Goal: Task Accomplishment & Management: Manage account settings

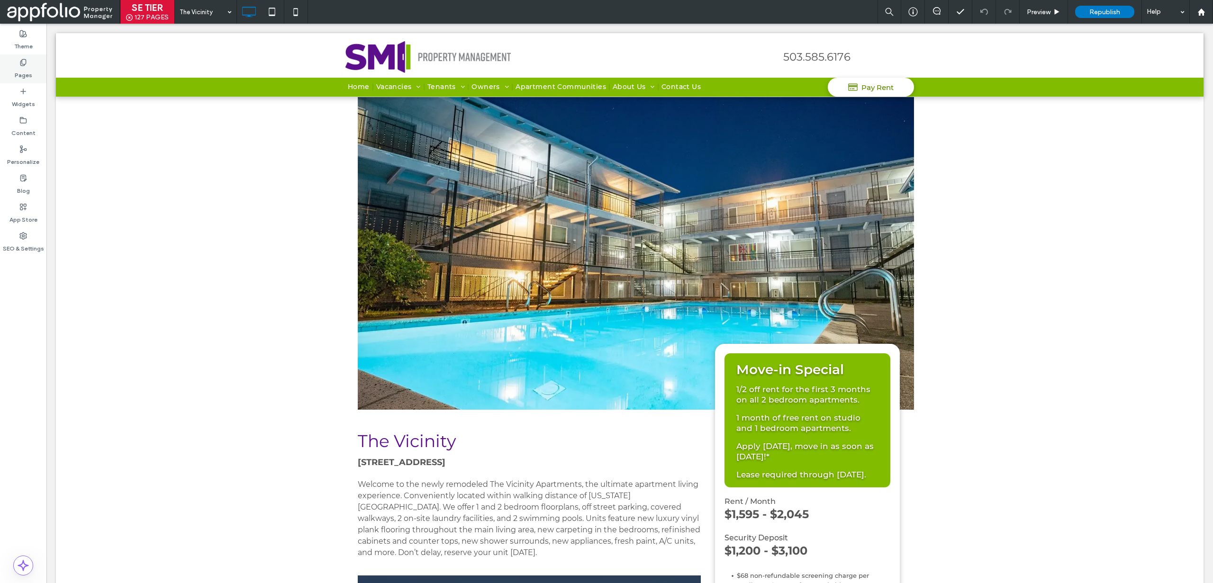
click at [28, 66] on label "Pages" at bounding box center [24, 72] width 18 height 13
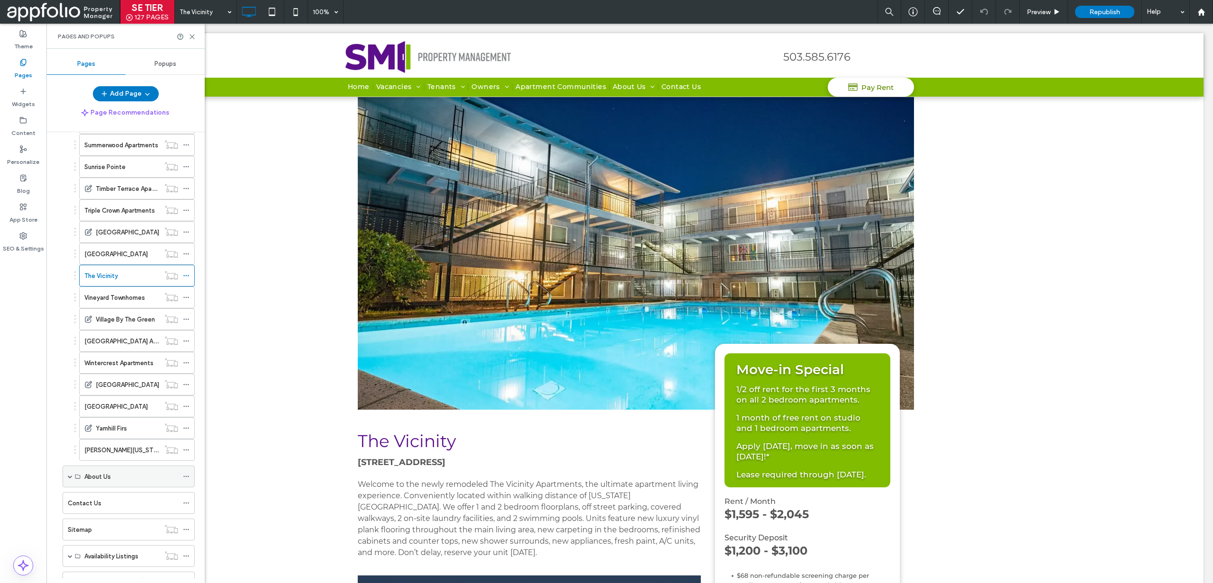
scroll to position [1237, 0]
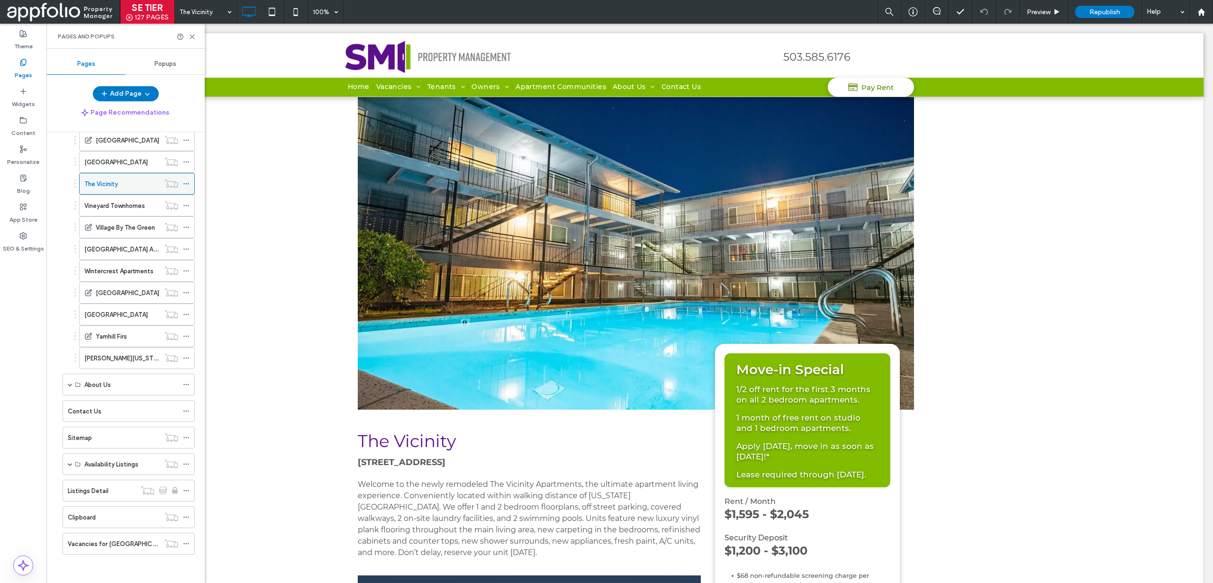
click at [183, 183] on use at bounding box center [185, 183] width 5 height 1
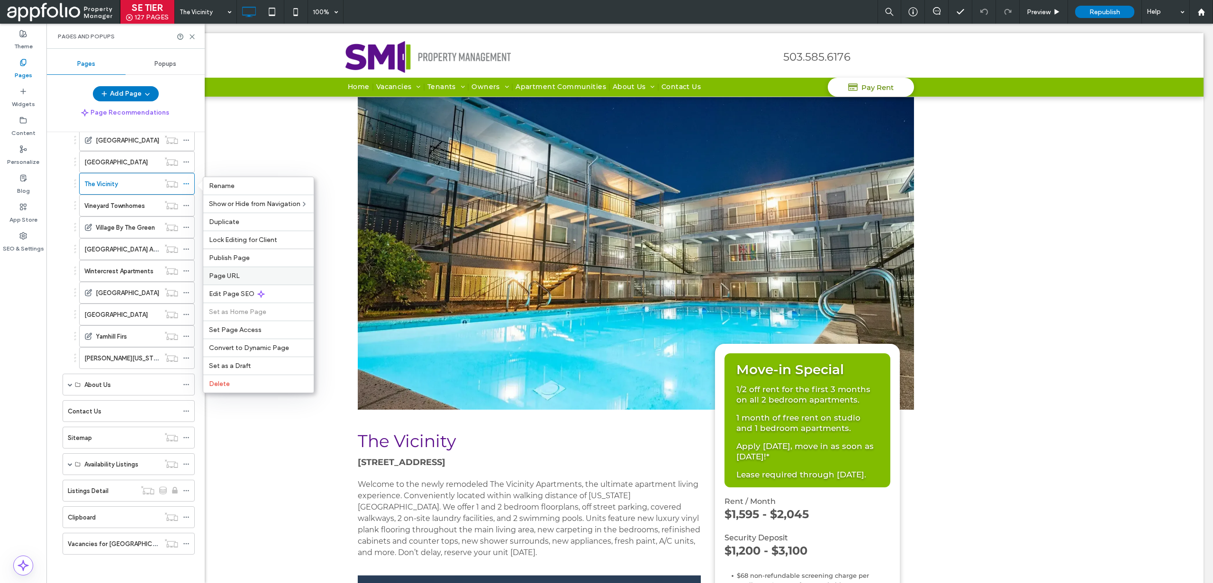
click at [228, 281] on div "Page URL" at bounding box center [258, 276] width 110 height 18
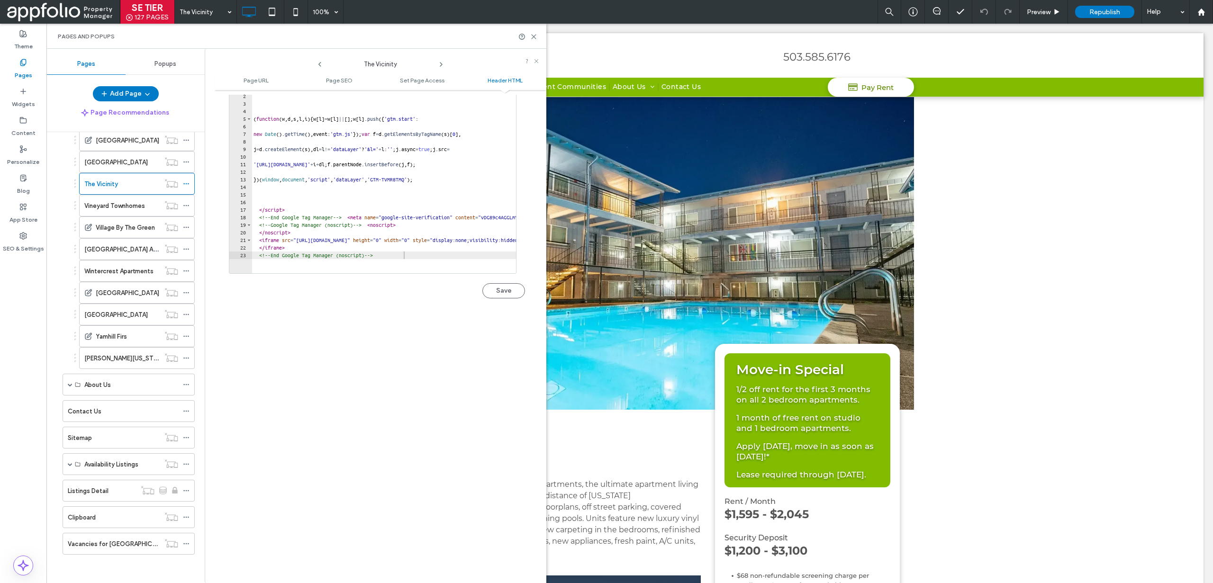
scroll to position [999, 0]
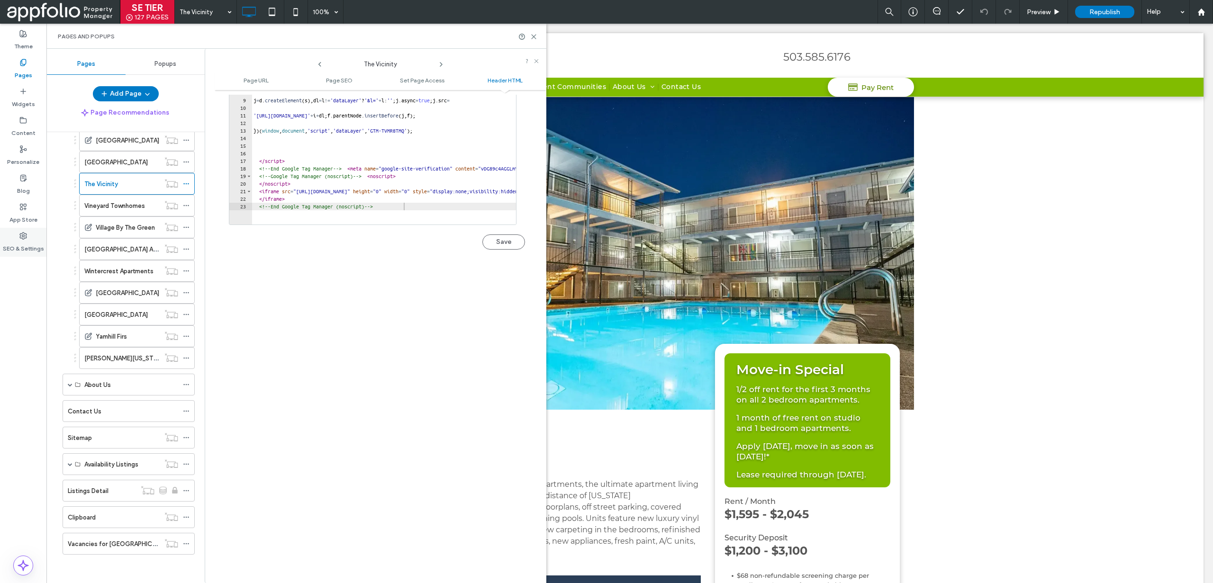
click at [39, 245] on label "SEO & Settings" at bounding box center [23, 246] width 41 height 13
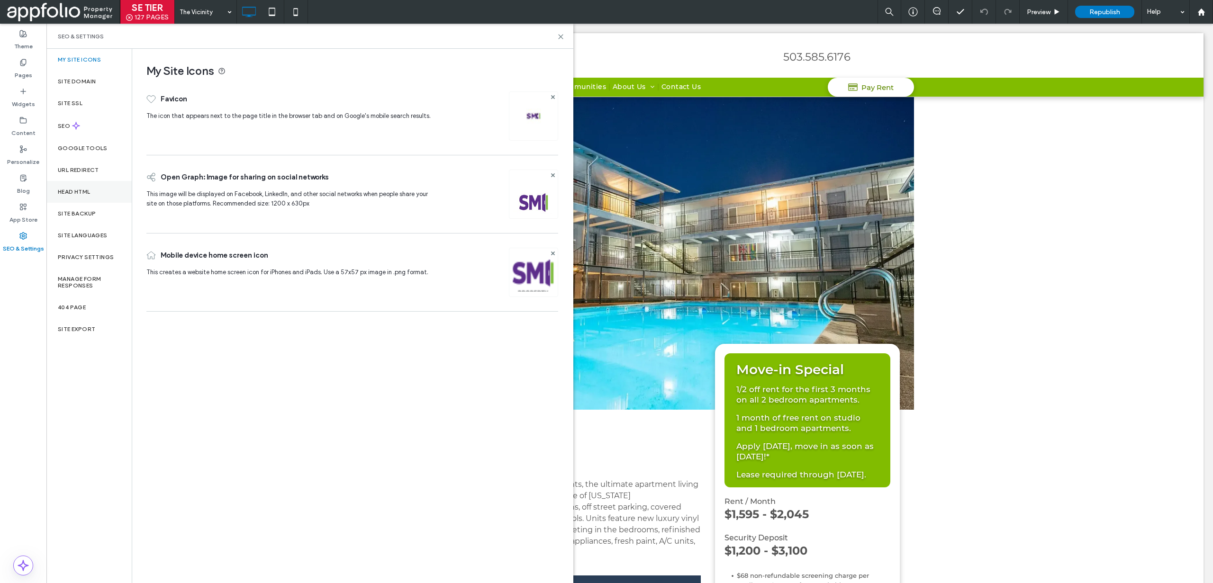
click at [100, 185] on div "Head HTML" at bounding box center [88, 192] width 85 height 22
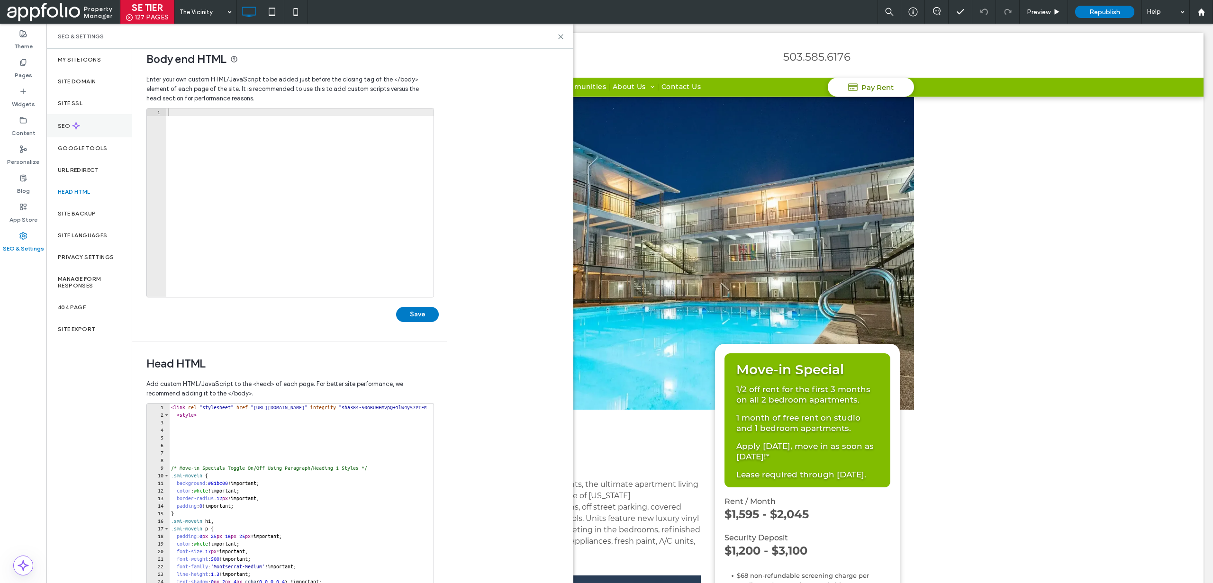
scroll to position [18, 0]
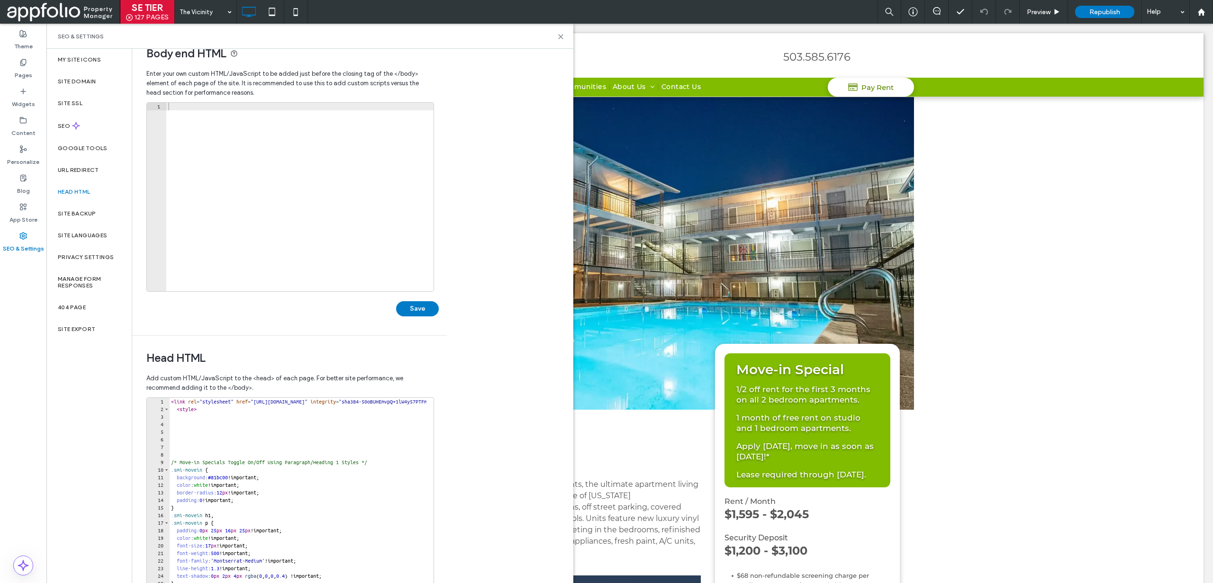
drag, startPoint x: 25, startPoint y: 65, endPoint x: 148, endPoint y: 147, distance: 147.6
click at [25, 65] on icon at bounding box center [23, 63] width 8 height 8
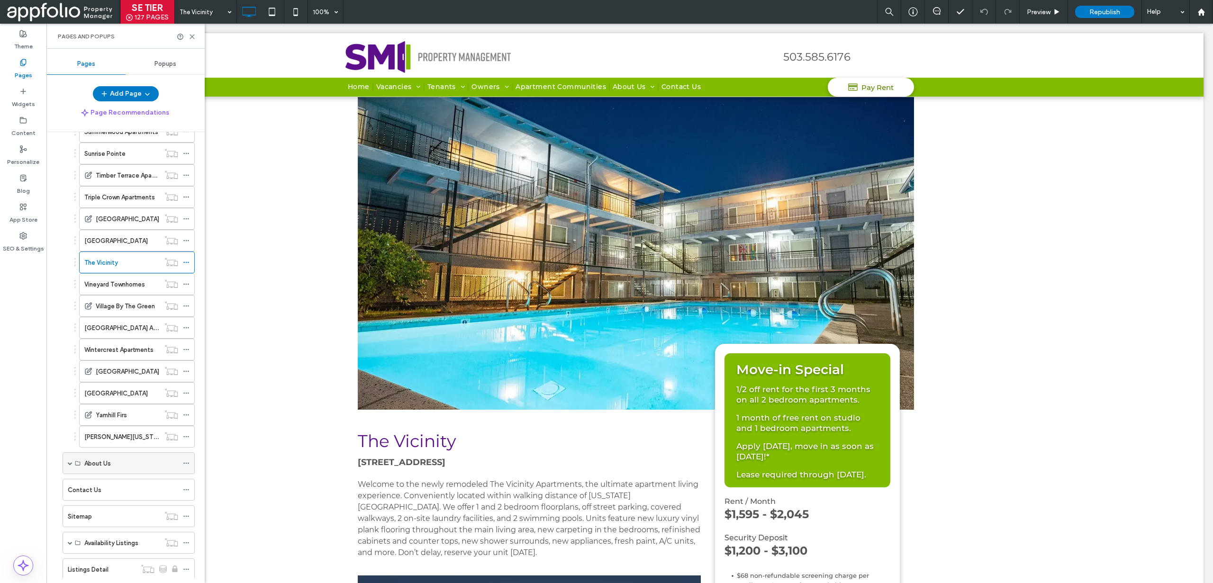
scroll to position [1237, 0]
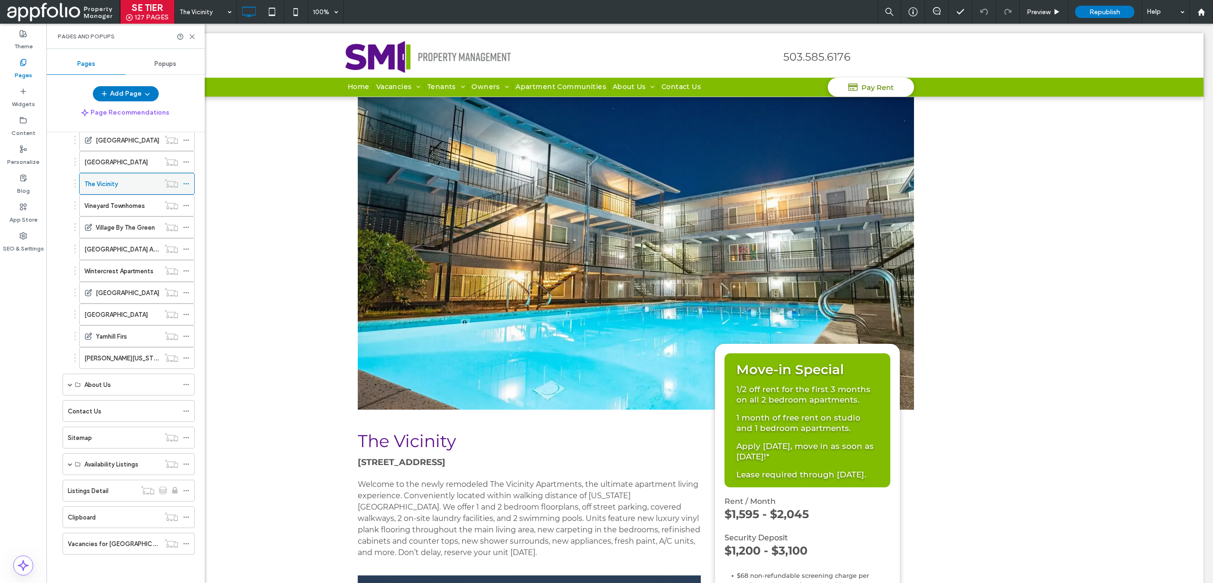
click at [185, 183] on icon at bounding box center [186, 184] width 7 height 7
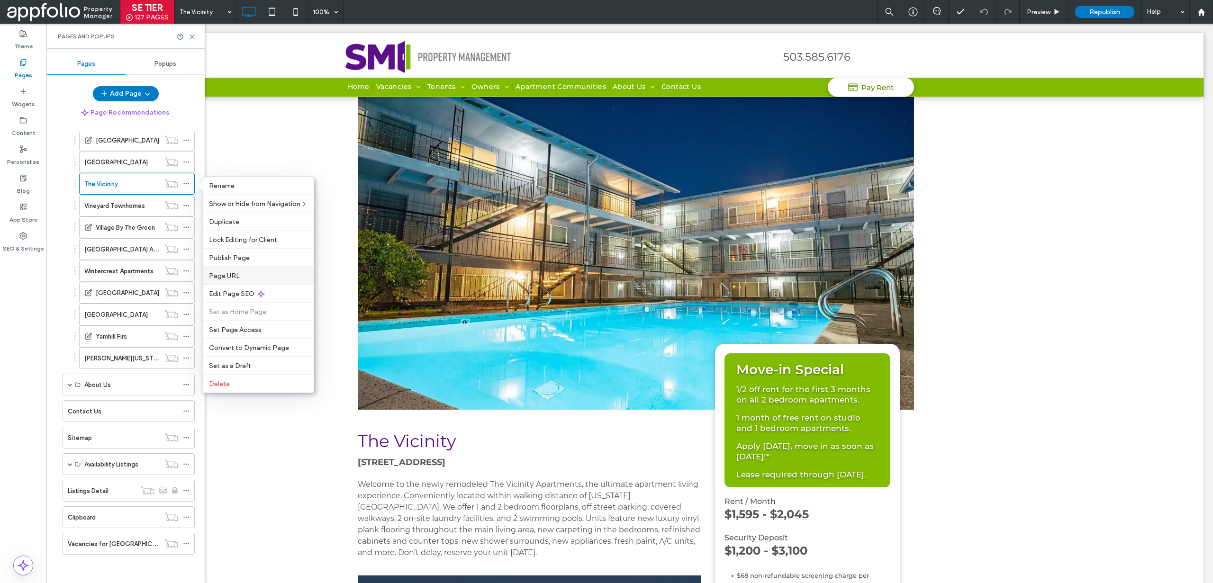
click at [229, 281] on div "Page URL" at bounding box center [258, 276] width 110 height 18
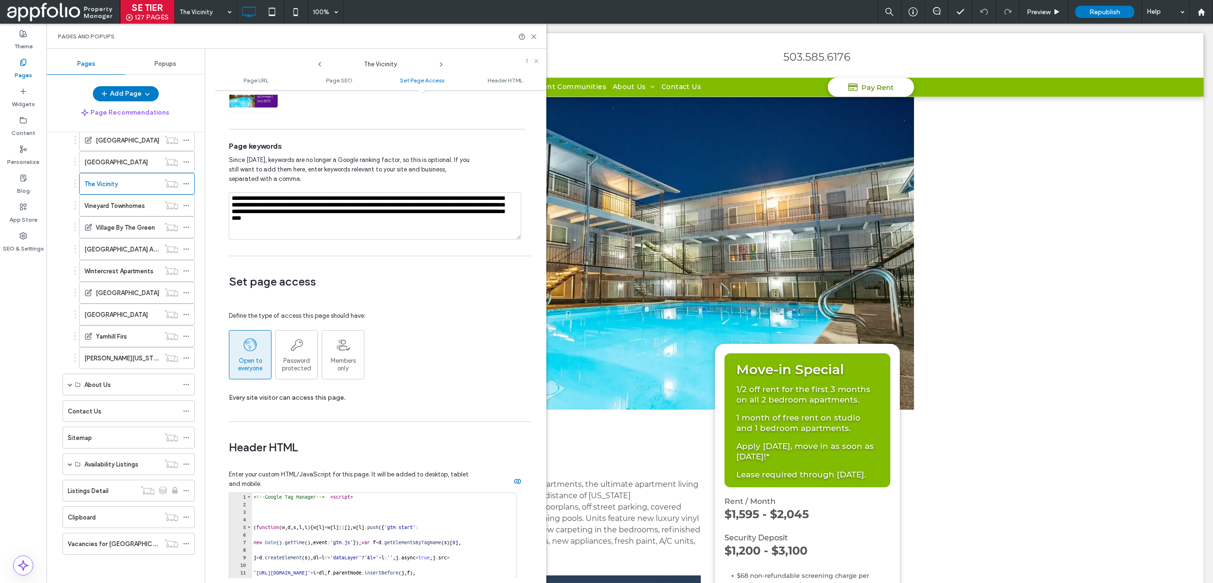
scroll to position [782, 0]
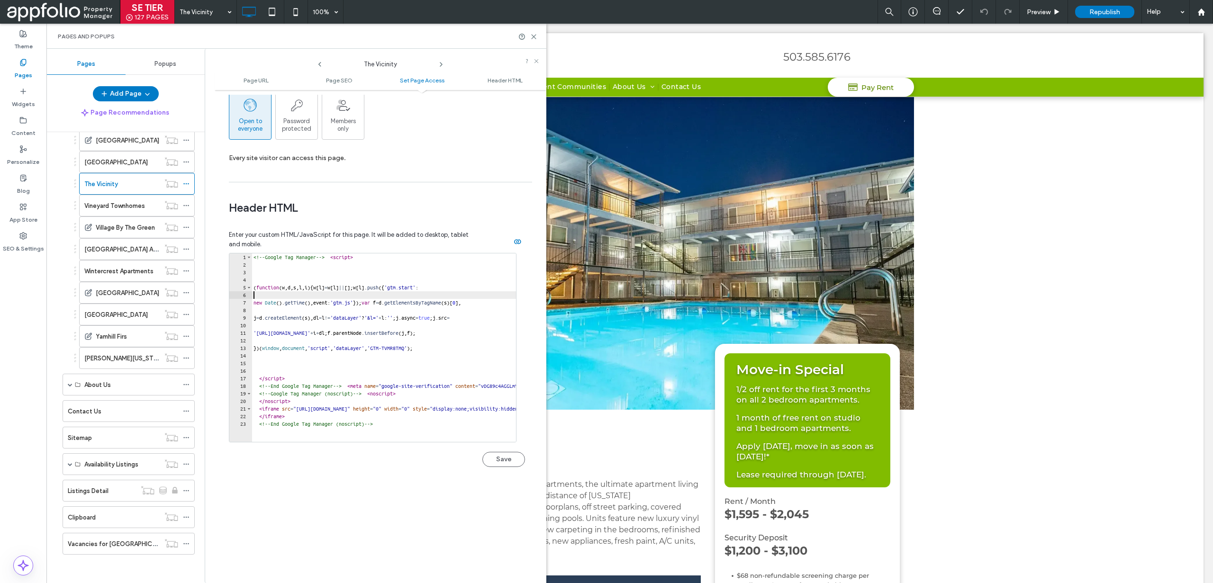
click at [372, 298] on div "<!-- Google Tag Manager --> < script > ( function ( w , d , s , l , i ) { w [ l…" at bounding box center [481, 352] width 458 height 197
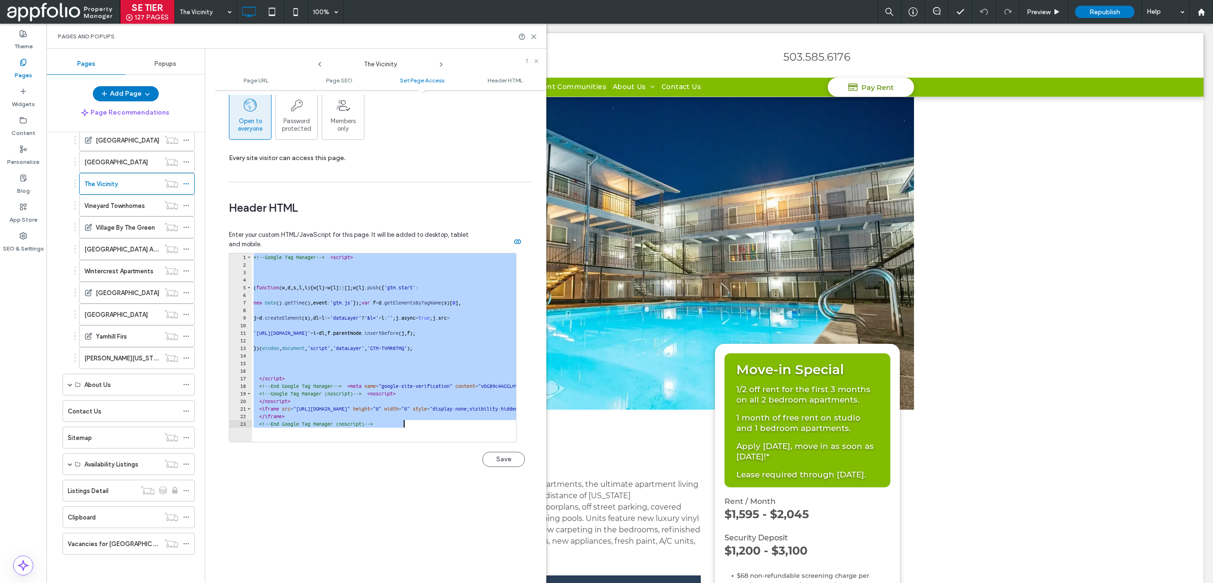
paste textarea "Cursor at row 23"
type textarea "**********"
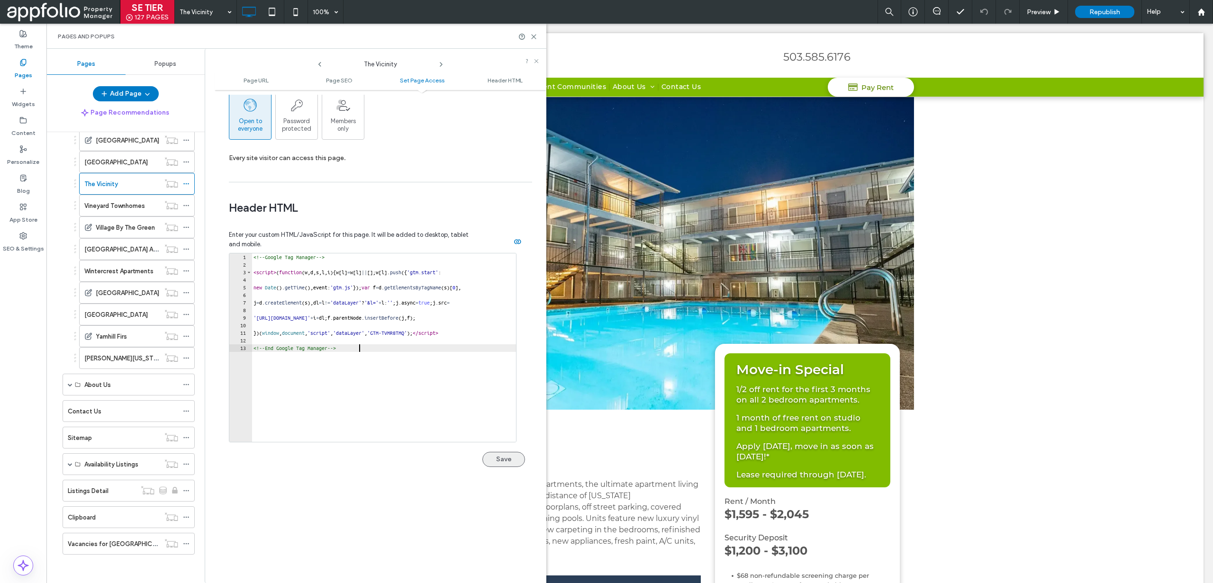
click at [505, 463] on button "Save" at bounding box center [503, 459] width 43 height 15
click at [535, 39] on icon at bounding box center [533, 36] width 7 height 7
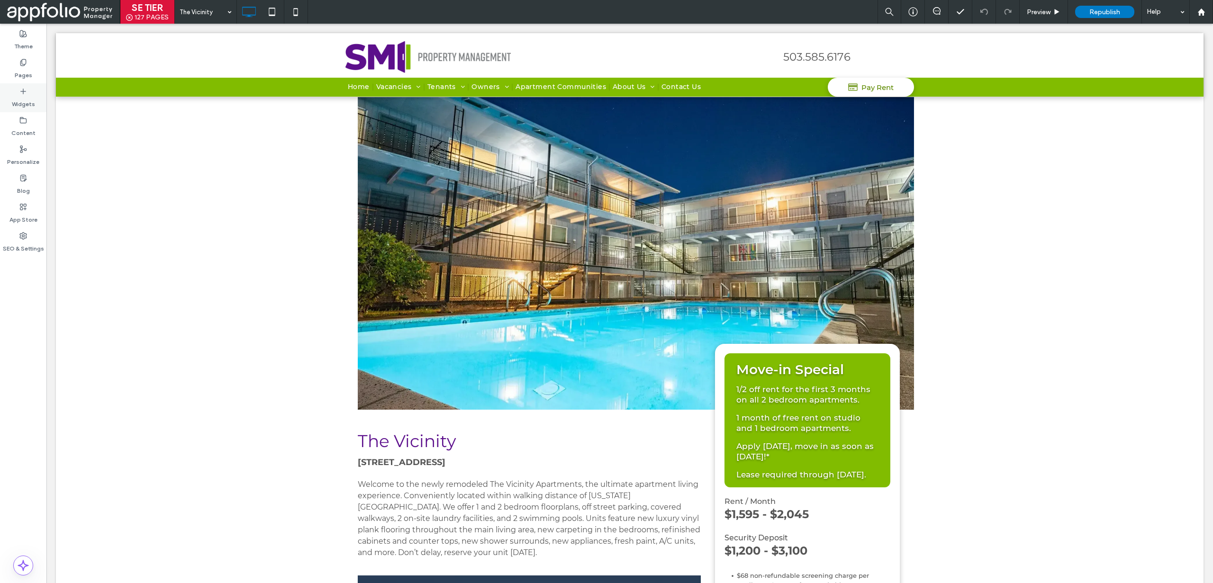
click at [36, 87] on div "Widgets" at bounding box center [23, 97] width 46 height 29
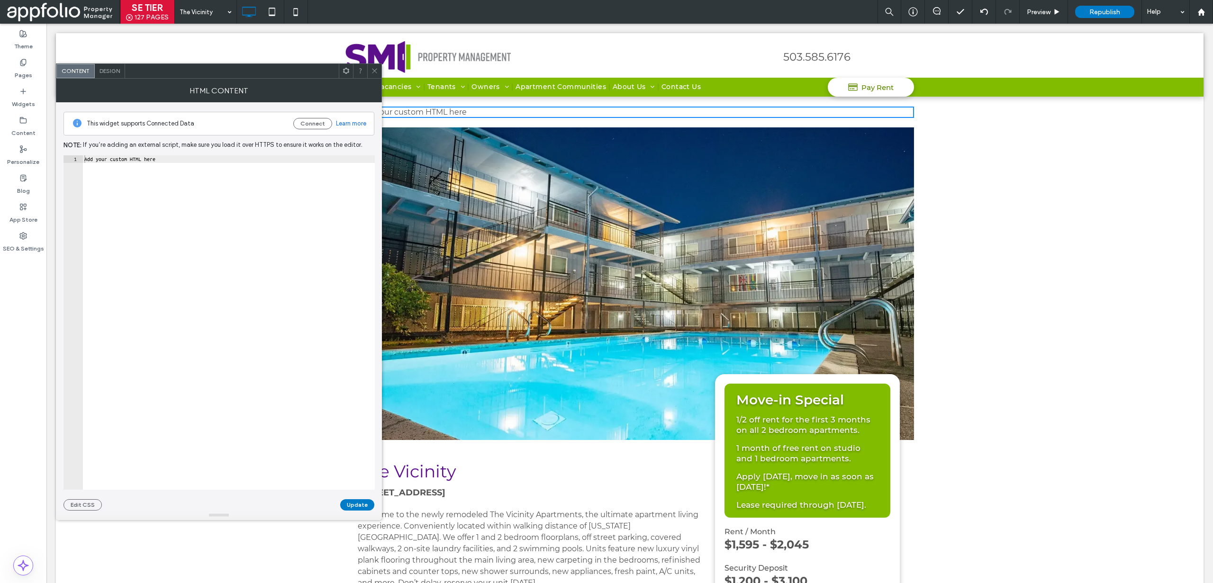
click at [274, 161] on div "Add your custom HTML here" at bounding box center [228, 330] width 292 height 350
paste textarea "**********"
type textarea "**********"
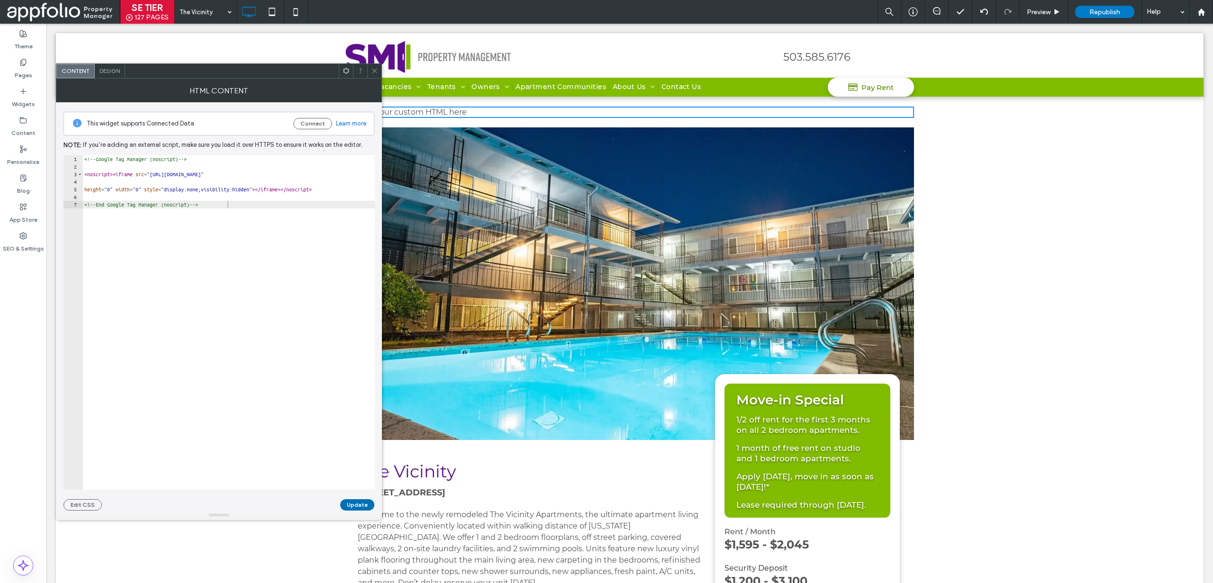
click at [364, 504] on button "Update" at bounding box center [357, 504] width 34 height 11
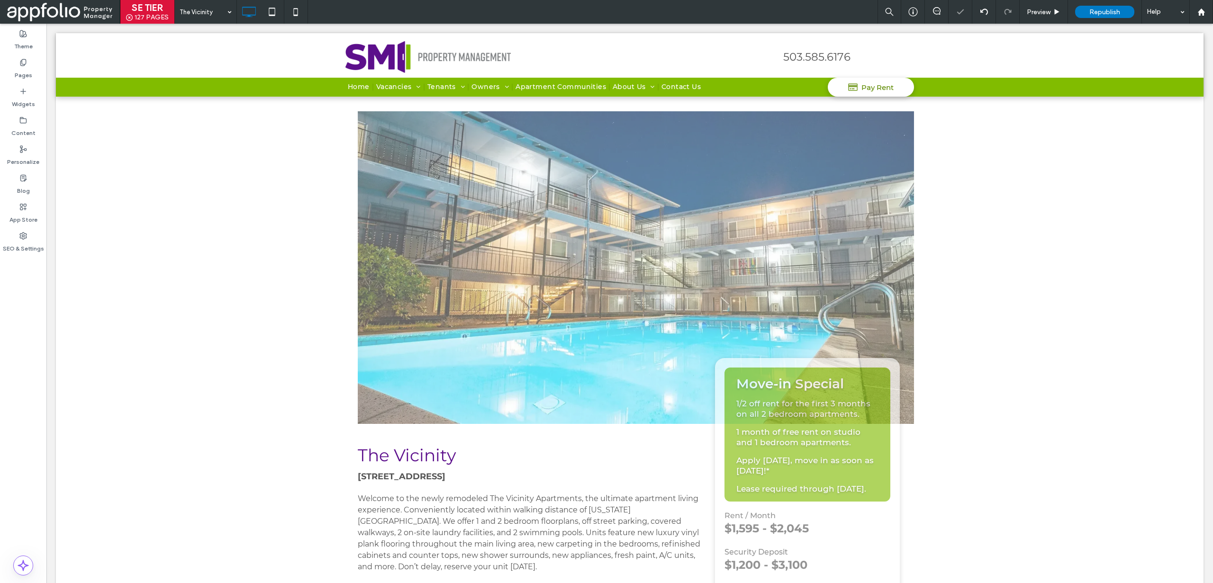
scroll to position [0, 0]
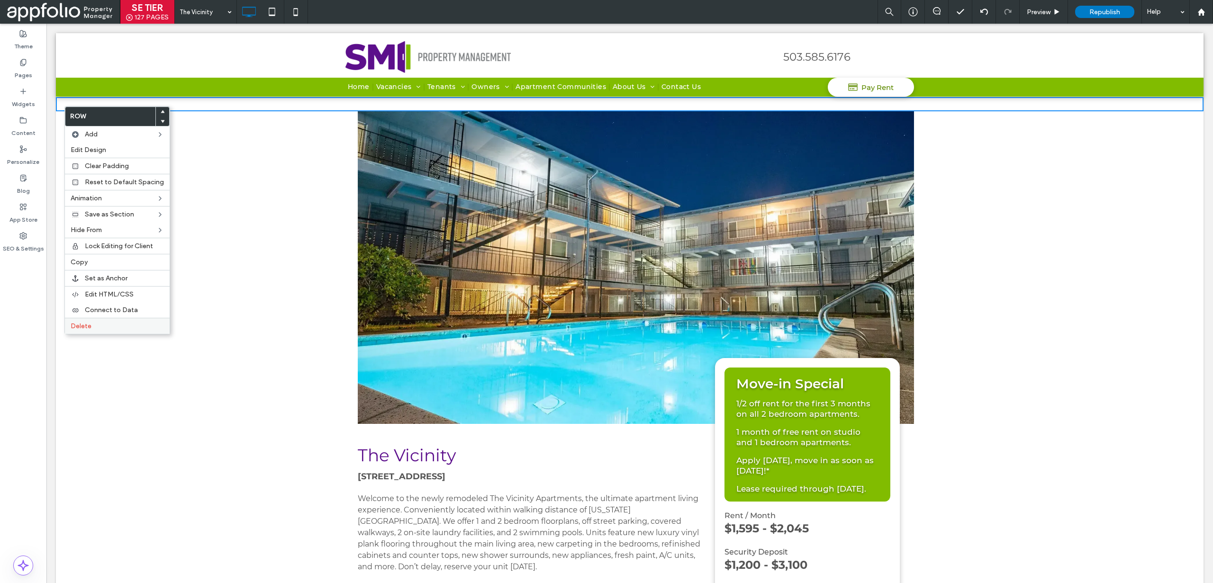
click at [107, 327] on label "Delete" at bounding box center [117, 326] width 93 height 8
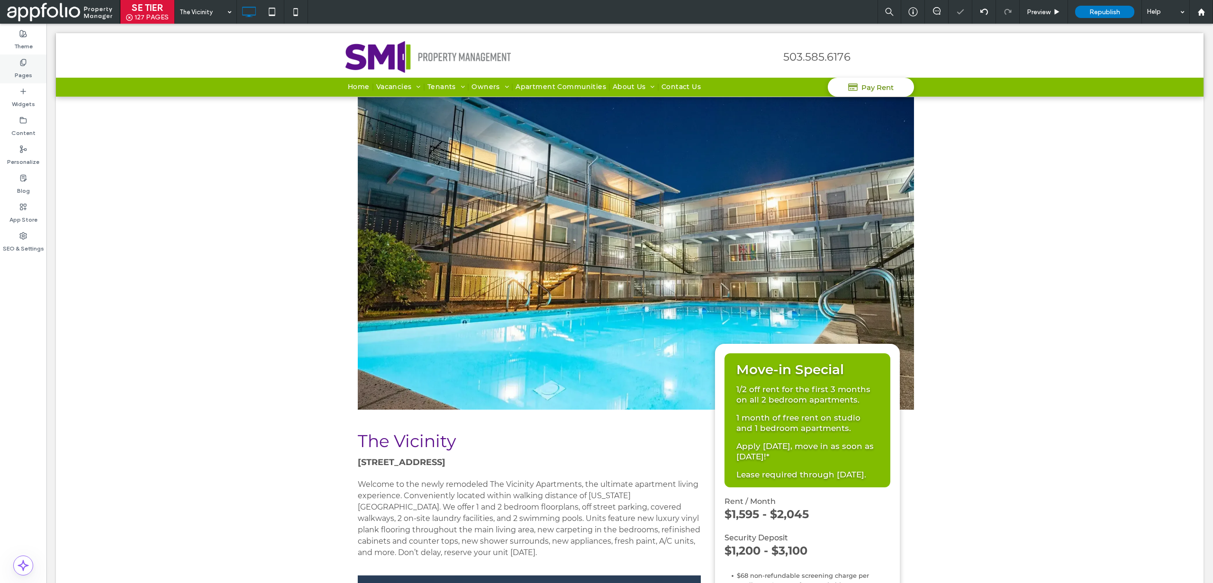
click at [27, 77] on label "Pages" at bounding box center [24, 72] width 18 height 13
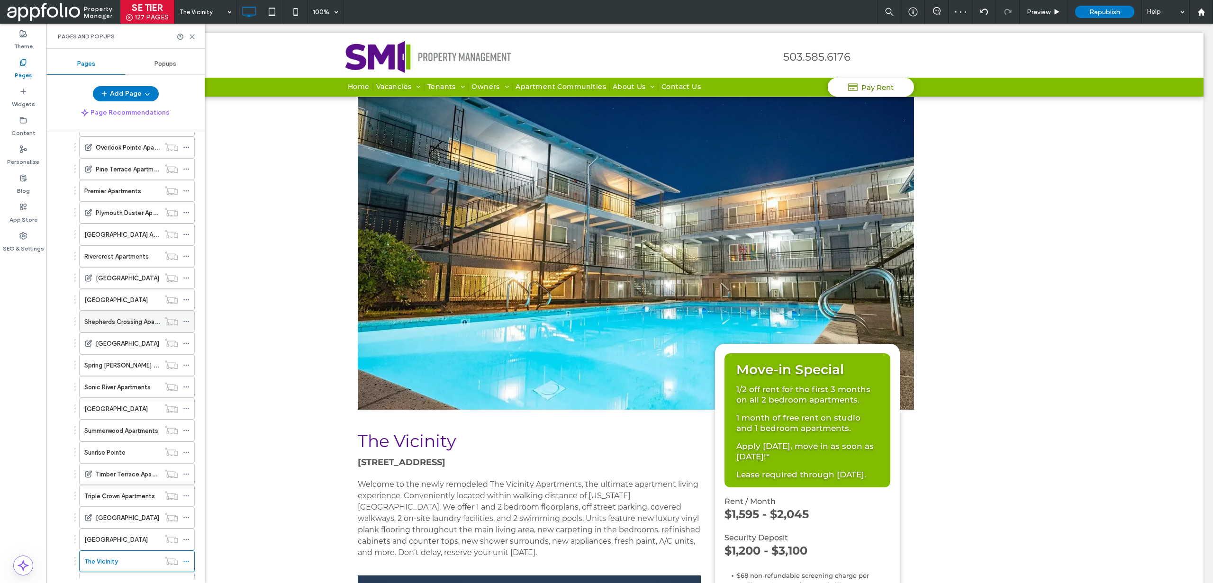
scroll to position [1041, 0]
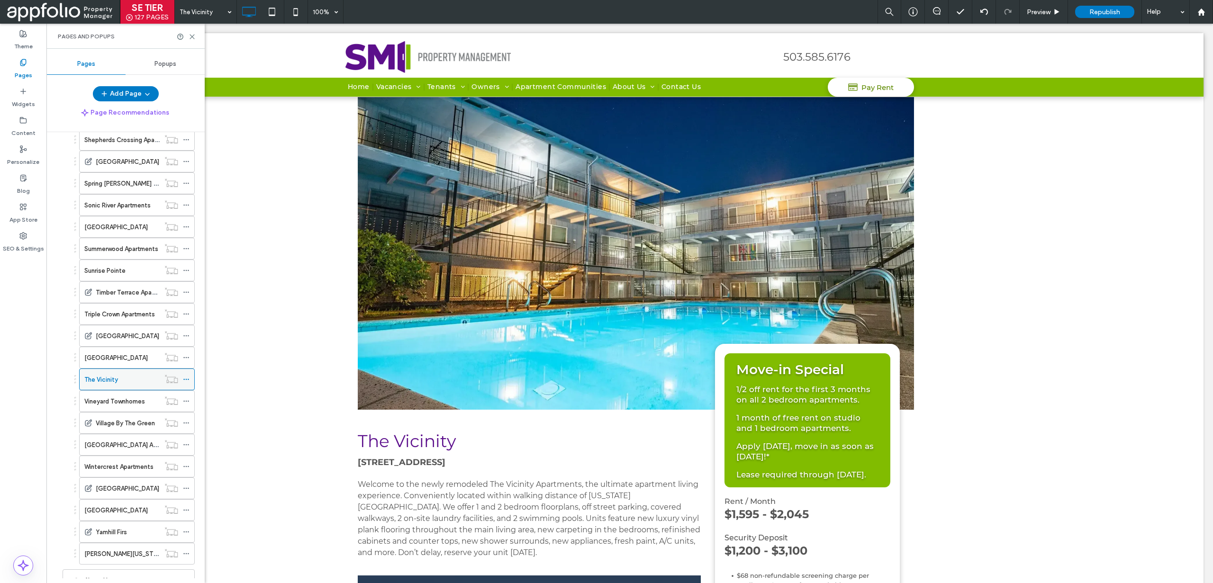
click at [186, 379] on use at bounding box center [185, 379] width 5 height 1
click at [193, 38] on icon at bounding box center [192, 36] width 7 height 7
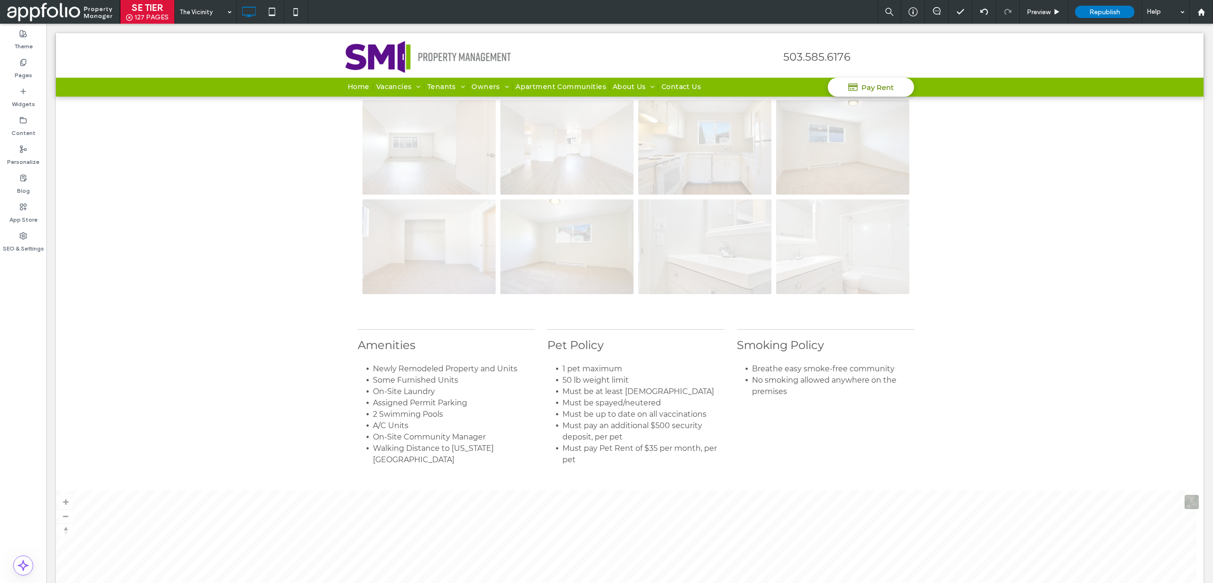
scroll to position [2087, 0]
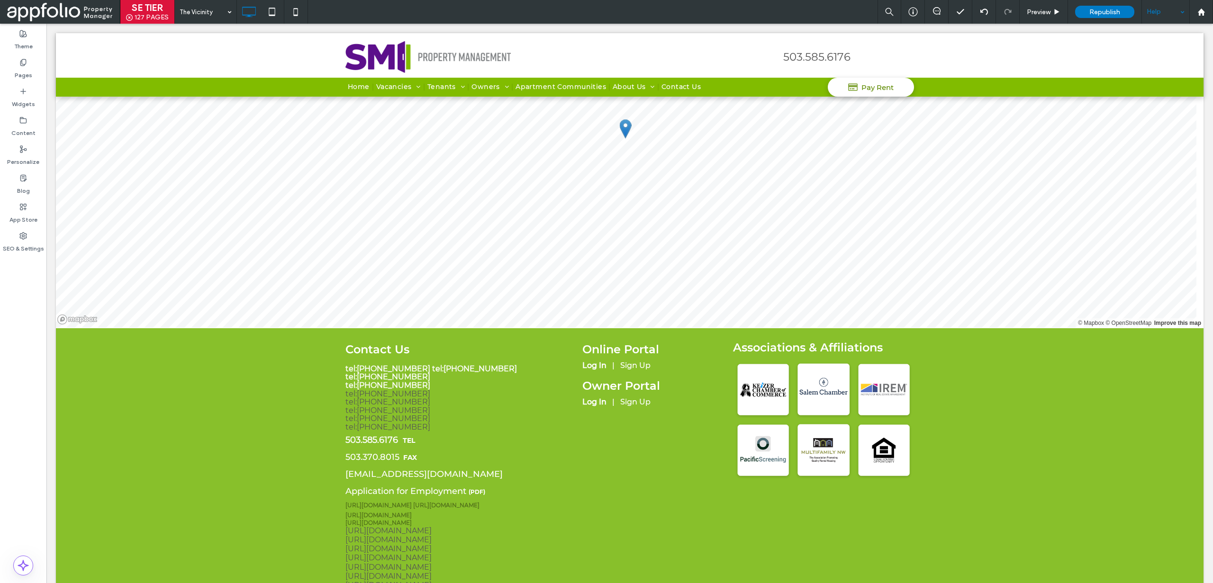
click at [1154, 19] on div "Help" at bounding box center [1165, 12] width 47 height 24
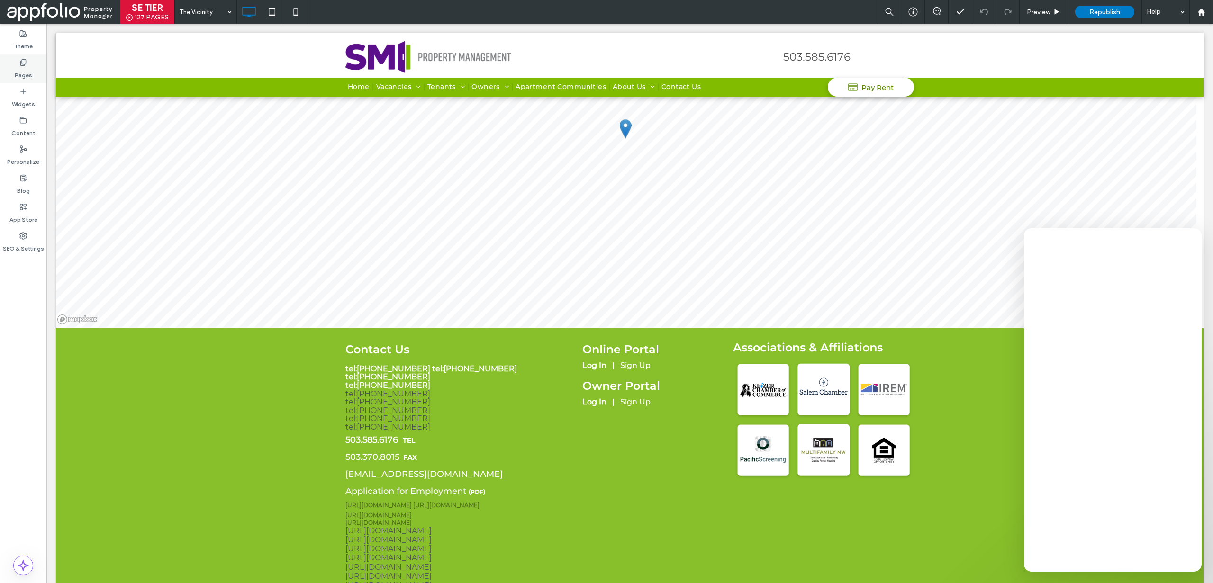
click at [27, 64] on div "Pages" at bounding box center [23, 68] width 46 height 29
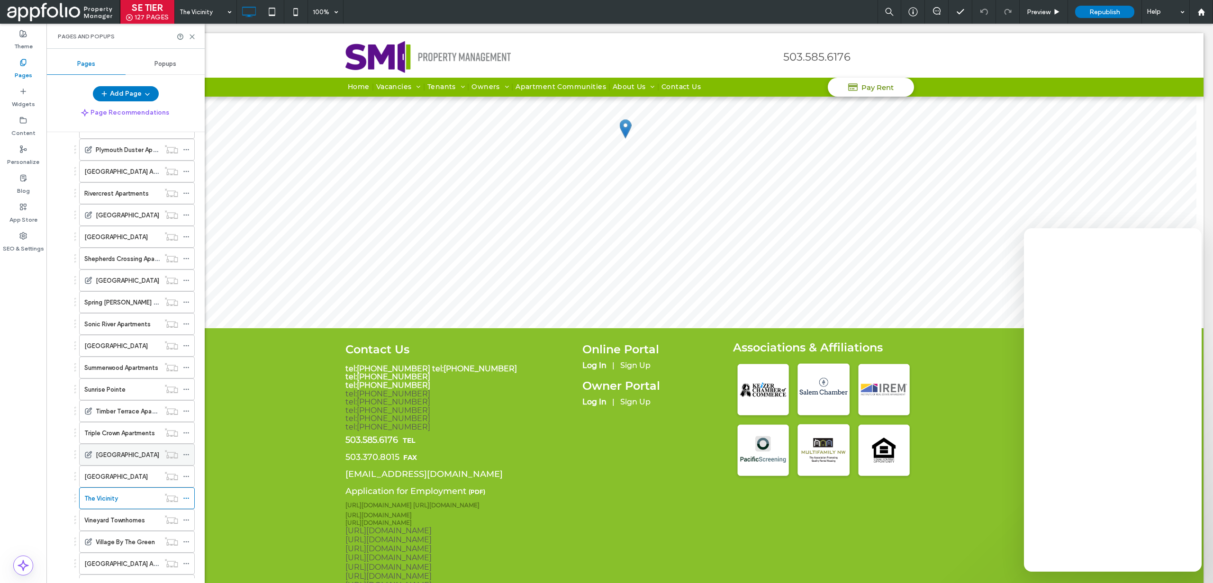
scroll to position [1062, 0]
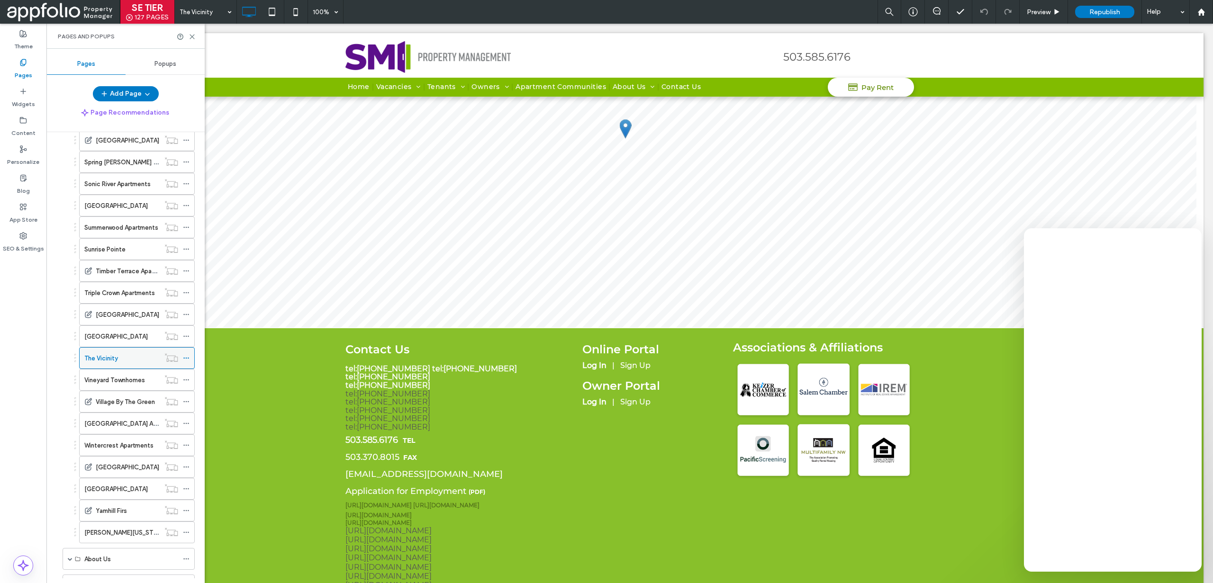
click at [187, 357] on icon at bounding box center [186, 358] width 7 height 7
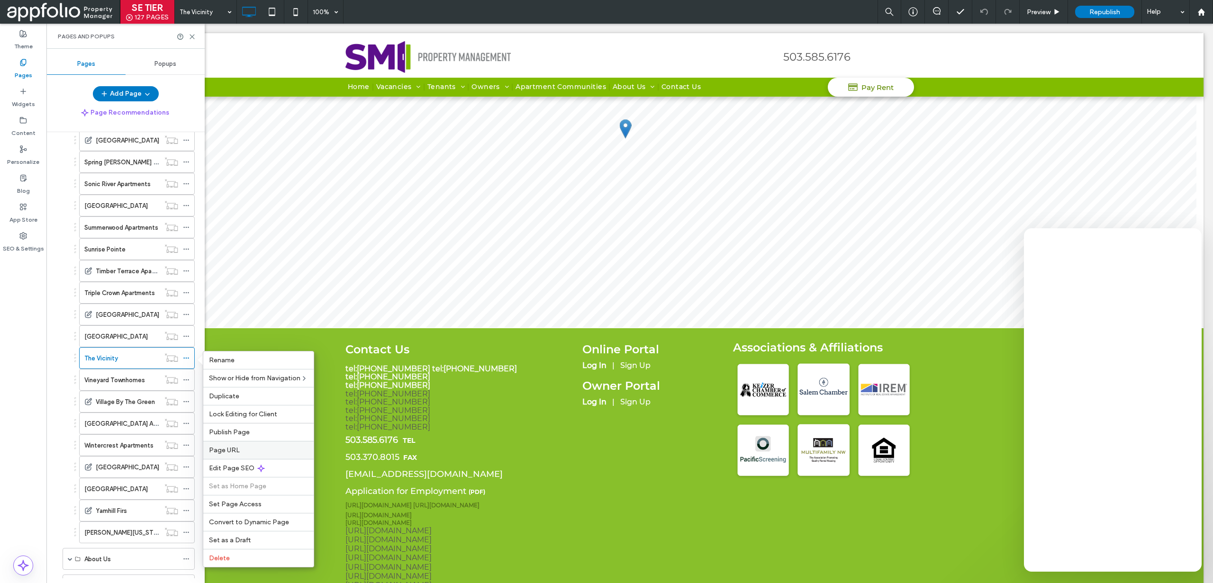
click at [244, 446] on label "Page URL" at bounding box center [258, 450] width 99 height 8
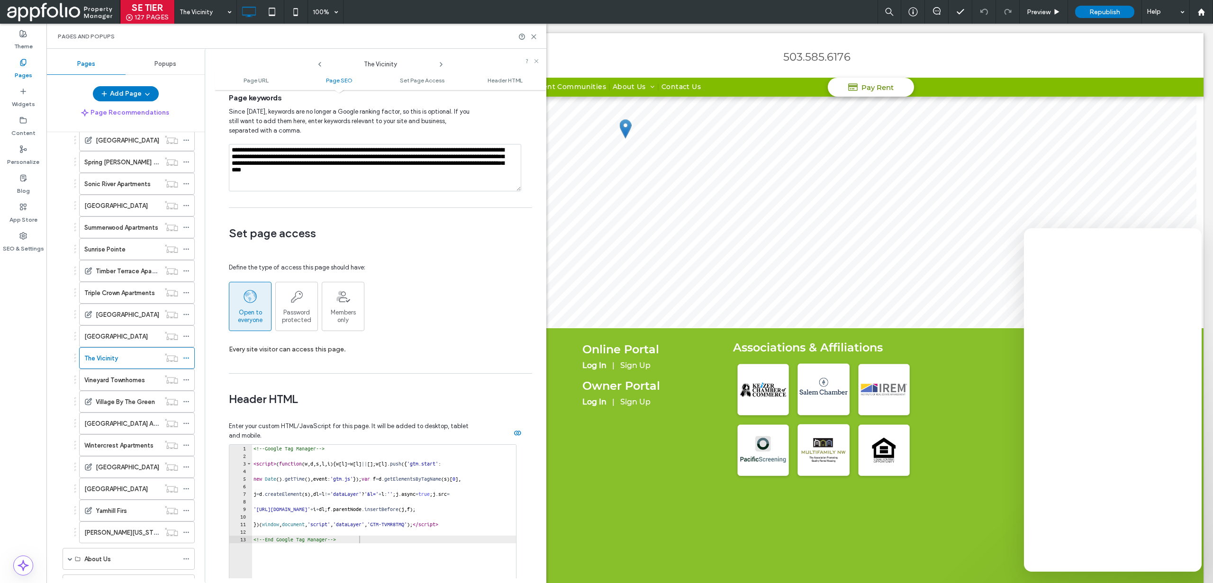
scroll to position [840, 0]
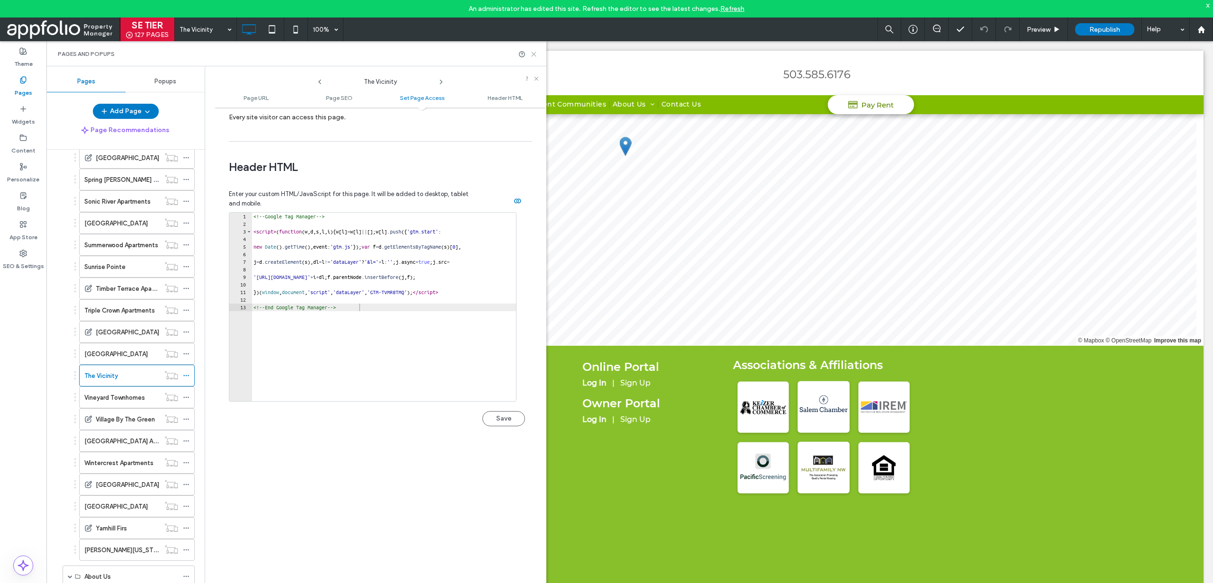
click at [534, 56] on icon at bounding box center [533, 54] width 7 height 7
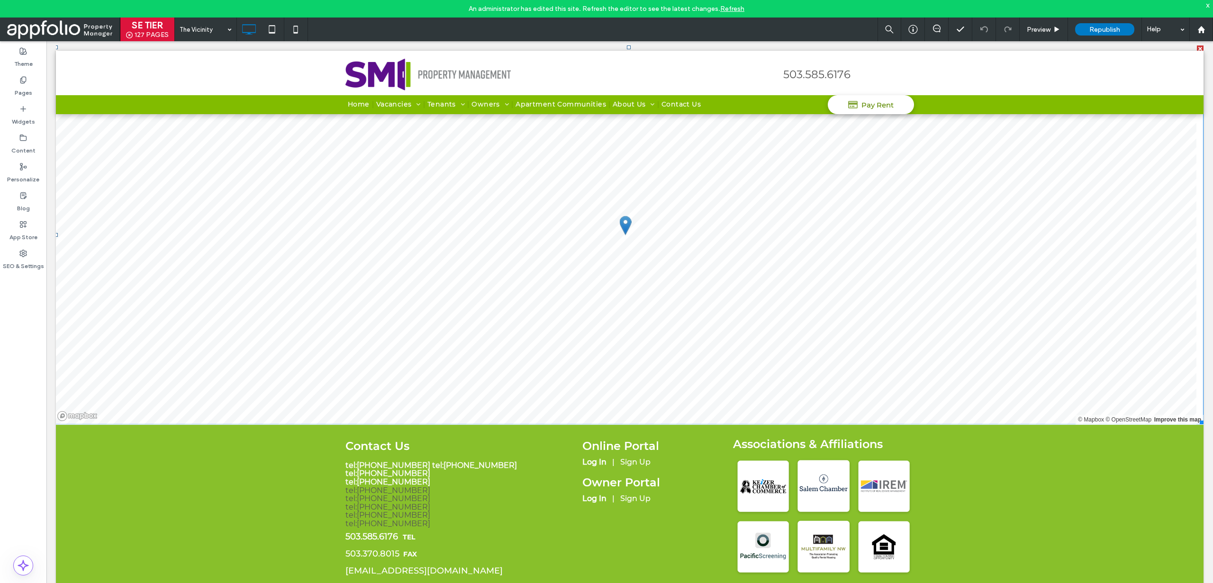
scroll to position [2057, 0]
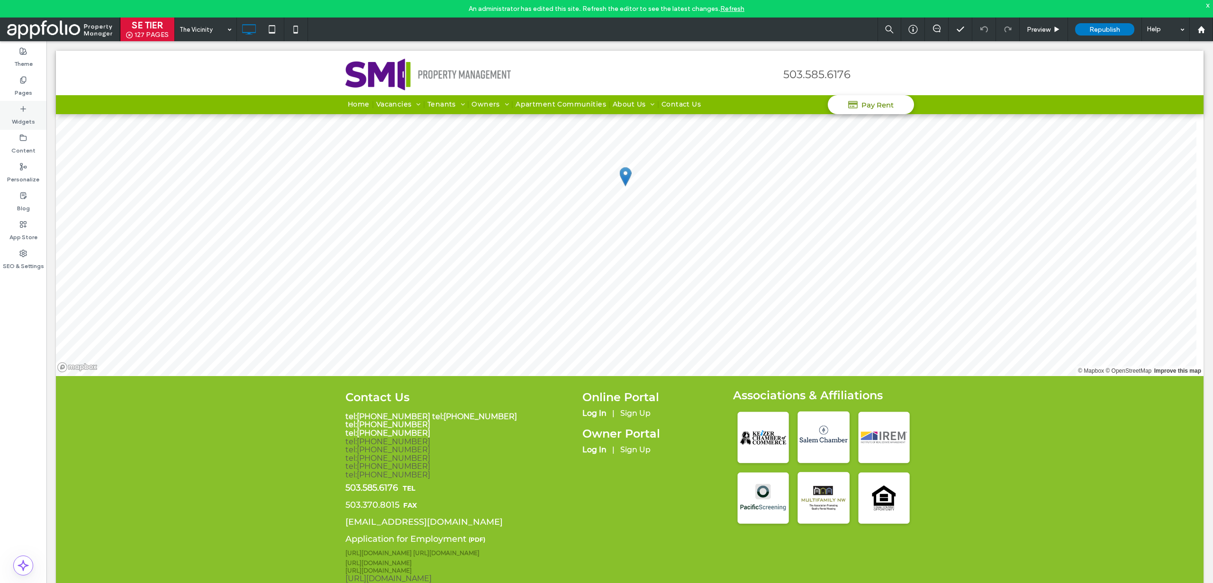
click at [36, 121] on div "Widgets" at bounding box center [23, 115] width 46 height 29
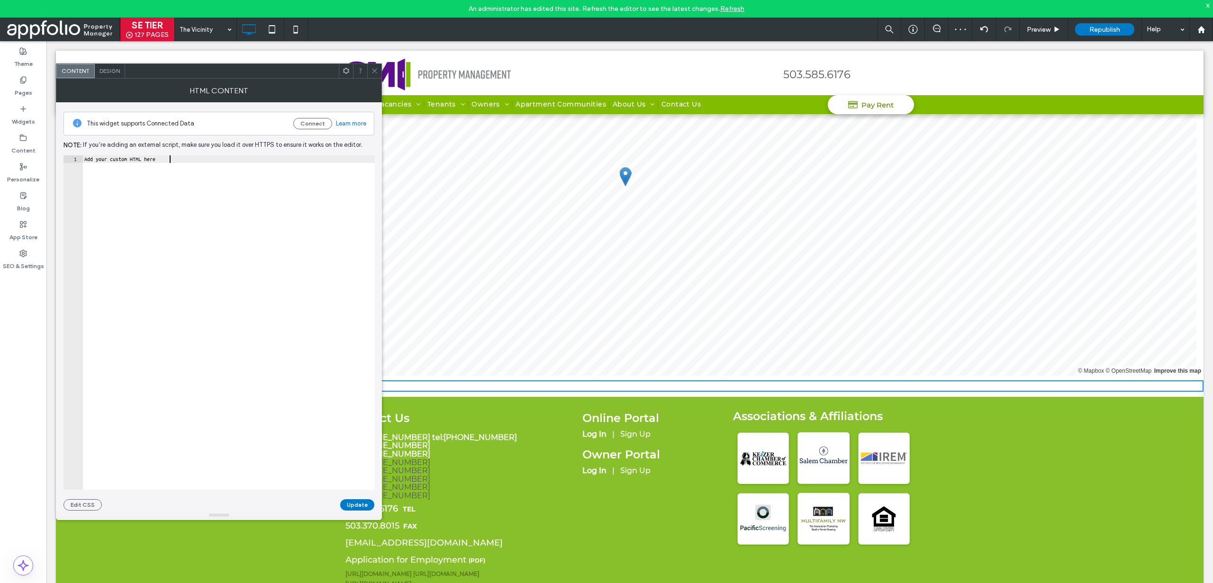
click at [272, 186] on div "Add your custom HTML here" at bounding box center [228, 330] width 292 height 350
paste textarea "**********"
type textarea "**********"
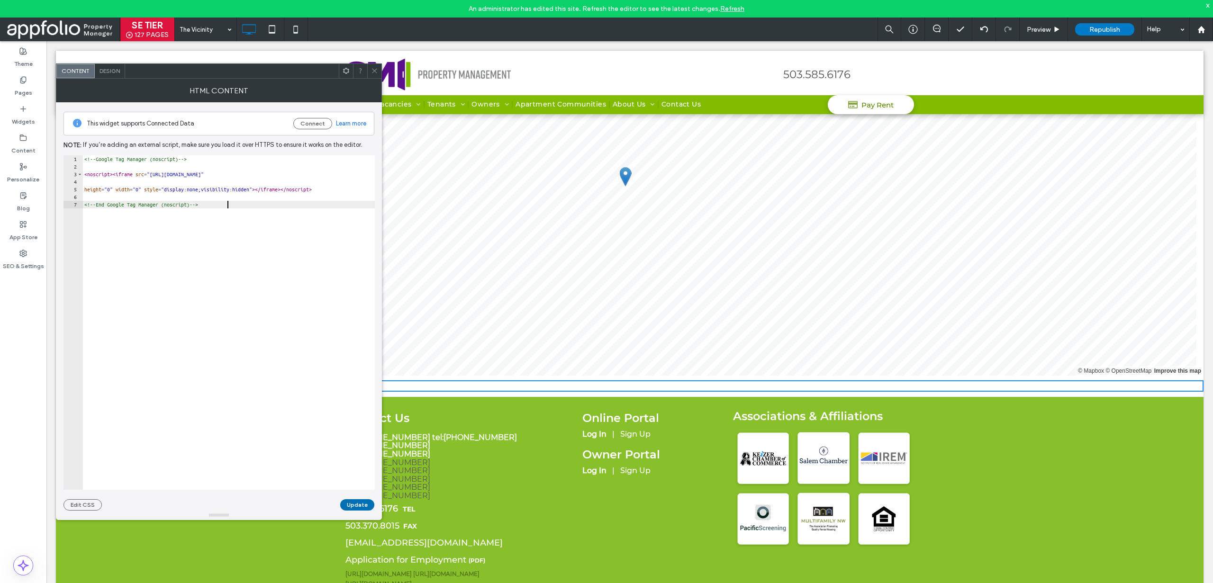
click at [358, 506] on button "Update" at bounding box center [357, 504] width 34 height 11
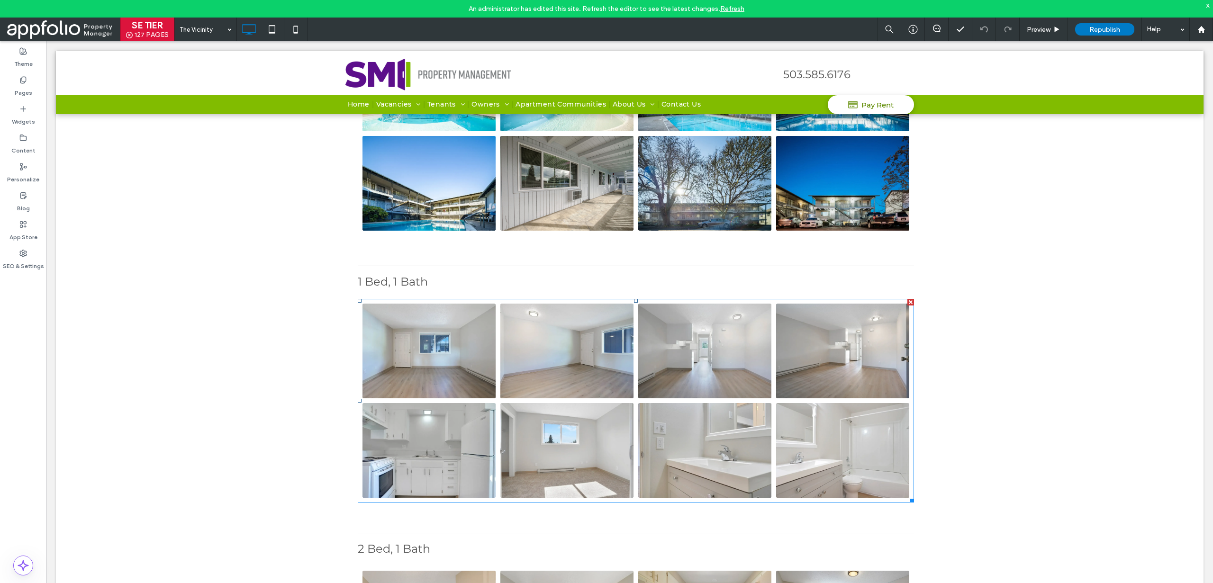
scroll to position [0, 0]
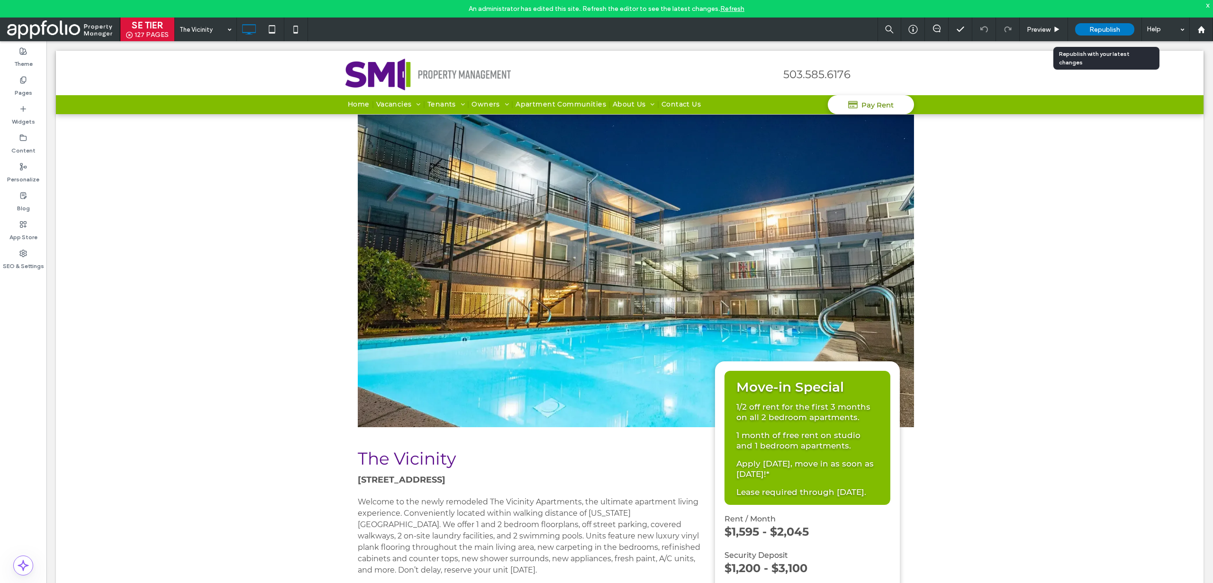
click at [1107, 32] on span "Republish" at bounding box center [1104, 30] width 31 height 8
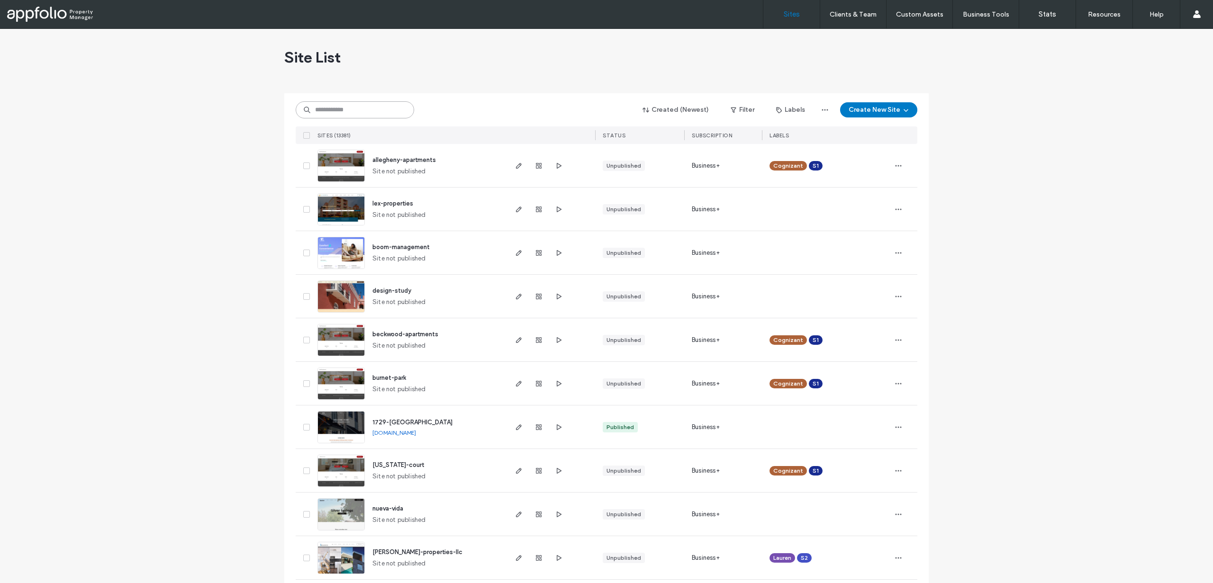
click at [341, 113] on div "Created (Newest) Filter Labels Create New Site SITES (13381) STATUS SUBSCRIPTIO…" at bounding box center [607, 118] width 622 height 51
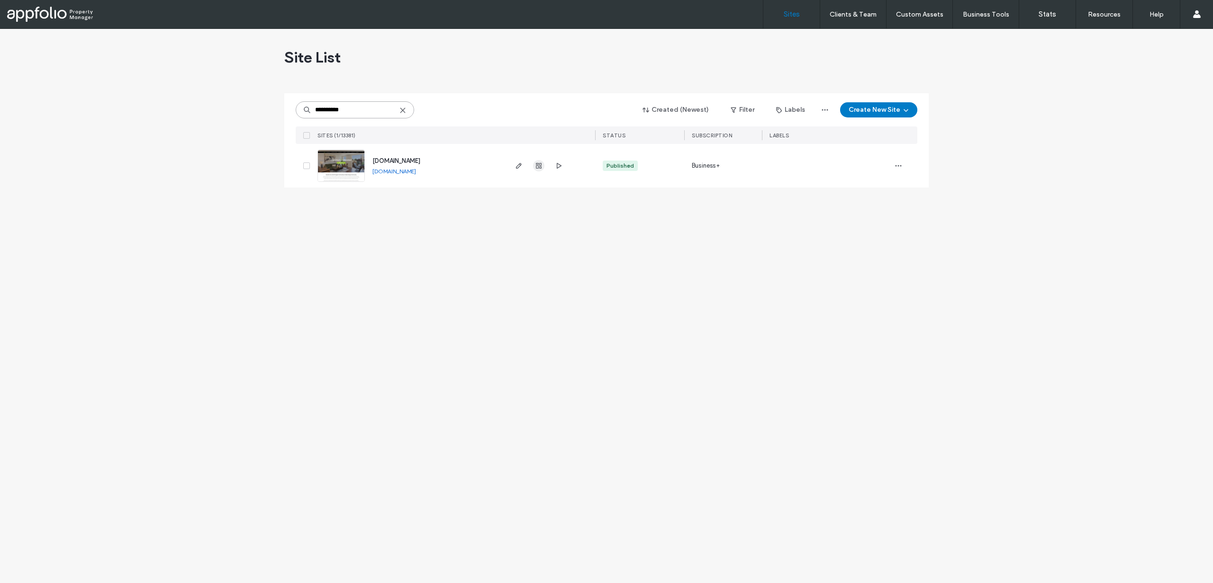
type input "**********"
click at [537, 164] on use "button" at bounding box center [539, 166] width 6 height 6
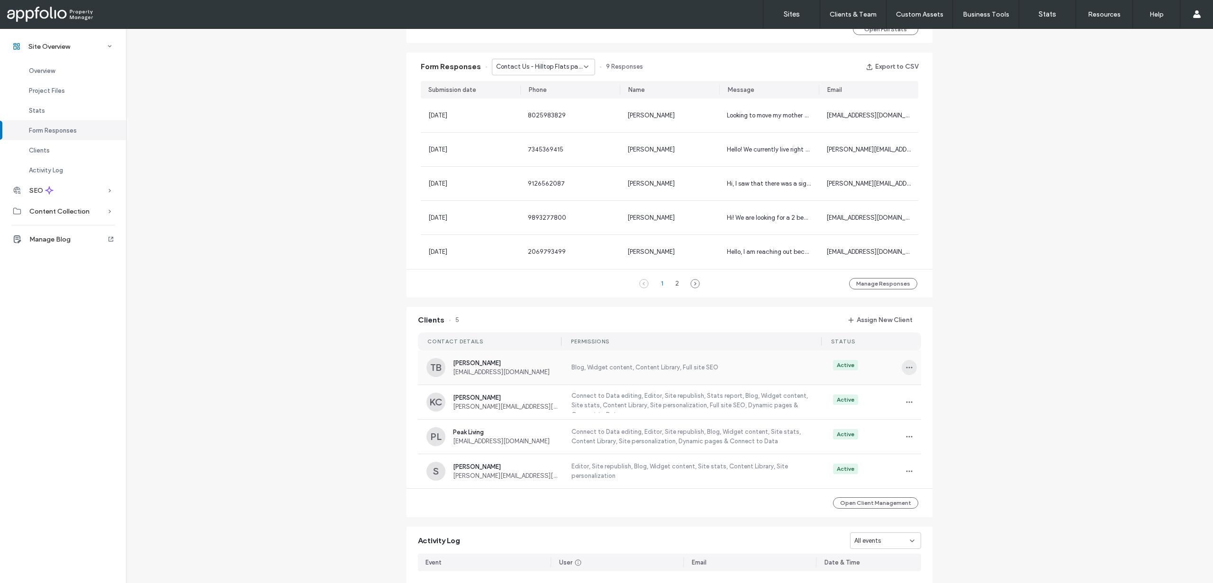
click at [906, 366] on icon "button" at bounding box center [910, 368] width 8 height 8
click at [924, 449] on span "Unassign Client" at bounding box center [940, 446] width 44 height 9
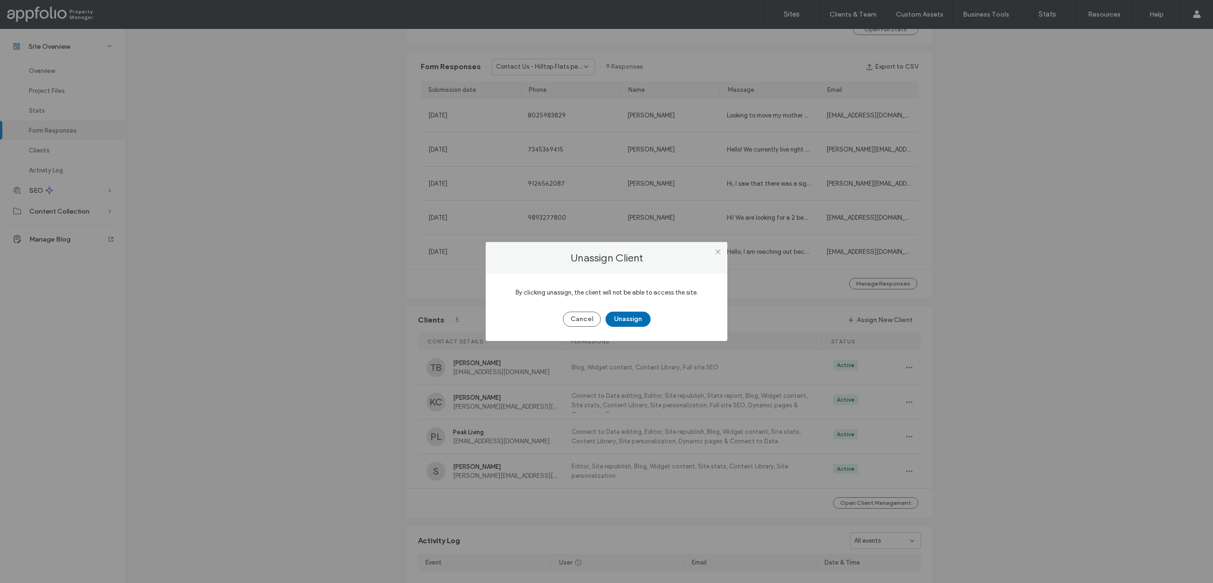
click at [631, 320] on button "Unassign" at bounding box center [628, 319] width 45 height 15
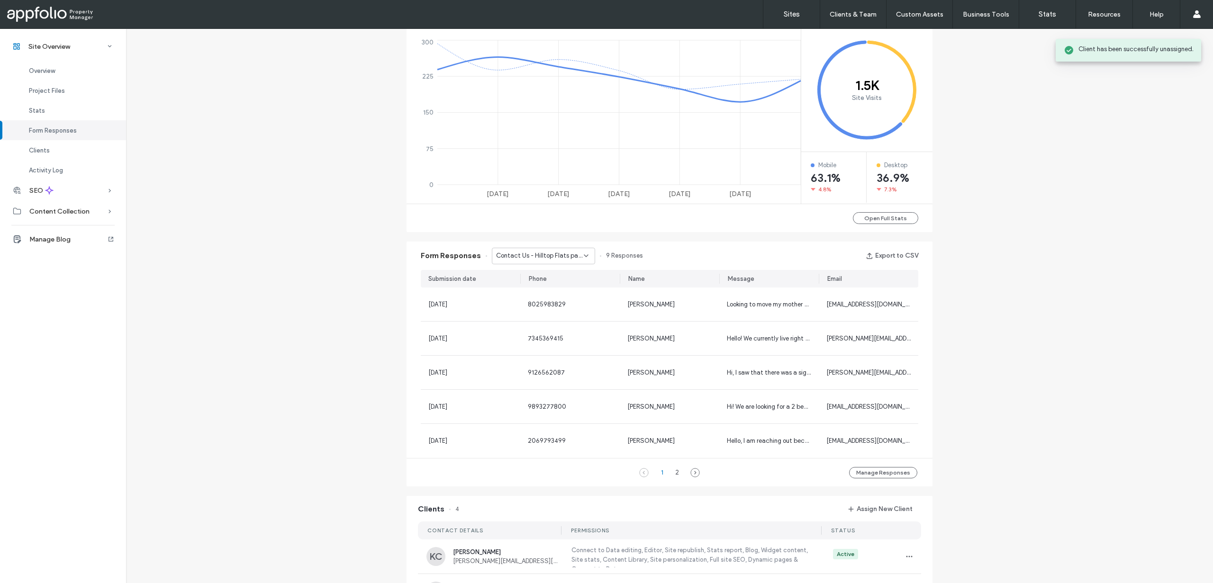
scroll to position [668, 0]
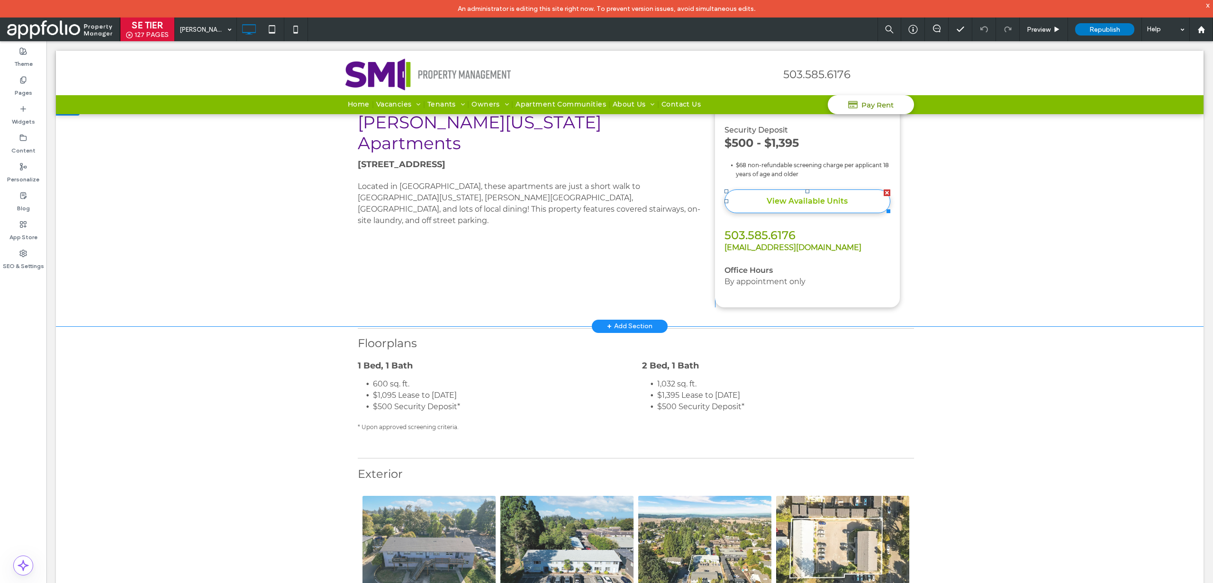
click at [817, 197] on span "View Available Units" at bounding box center [807, 201] width 81 height 18
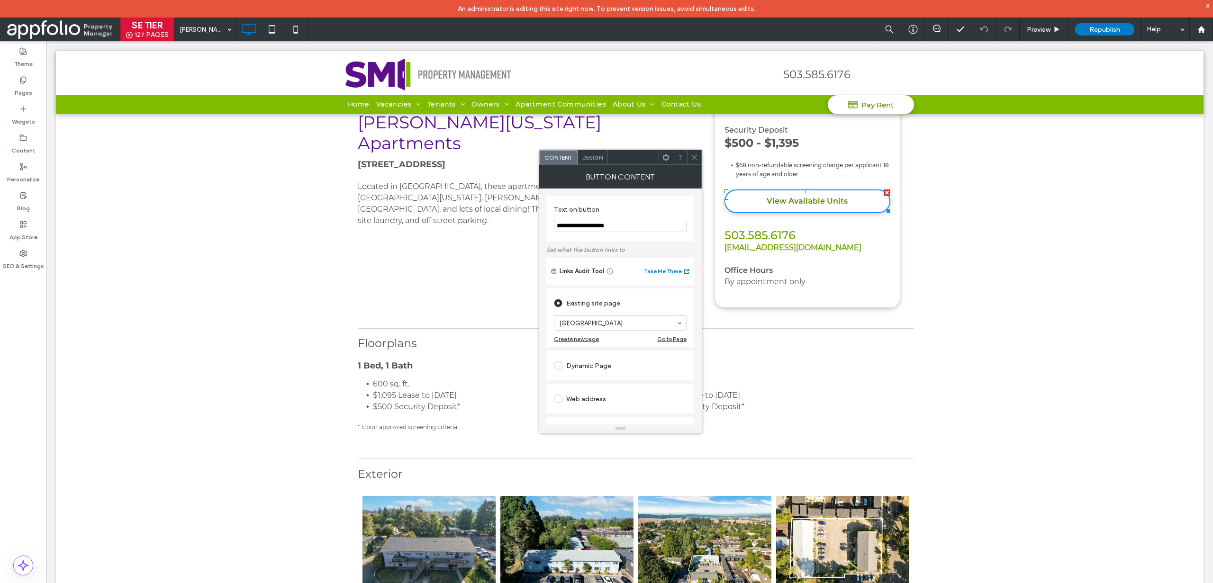
click at [693, 156] on icon at bounding box center [694, 157] width 7 height 7
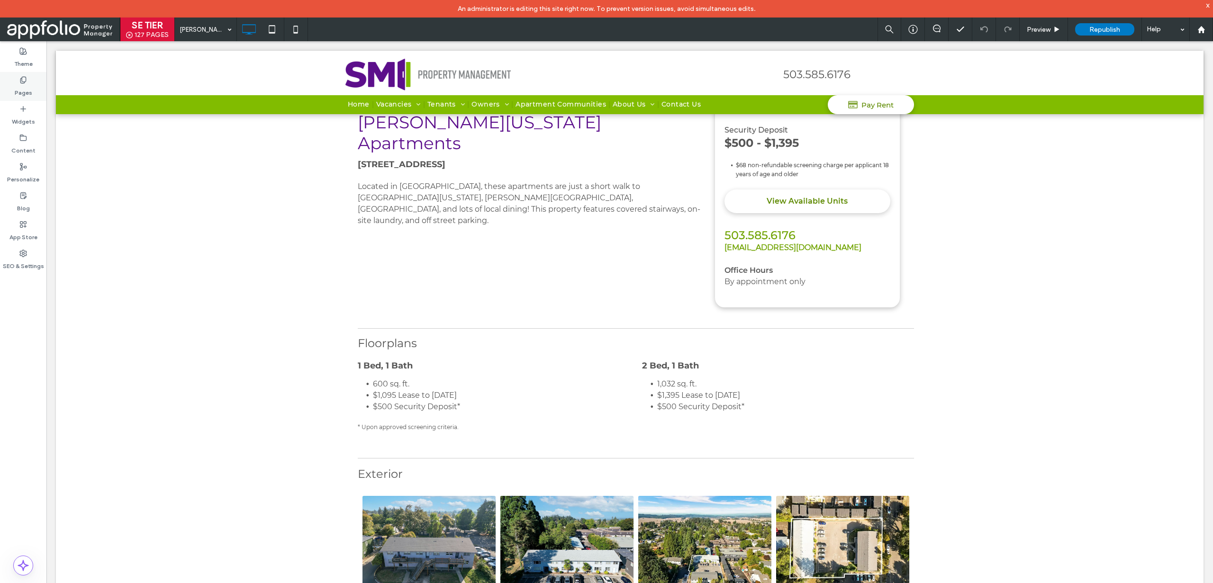
click at [30, 83] on div "Pages" at bounding box center [23, 86] width 46 height 29
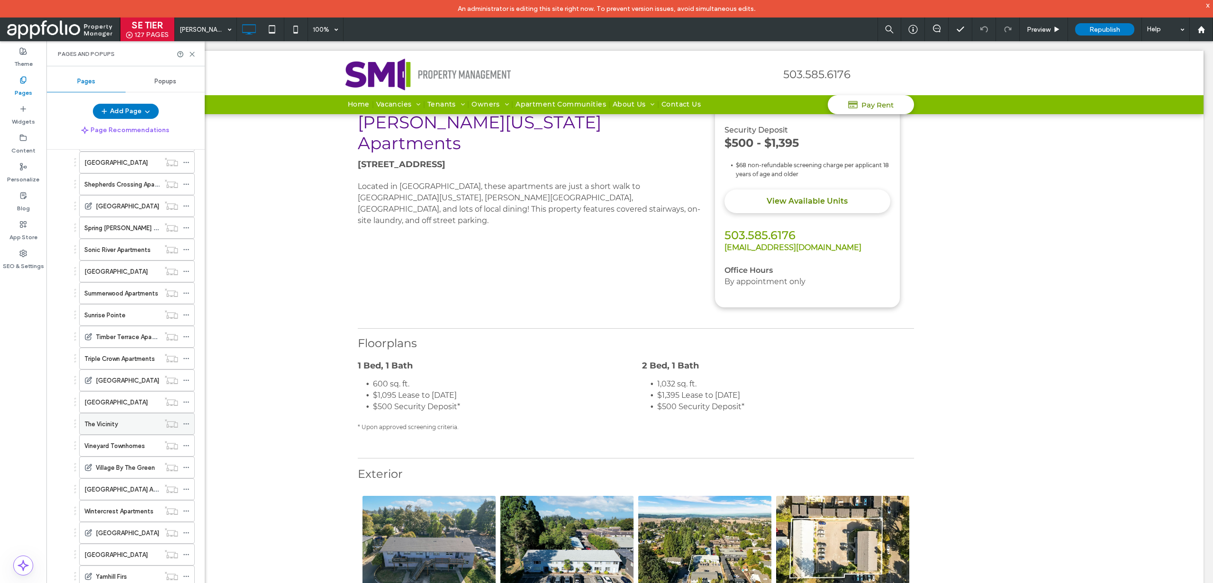
scroll to position [1237, 0]
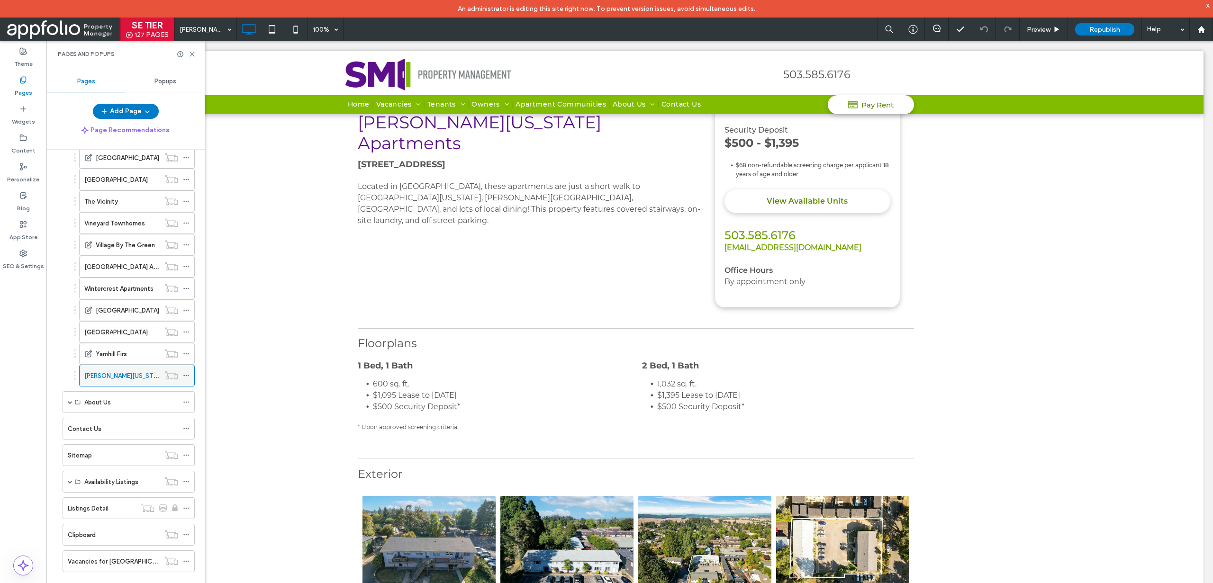
click at [187, 376] on icon at bounding box center [186, 375] width 7 height 7
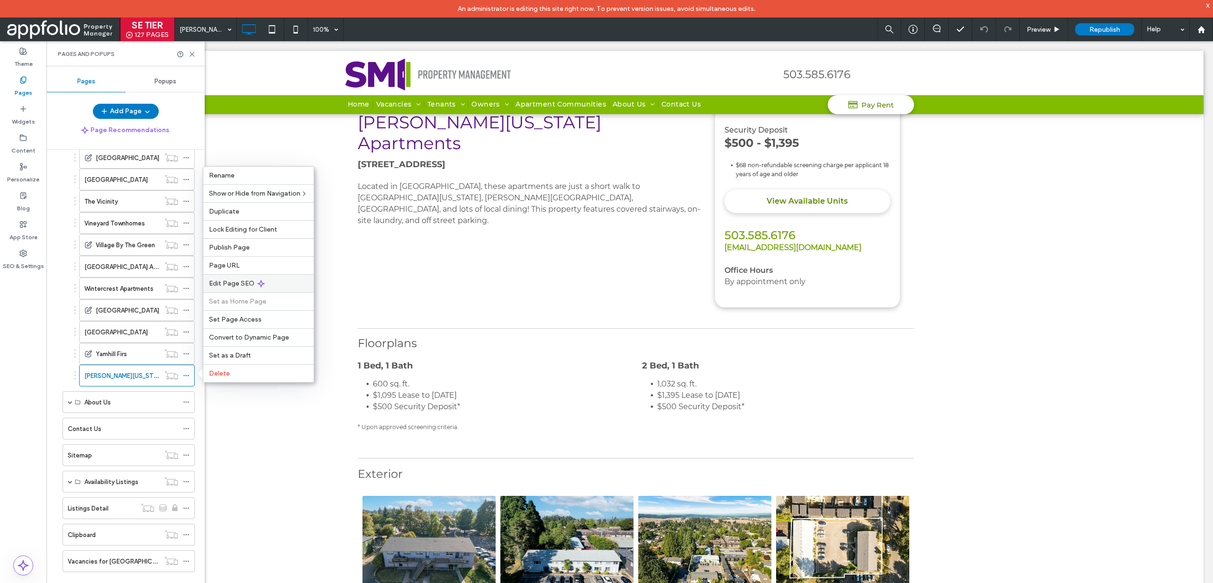
click at [232, 287] on span "Edit Page SEO" at bounding box center [231, 284] width 45 height 8
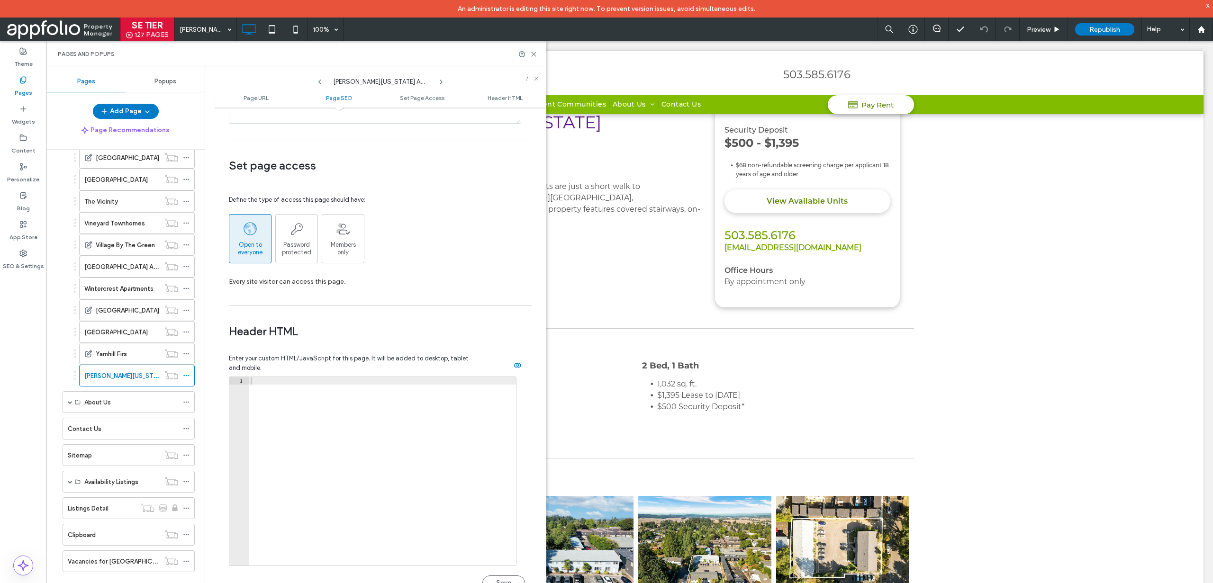
scroll to position [955, 0]
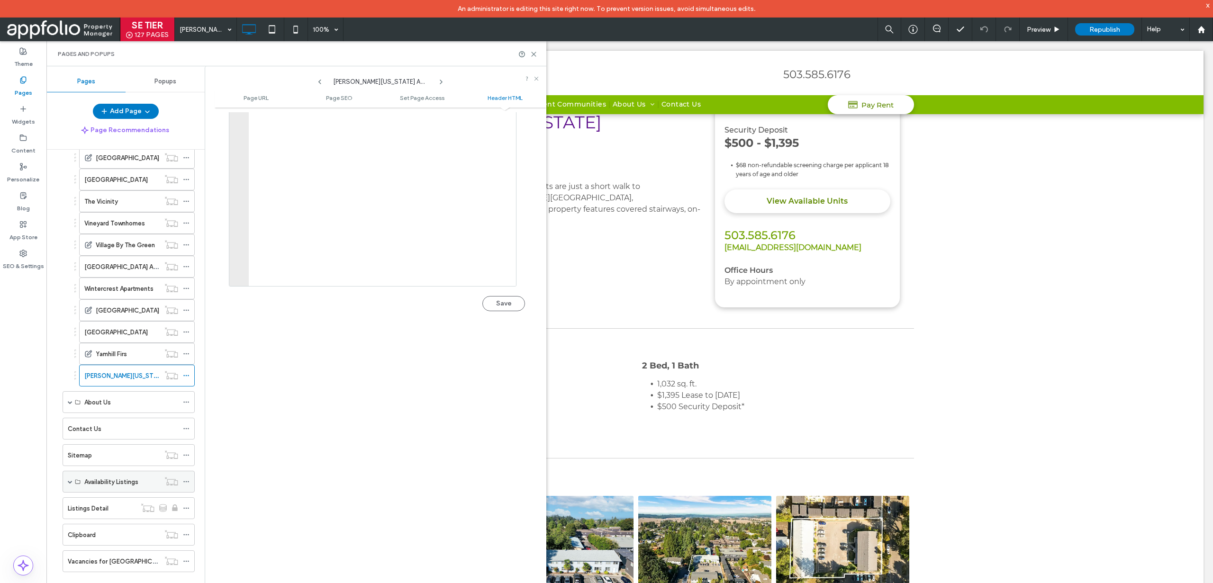
click at [71, 482] on span at bounding box center [70, 482] width 5 height 5
click at [127, 406] on div "[GEOGRAPHIC_DATA]" at bounding box center [121, 400] width 75 height 21
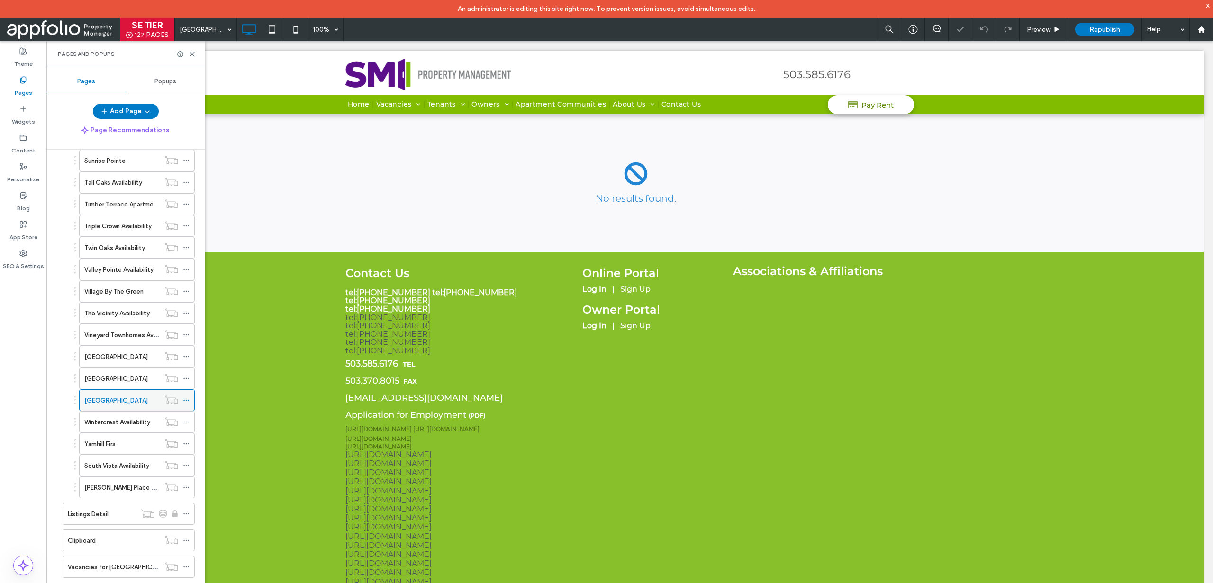
click at [185, 401] on icon at bounding box center [186, 400] width 7 height 7
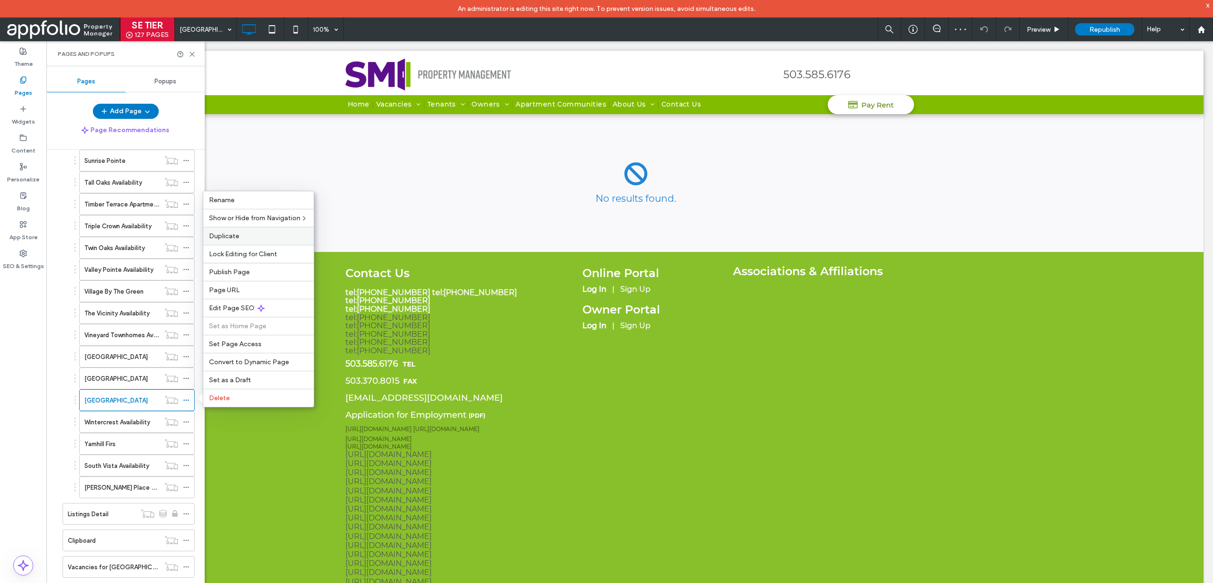
click at [226, 239] on span "Duplicate" at bounding box center [224, 236] width 30 height 8
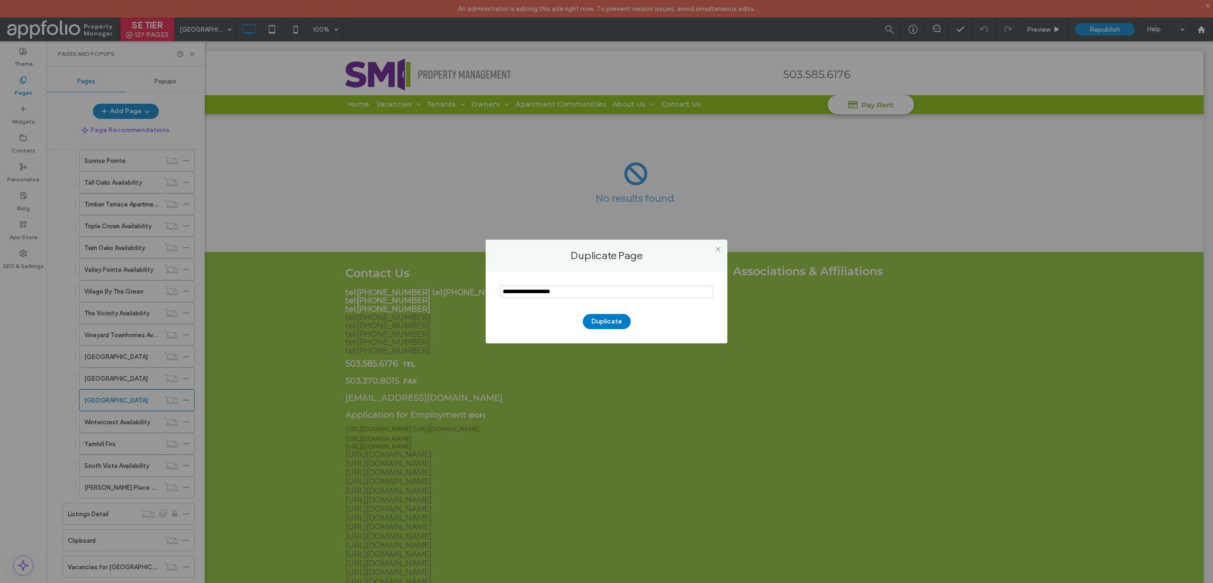
drag, startPoint x: 595, startPoint y: 285, endPoint x: 596, endPoint y: 296, distance: 10.4
click at [596, 296] on input "notEmpty" at bounding box center [606, 292] width 213 height 12
paste input "**********"
type input "**********"
click at [586, 318] on button "Duplicate" at bounding box center [607, 321] width 48 height 15
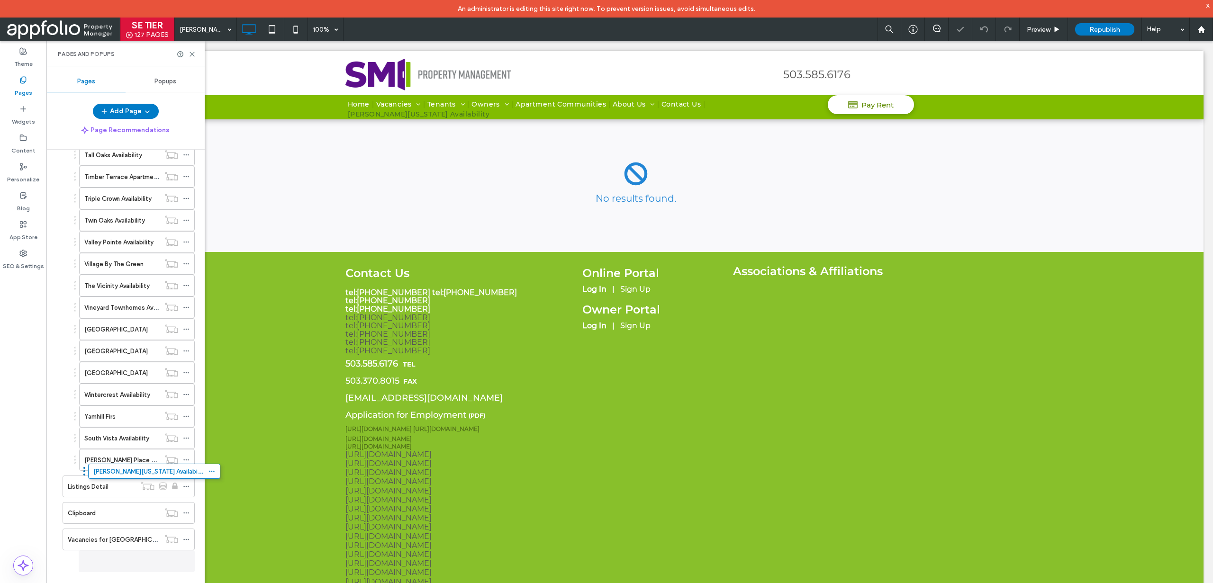
scroll to position [2784, 0]
drag, startPoint x: 58, startPoint y: 564, endPoint x: 77, endPoint y: 487, distance: 80.0
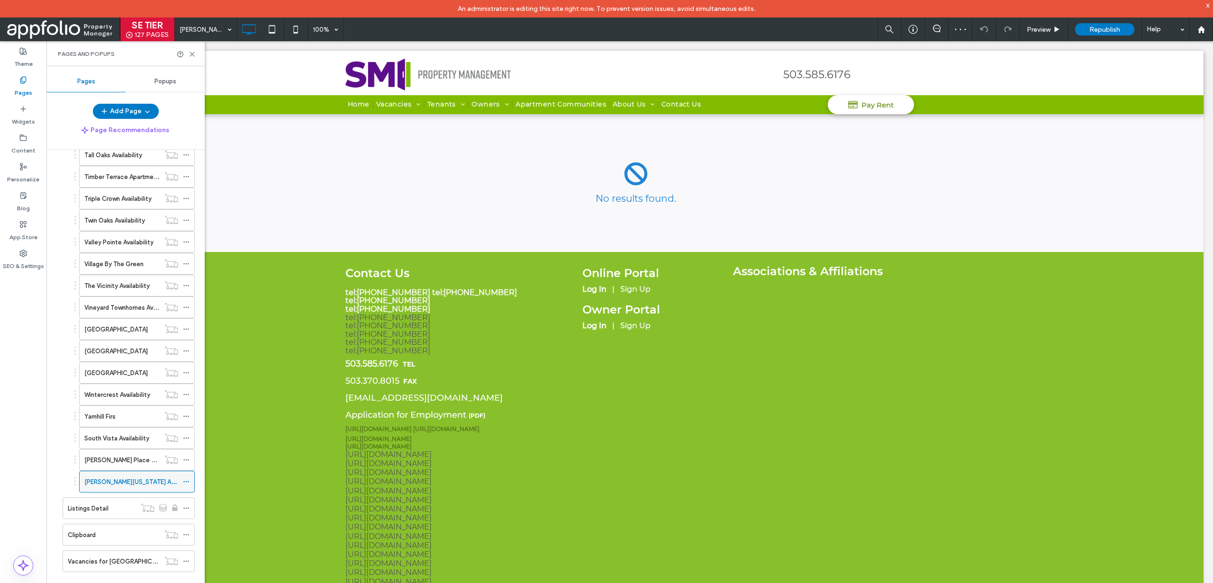
click at [187, 480] on icon at bounding box center [186, 482] width 7 height 7
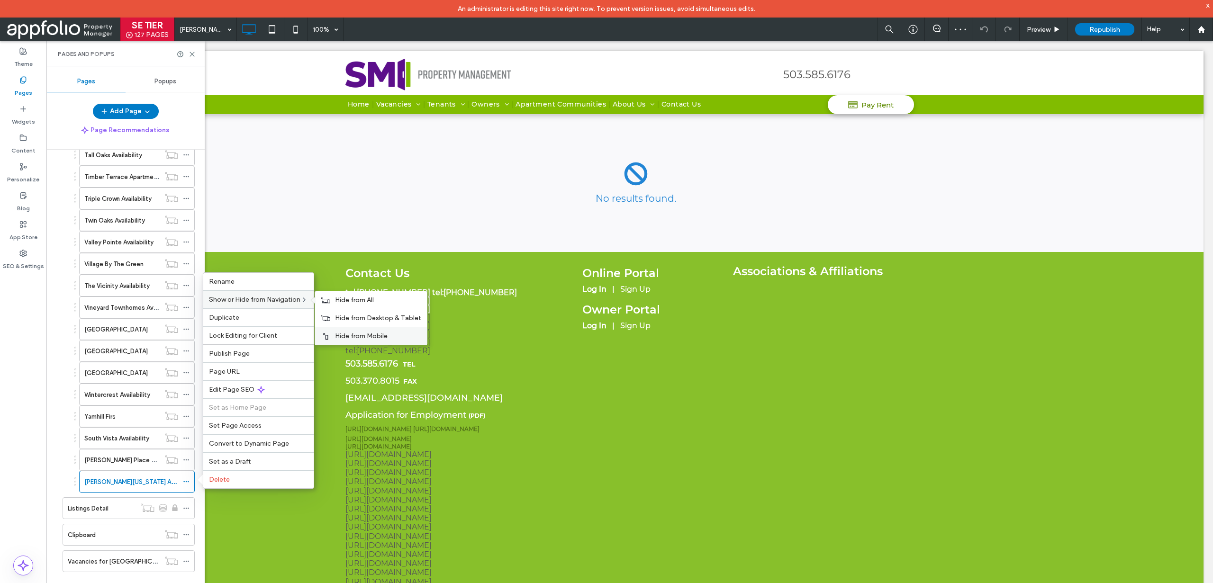
click at [353, 336] on span "Hide from Mobile" at bounding box center [361, 336] width 53 height 8
click at [351, 325] on div "Hide from Desktop & Tablet" at bounding box center [371, 318] width 112 height 18
click at [194, 55] on use at bounding box center [192, 54] width 4 height 4
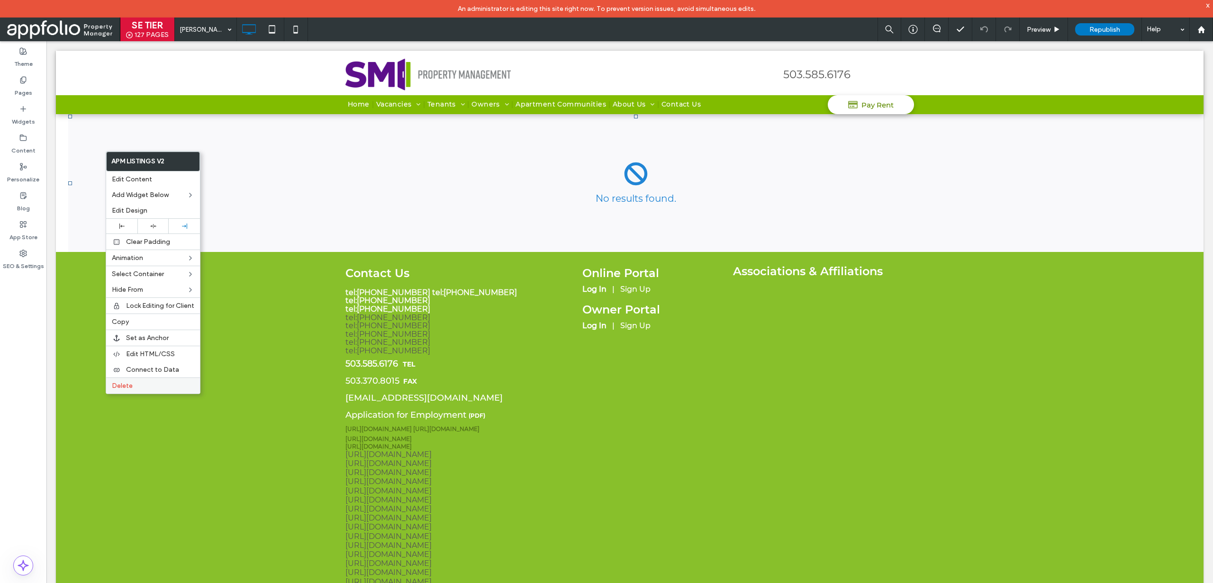
click at [139, 385] on label "Delete" at bounding box center [153, 386] width 82 height 8
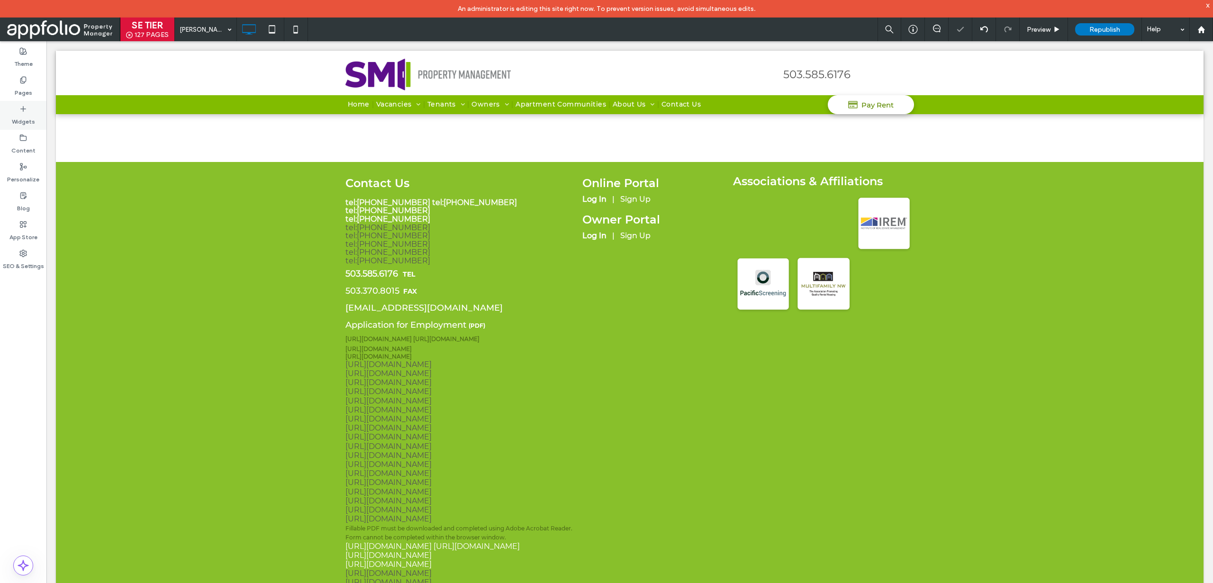
click at [12, 109] on div "Widgets" at bounding box center [23, 115] width 46 height 29
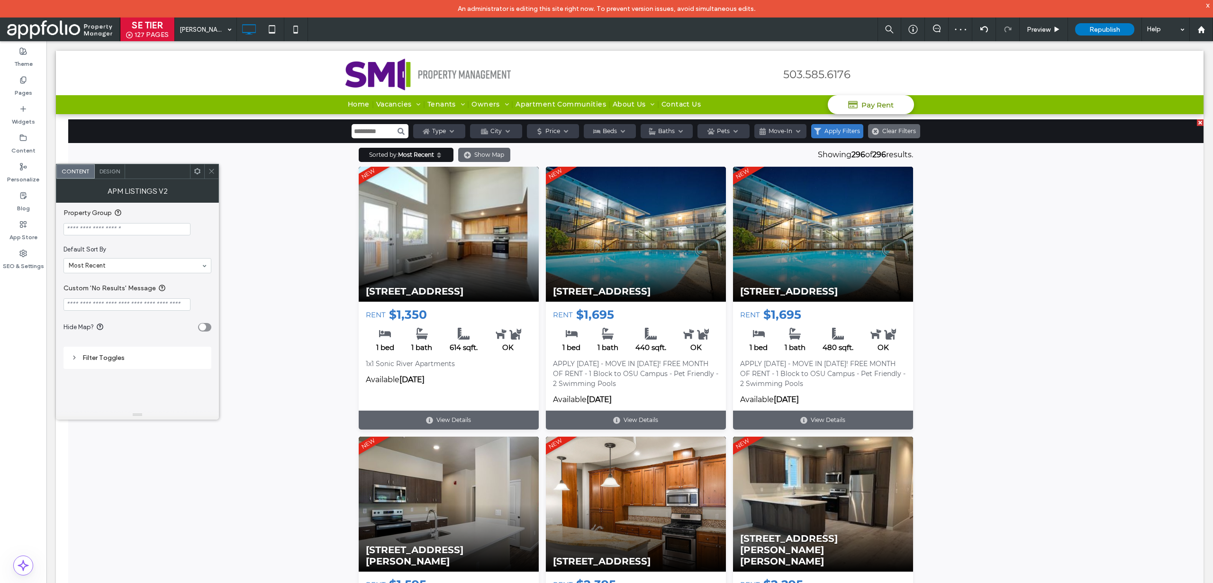
click at [212, 175] on span at bounding box center [211, 171] width 7 height 14
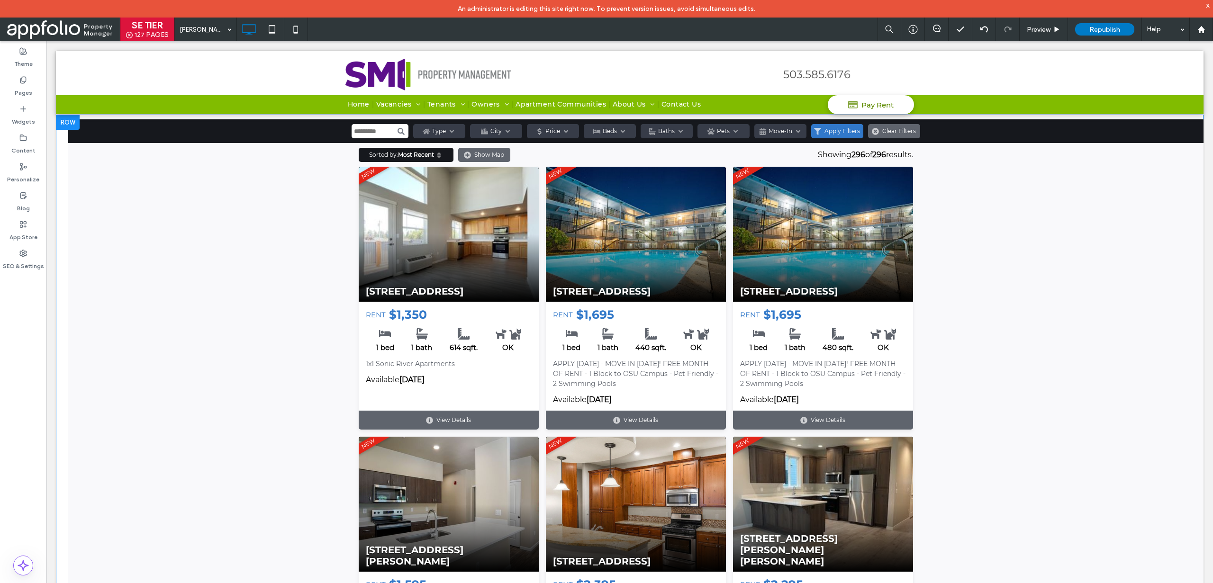
click at [62, 124] on div at bounding box center [68, 122] width 24 height 15
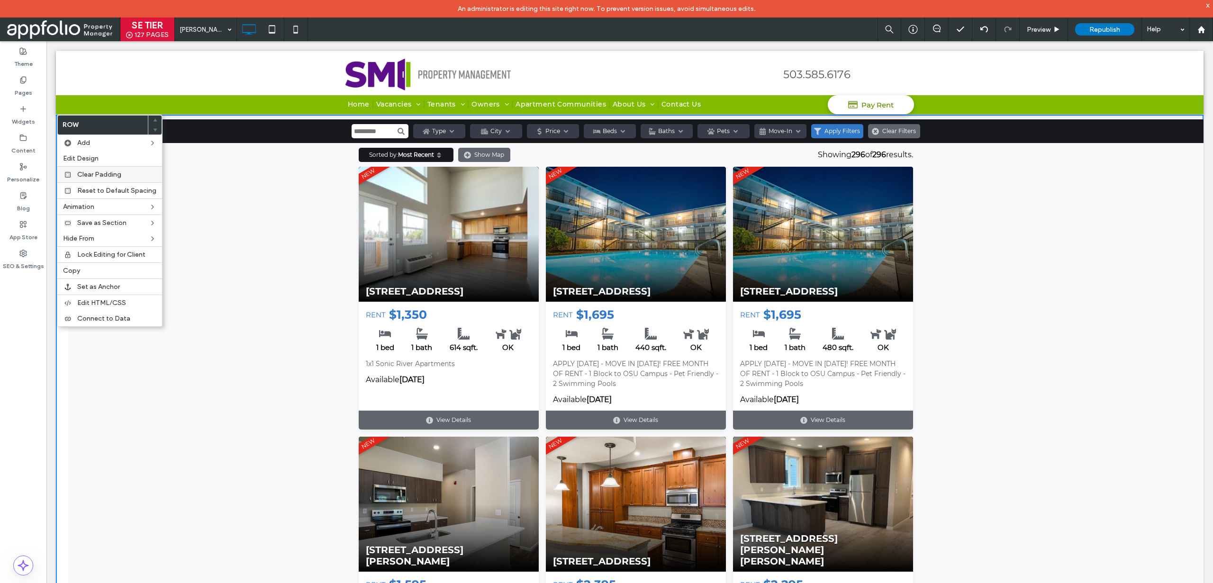
click at [99, 168] on div "Clear Padding" at bounding box center [109, 174] width 105 height 16
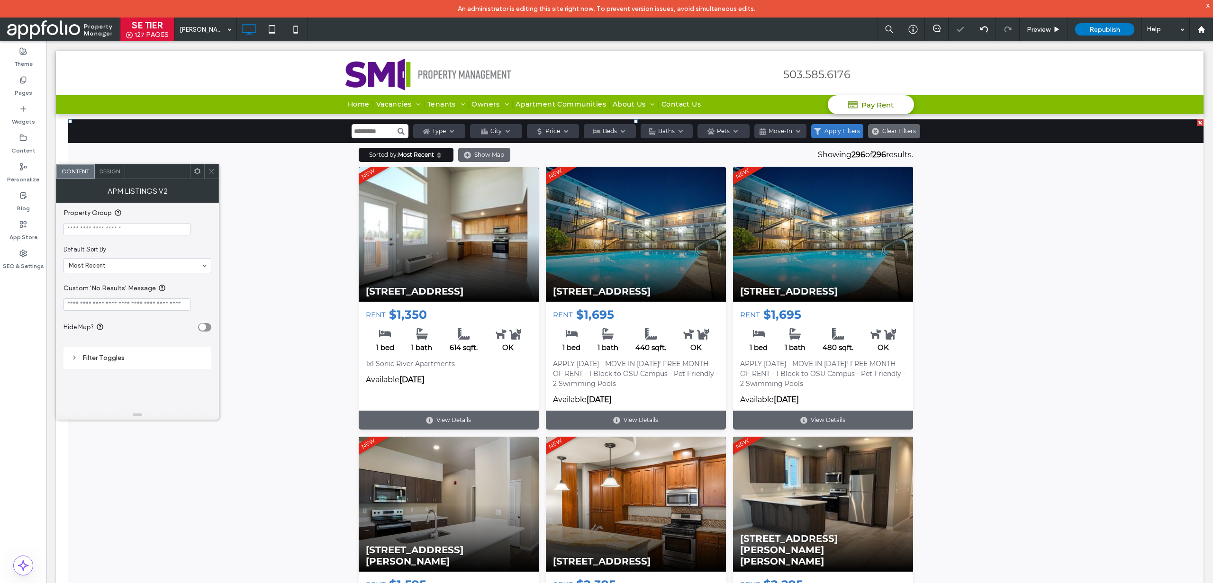
click at [109, 174] on span "Design" at bounding box center [110, 171] width 20 height 7
click at [95, 289] on div "Spacing" at bounding box center [137, 282] width 148 height 22
click at [98, 288] on div "Spacing" at bounding box center [137, 282] width 133 height 13
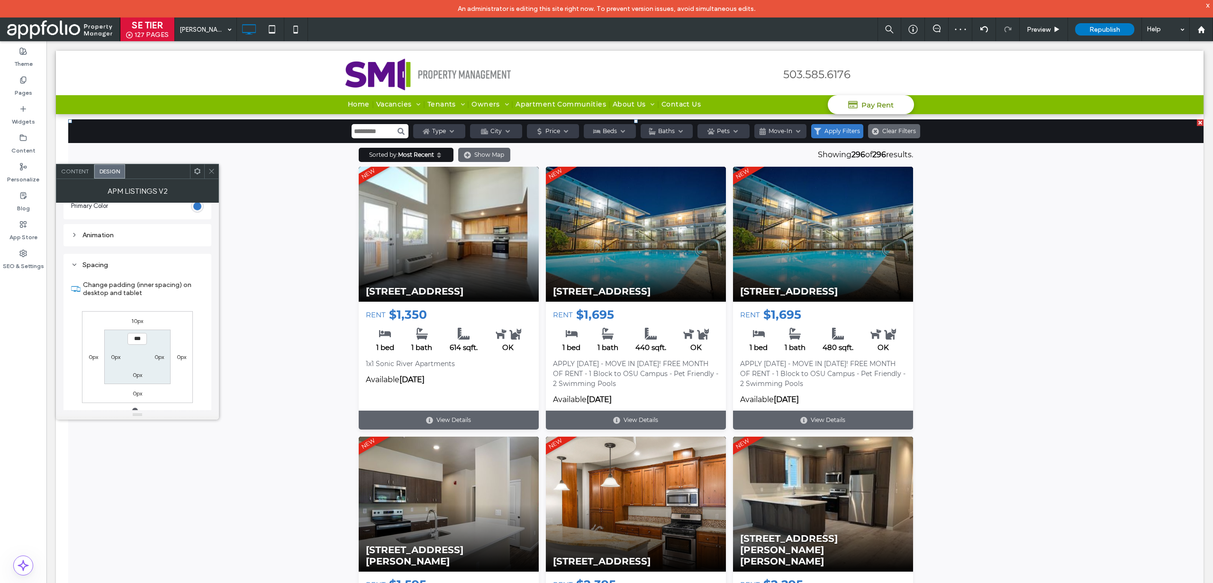
scroll to position [23, 0]
click at [139, 314] on label "10px" at bounding box center [137, 314] width 12 height 7
type input "**"
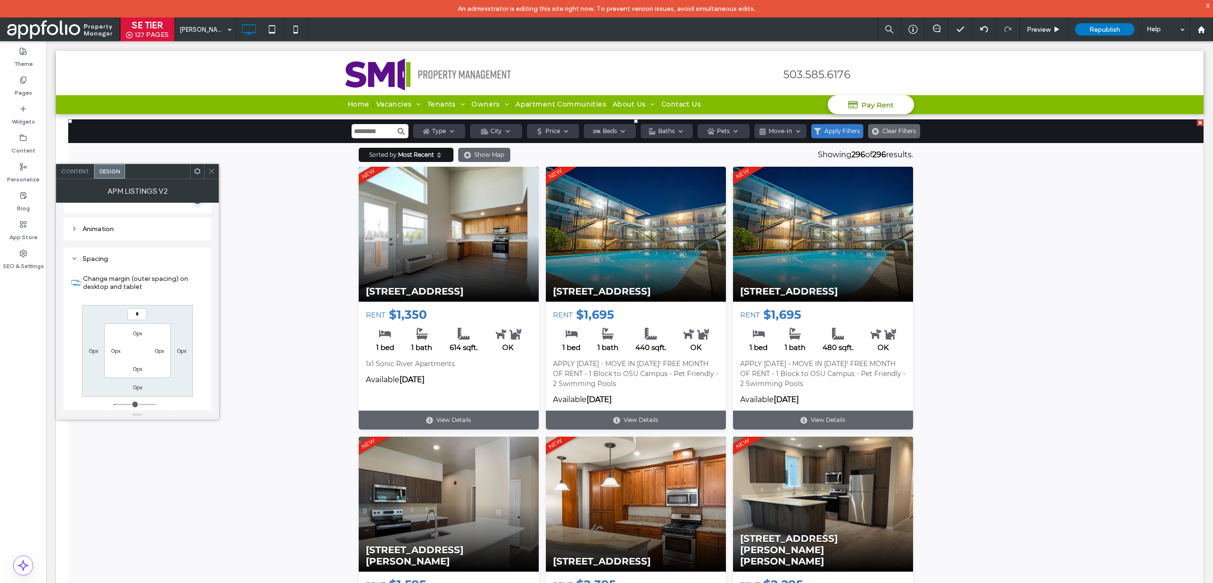
type input "*"
type input "***"
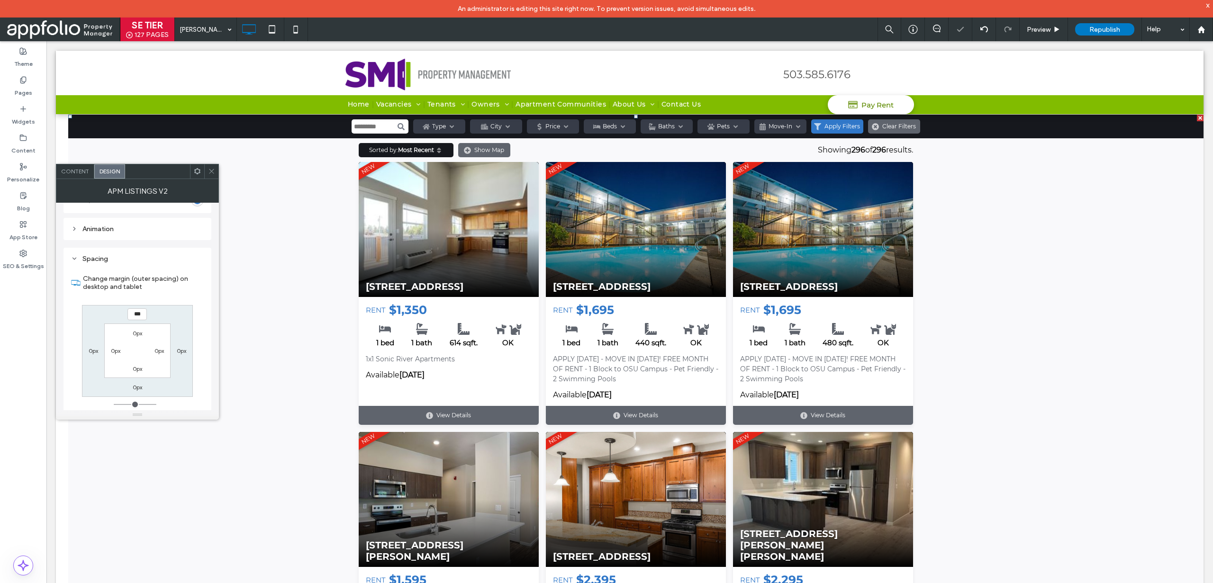
click at [209, 168] on icon at bounding box center [211, 171] width 7 height 7
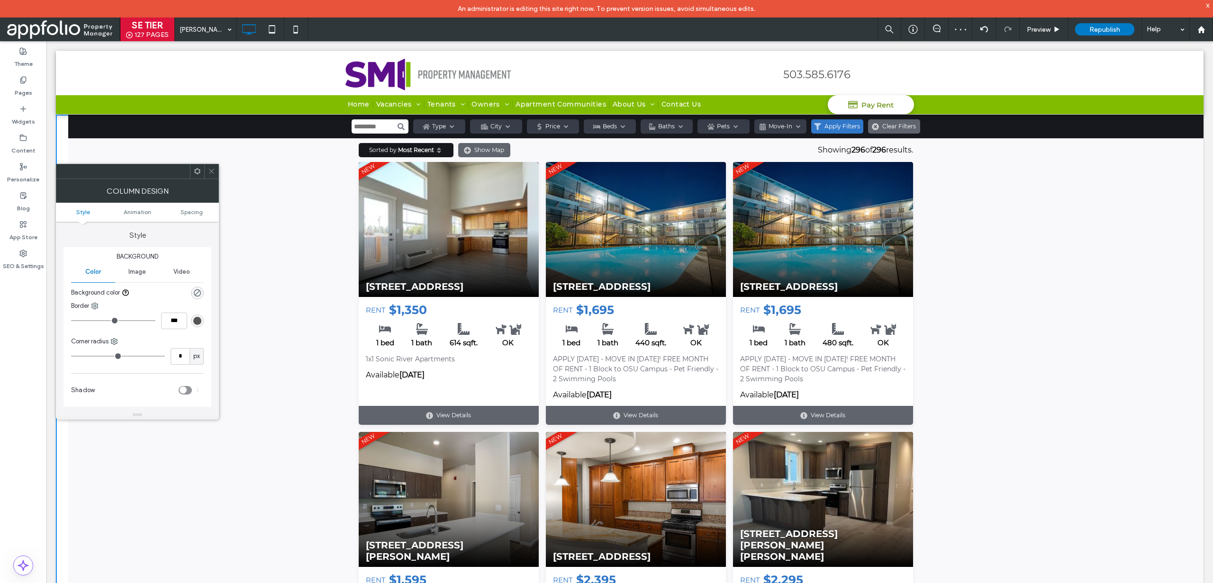
scroll to position [215, 0]
click at [94, 246] on div "Spacing" at bounding box center [137, 240] width 133 height 13
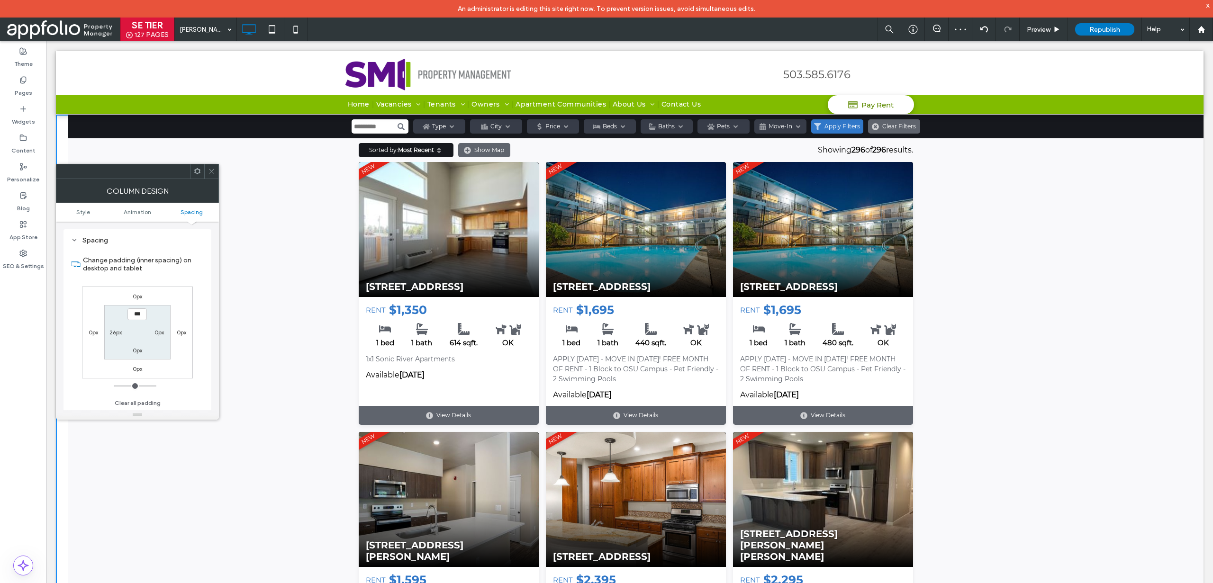
click at [118, 335] on label "26px" at bounding box center [115, 332] width 12 height 7
type input "**"
type input "*"
type input "***"
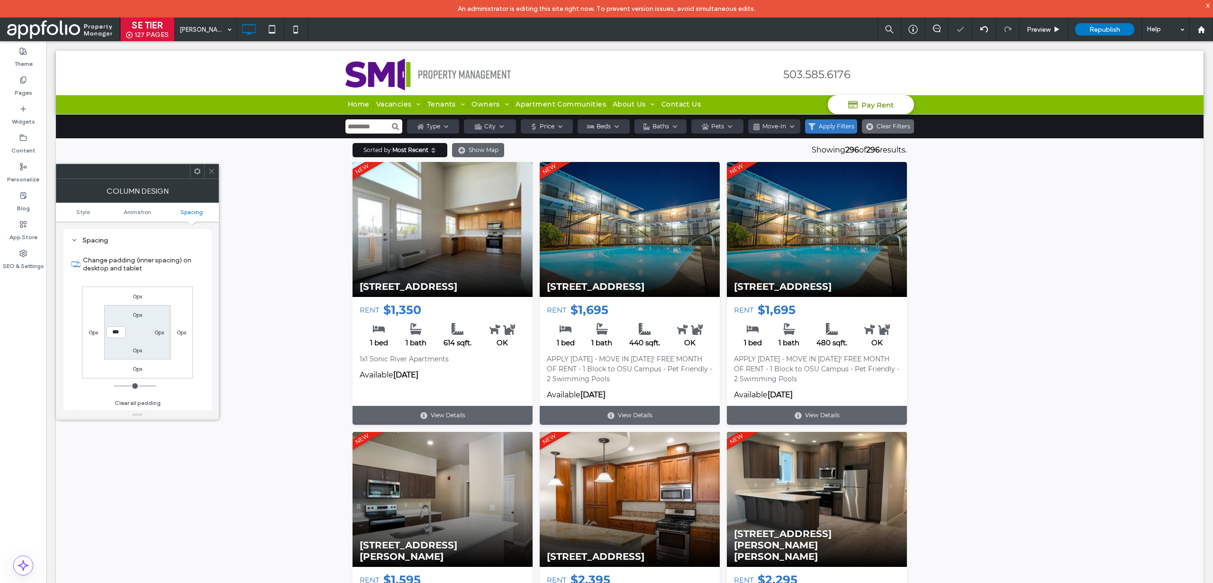
click at [216, 172] on div at bounding box center [211, 171] width 14 height 14
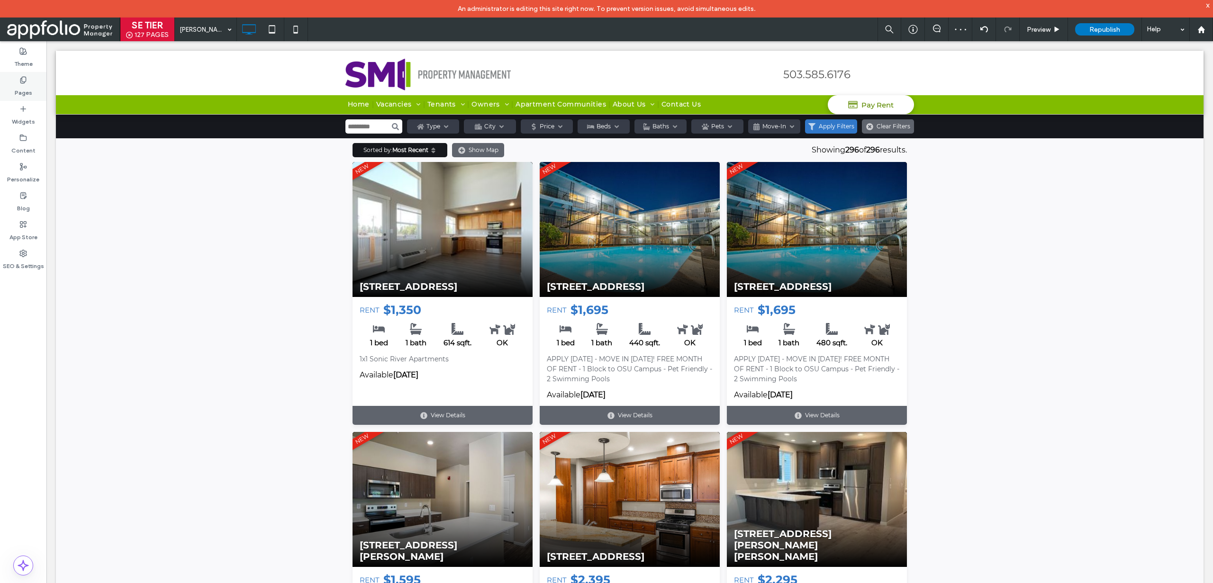
click at [23, 81] on icon at bounding box center [23, 80] width 8 height 8
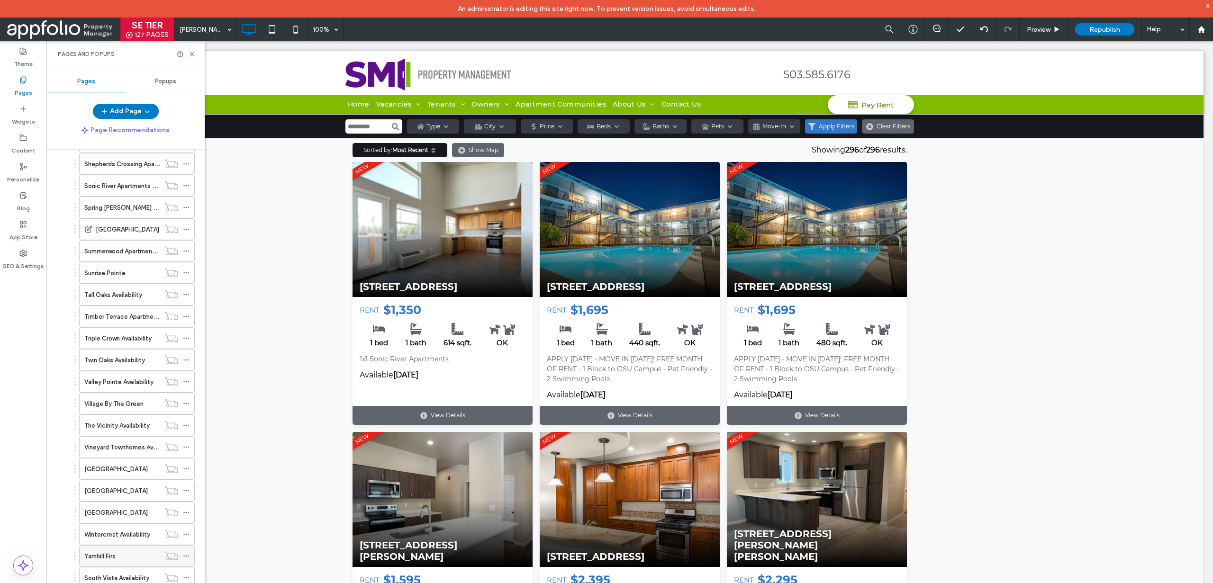
scroll to position [2784, 0]
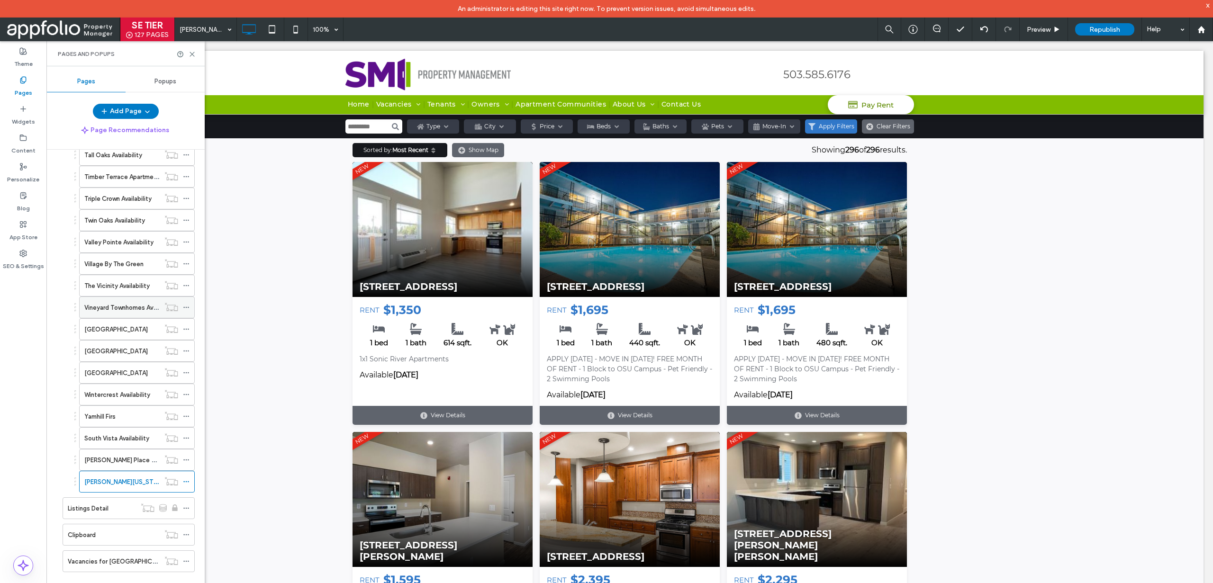
click at [125, 307] on label "Vineyard Townhomes Availability" at bounding box center [130, 307] width 92 height 17
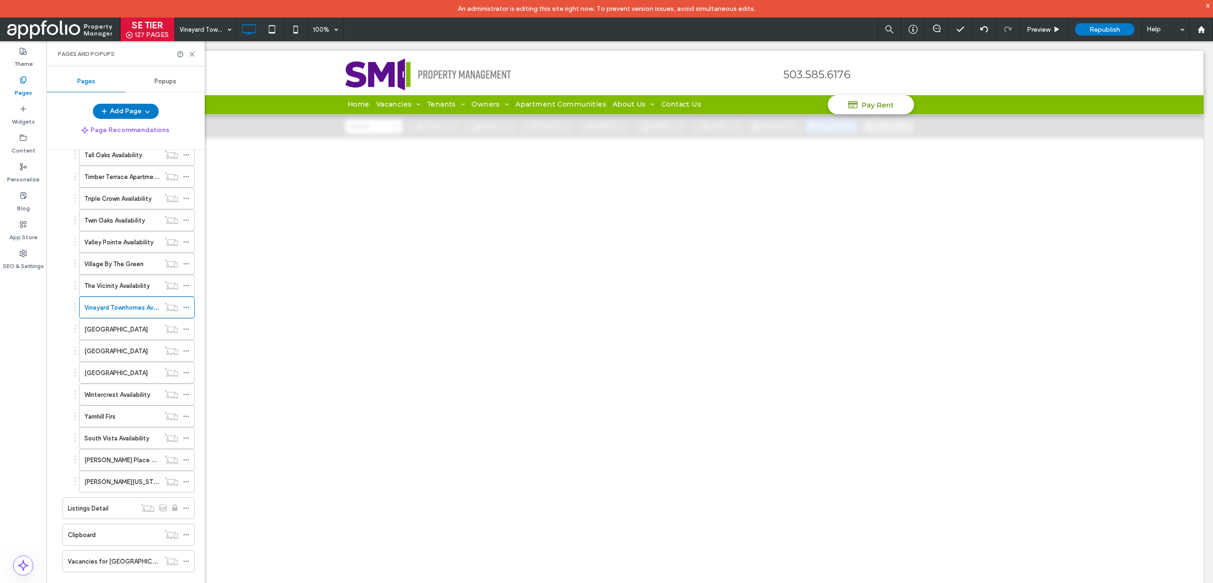
scroll to position [0, 0]
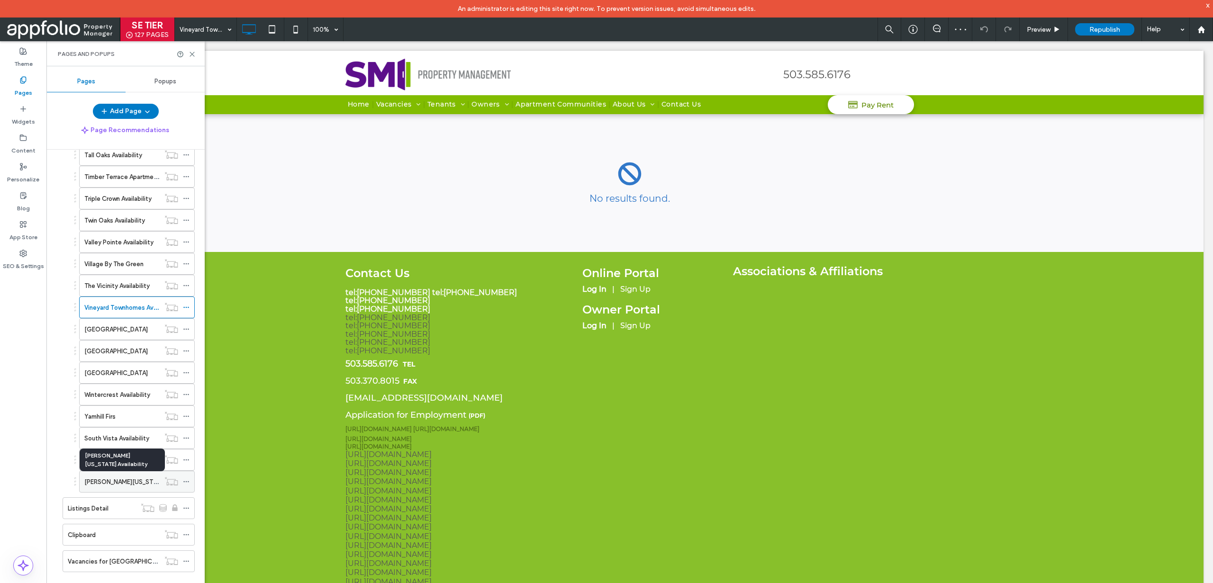
click at [150, 481] on label "Martha Washington Availability" at bounding box center [140, 482] width 113 height 17
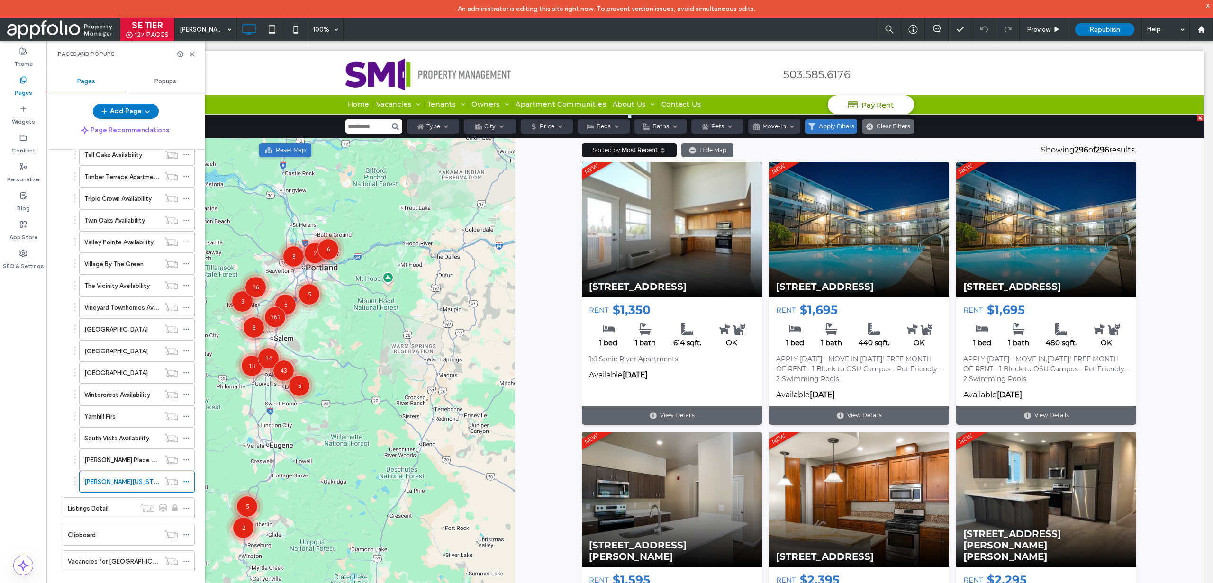
click at [649, 266] on span at bounding box center [630, 395] width 1148 height 560
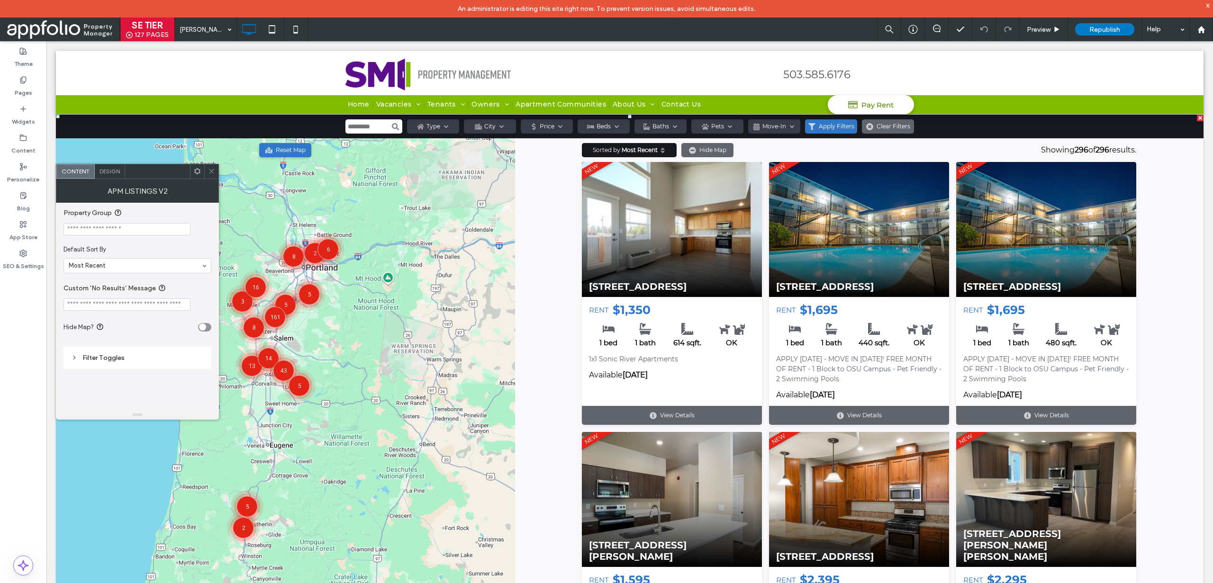
click at [135, 231] on input "Property Group" at bounding box center [126, 229] width 127 height 12
paste input "**********"
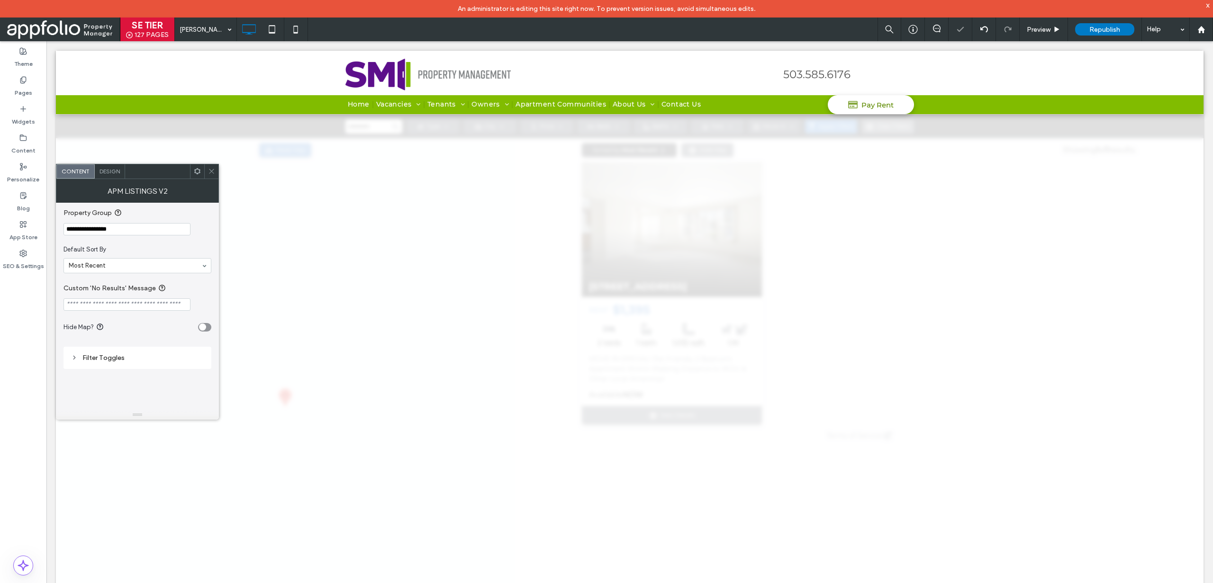
type input "**********"
click at [150, 248] on span "Default Sort By" at bounding box center [135, 249] width 144 height 9
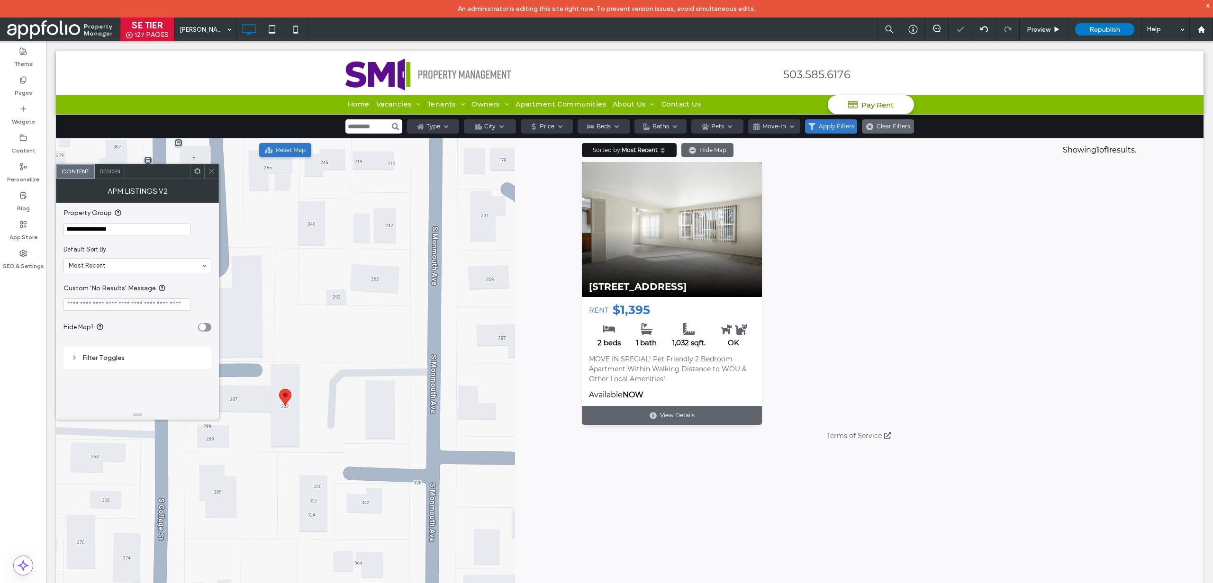
click at [211, 172] on icon at bounding box center [211, 171] width 7 height 7
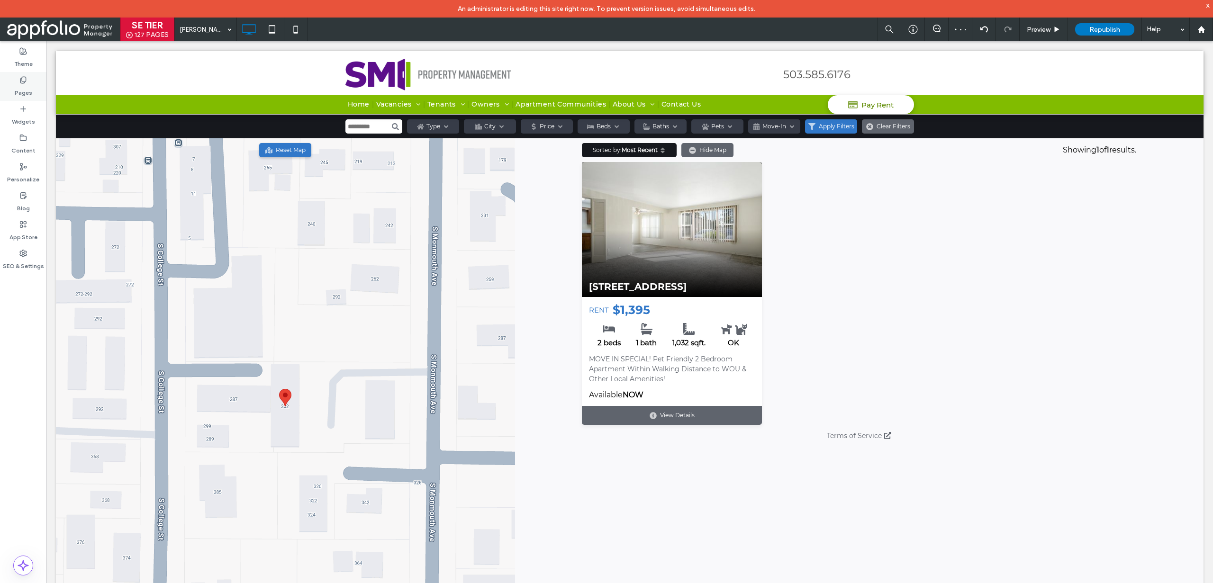
click at [43, 87] on div "Pages" at bounding box center [23, 86] width 46 height 29
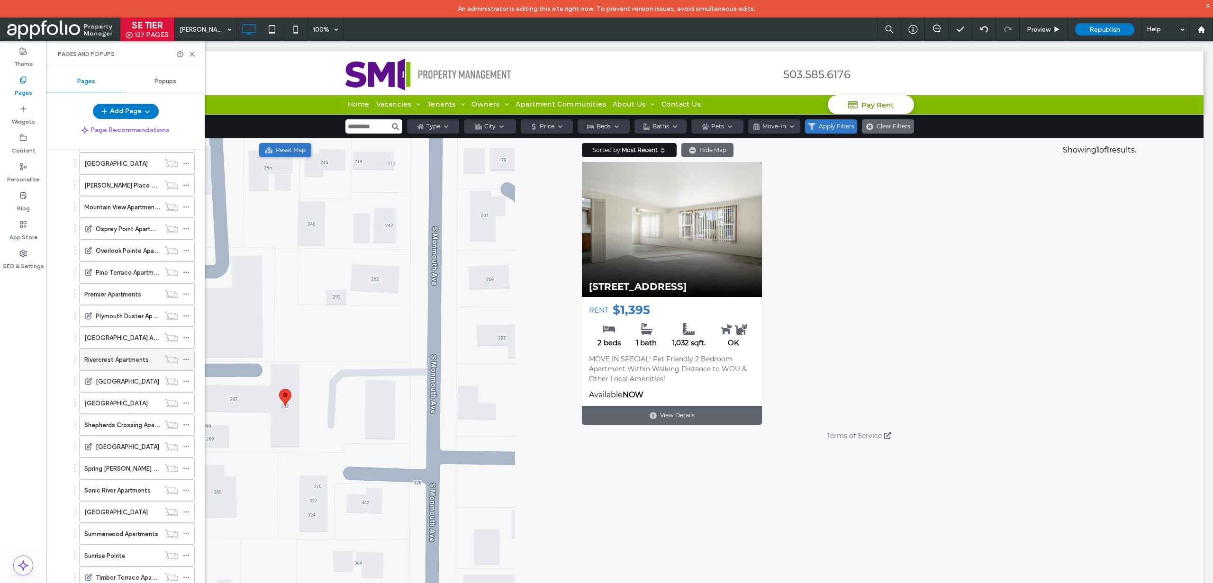
scroll to position [1023, 0]
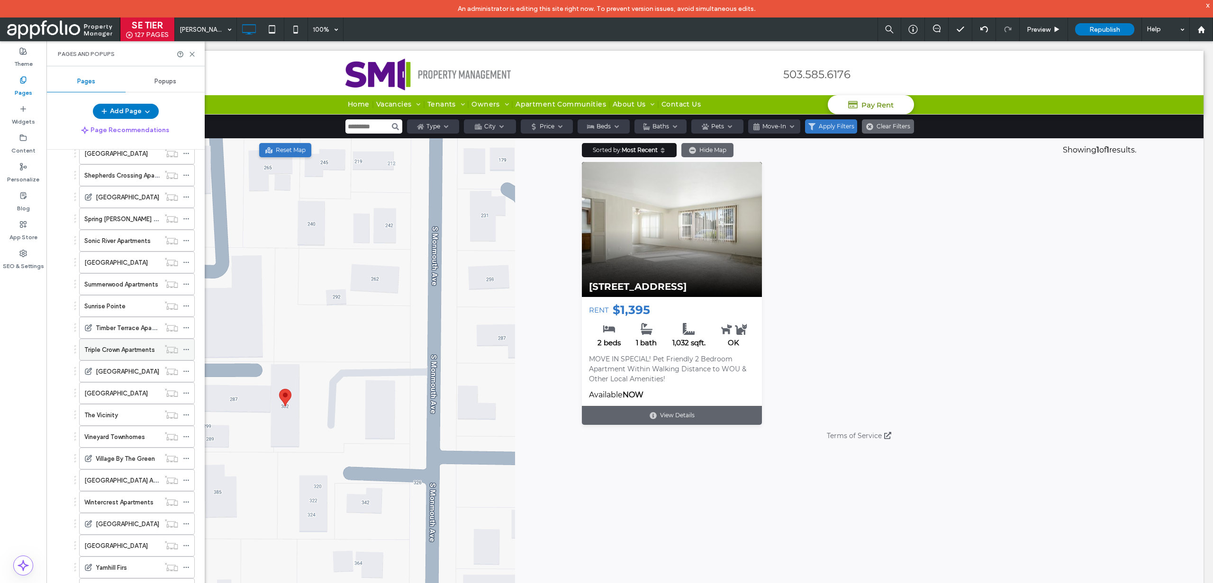
click at [121, 352] on label "Triple Crown Apartments" at bounding box center [119, 350] width 71 height 17
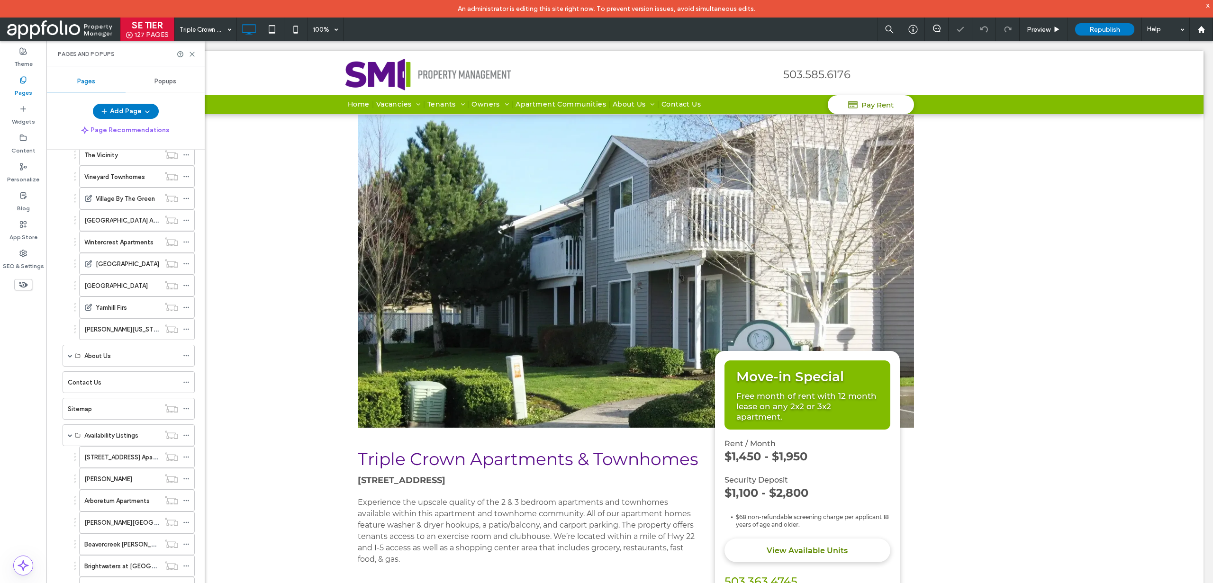
scroll to position [1620, 0]
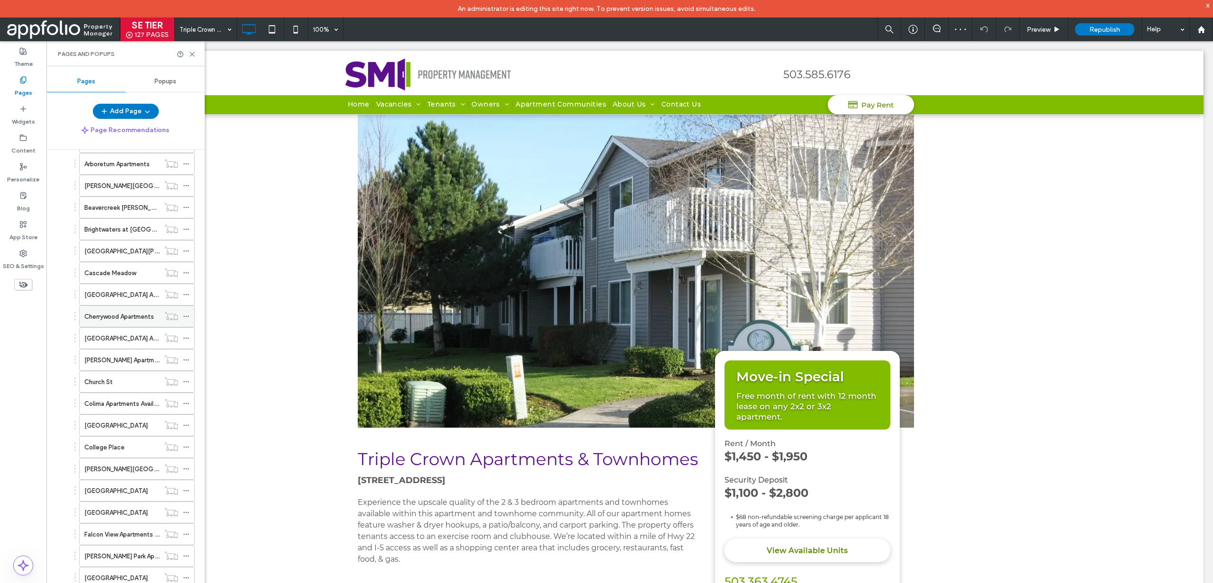
click at [127, 317] on label "Cherrywood Apartments" at bounding box center [119, 316] width 70 height 17
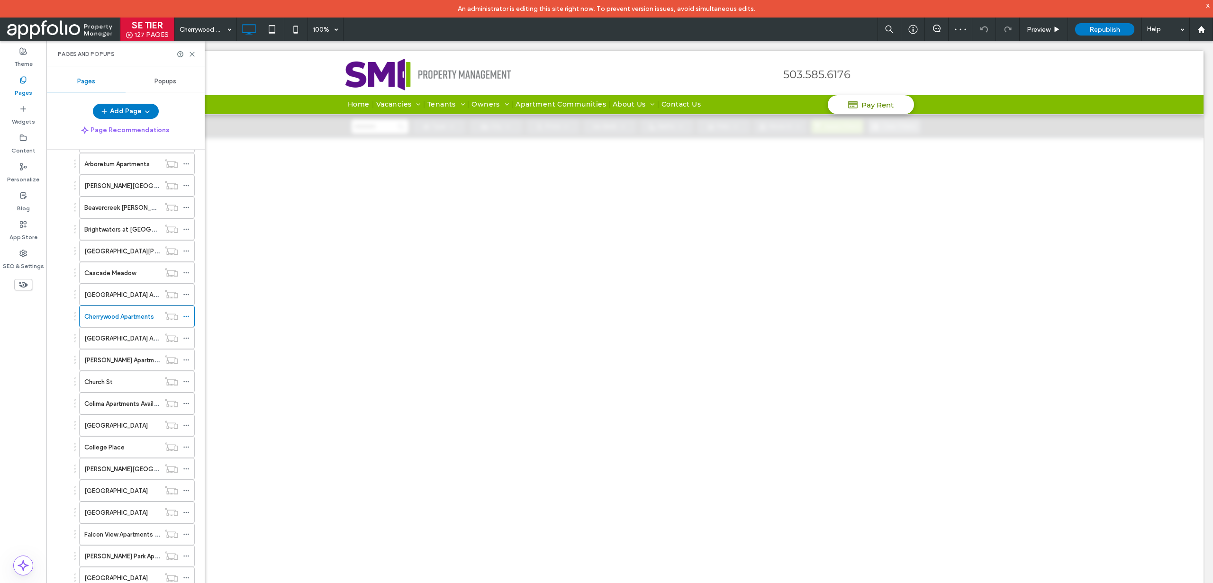
scroll to position [0, 0]
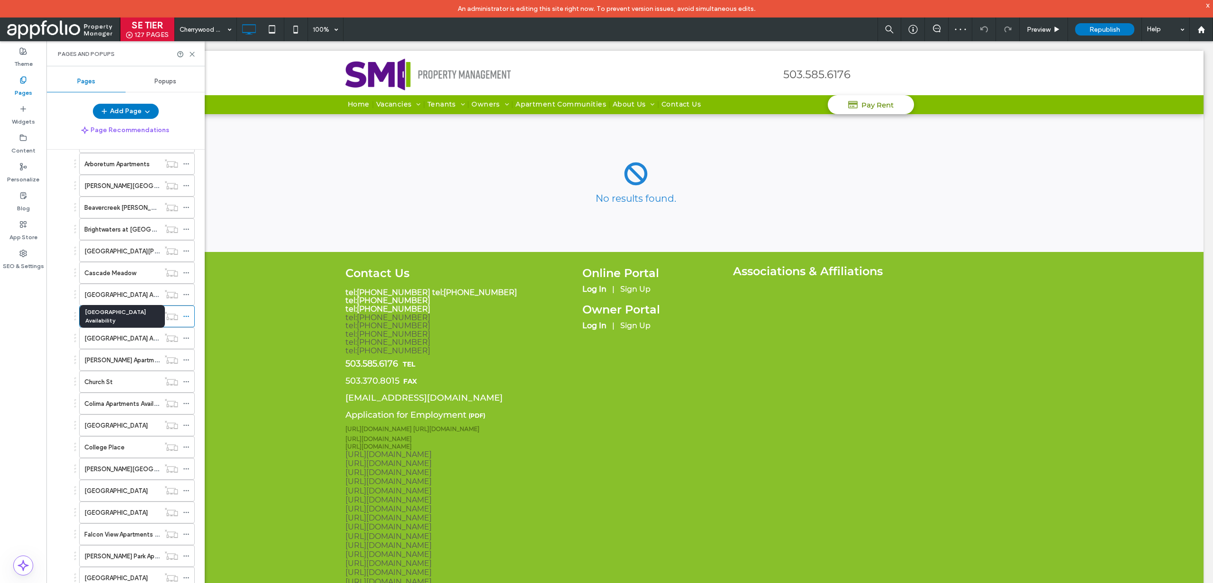
click at [119, 340] on label "Cherry City Apartments Availability" at bounding box center [131, 338] width 95 height 17
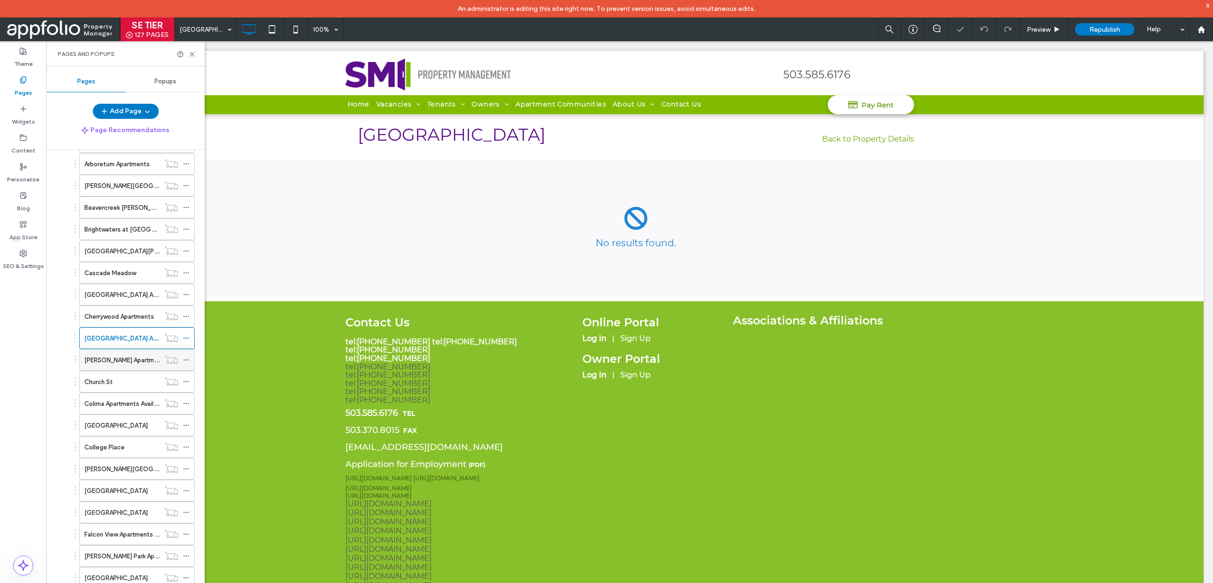
click at [118, 362] on label "Cheryl Lynn Apartments" at bounding box center [125, 360] width 83 height 17
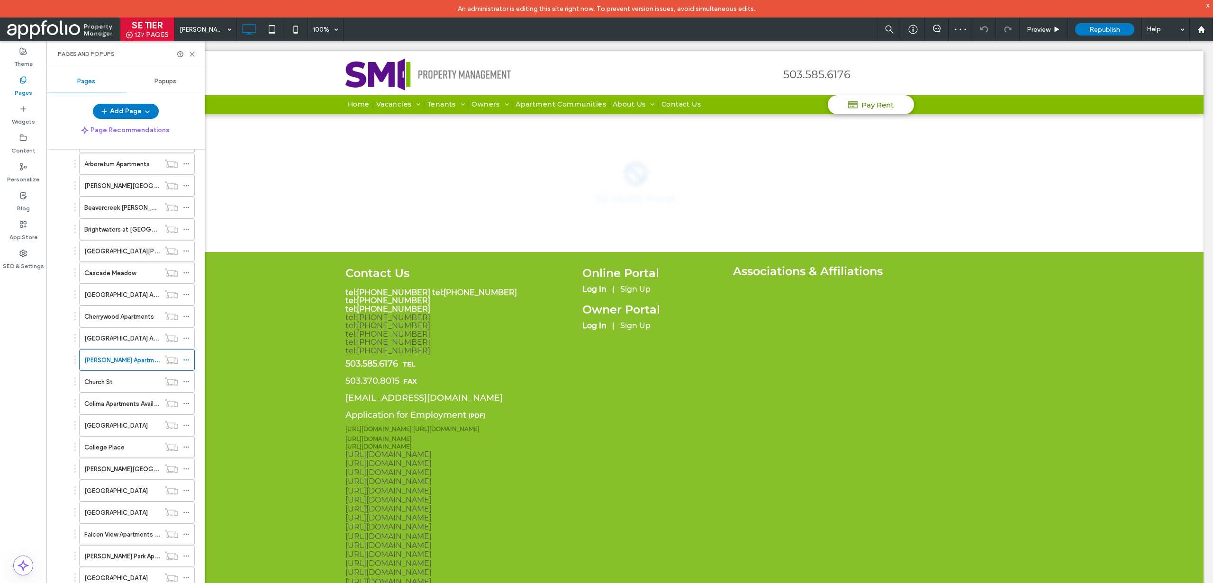
click at [115, 379] on div "Church St" at bounding box center [121, 382] width 75 height 10
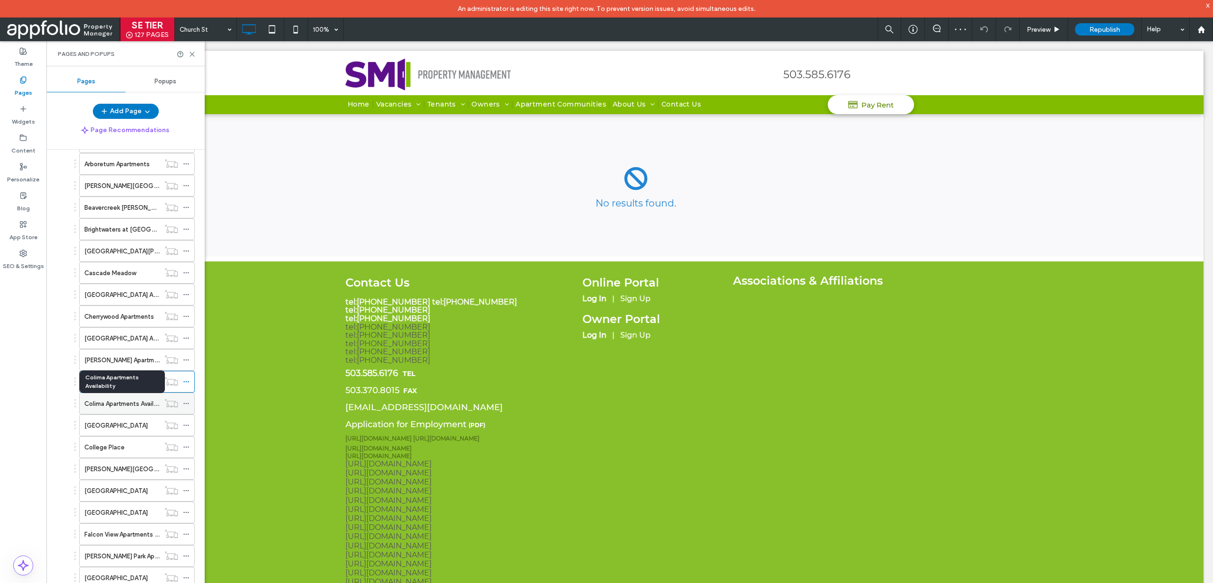
click at [123, 403] on label "Colima Apartments Availability" at bounding box center [127, 404] width 87 height 17
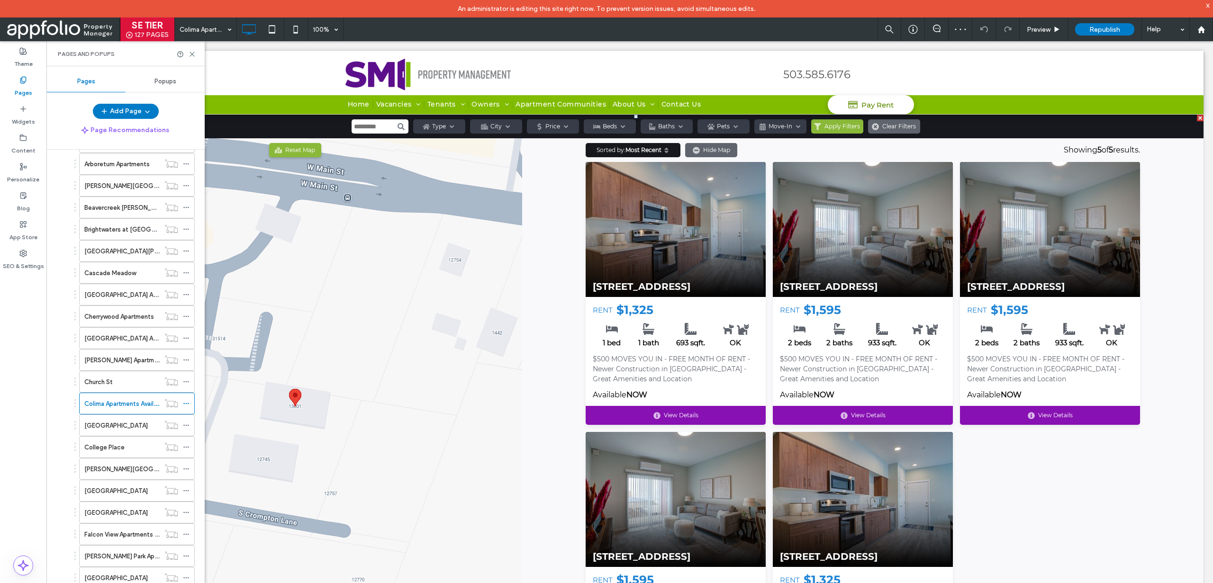
click at [651, 291] on span at bounding box center [635, 395] width 1135 height 560
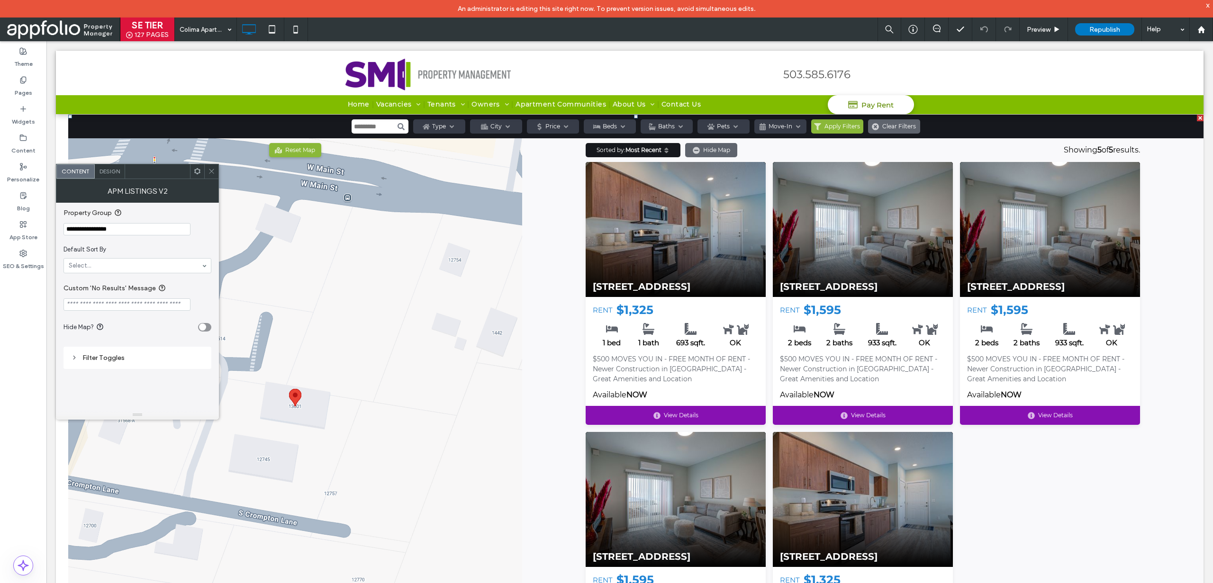
click at [105, 172] on span "Design" at bounding box center [110, 171] width 20 height 7
click at [64, 173] on span "Content" at bounding box center [75, 171] width 28 height 7
drag, startPoint x: 217, startPoint y: 171, endPoint x: 185, endPoint y: 145, distance: 40.4
click at [217, 171] on div at bounding box center [211, 171] width 14 height 14
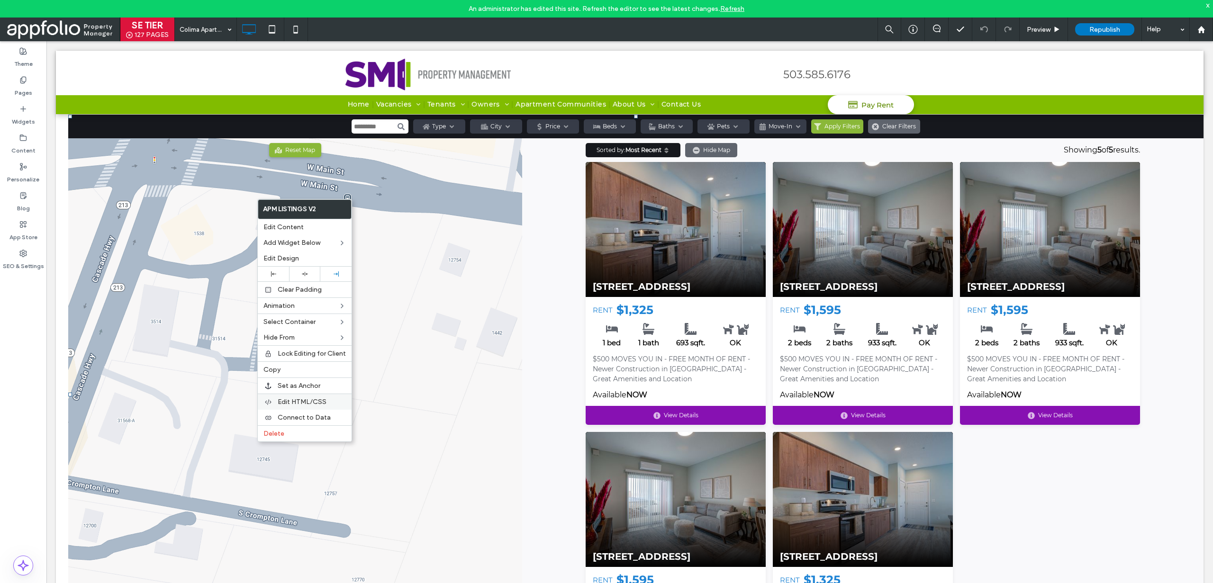
click at [302, 404] on span "Edit HTML/CSS" at bounding box center [302, 402] width 49 height 8
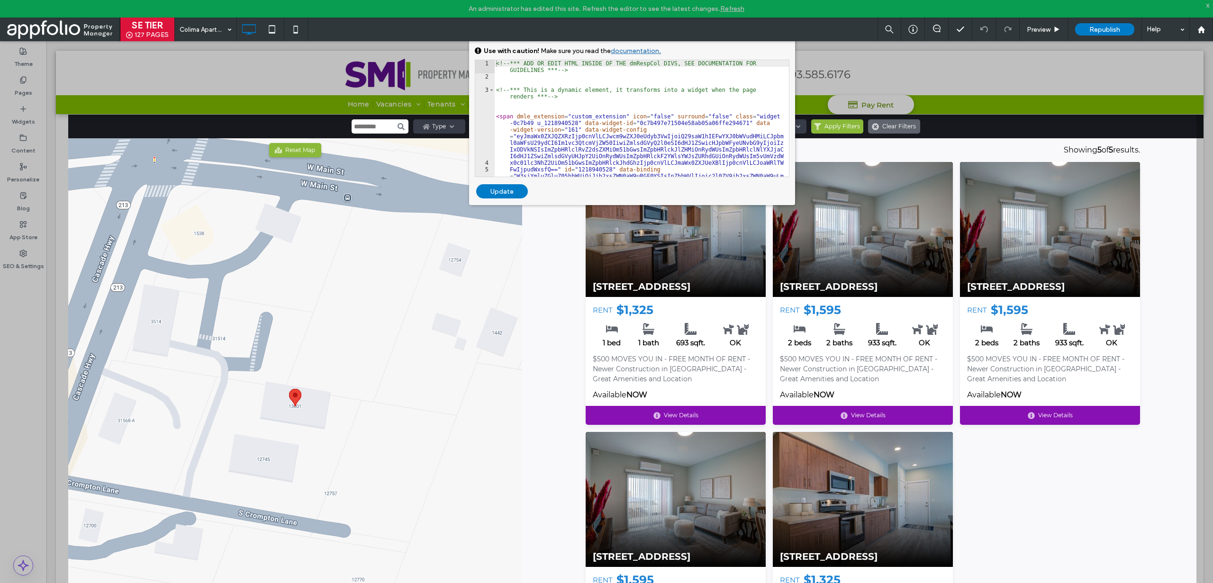
click at [661, 124] on div "<!-- *** ADD OR EDIT HTML INSIDE OF THE dmRespCol DIVS, SEE DOCUMENTATION FOR G…" at bounding box center [641, 128] width 295 height 136
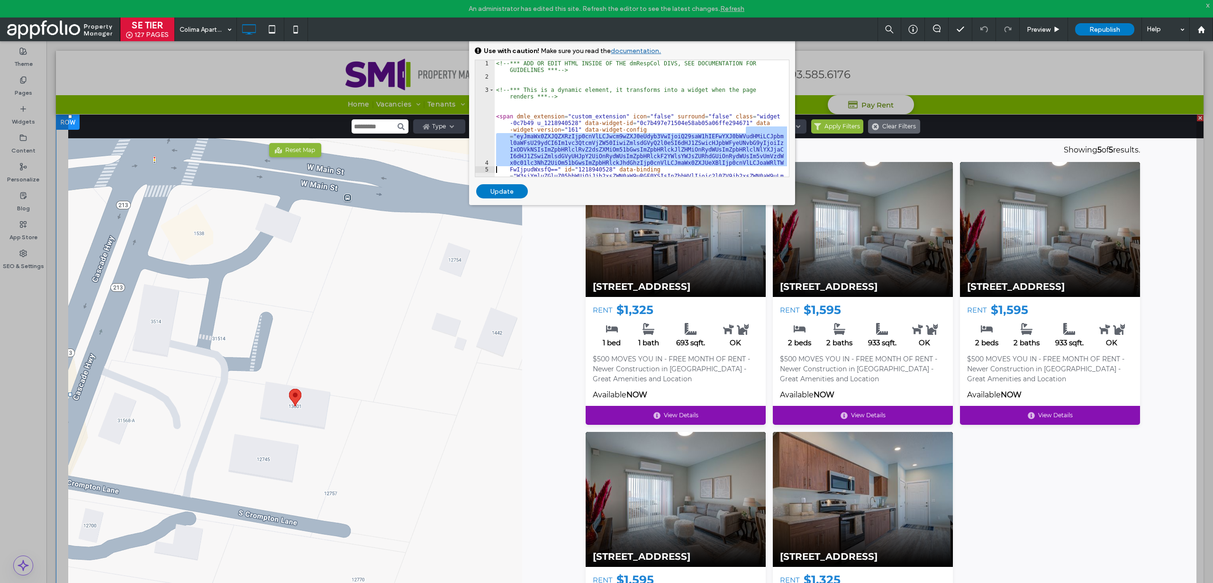
drag, startPoint x: 794, startPoint y: 168, endPoint x: 761, endPoint y: 208, distance: 52.5
type textarea "*******"
click at [869, 227] on span at bounding box center [635, 395] width 1135 height 560
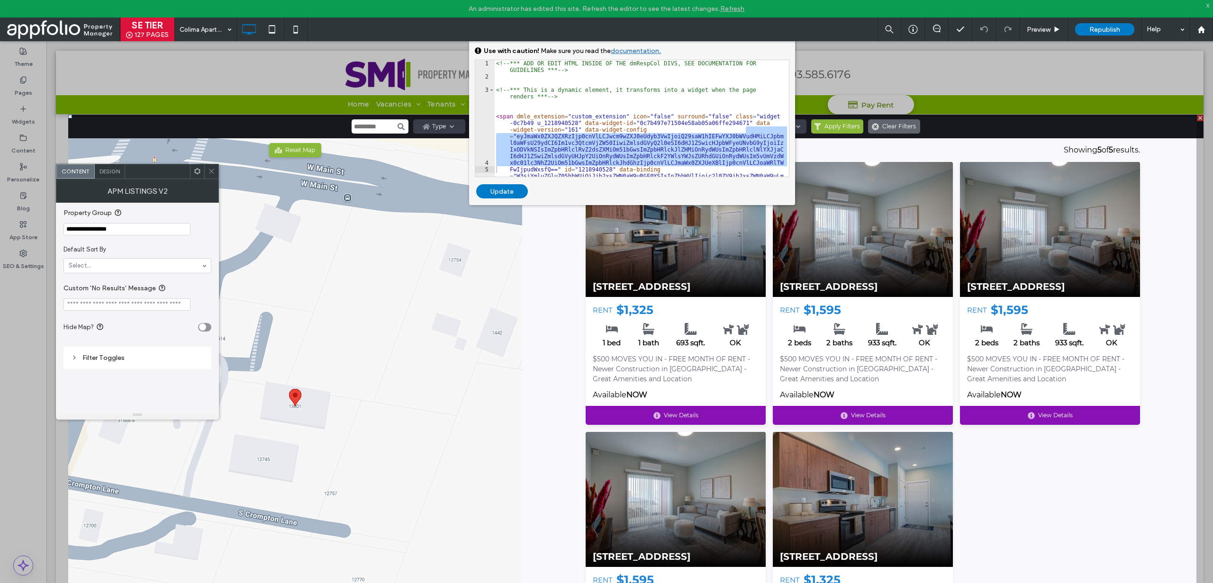
click at [957, 153] on div "Sorted by: Most Recent Most Recent Available Date Highest Price Lowest Price Sq…" at bounding box center [863, 150] width 569 height 24
click at [212, 175] on span at bounding box center [211, 171] width 7 height 14
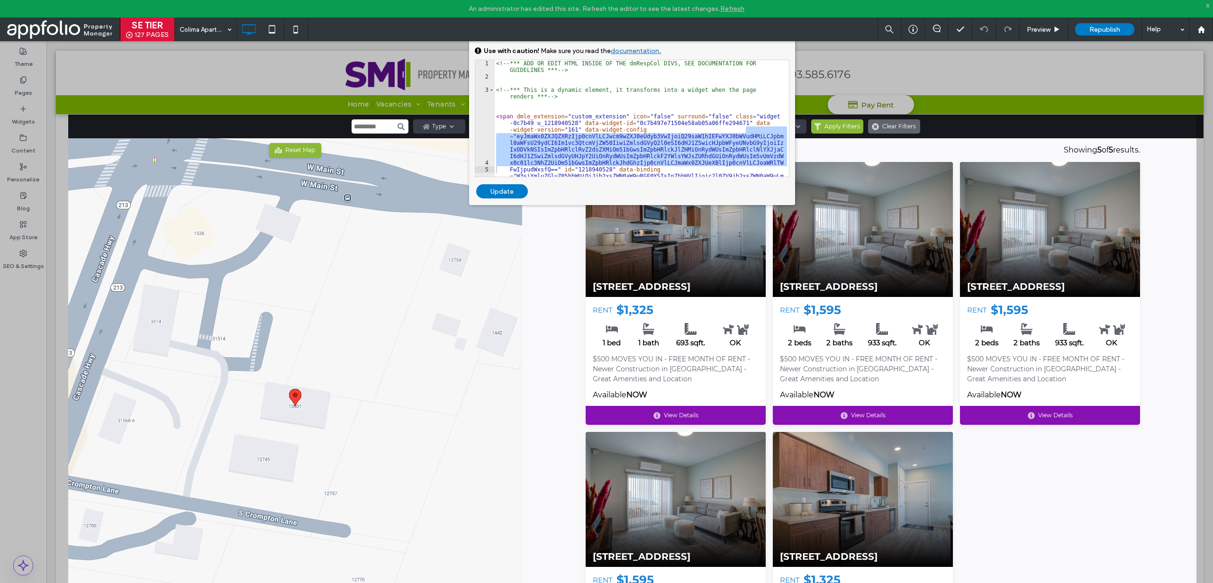
click at [47, 88] on div at bounding box center [34, 291] width 68 height 583
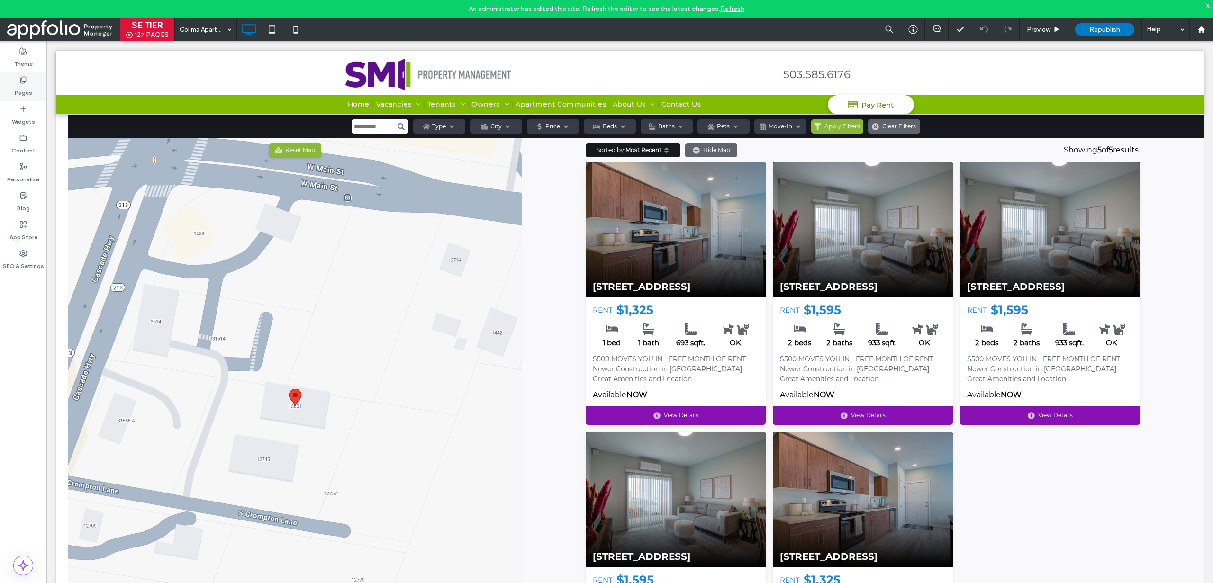
click at [27, 87] on label "Pages" at bounding box center [24, 90] width 18 height 13
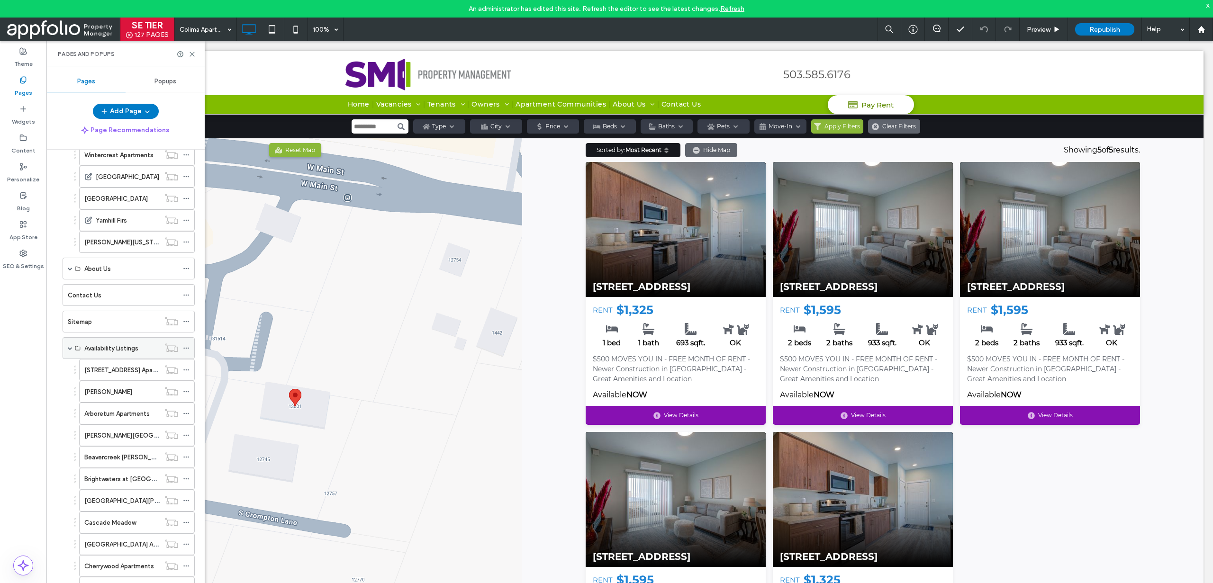
scroll to position [1365, 0]
click at [118, 257] on div "Martha Washington Apartments" at bounding box center [121, 247] width 75 height 21
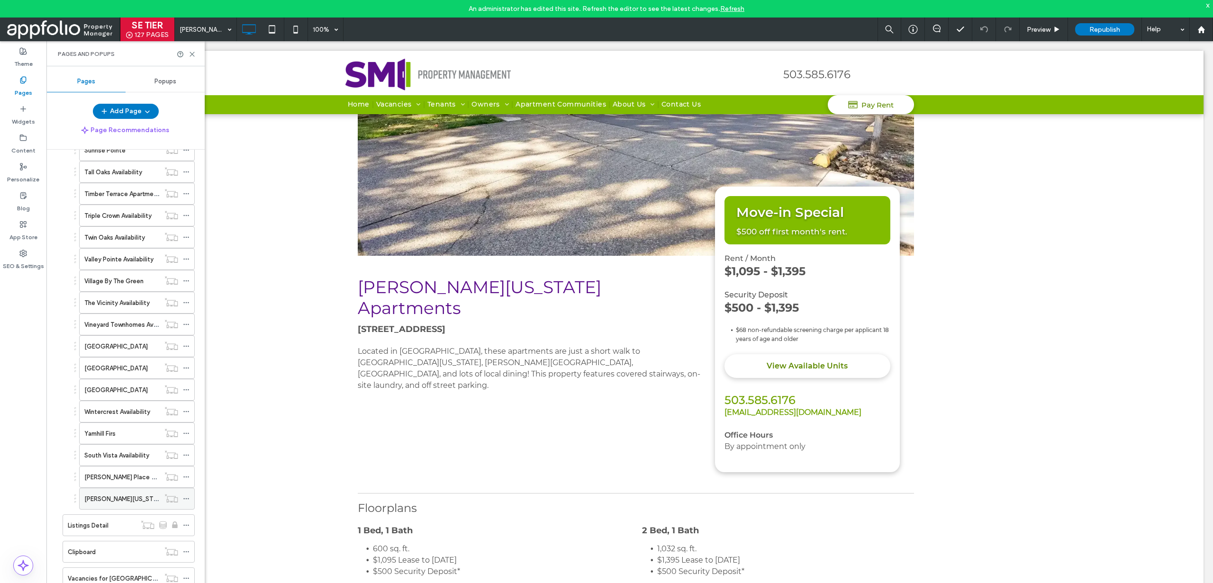
scroll to position [2784, 0]
click at [186, 482] on icon at bounding box center [186, 482] width 7 height 7
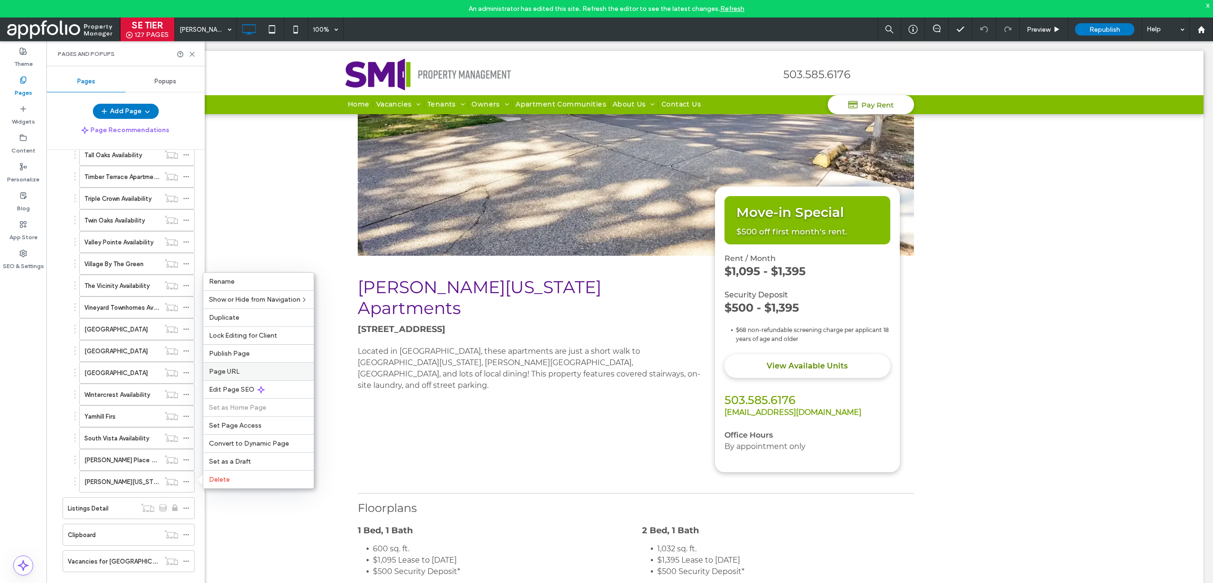
click at [250, 363] on div "Page URL" at bounding box center [258, 371] width 110 height 18
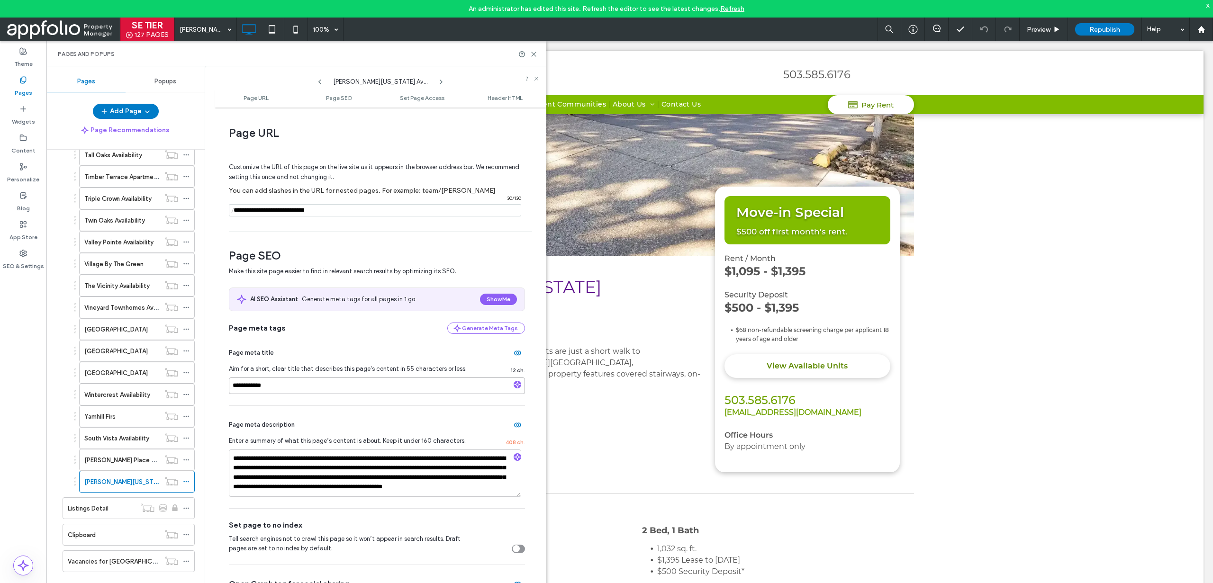
drag, startPoint x: 273, startPoint y: 386, endPoint x: 202, endPoint y: 384, distance: 71.6
click at [202, 384] on div "Pages Popups Add Page Page Recommendations Home Vacancies Applicants Tenants Ov…" at bounding box center [296, 333] width 500 height 535
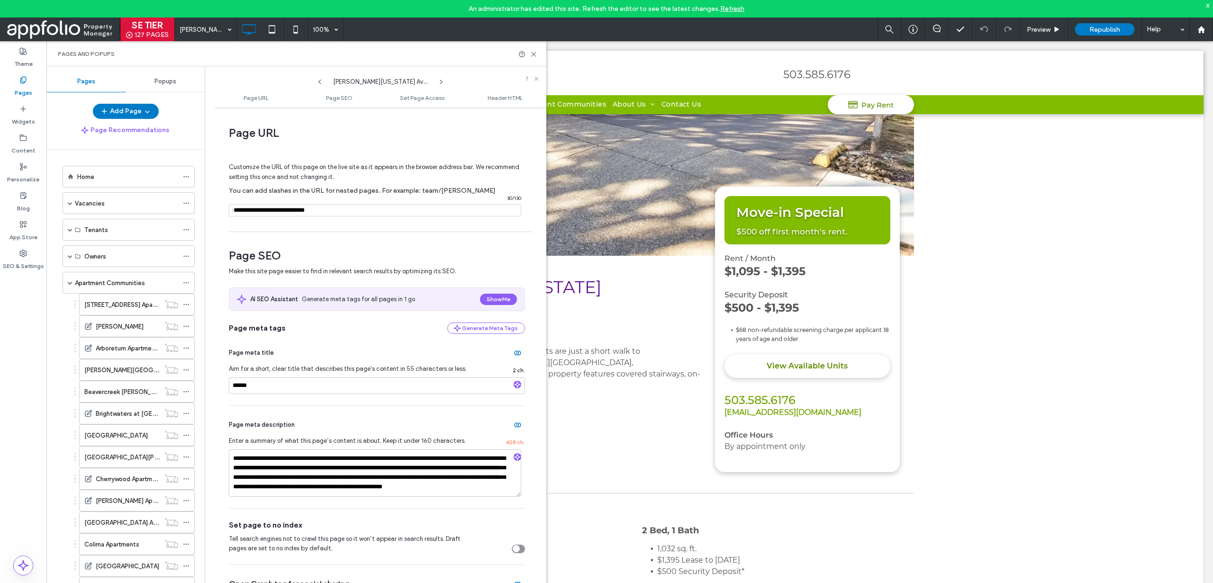
scroll to position [2784, 0]
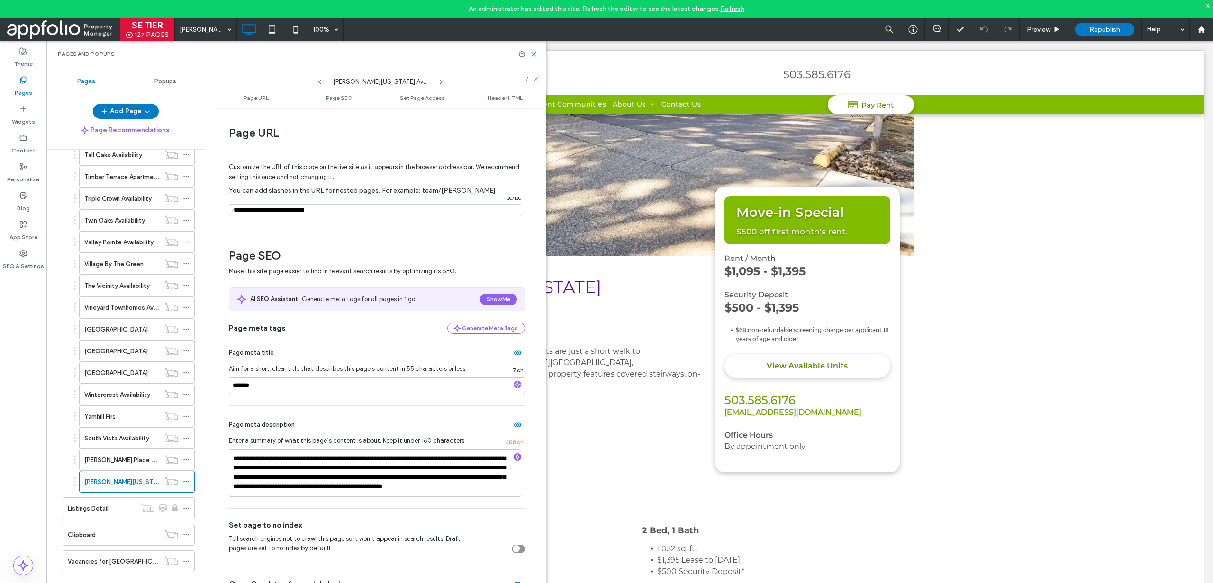
click at [271, 386] on input "******" at bounding box center [377, 386] width 296 height 17
type input "**********"
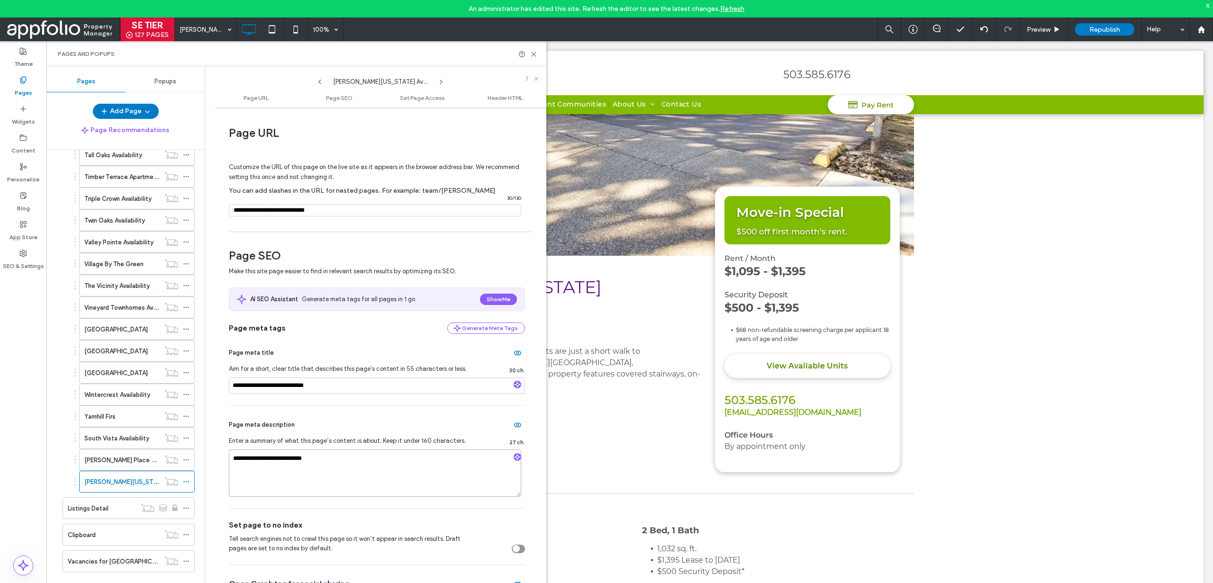
type textarea "**********"
click at [347, 426] on div "Page meta description" at bounding box center [377, 424] width 296 height 15
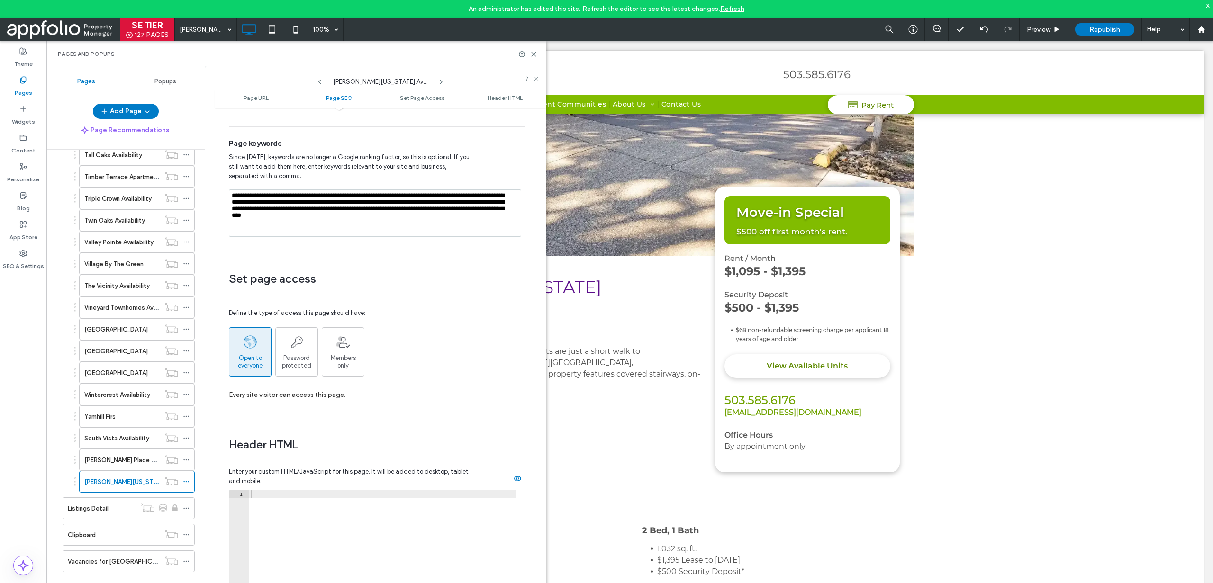
scroll to position [611, 0]
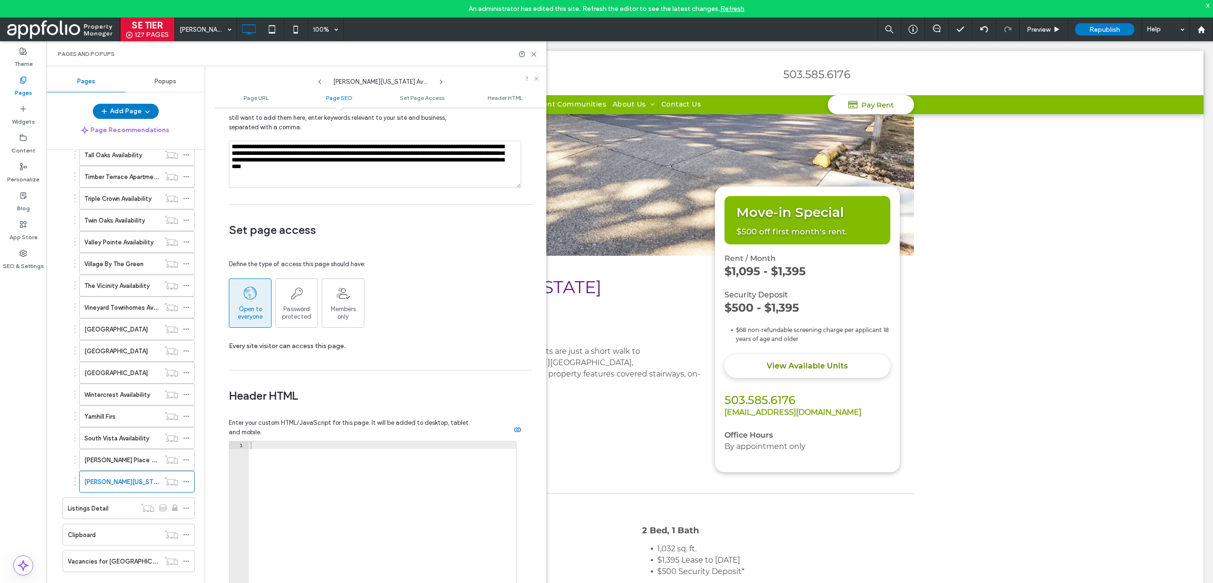
click at [494, 280] on div "Open to everyone Password protected Members  only" at bounding box center [377, 303] width 296 height 49
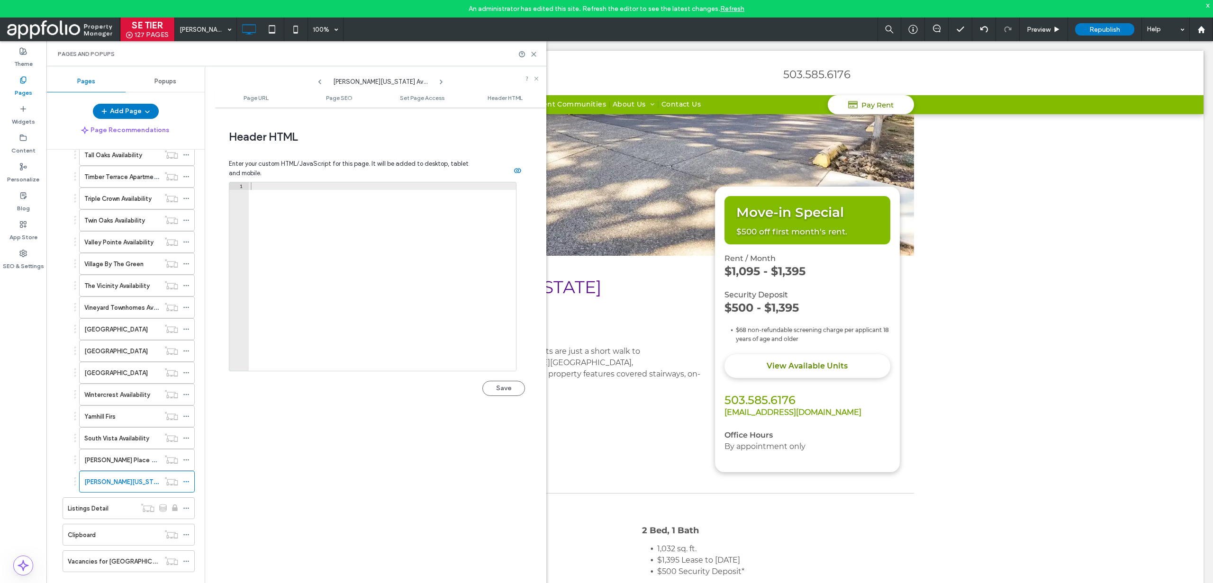
scroll to position [875, 0]
click at [535, 52] on icon at bounding box center [533, 54] width 7 height 7
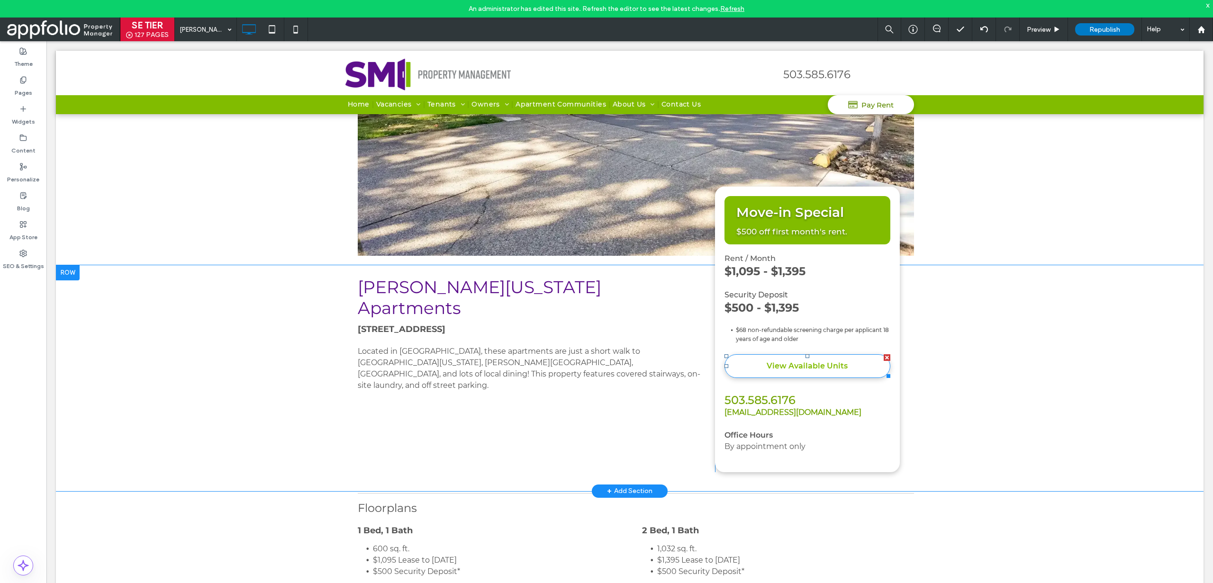
click at [774, 364] on span "View Available Units" at bounding box center [807, 366] width 81 height 18
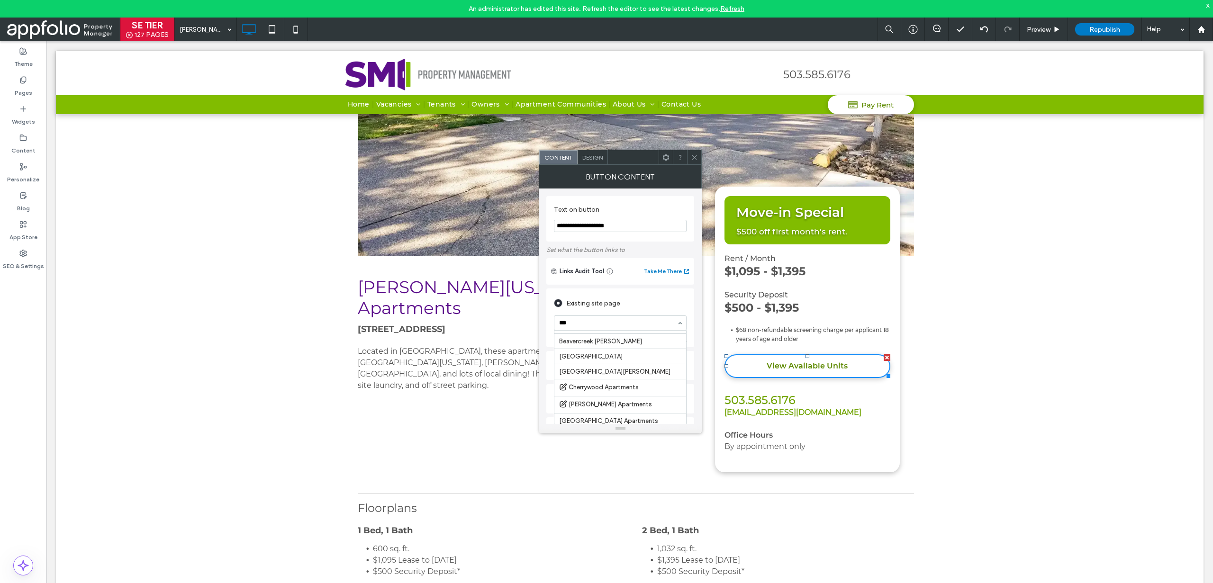
scroll to position [0, 0]
type input "*****"
click at [693, 160] on icon at bounding box center [694, 157] width 7 height 7
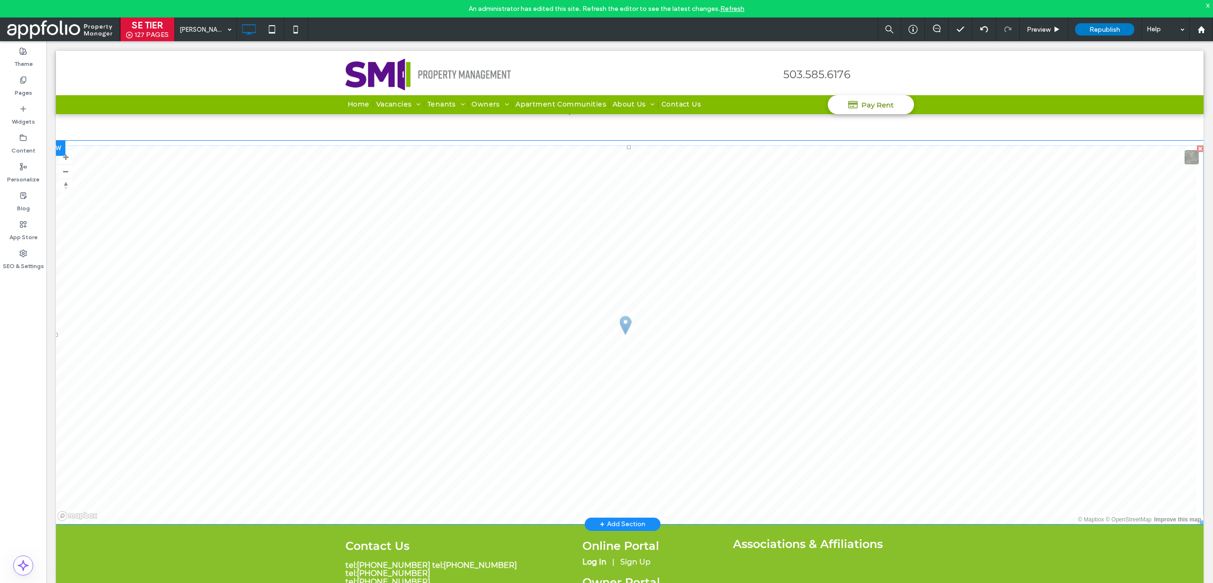
scroll to position [2361, 0]
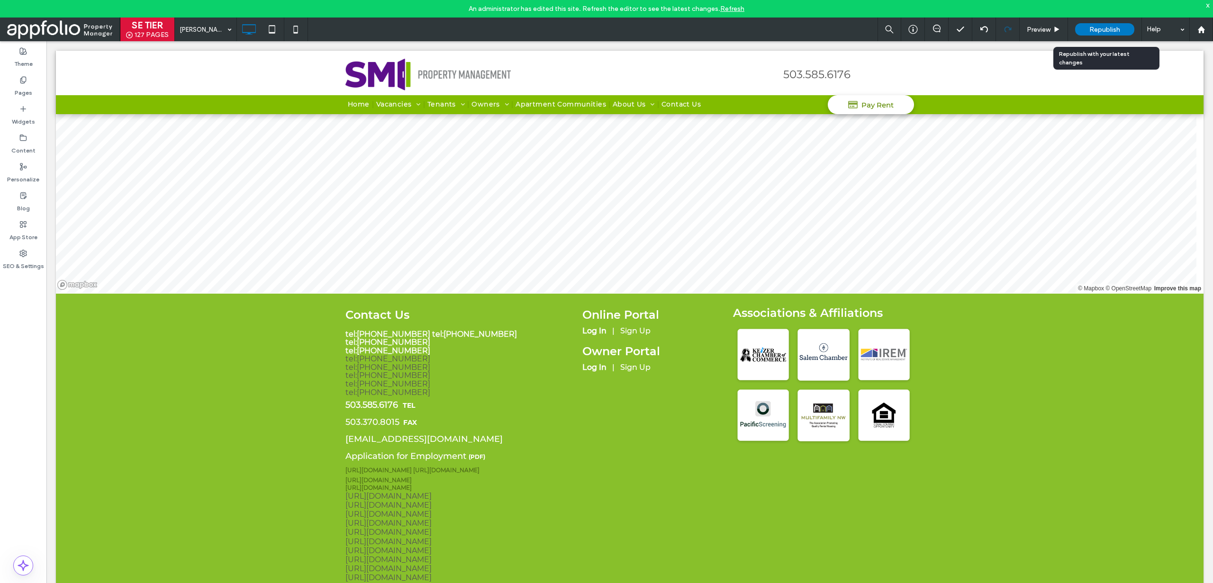
drag, startPoint x: 1110, startPoint y: 28, endPoint x: 1018, endPoint y: 38, distance: 92.0
click at [1110, 28] on span "Republish" at bounding box center [1104, 30] width 31 height 8
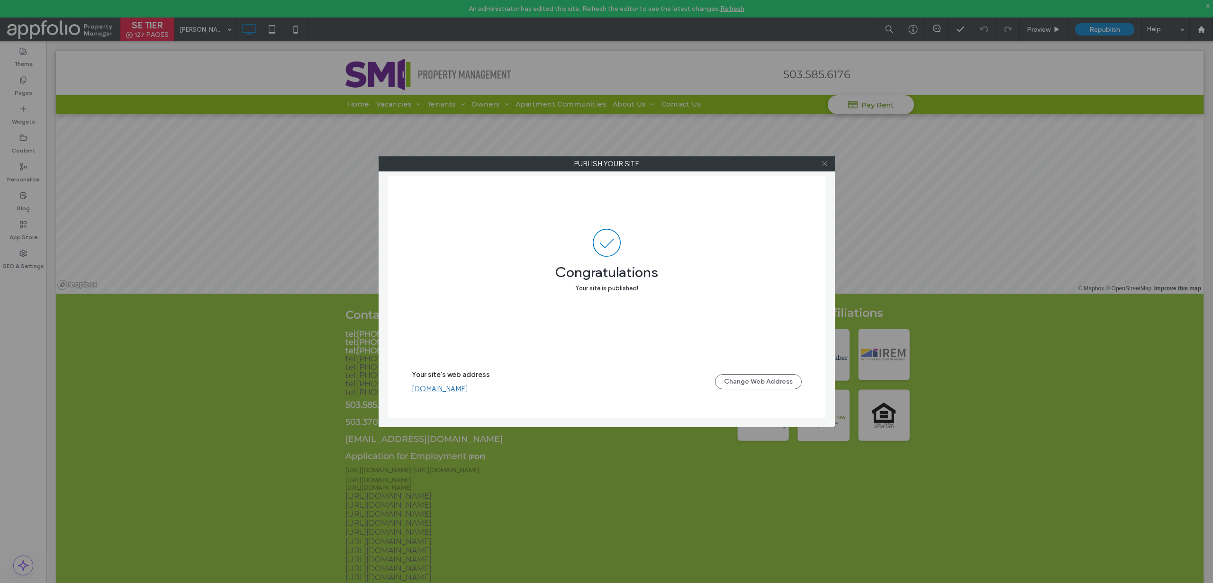
click at [824, 167] on icon at bounding box center [824, 163] width 7 height 7
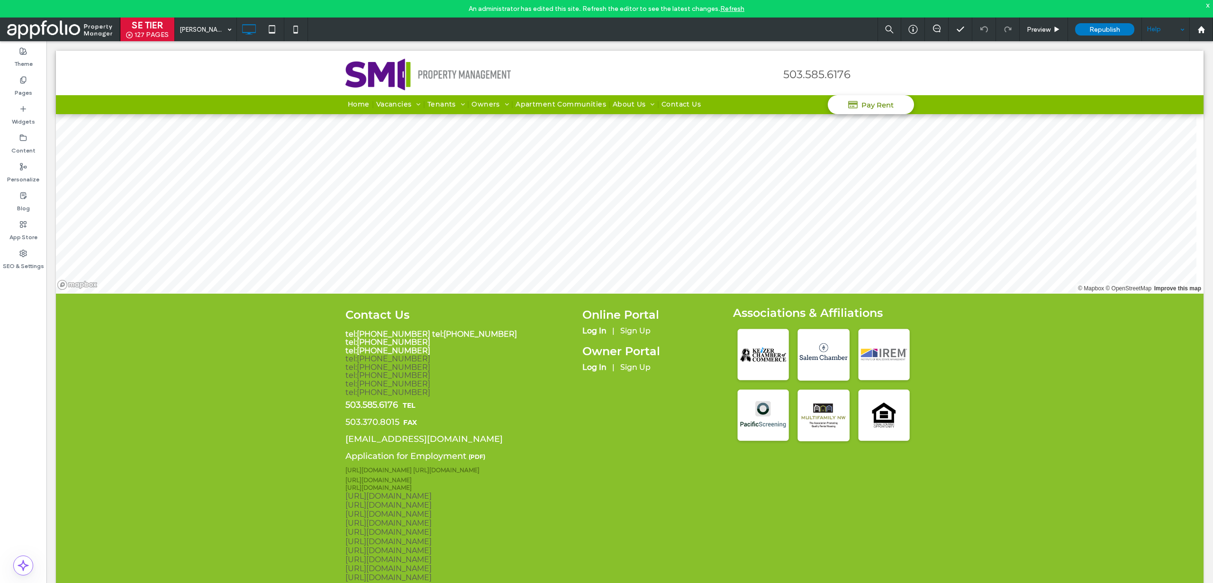
click at [1150, 27] on div "Help" at bounding box center [1165, 30] width 47 height 24
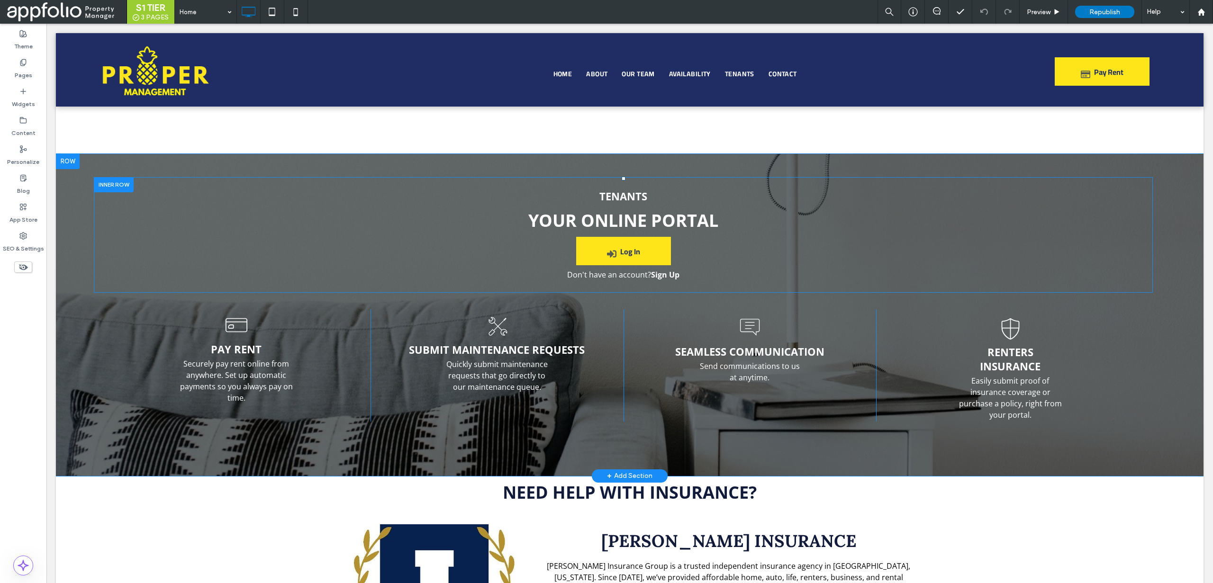
scroll to position [1383, 0]
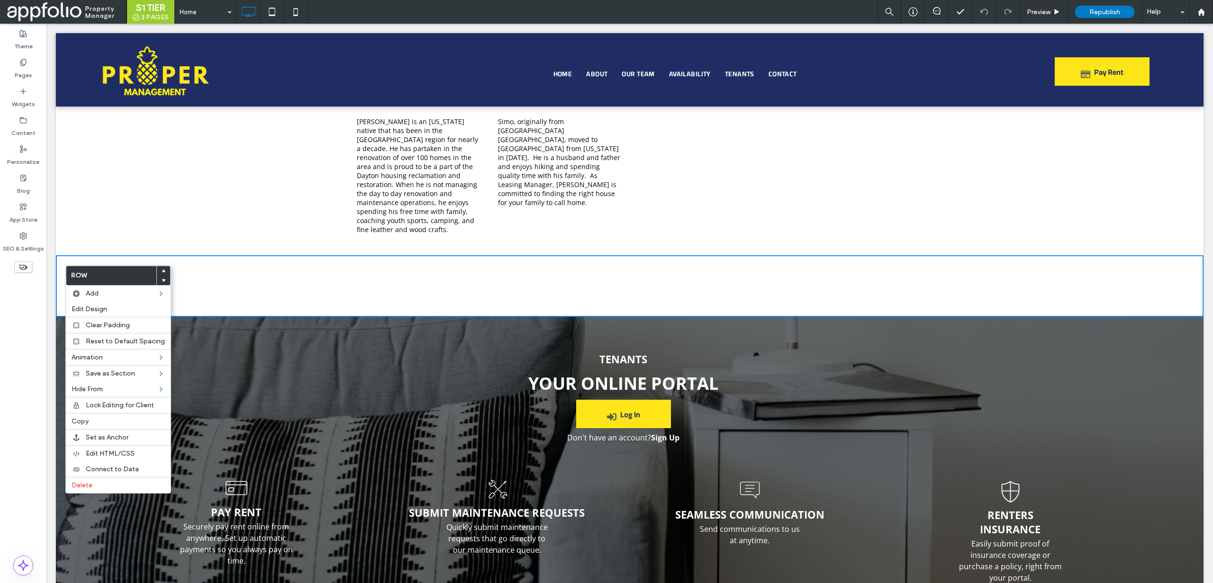
drag, startPoint x: 64, startPoint y: 265, endPoint x: 119, endPoint y: 321, distance: 77.7
click at [93, 489] on label "Delete" at bounding box center [118, 485] width 93 height 8
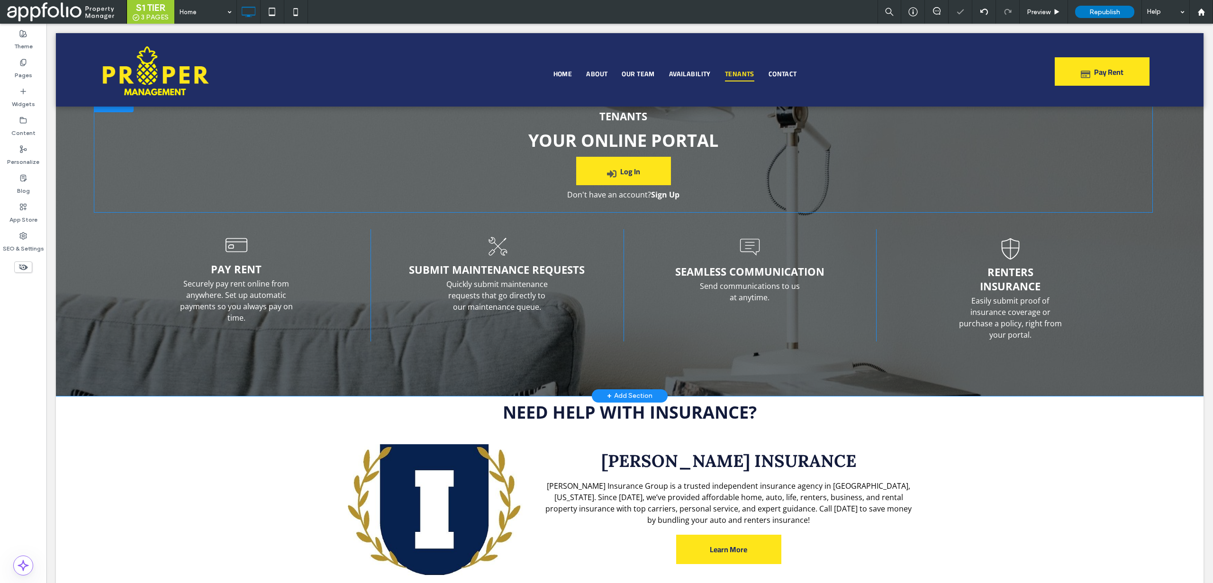
scroll to position [1711, 0]
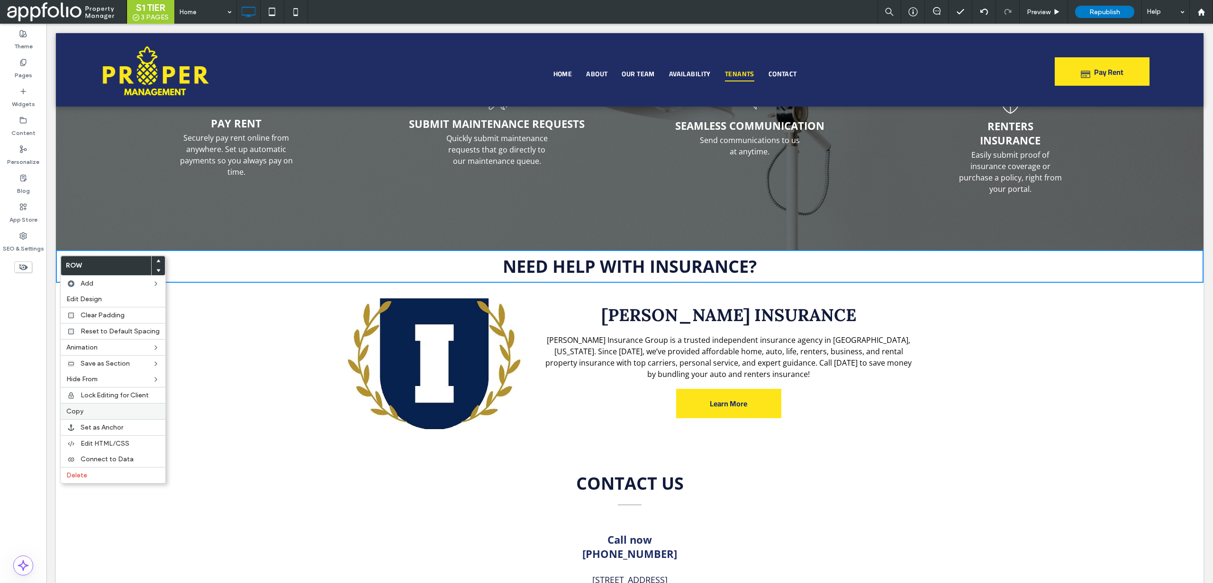
click at [86, 414] on label "Copy" at bounding box center [112, 412] width 93 height 8
click at [113, 425] on label "Paste" at bounding box center [116, 429] width 93 height 8
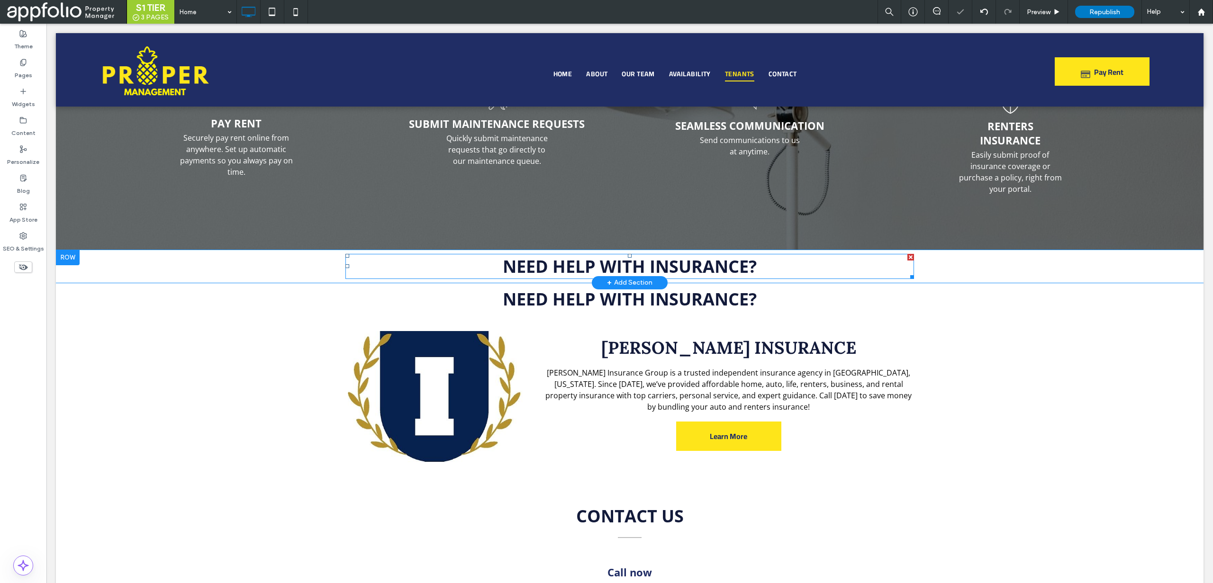
click at [571, 271] on span "NEED HELP WITH INSURANCE?" at bounding box center [630, 266] width 254 height 23
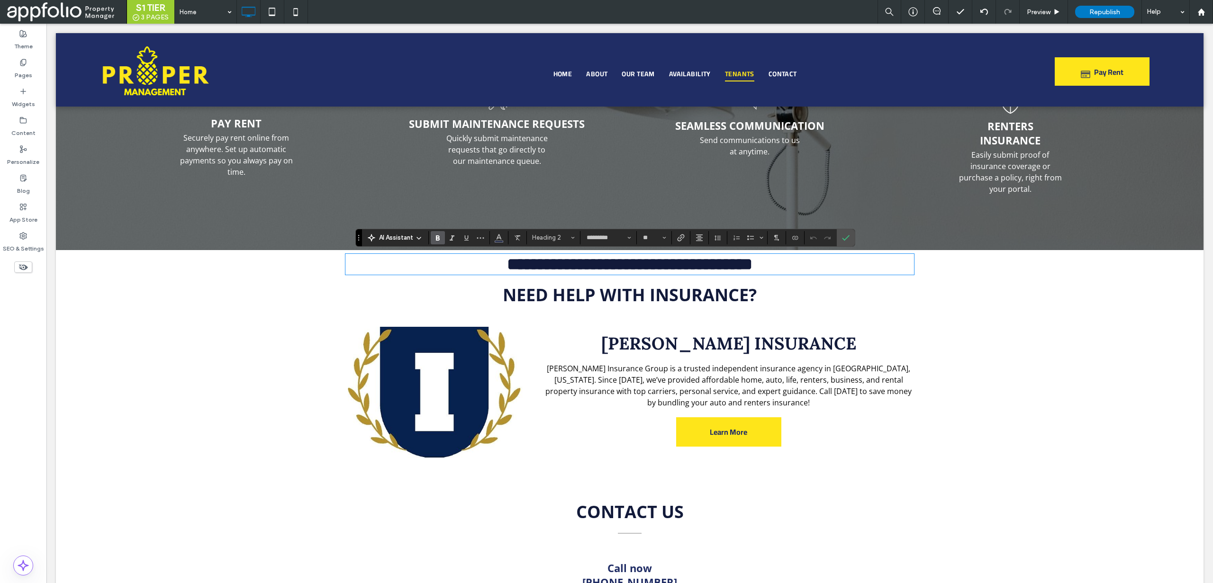
scroll to position [0, 0]
type input "**"
drag, startPoint x: 810, startPoint y: 268, endPoint x: 438, endPoint y: 255, distance: 372.2
click at [438, 255] on h2 "**********" at bounding box center [629, 264] width 569 height 19
click at [482, 238] on use "More" at bounding box center [480, 237] width 7 height 1
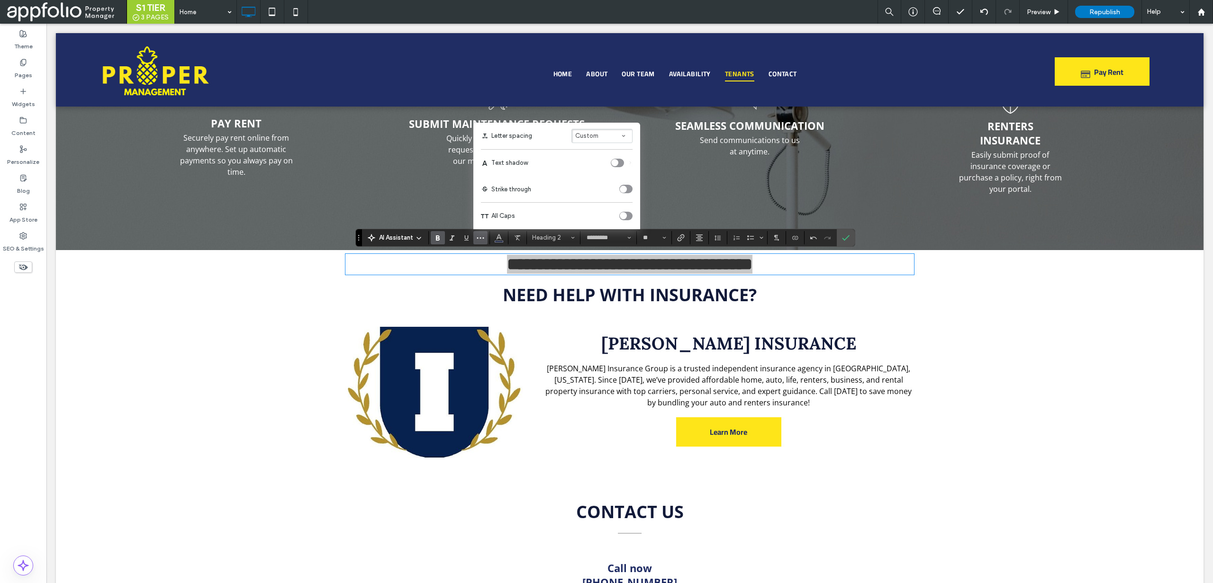
click at [629, 213] on div "toggle" at bounding box center [625, 216] width 13 height 9
click at [844, 235] on icon "Confirm" at bounding box center [846, 238] width 8 height 8
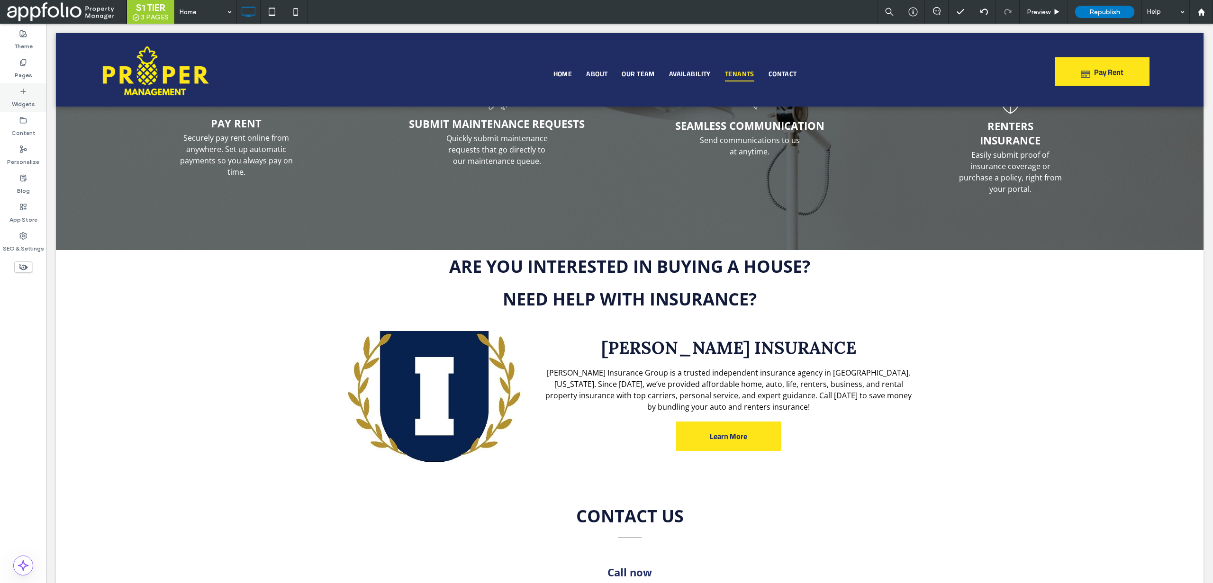
click at [25, 103] on label "Widgets" at bounding box center [23, 101] width 23 height 13
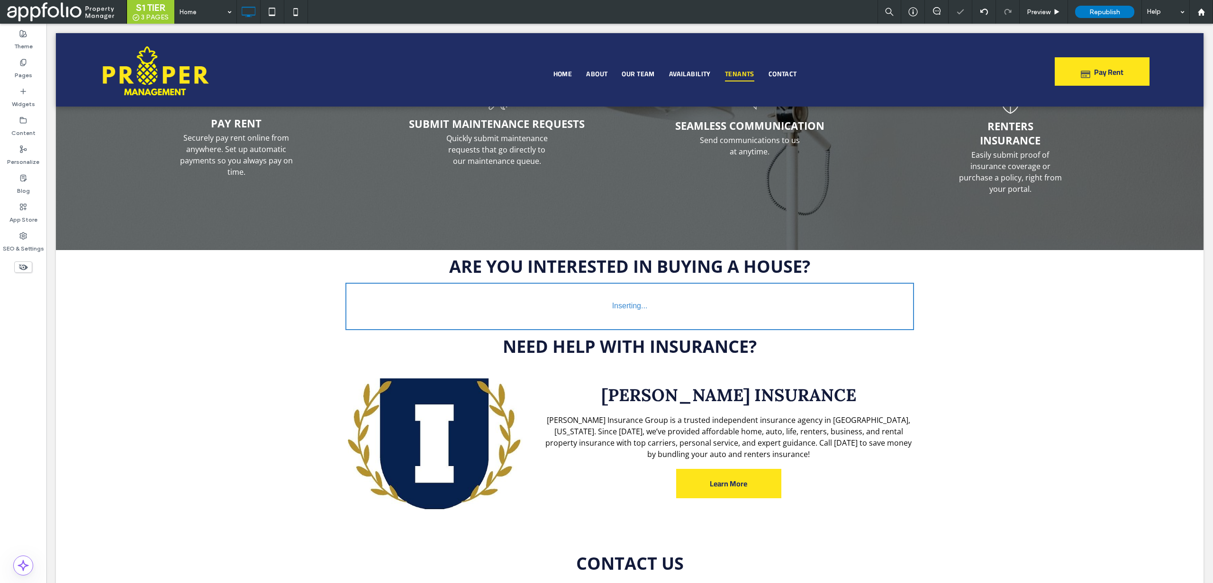
type input "*********"
type input "**"
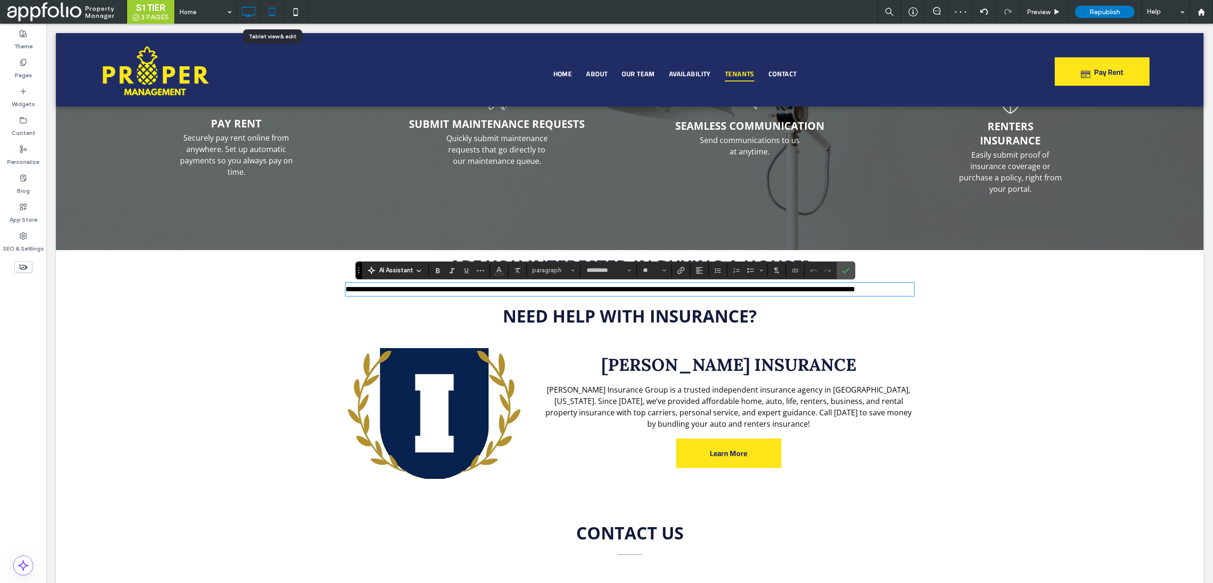
drag, startPoint x: 126, startPoint y: 135, endPoint x: 266, endPoint y: 5, distance: 190.8
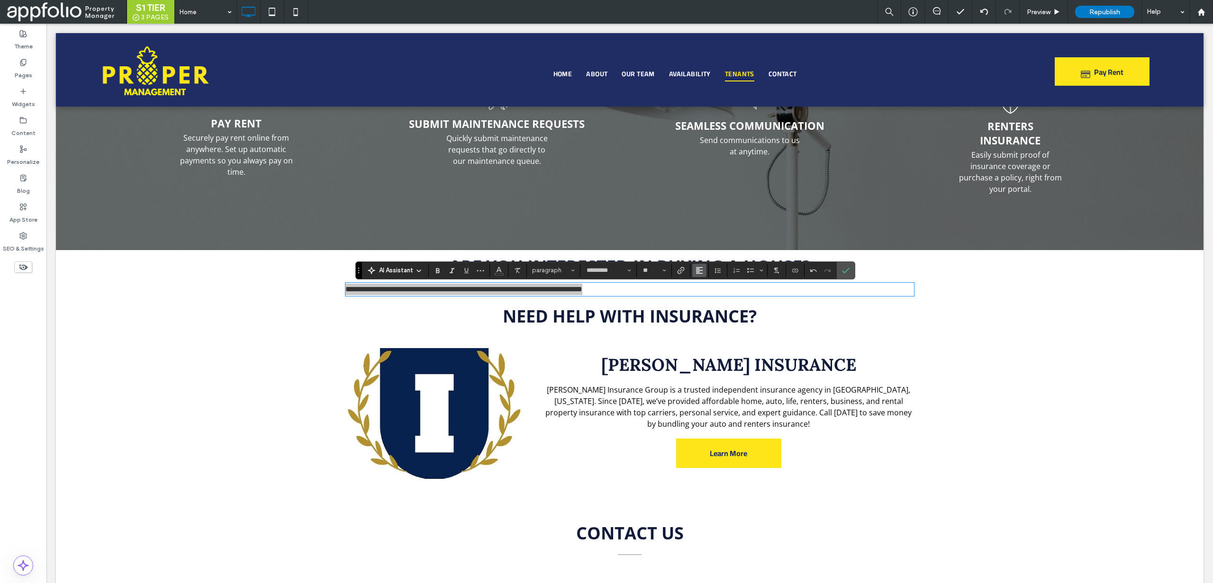
click at [699, 275] on span "Alignment" at bounding box center [700, 270] width 8 height 12
click at [714, 301] on div "ui.textEditor.alignment.center" at bounding box center [709, 300] width 12 height 8
click at [599, 290] on span "**********" at bounding box center [629, 289] width 237 height 7
drag, startPoint x: 656, startPoint y: 290, endPoint x: 681, endPoint y: 281, distance: 26.1
click at [685, 288] on span "**********" at bounding box center [629, 289] width 237 height 7
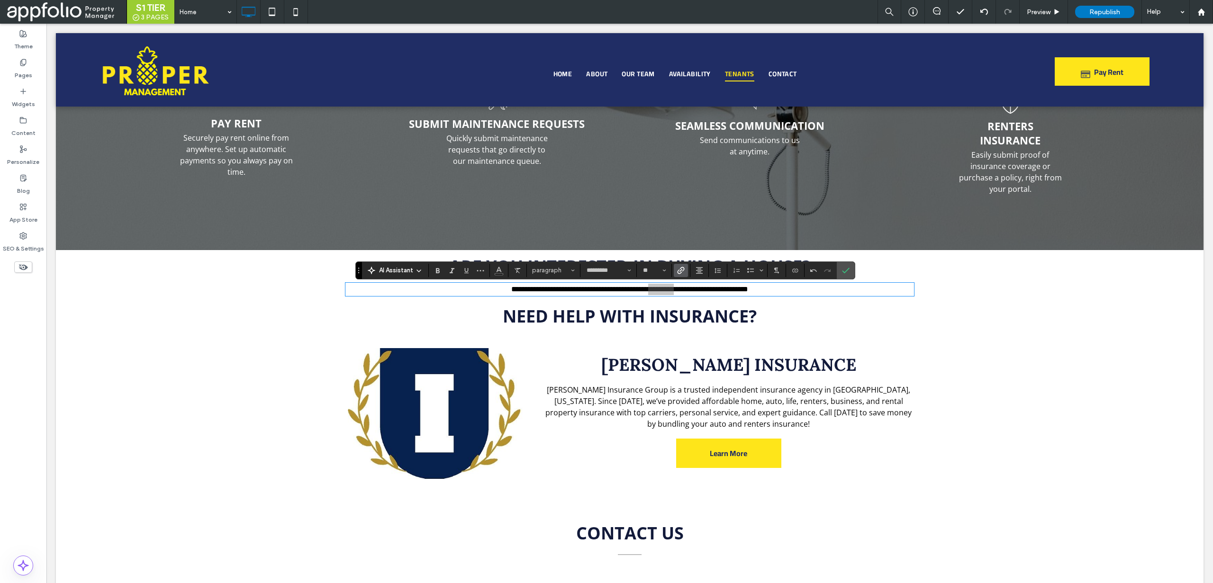
click at [678, 271] on use "Link" at bounding box center [681, 270] width 7 height 7
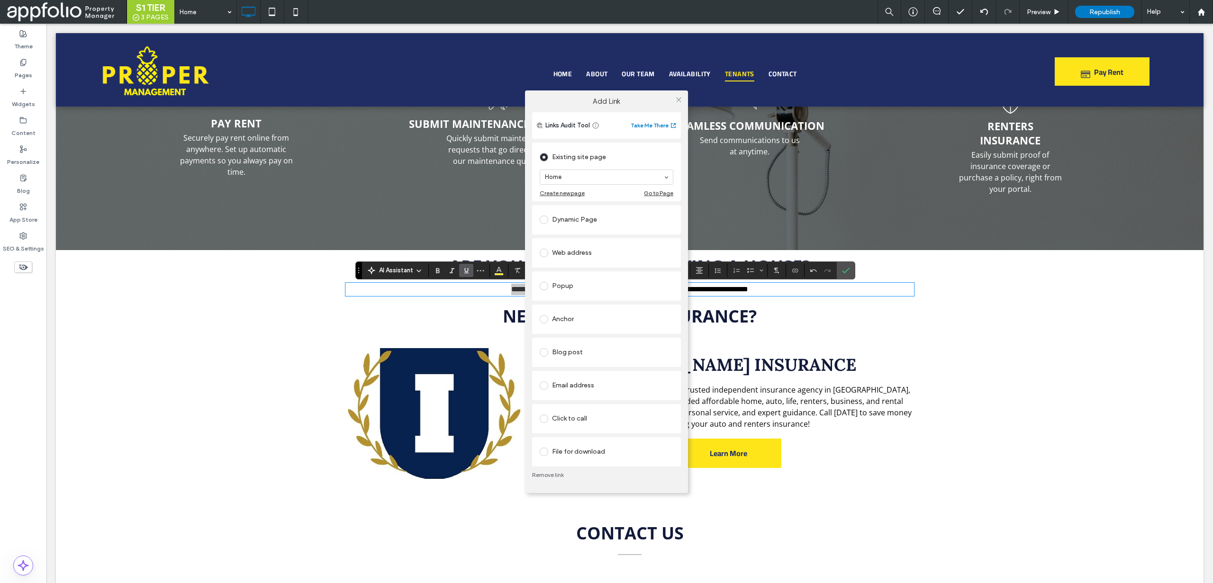
click at [589, 249] on div "Web address" at bounding box center [607, 252] width 134 height 15
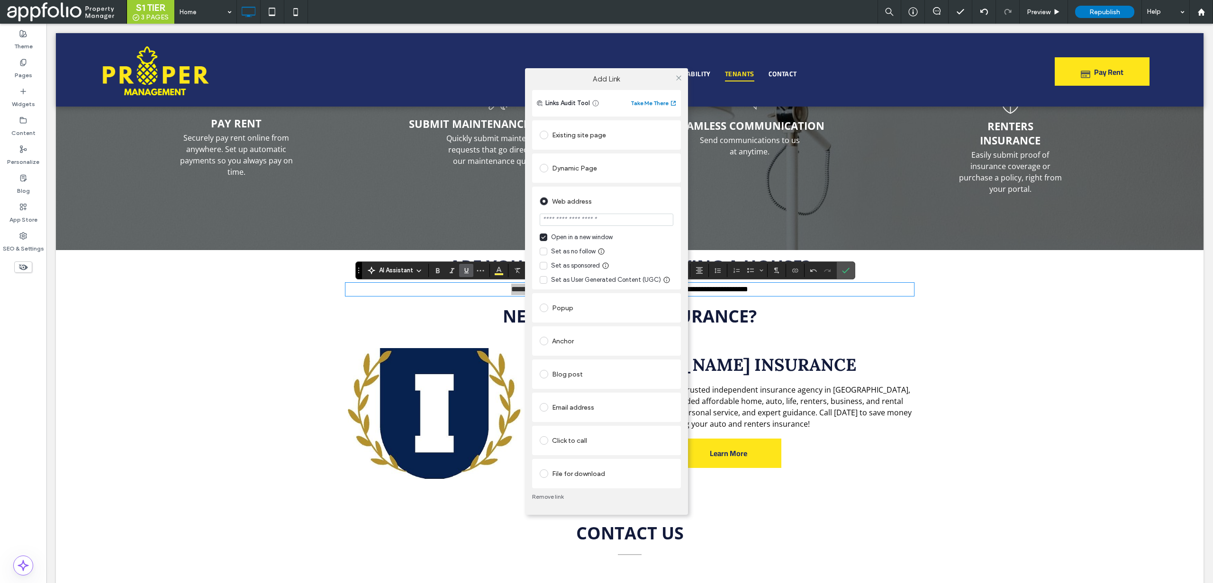
click at [590, 217] on input "url" at bounding box center [607, 220] width 134 height 12
type input "**********"
click at [678, 75] on icon at bounding box center [678, 77] width 7 height 7
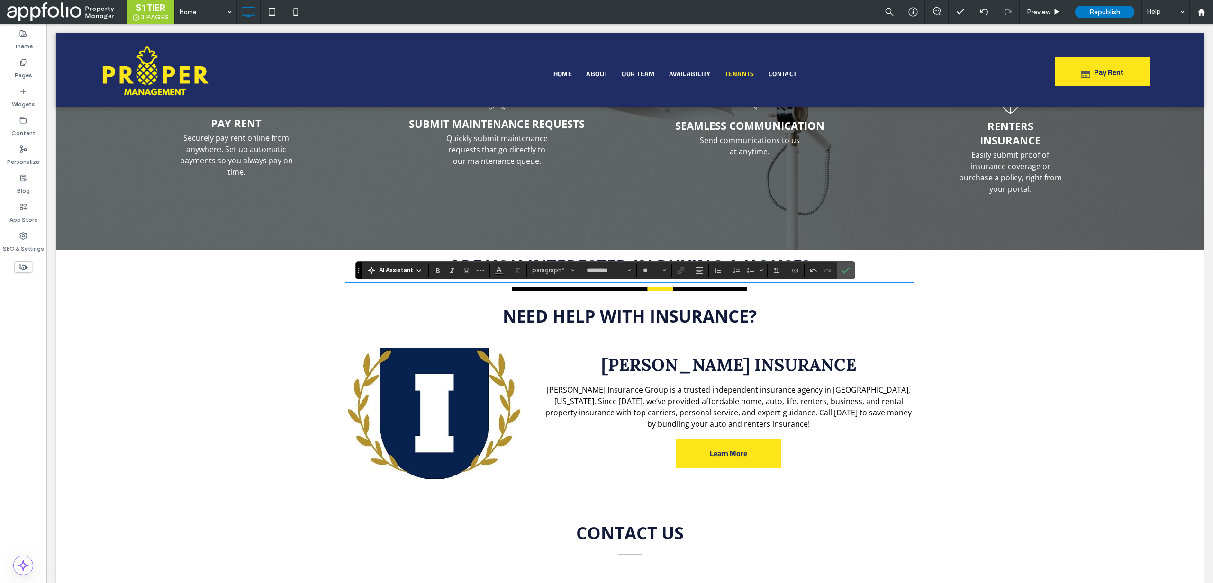
click at [528, 286] on span "**********" at bounding box center [579, 289] width 137 height 7
click at [502, 274] on span "Color" at bounding box center [499, 269] width 8 height 12
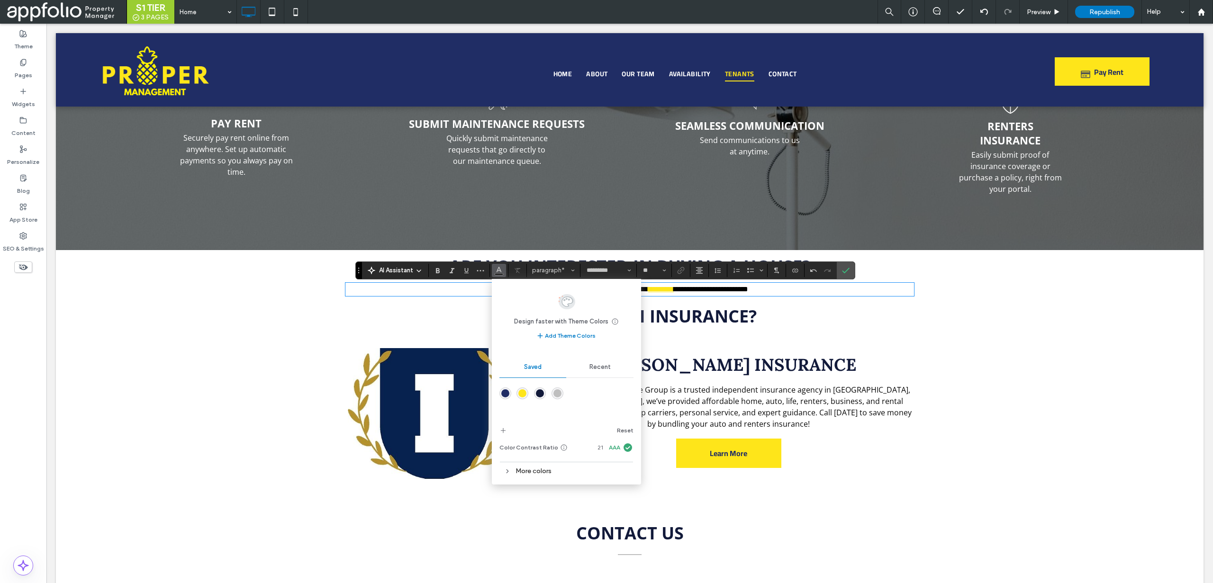
click at [599, 362] on div "Recent" at bounding box center [599, 367] width 67 height 21
click at [684, 293] on span "**********" at bounding box center [711, 289] width 74 height 7
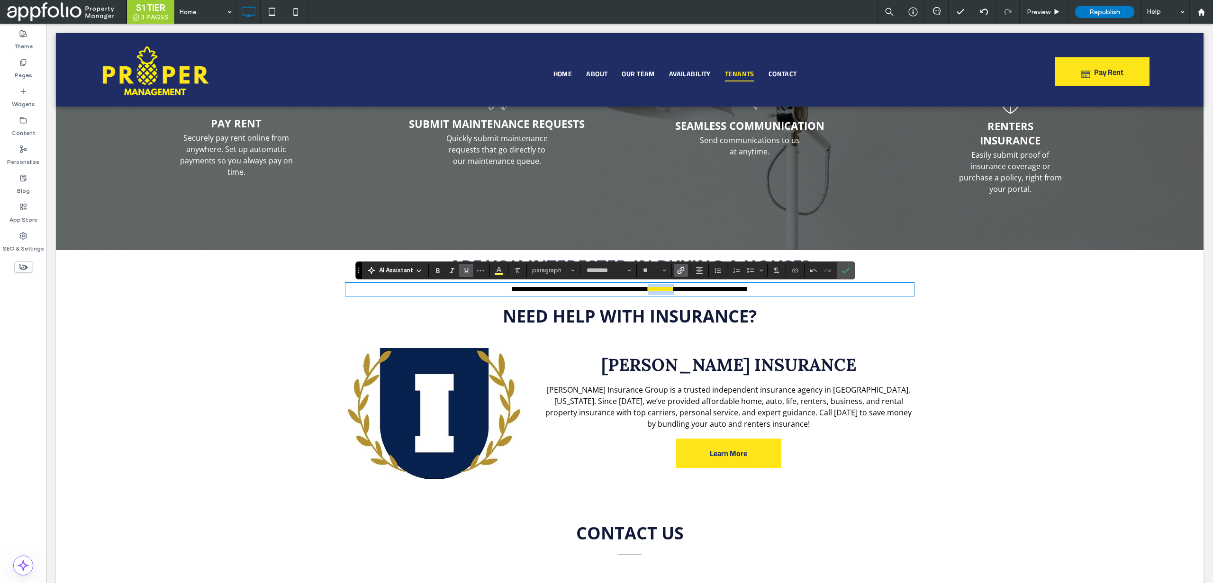
drag, startPoint x: 685, startPoint y: 291, endPoint x: 656, endPoint y: 291, distance: 28.4
click at [656, 291] on p "**********" at bounding box center [629, 289] width 569 height 11
click at [503, 270] on button "Color" at bounding box center [499, 270] width 14 height 13
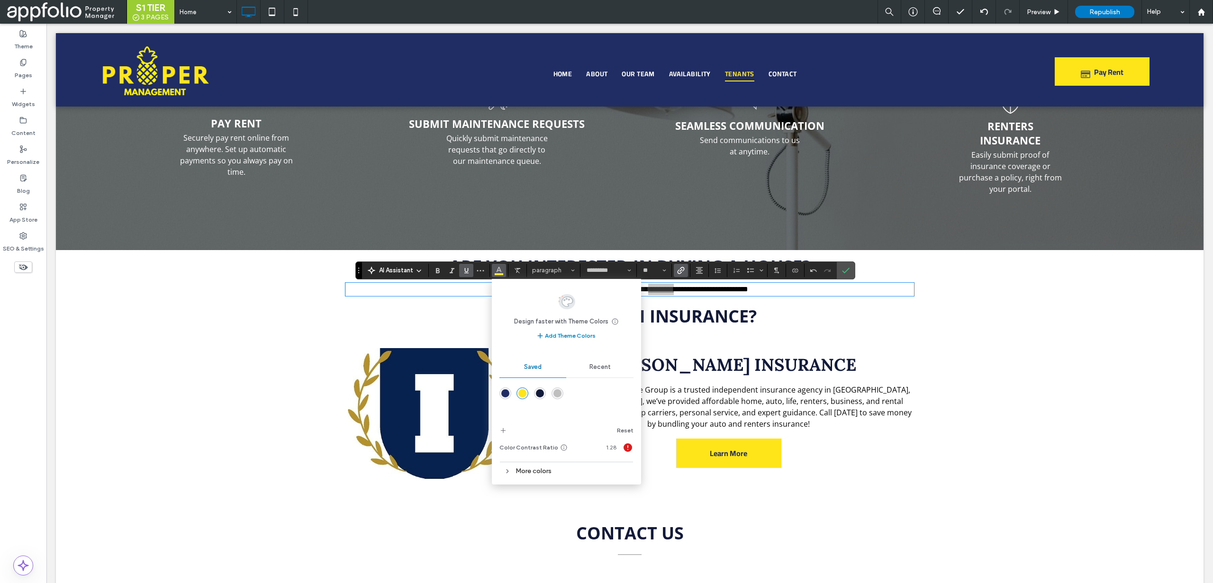
click at [579, 369] on div "Recent" at bounding box center [599, 367] width 67 height 21
click at [542, 392] on div "rgba(0, 0, 0, 1)" at bounding box center [540, 394] width 8 height 8
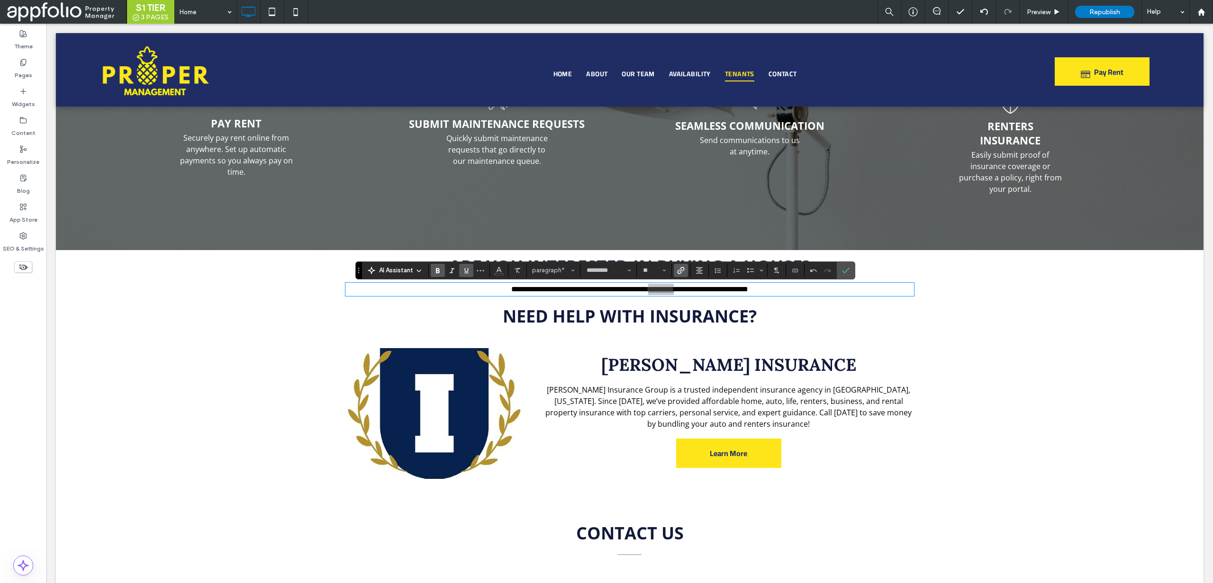
click at [437, 272] on icon "Bold" at bounding box center [438, 271] width 8 height 8
click at [845, 272] on use "Confirm" at bounding box center [846, 271] width 8 height 6
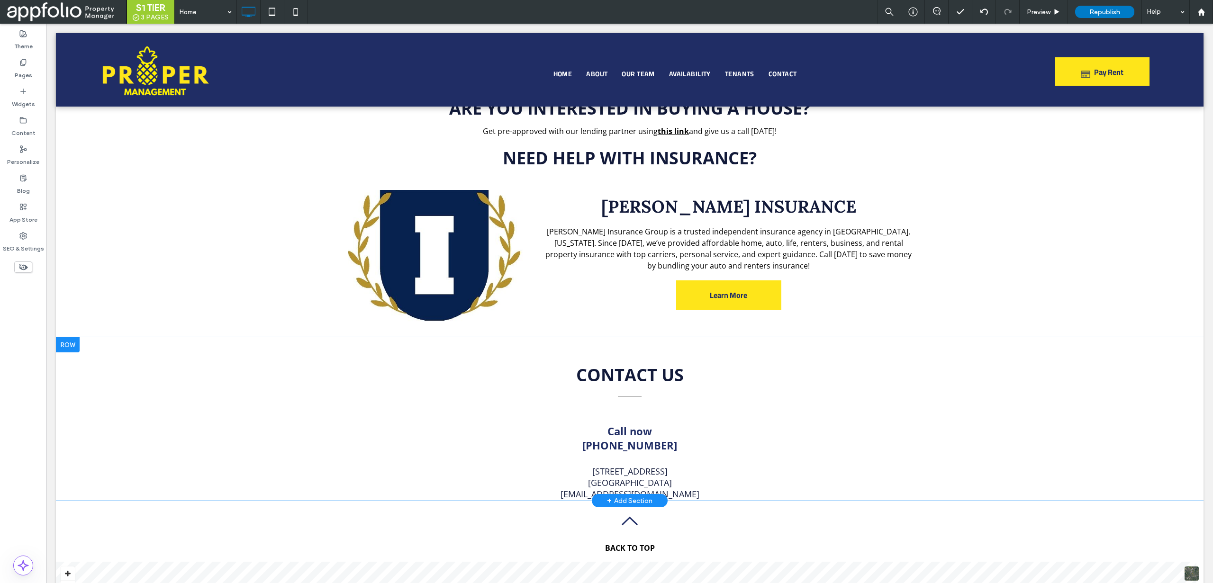
scroll to position [1736, 0]
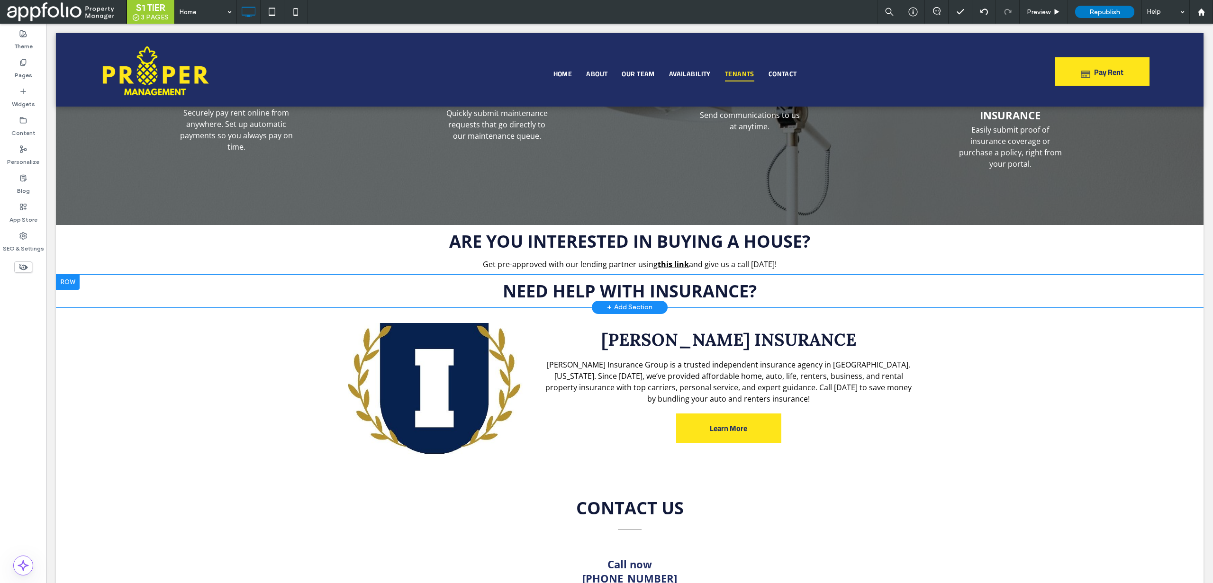
click at [70, 278] on div at bounding box center [68, 282] width 24 height 15
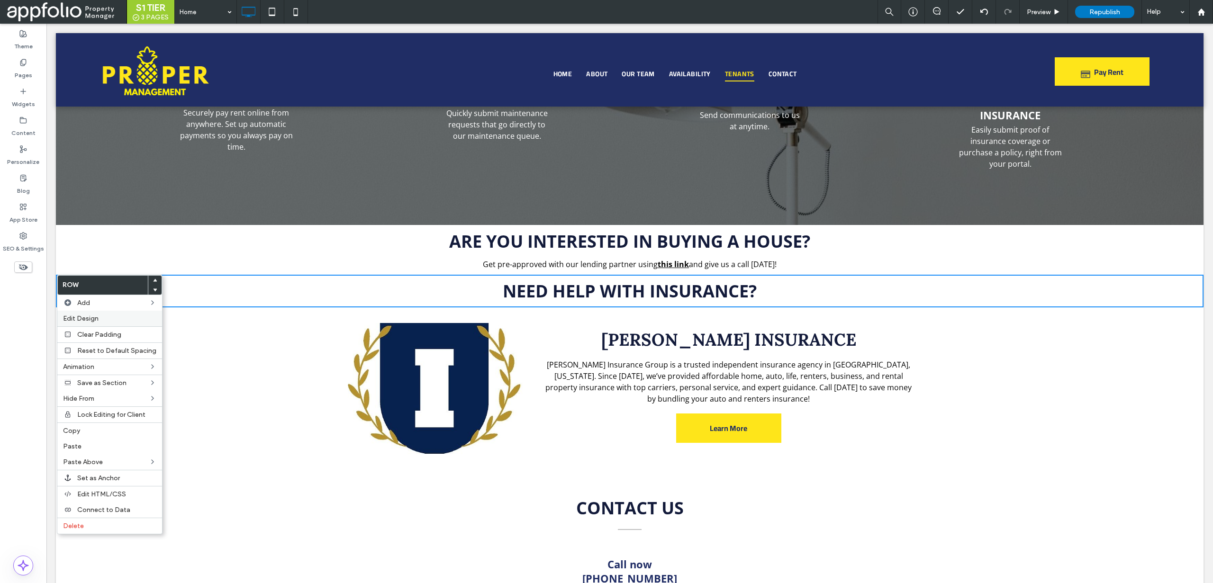
click at [81, 319] on span "Edit Design" at bounding box center [81, 319] width 36 height 8
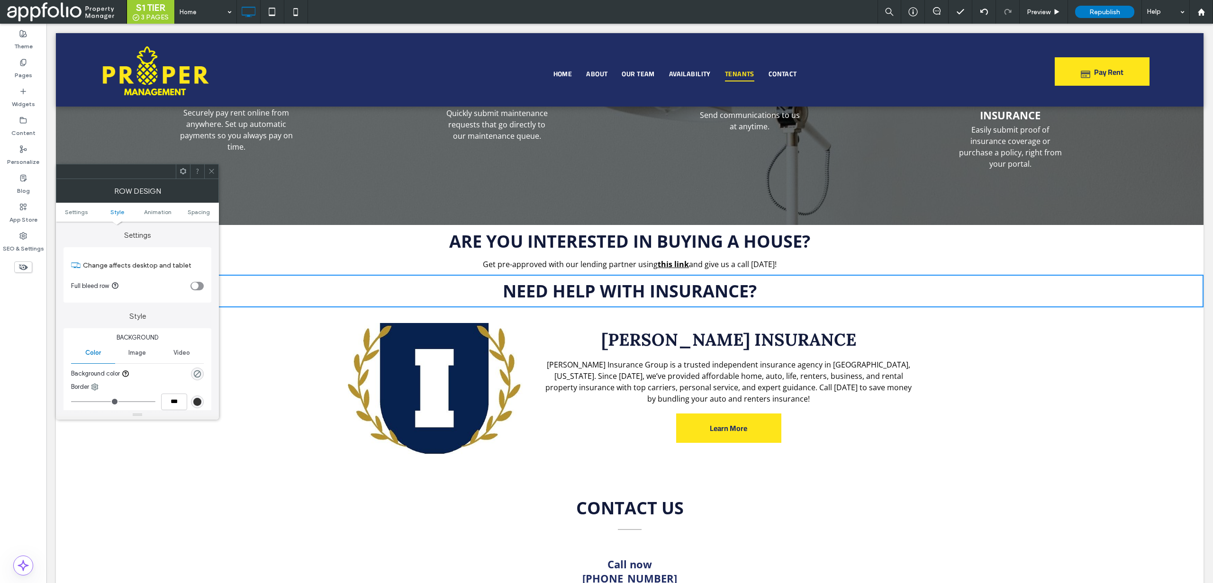
scroll to position [261, 0]
click at [101, 248] on div "Spacing" at bounding box center [137, 240] width 148 height 22
click at [101, 242] on div "Spacing" at bounding box center [137, 240] width 133 height 8
type input "****"
type input "**"
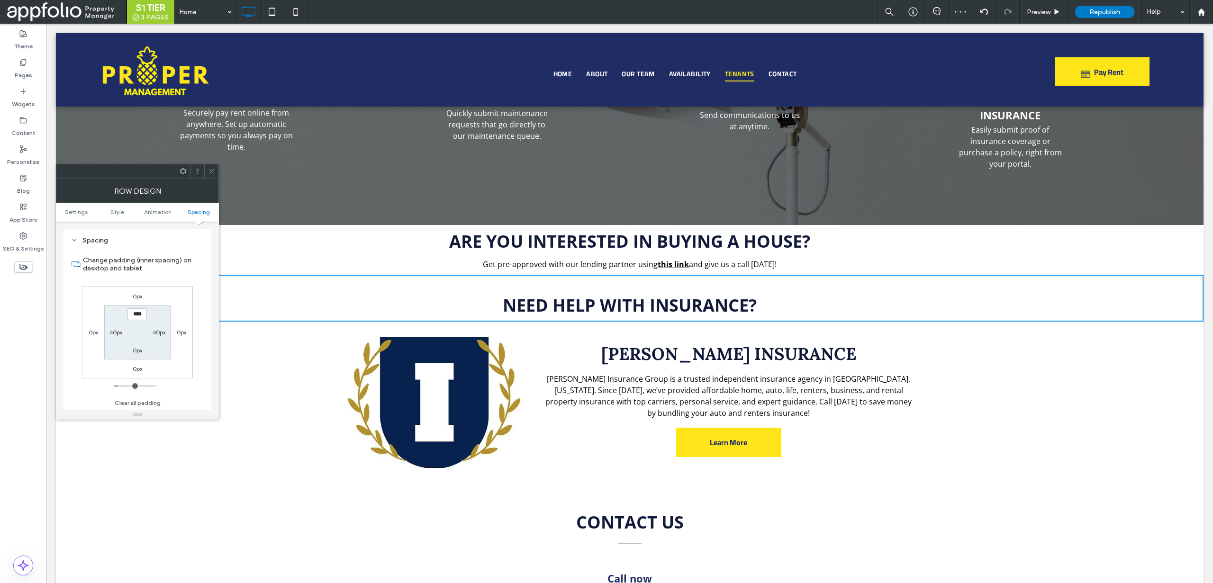
click at [214, 170] on icon at bounding box center [211, 171] width 7 height 7
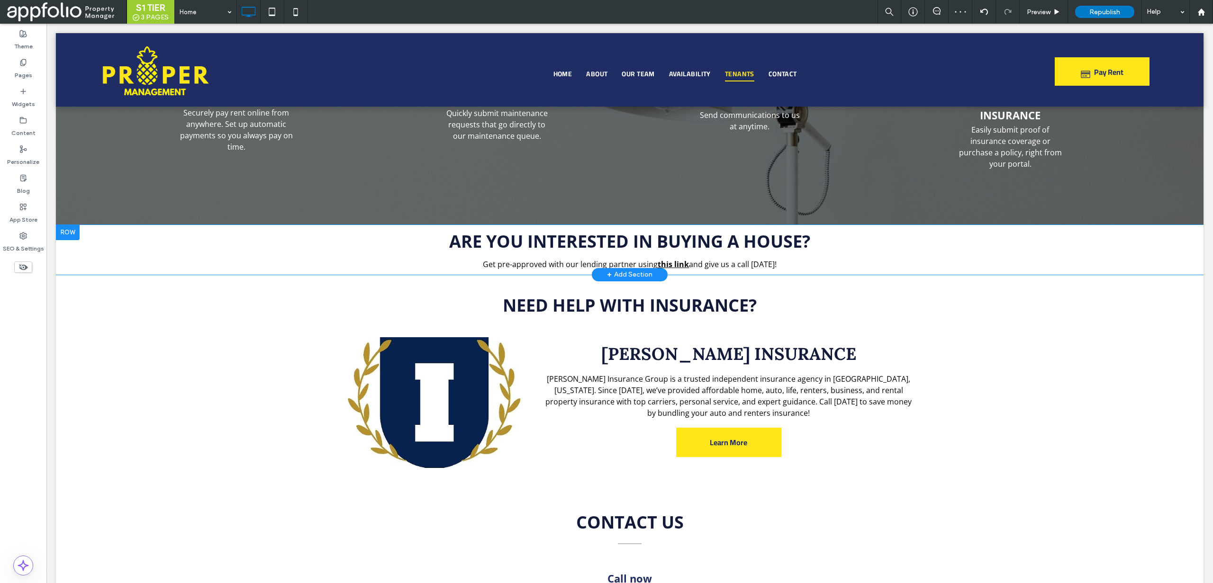
click at [67, 232] on div at bounding box center [68, 232] width 24 height 15
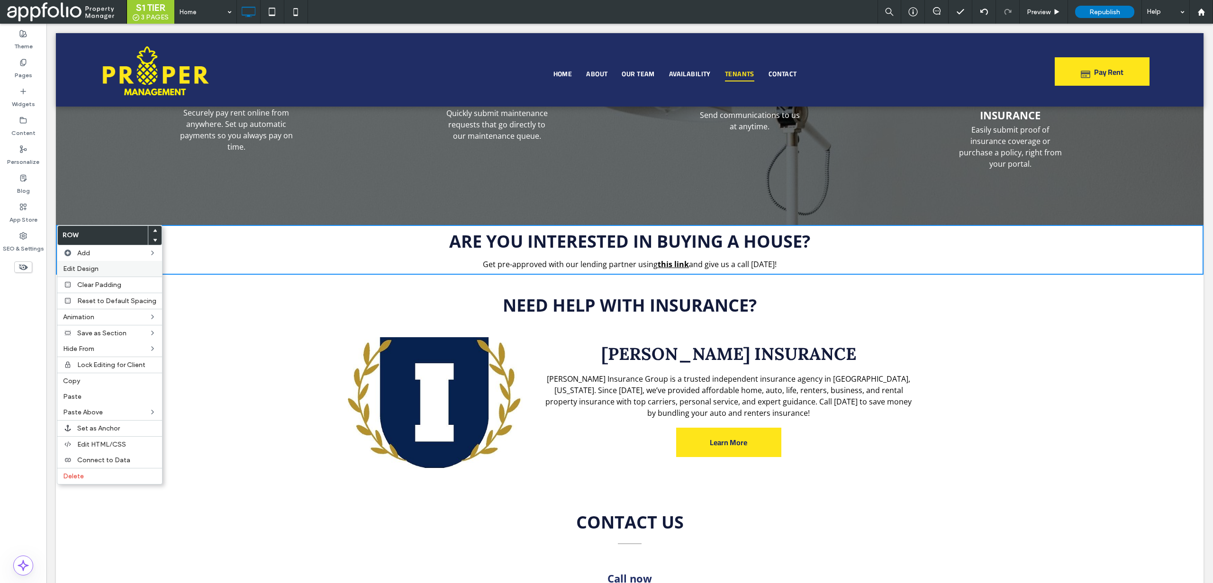
click at [88, 267] on span "Edit Design" at bounding box center [81, 269] width 36 height 8
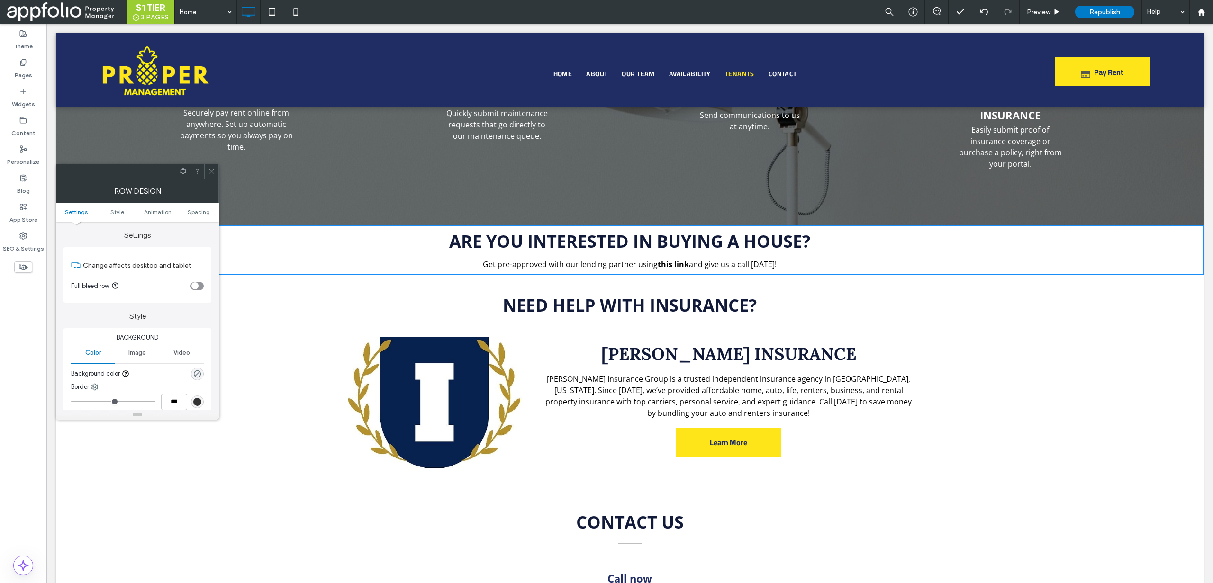
scroll to position [154, 0]
drag, startPoint x: 113, startPoint y: 340, endPoint x: 113, endPoint y: 345, distance: 5.2
click at [113, 341] on div "Spacing" at bounding box center [137, 347] width 148 height 22
click at [113, 347] on div "Spacing" at bounding box center [137, 348] width 133 height 8
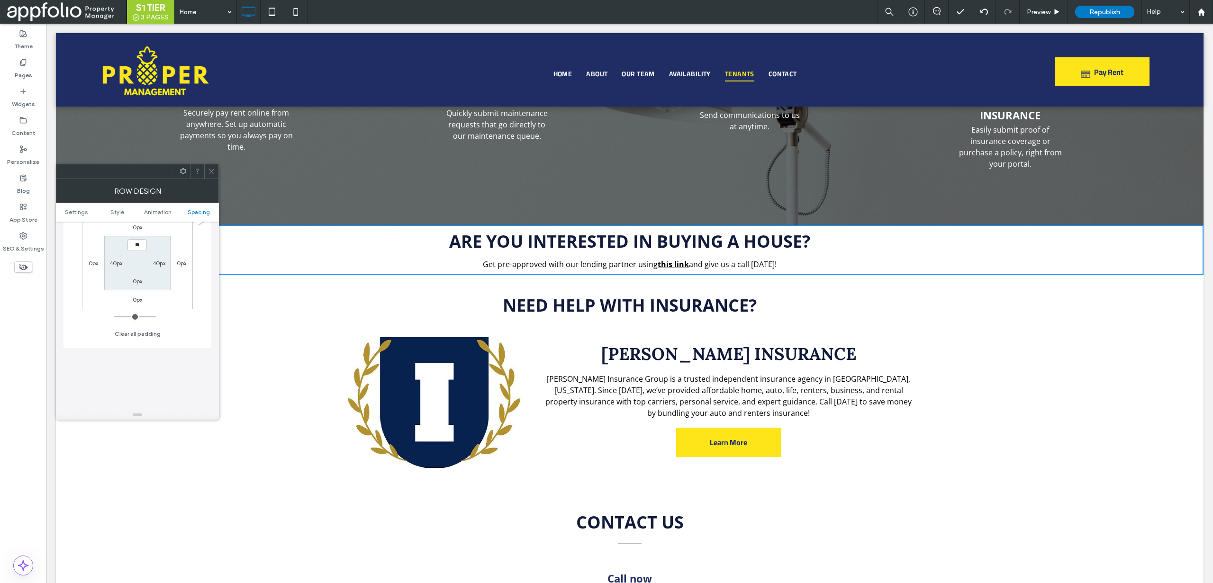
type input "****"
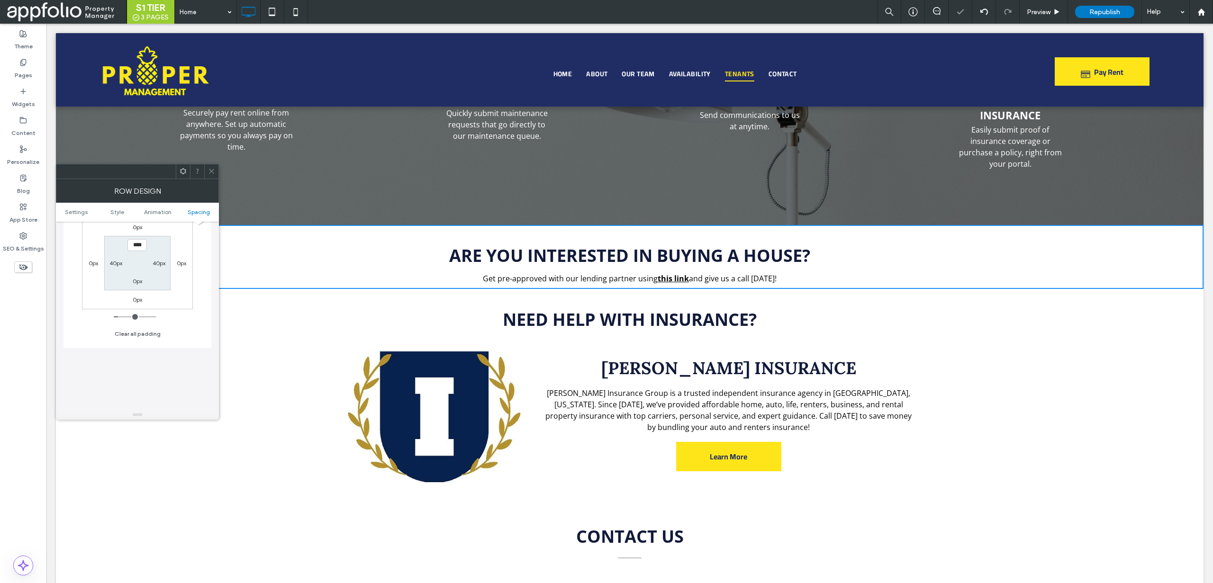
click at [139, 284] on label "0px" at bounding box center [137, 281] width 9 height 7
type input "*"
type input "**"
type input "****"
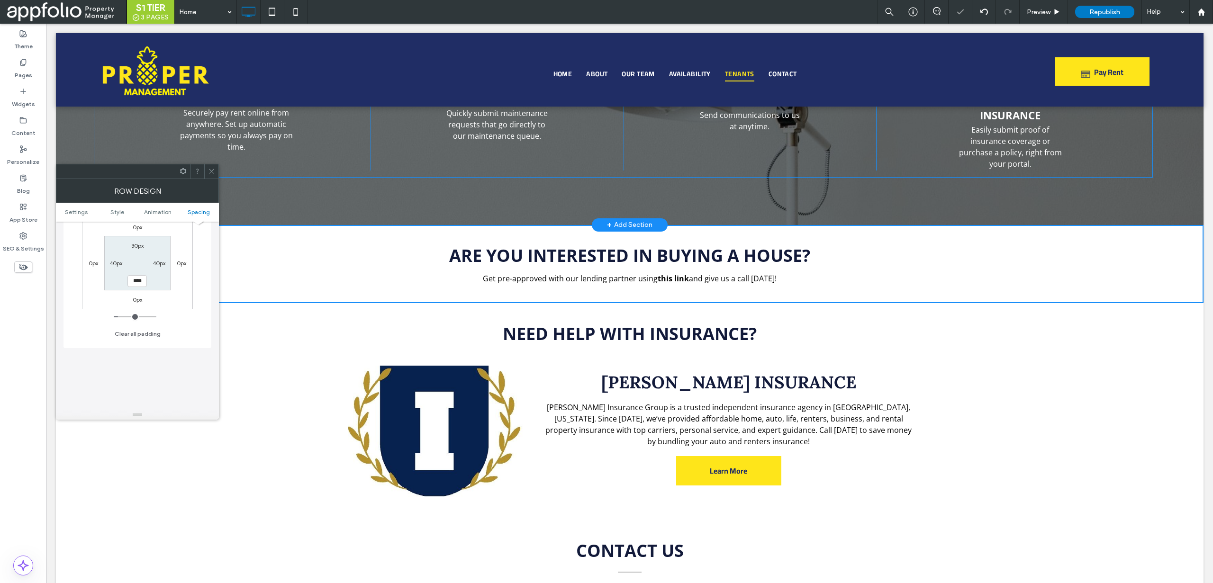
click at [219, 168] on div "PAY RENT Securely pay rent online from anywhere. Set up automatic payments so y…" at bounding box center [244, 114] width 253 height 112
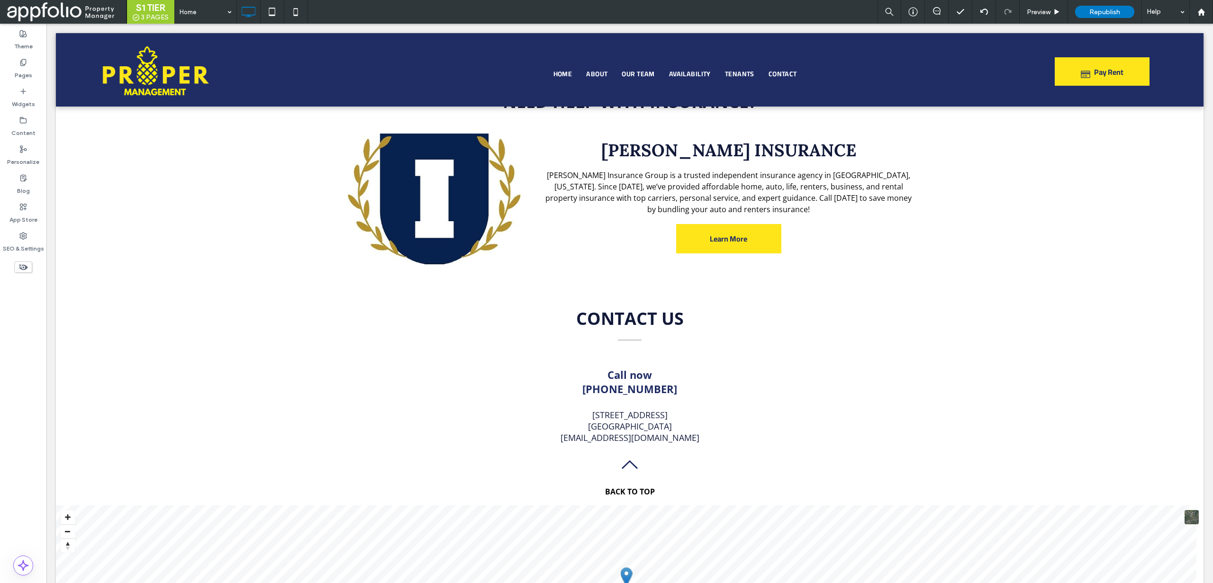
scroll to position [2199, 0]
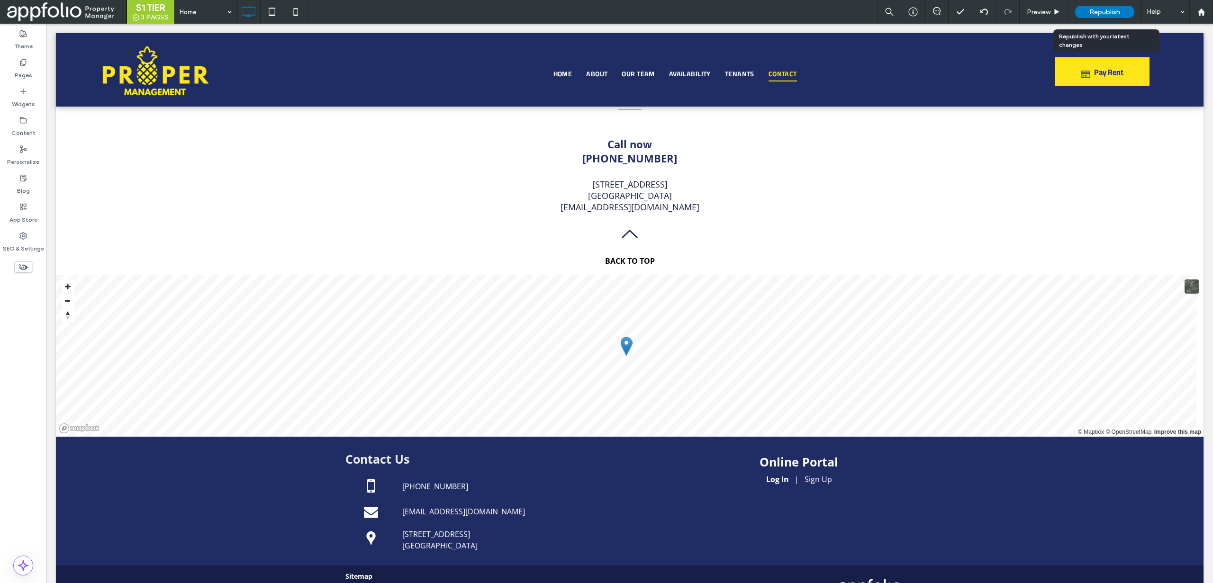
click at [1098, 9] on span "Republish" at bounding box center [1104, 12] width 31 height 8
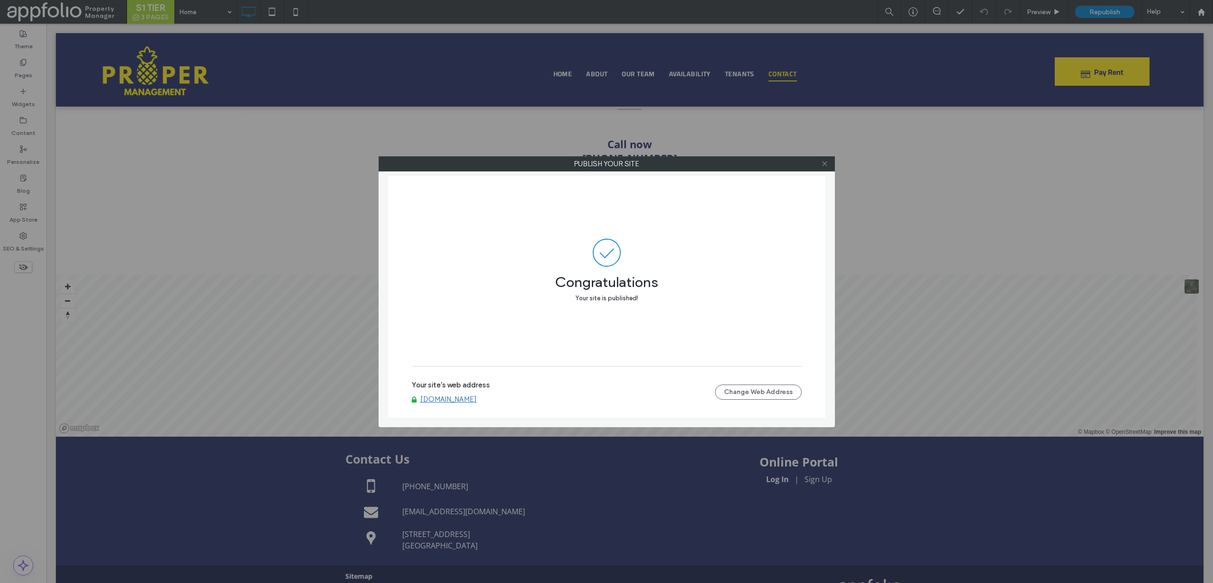
click at [822, 166] on icon at bounding box center [824, 163] width 7 height 7
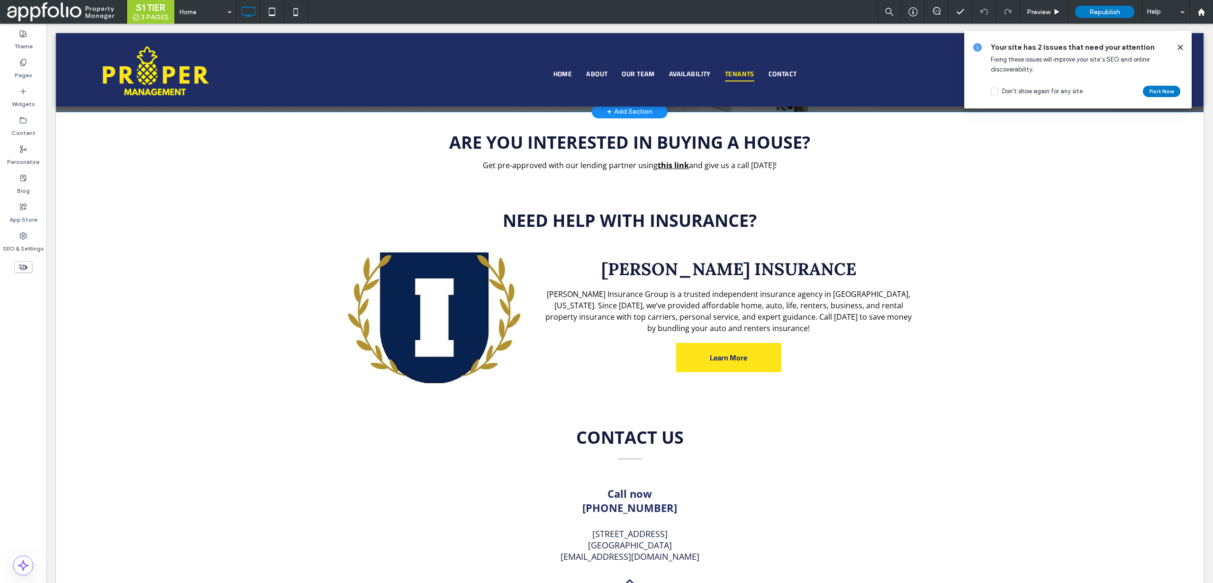
scroll to position [1703, 0]
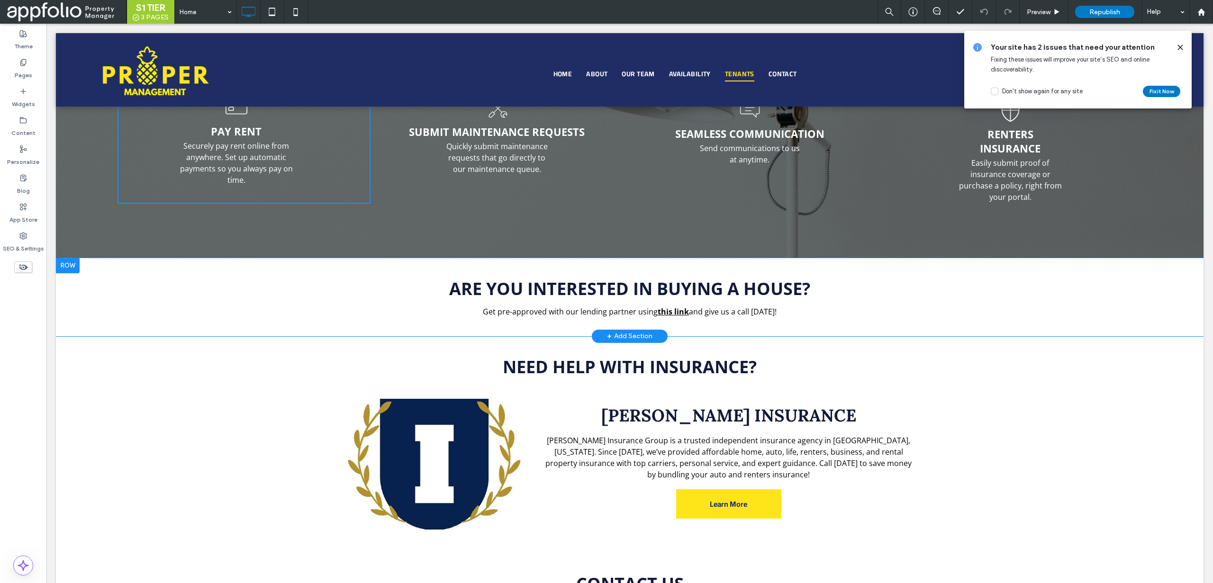
click at [67, 268] on div at bounding box center [68, 265] width 24 height 15
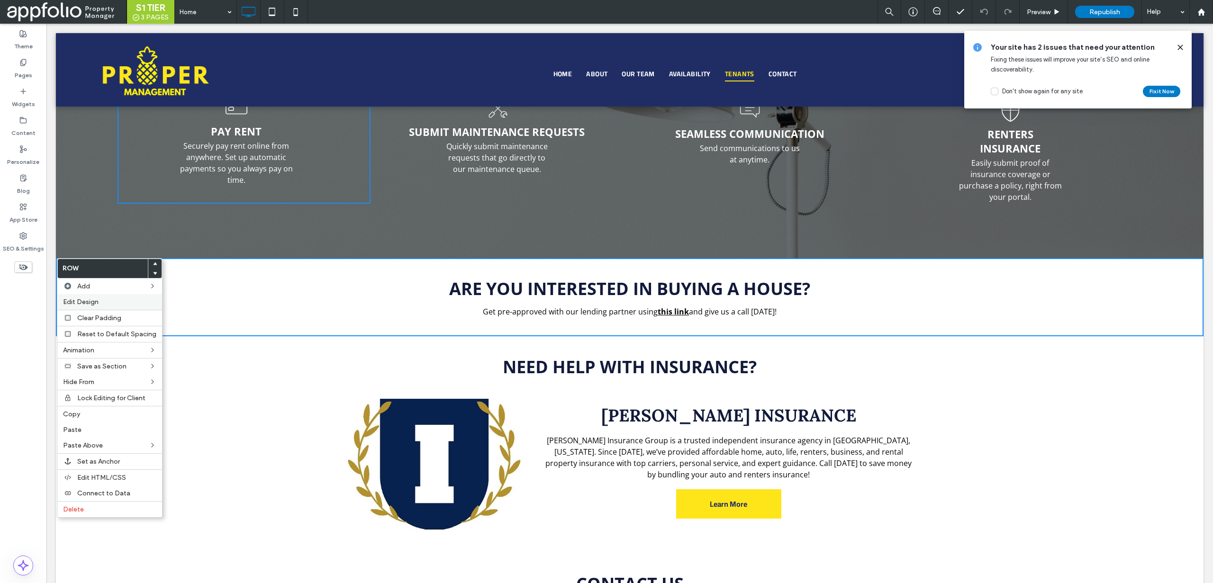
click at [88, 304] on span "Edit Design" at bounding box center [81, 302] width 36 height 8
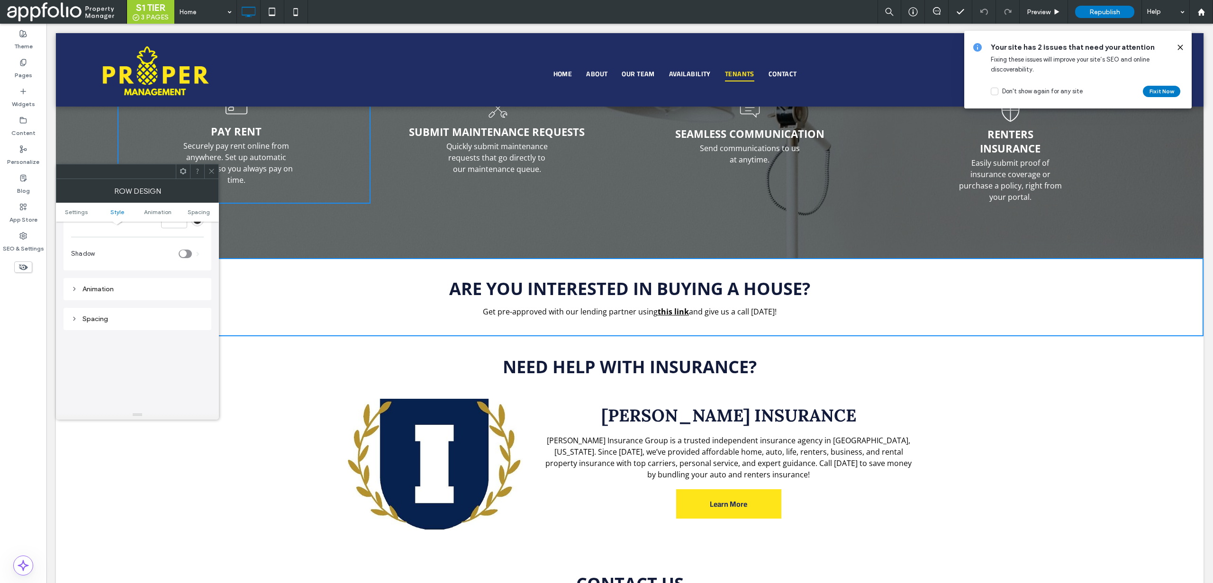
scroll to position [231, 0]
click at [97, 271] on div "Spacing" at bounding box center [137, 270] width 133 height 8
type input "****"
type input "**"
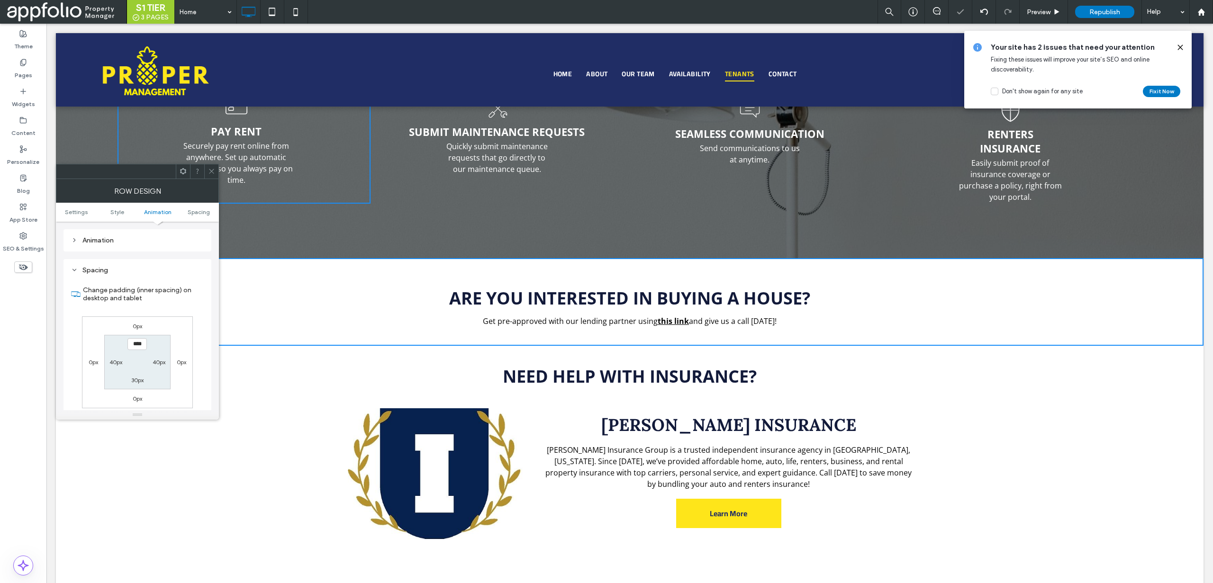
click at [205, 172] on div at bounding box center [211, 171] width 14 height 14
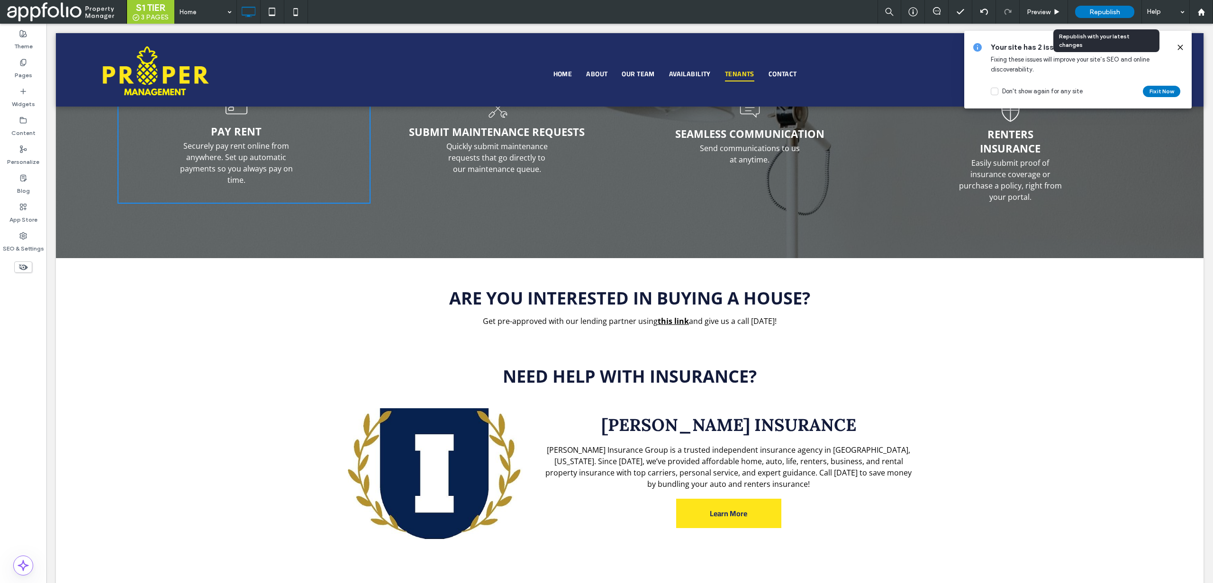
click at [1101, 16] on div "Republish" at bounding box center [1104, 12] width 59 height 12
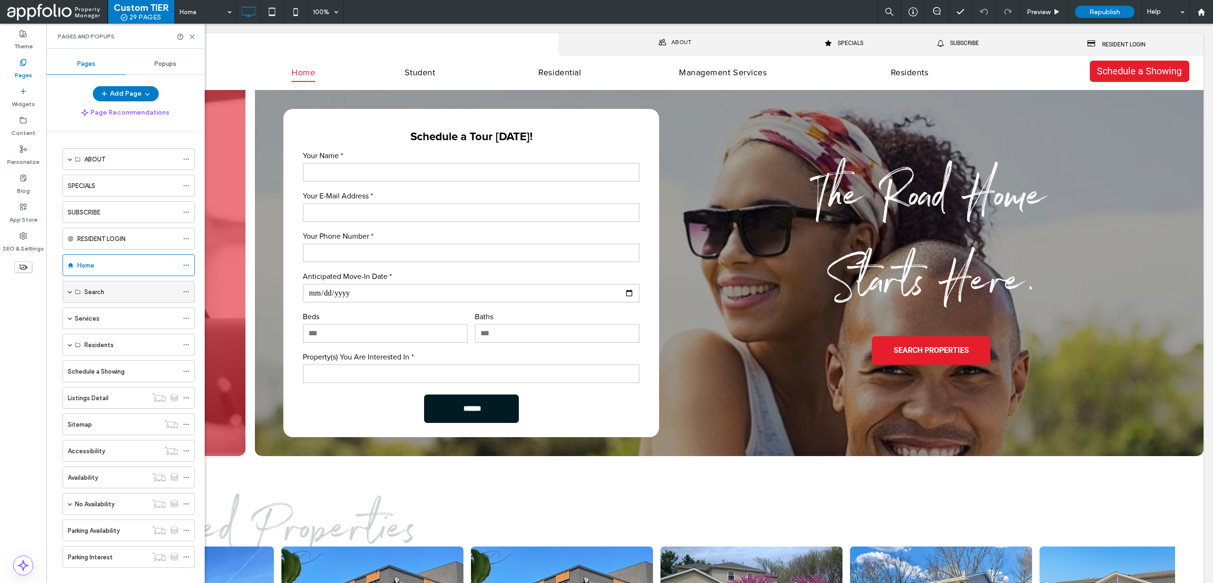
click at [71, 292] on span at bounding box center [70, 292] width 5 height 5
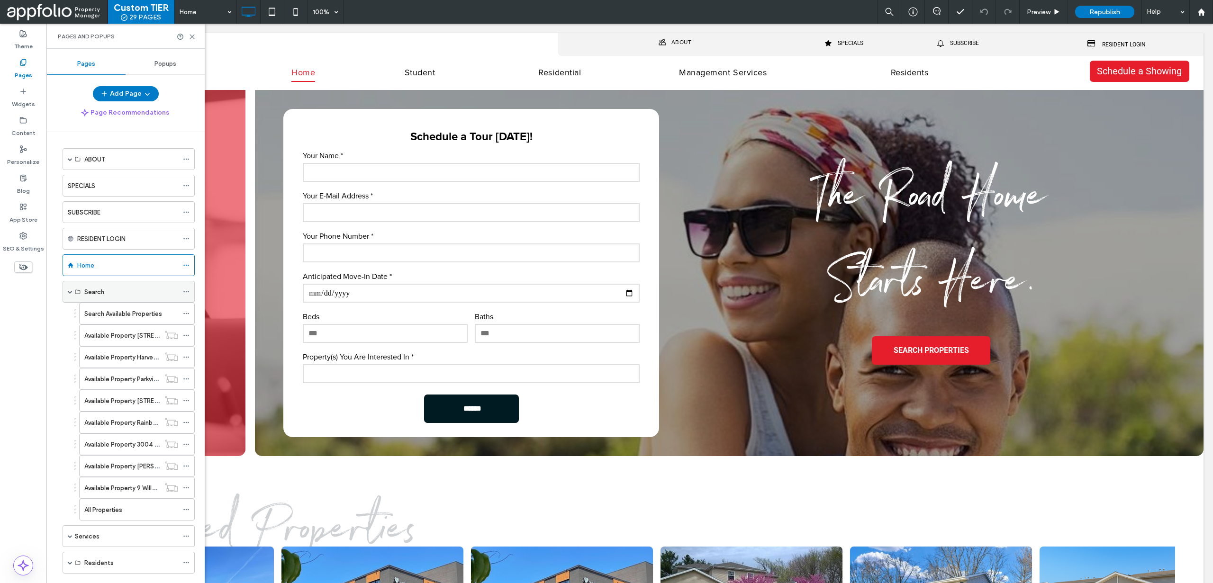
click at [71, 292] on span at bounding box center [70, 292] width 5 height 5
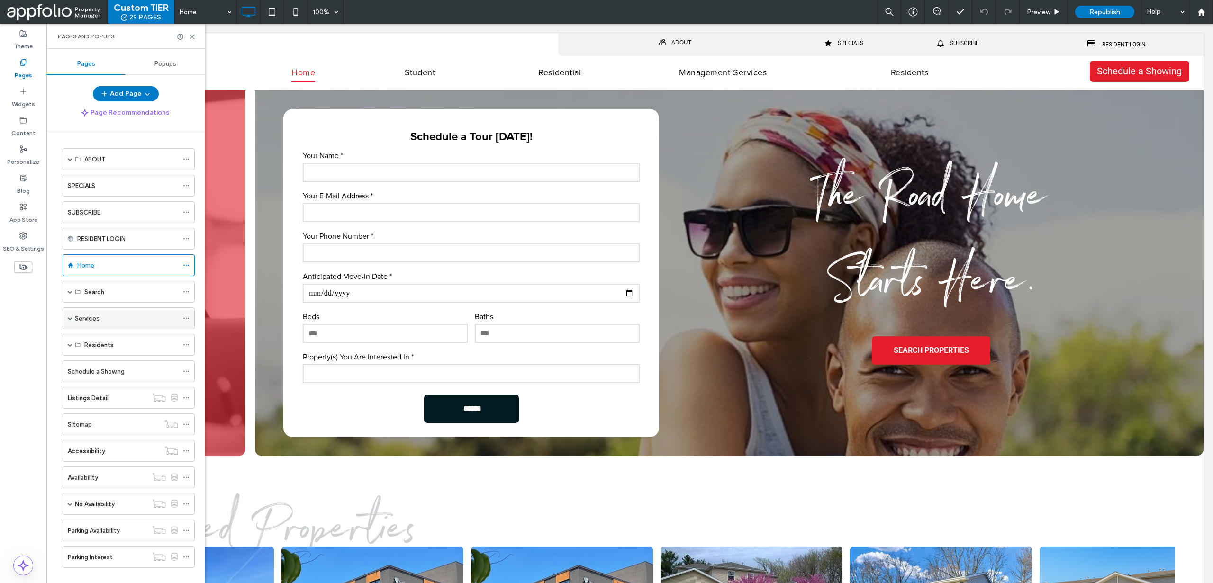
click at [73, 319] on div "Services" at bounding box center [129, 319] width 132 height 22
click at [70, 319] on span at bounding box center [70, 318] width 5 height 5
click at [70, 341] on span at bounding box center [70, 345] width 5 height 21
click at [93, 368] on label "Online Forms" at bounding box center [102, 367] width 37 height 17
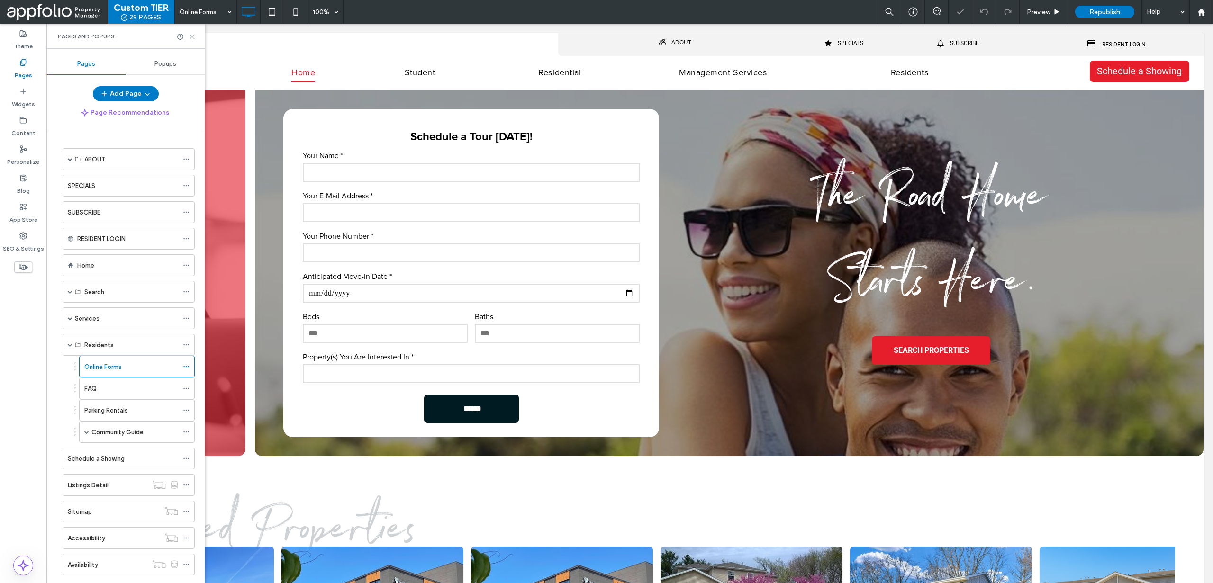
click at [191, 39] on icon at bounding box center [192, 36] width 7 height 7
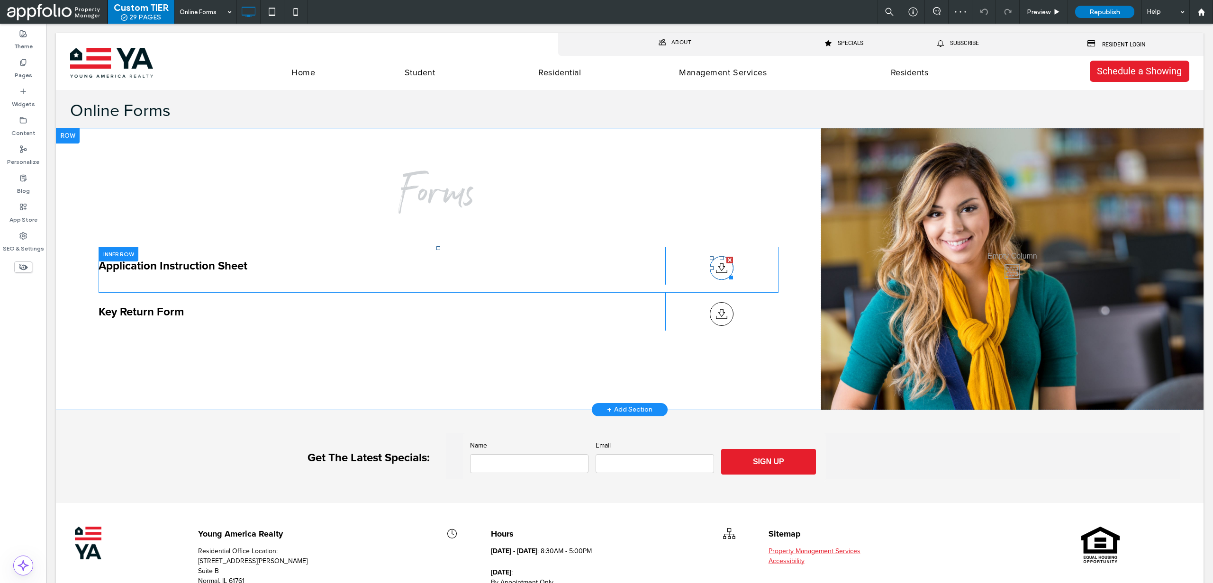
click at [716, 267] on icon at bounding box center [721, 268] width 11 height 23
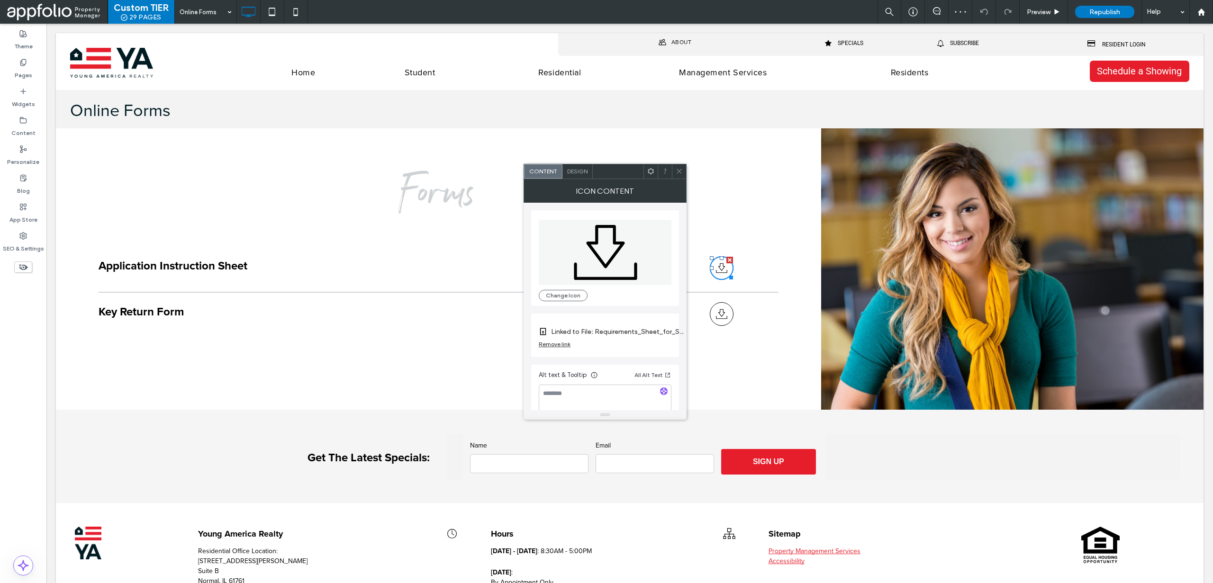
scroll to position [9, 0]
click at [677, 168] on icon at bounding box center [679, 171] width 7 height 7
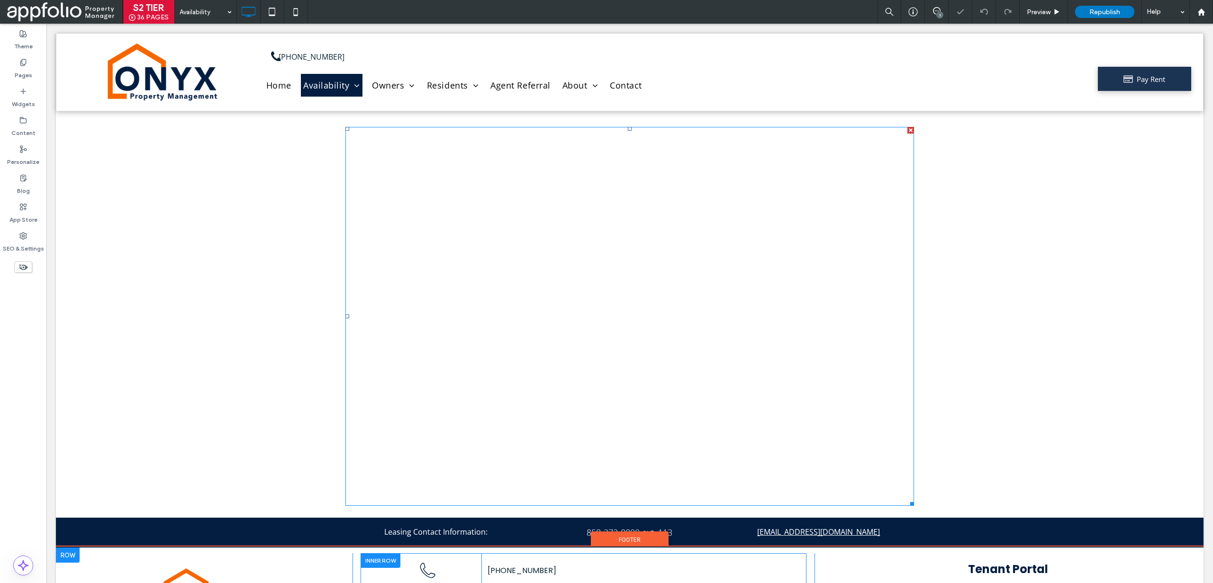
scroll to position [198, 0]
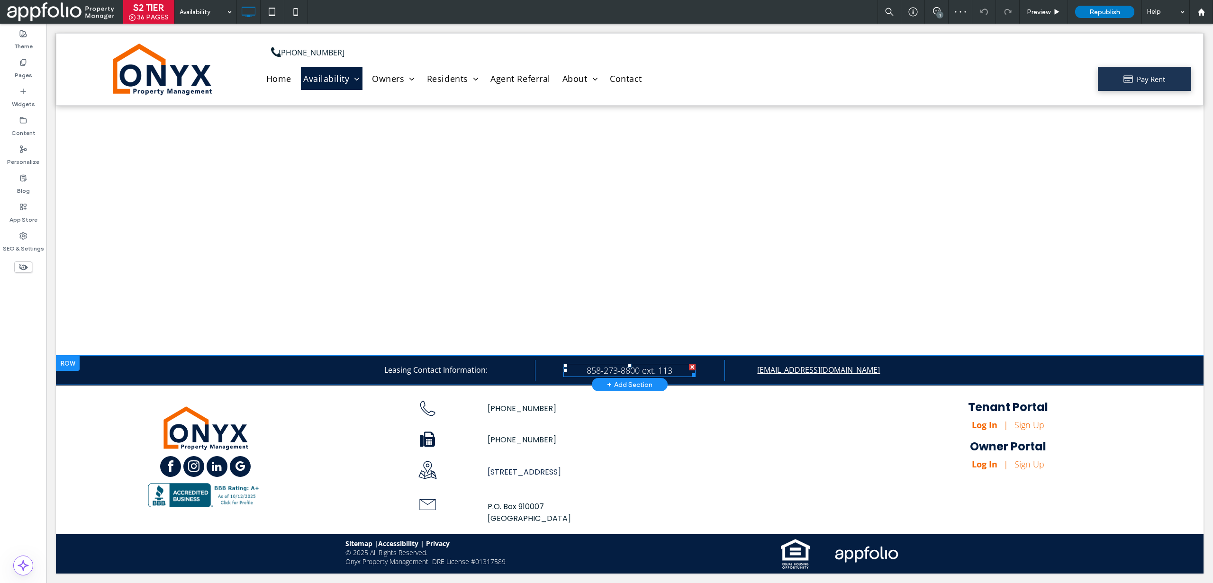
click at [654, 370] on span "858-273-8800 ext. 113" at bounding box center [630, 370] width 86 height 11
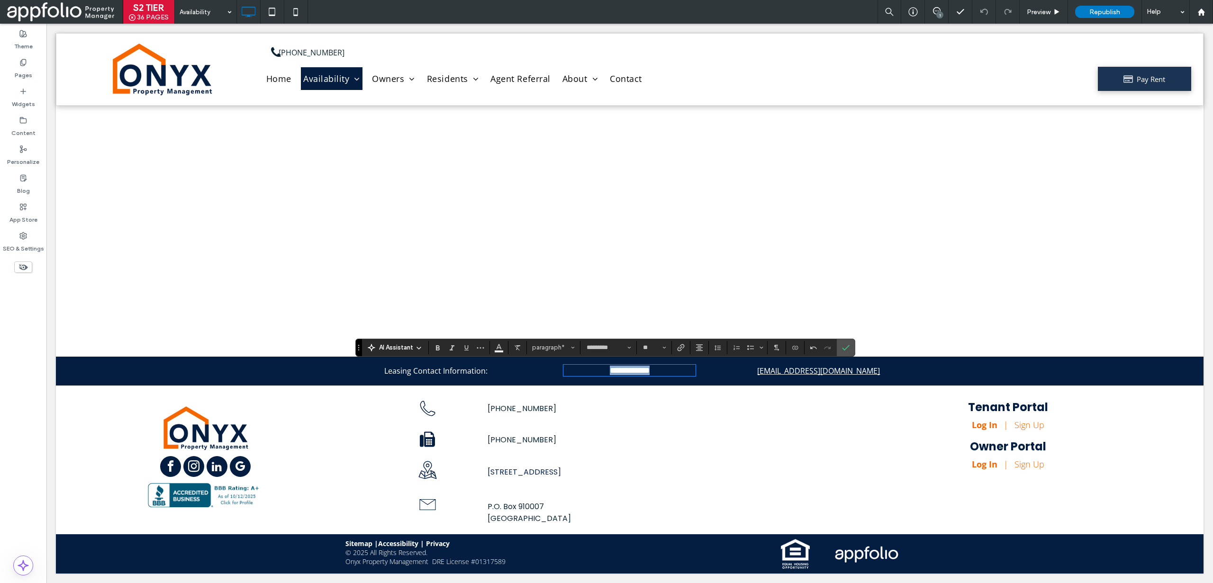
drag, startPoint x: 670, startPoint y: 372, endPoint x: 526, endPoint y: 372, distance: 144.5
click at [526, 372] on div "**********" at bounding box center [629, 371] width 569 height 20
click at [682, 352] on span "Link" at bounding box center [681, 348] width 8 height 12
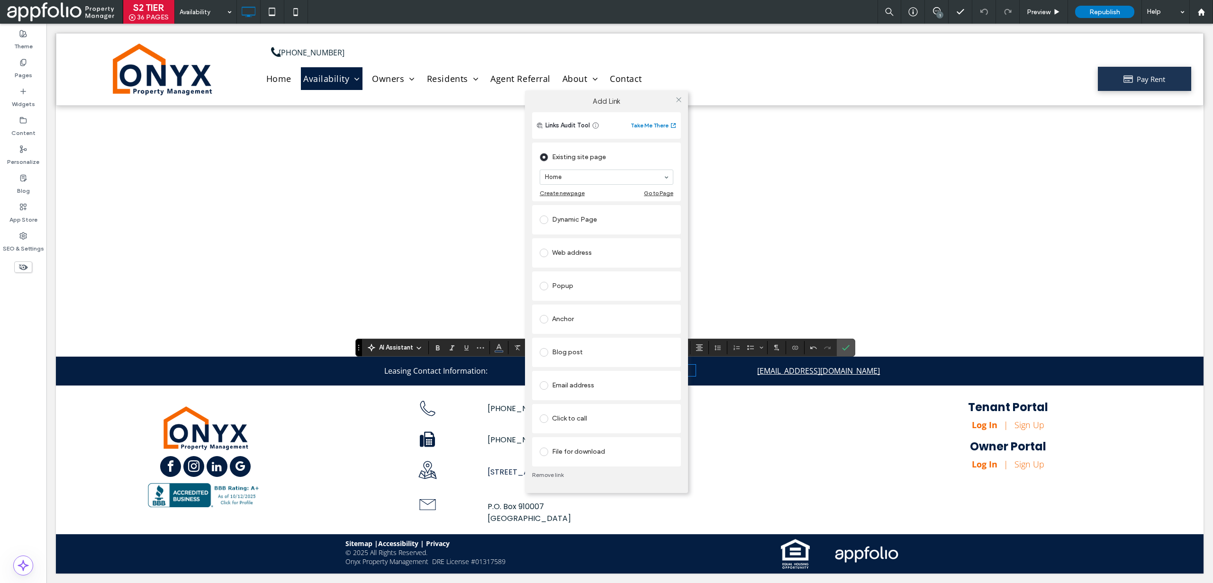
click at [562, 419] on div "Click to call" at bounding box center [607, 418] width 134 height 15
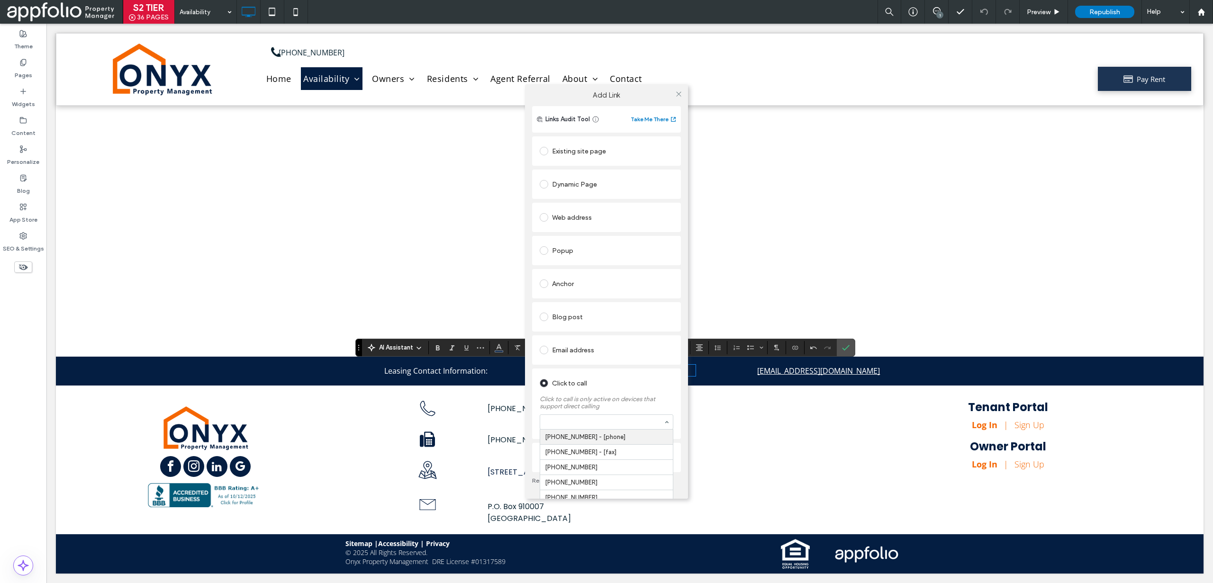
paste input "**********"
type input "**********"
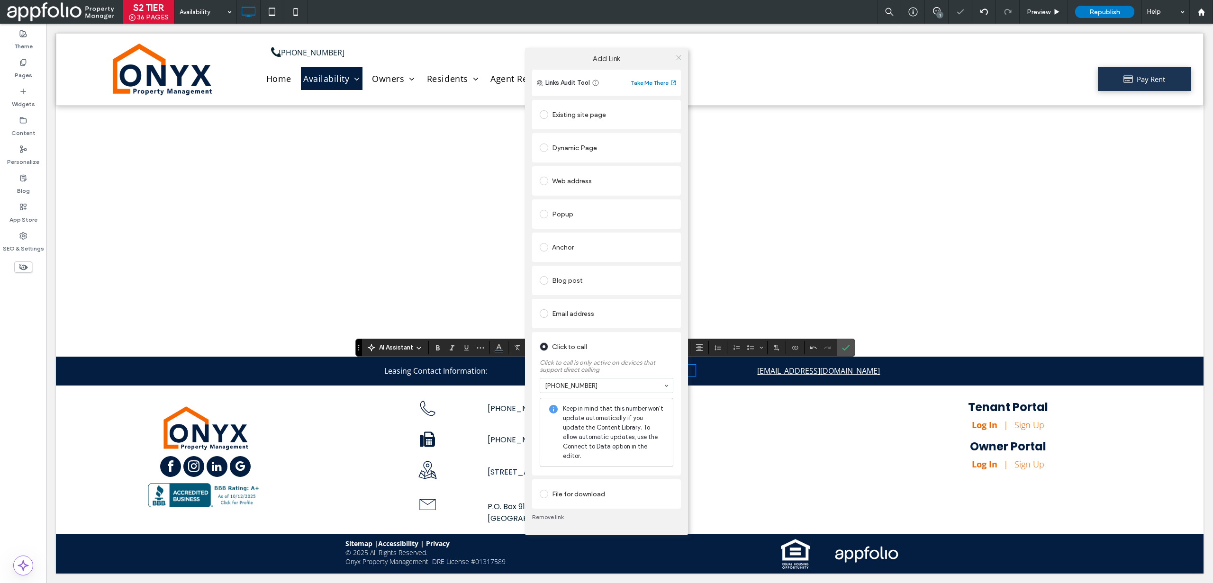
click at [678, 64] on span at bounding box center [678, 57] width 7 height 14
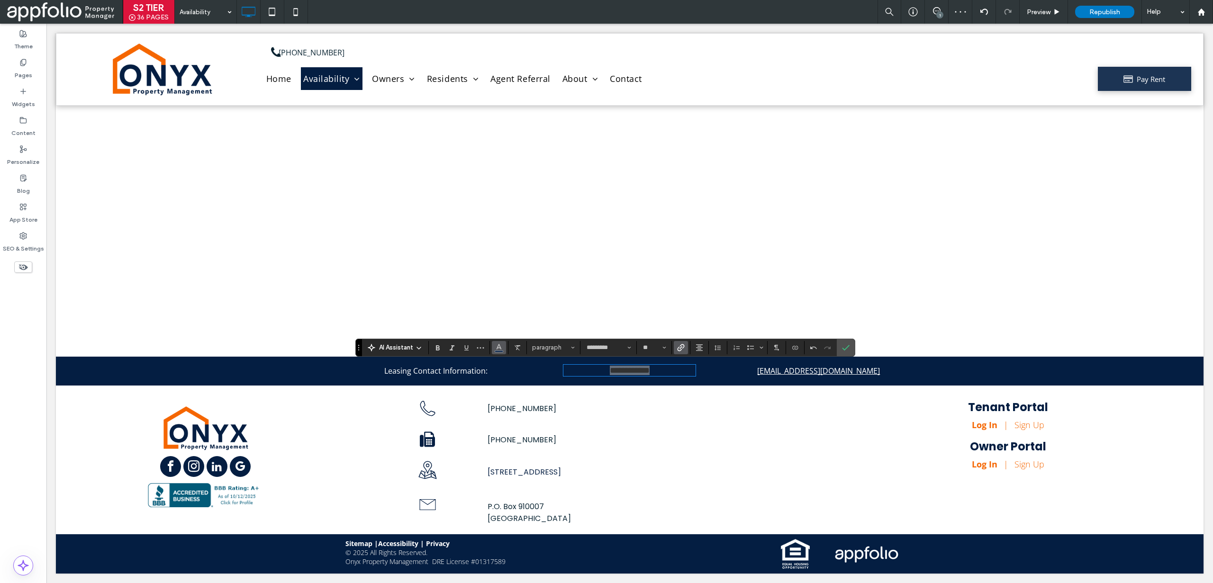
click at [503, 350] on button "Color" at bounding box center [499, 347] width 14 height 13
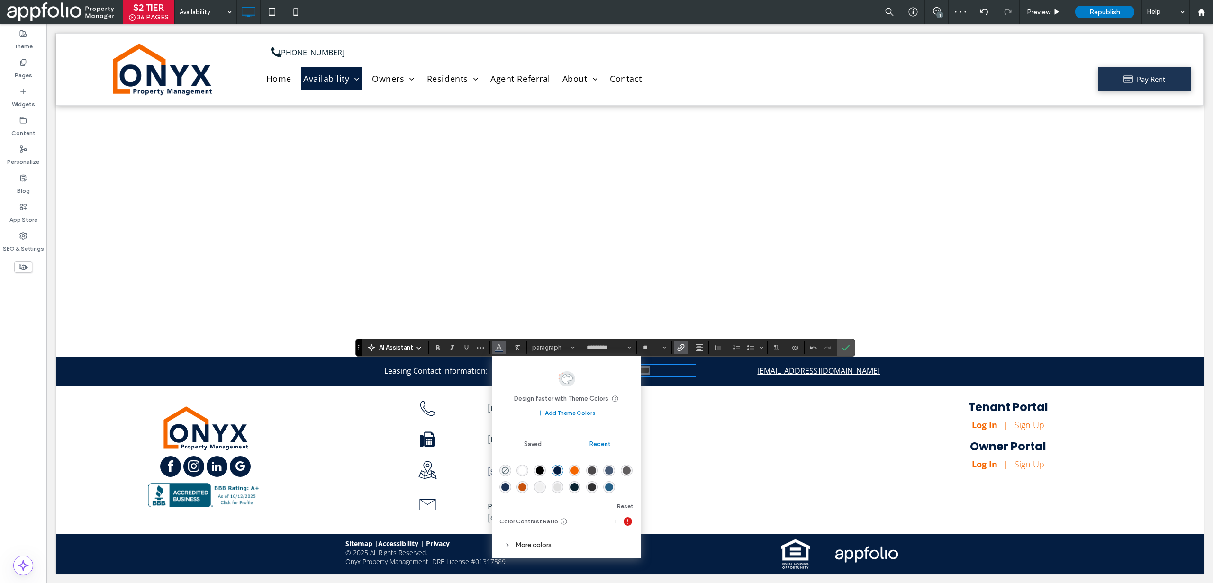
click at [524, 468] on div "rgba(255, 255, 255, 1)" at bounding box center [522, 471] width 8 height 8
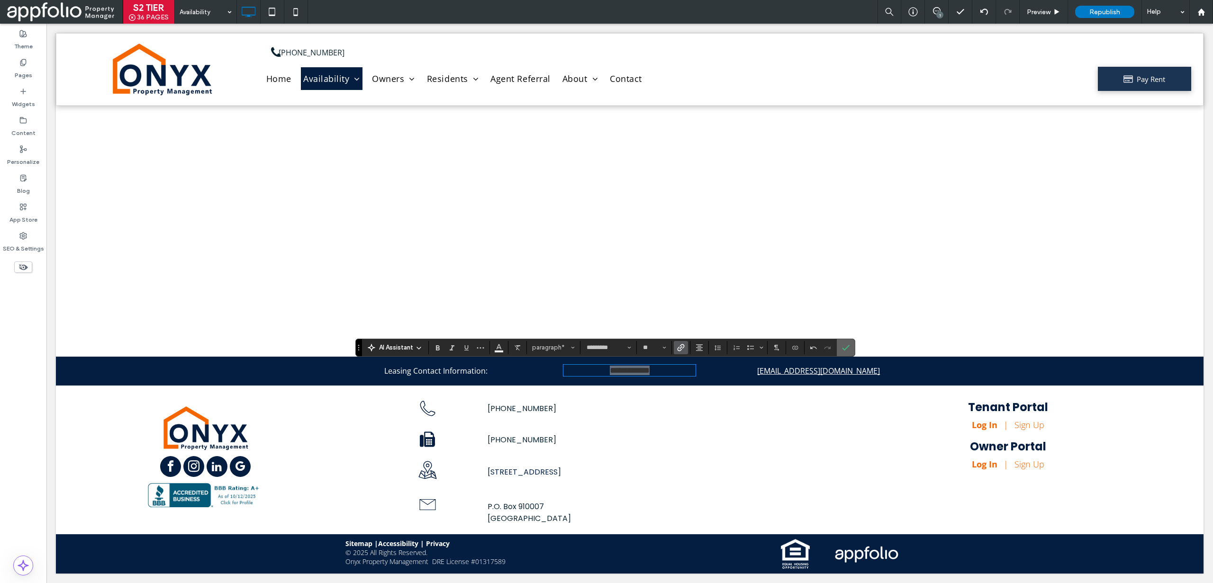
click at [844, 355] on span "Confirm" at bounding box center [844, 347] width 4 height 17
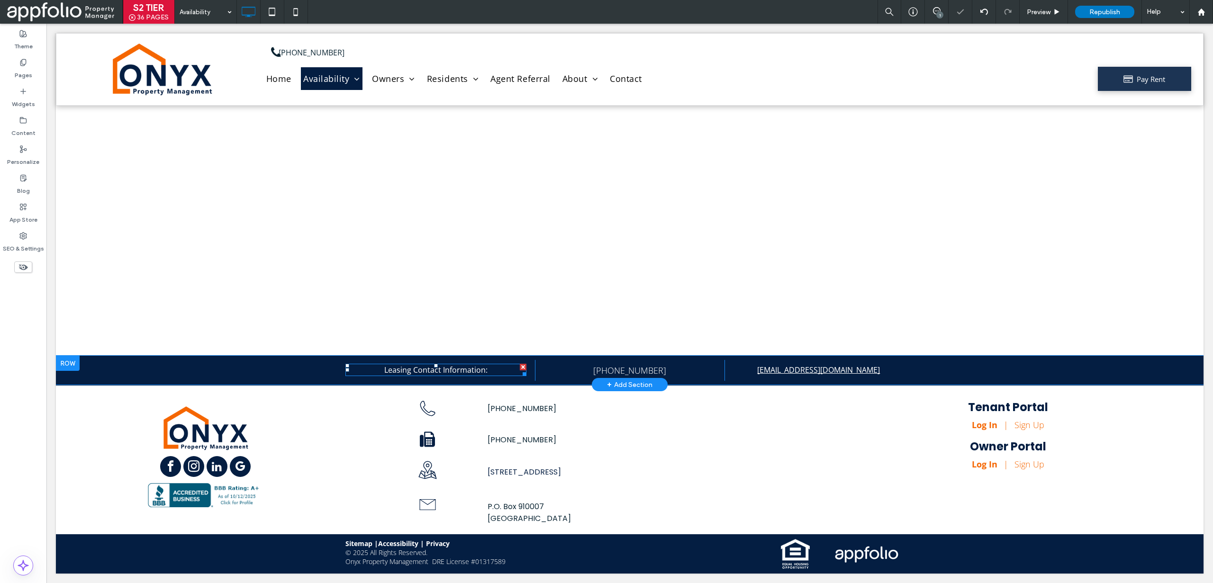
click at [476, 372] on span "Leasing Contact Information:" at bounding box center [435, 370] width 103 height 10
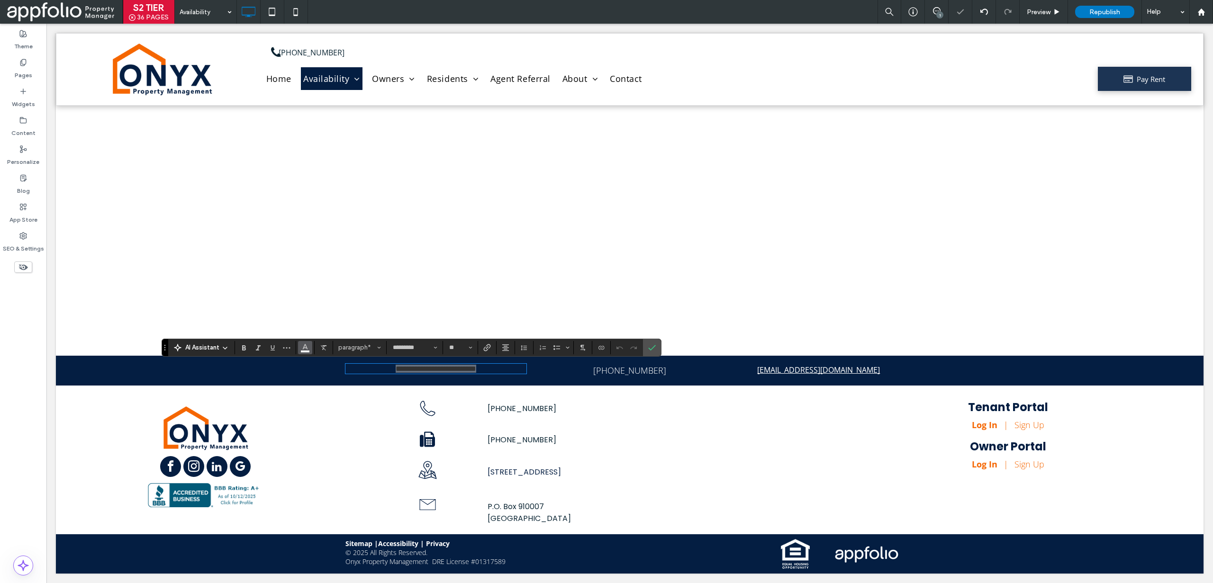
click at [305, 350] on span "Color" at bounding box center [305, 347] width 8 height 12
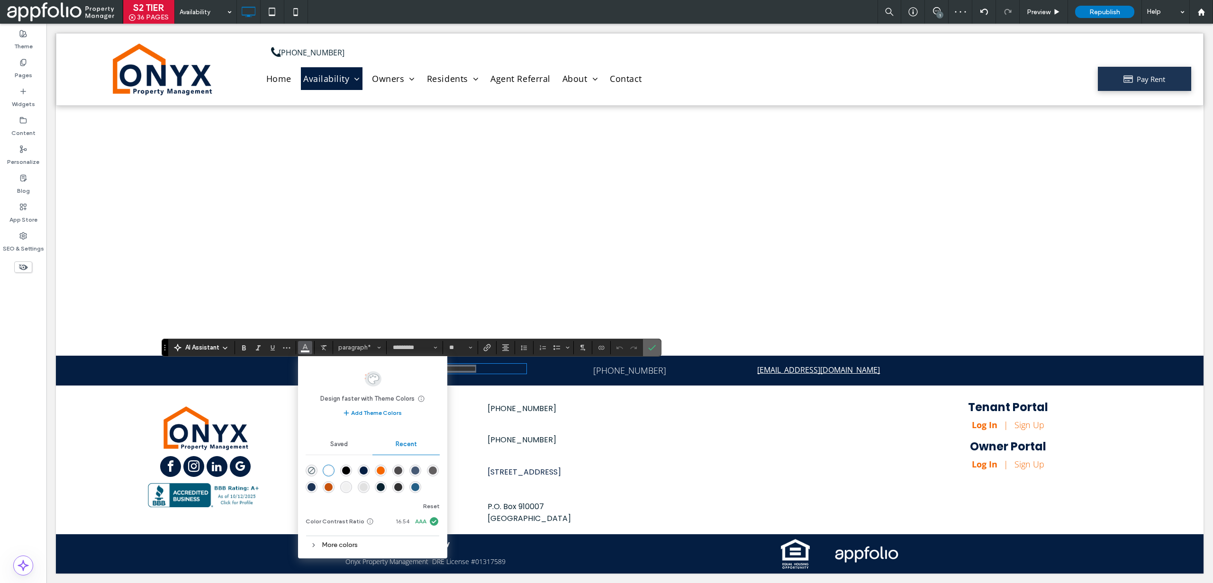
click at [654, 348] on icon "Confirm" at bounding box center [652, 348] width 8 height 8
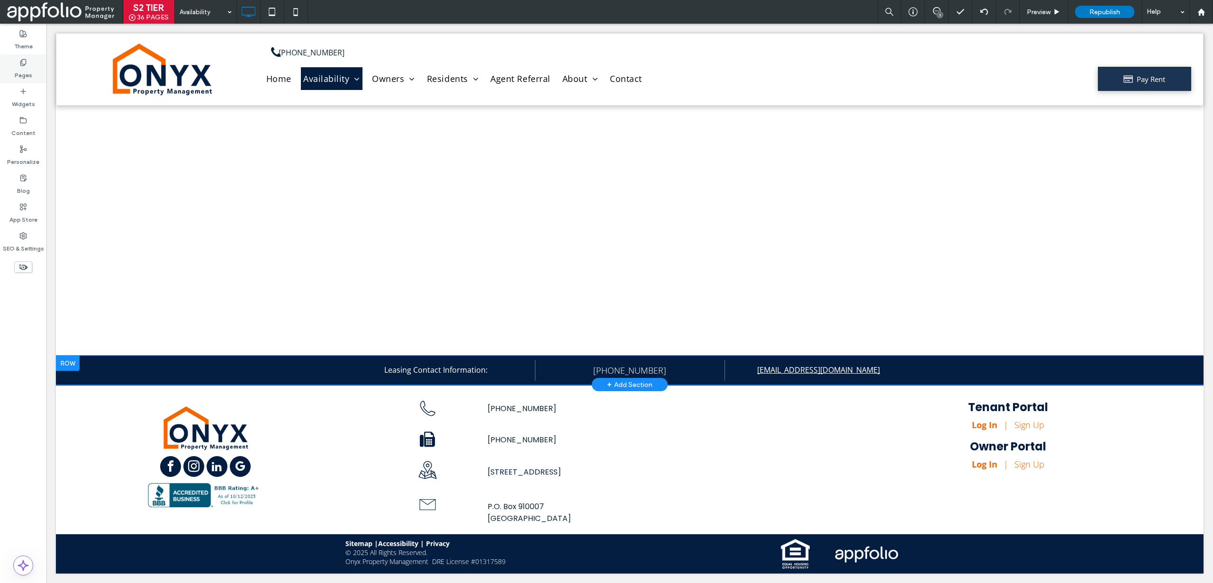
click at [31, 77] on label "Pages" at bounding box center [24, 72] width 18 height 13
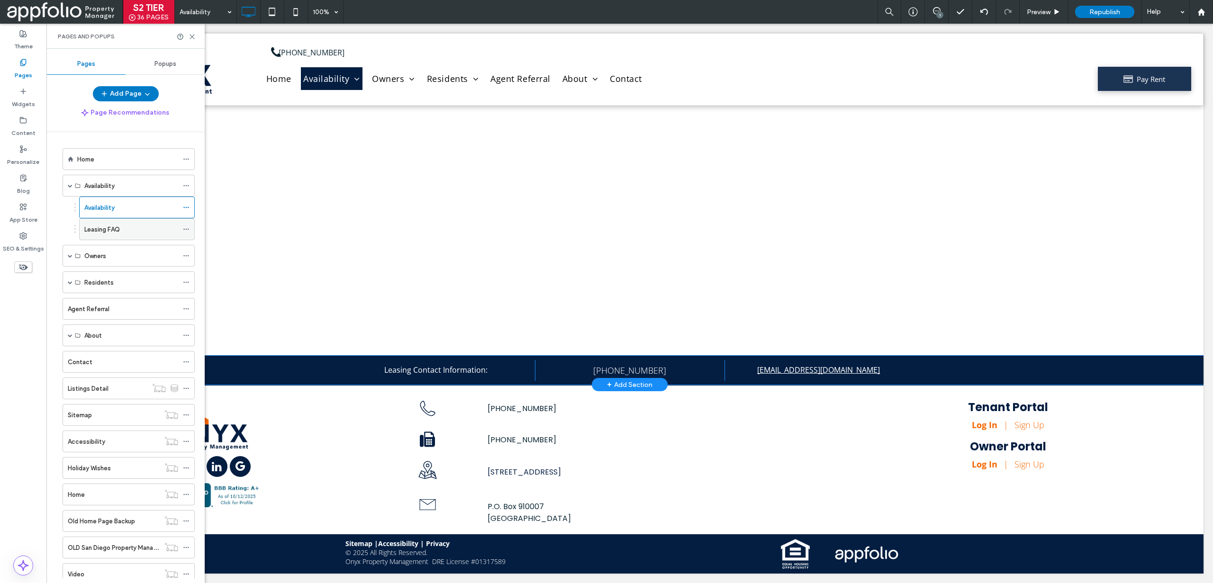
click at [92, 222] on div "Leasing FAQ" at bounding box center [131, 229] width 94 height 21
click at [190, 39] on icon at bounding box center [192, 36] width 7 height 7
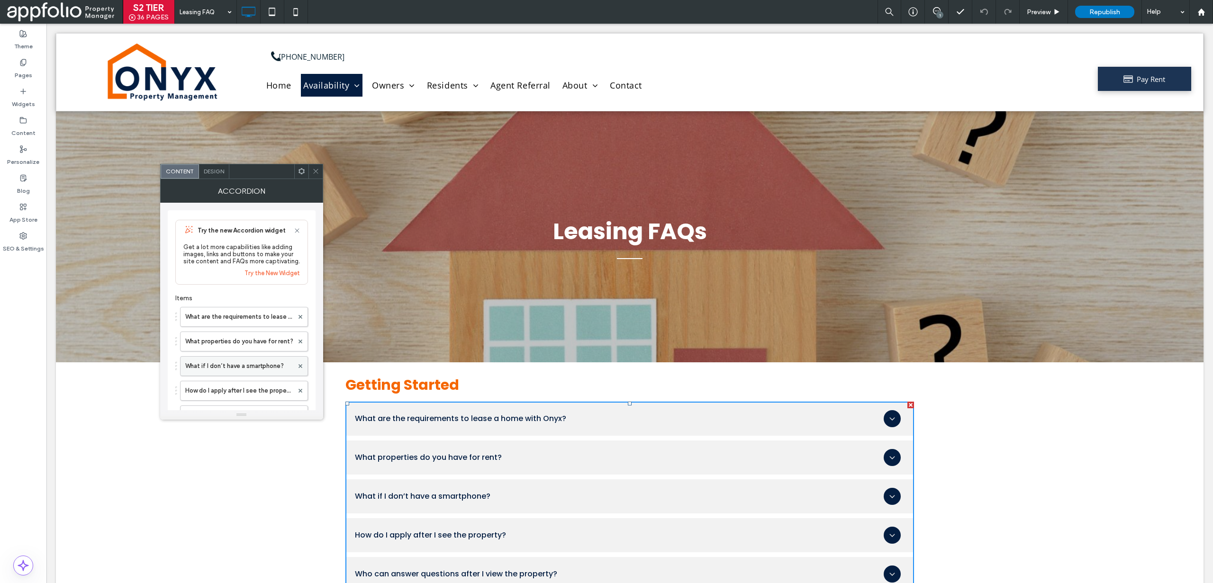
click at [239, 367] on label "What if I don’t have a smartphone?" at bounding box center [239, 366] width 108 height 19
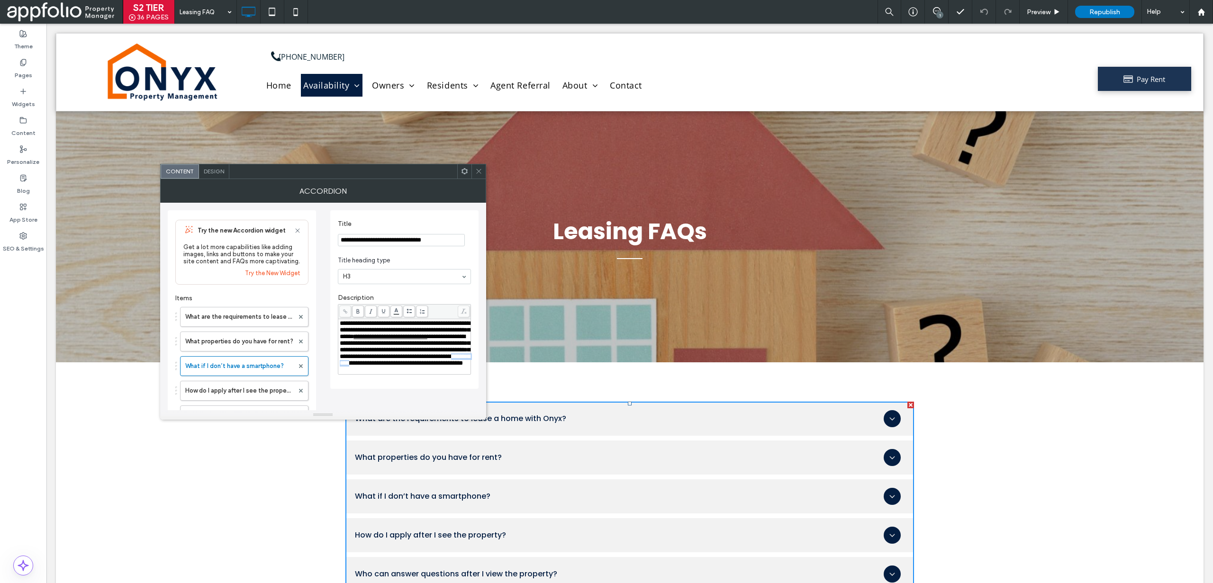
drag, startPoint x: 449, startPoint y: 373, endPoint x: 367, endPoint y: 383, distance: 83.1
click at [367, 366] on span "**********" at bounding box center [405, 350] width 130 height 33
drag, startPoint x: 449, startPoint y: 373, endPoint x: 367, endPoint y: 382, distance: 81.9
click at [367, 366] on span "**********" at bounding box center [405, 350] width 130 height 33
click at [348, 313] on span at bounding box center [345, 312] width 12 height 12
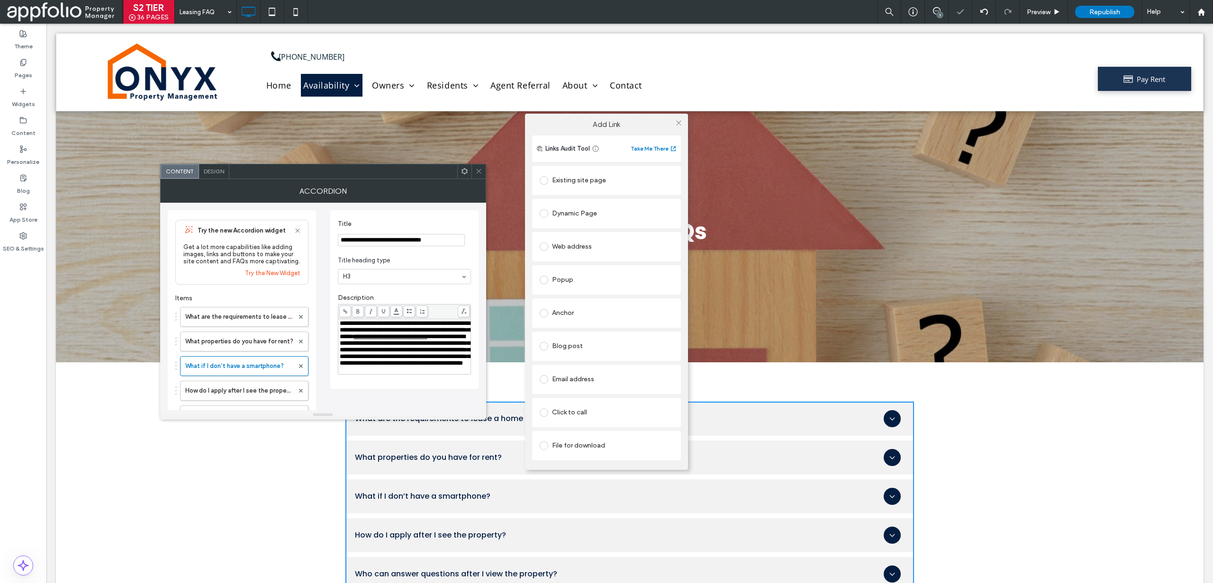
click at [576, 417] on div "Click to call" at bounding box center [607, 412] width 134 height 15
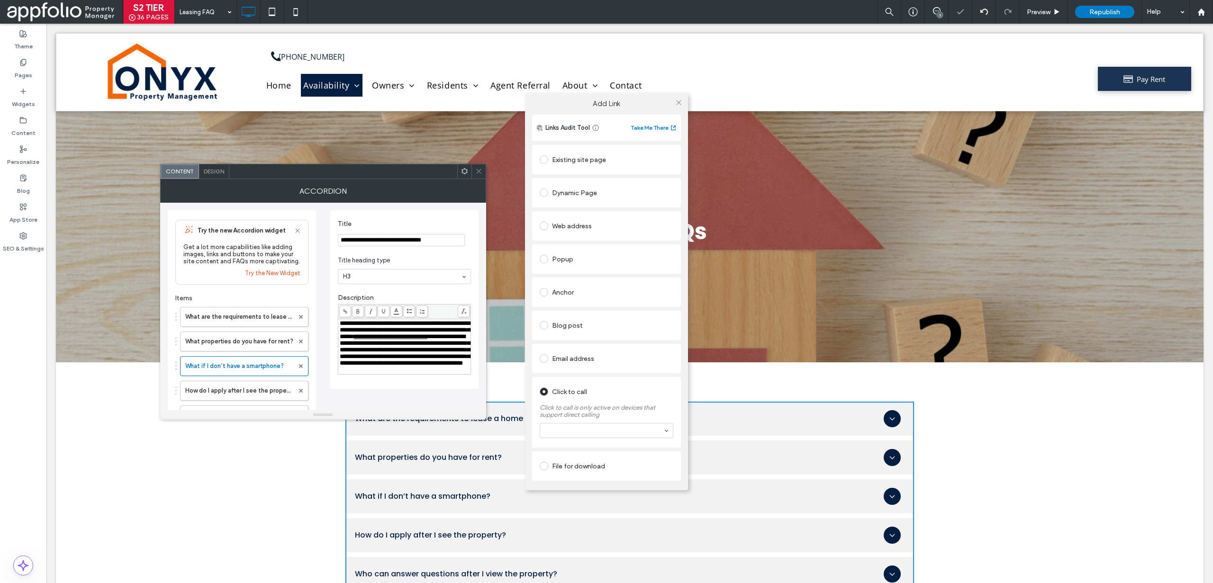
drag, startPoint x: 579, startPoint y: 439, endPoint x: 579, endPoint y: 433, distance: 6.2
click at [579, 439] on section at bounding box center [607, 430] width 134 height 25
paste input "**********"
type input "**********"
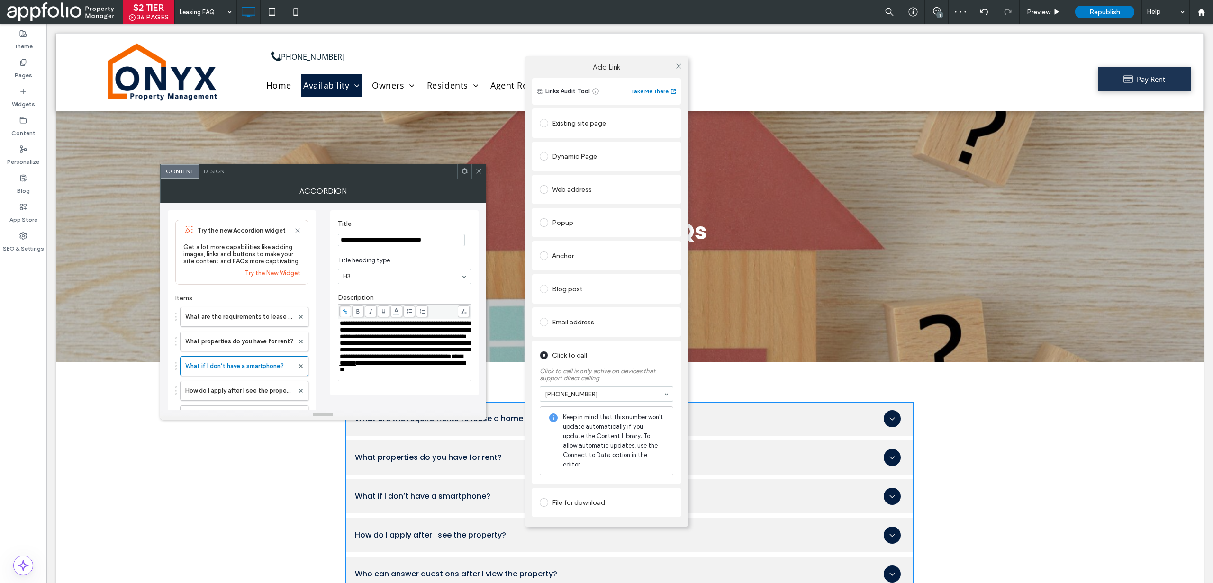
click at [677, 368] on div "Click to call Click to call is only active on devices that support direct calli…" at bounding box center [606, 413] width 149 height 144
click at [680, 68] on use at bounding box center [678, 65] width 5 height 5
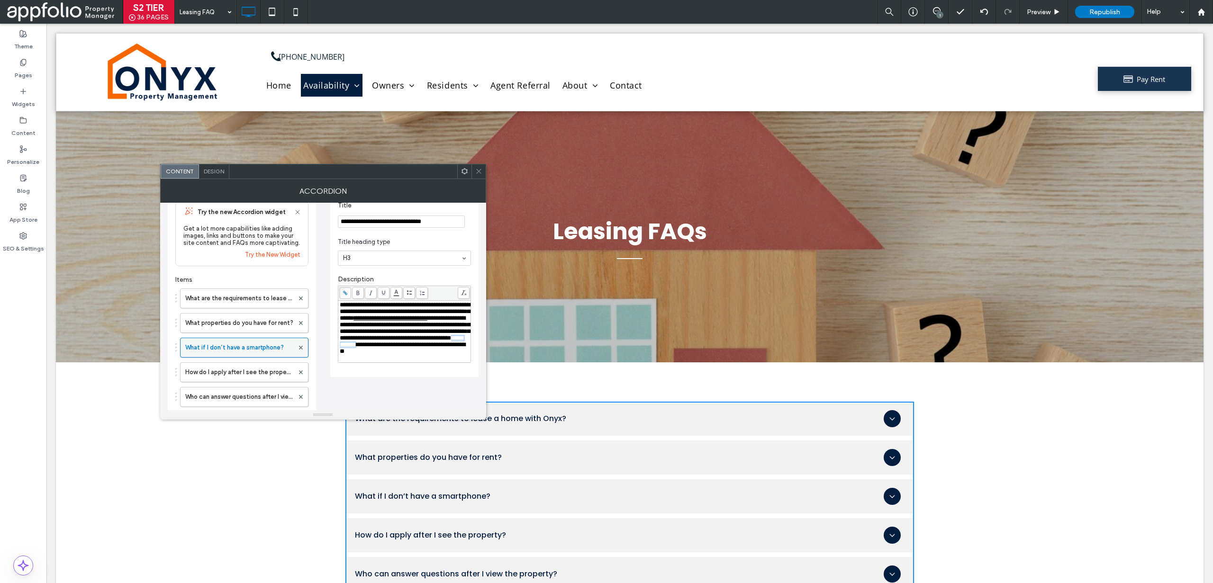
scroll to position [31, 0]
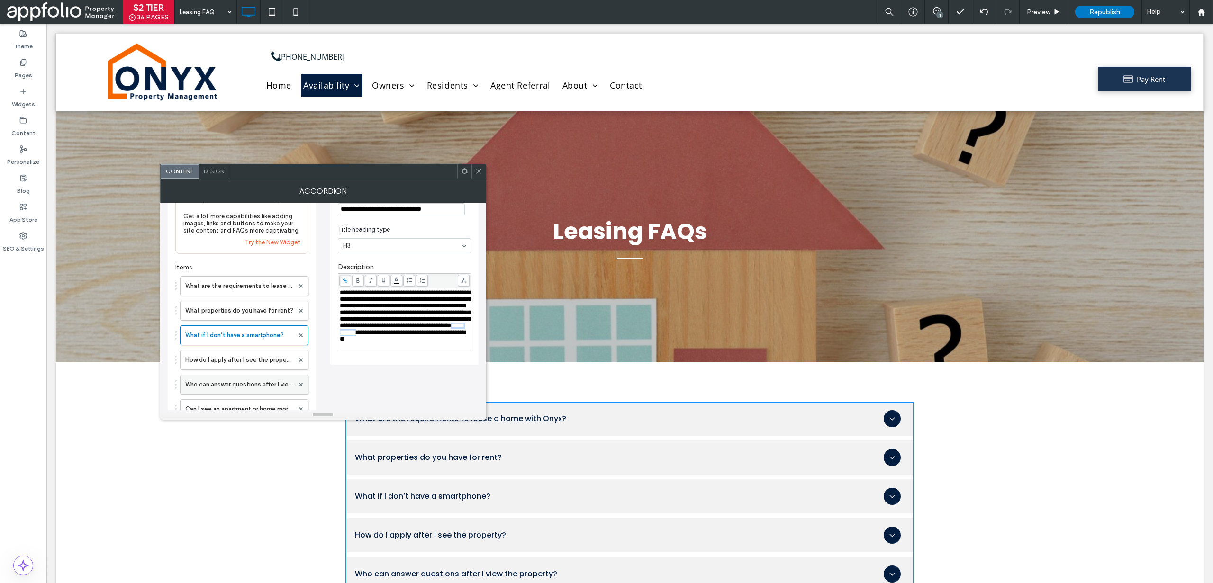
click at [257, 382] on label "Who can answer questions after I view the property?" at bounding box center [239, 384] width 109 height 19
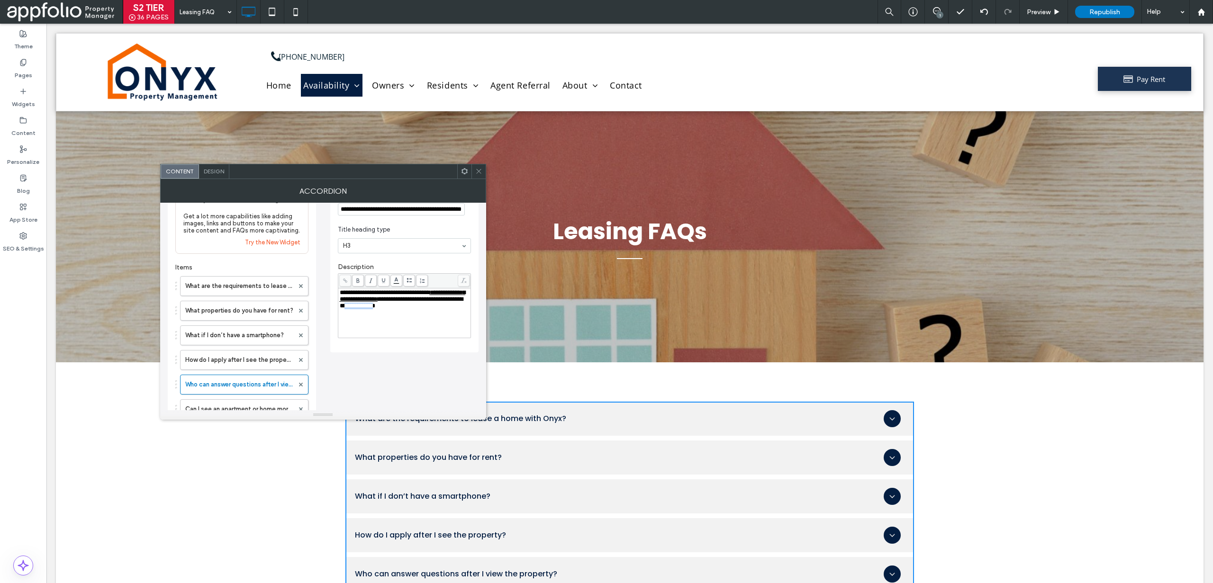
drag, startPoint x: 435, startPoint y: 307, endPoint x: 351, endPoint y: 317, distance: 84.5
click at [351, 309] on span "**********" at bounding box center [401, 302] width 123 height 13
drag, startPoint x: 435, startPoint y: 308, endPoint x: 423, endPoint y: 306, distance: 12.5
click at [420, 308] on span "**********" at bounding box center [401, 302] width 123 height 13
click at [435, 306] on span "**********" at bounding box center [401, 302] width 123 height 13
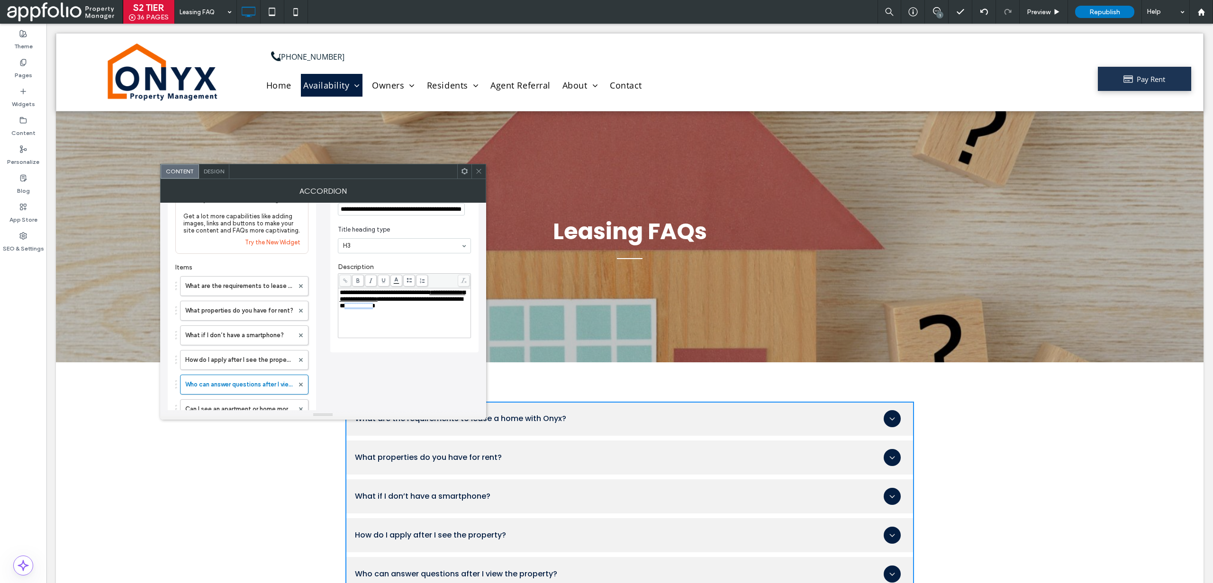
drag, startPoint x: 435, startPoint y: 308, endPoint x: 353, endPoint y: 316, distance: 82.3
click at [353, 309] on span "**********" at bounding box center [401, 302] width 123 height 13
click at [344, 276] on span at bounding box center [345, 281] width 12 height 12
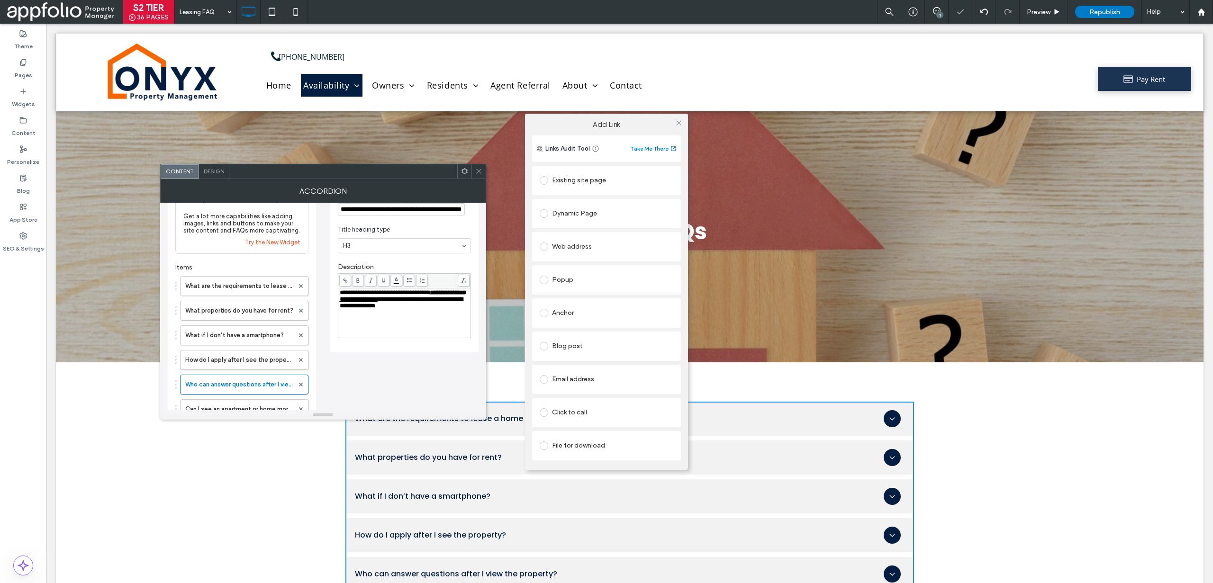
click at [564, 406] on div "Click to call" at bounding box center [607, 413] width 134 height 20
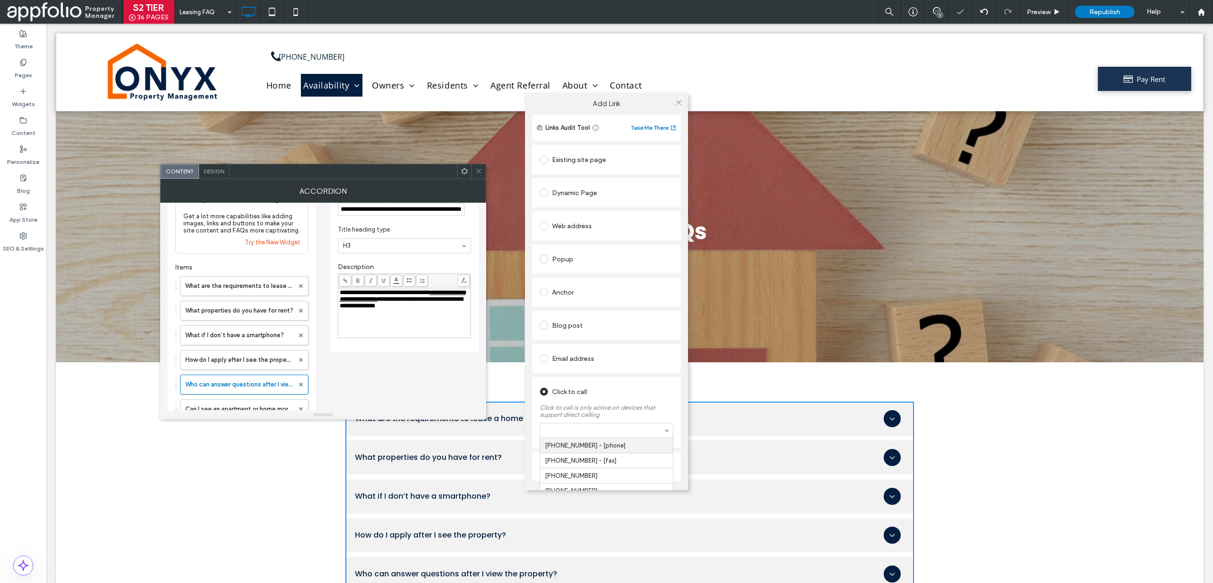
paste input "**********"
type input "**********"
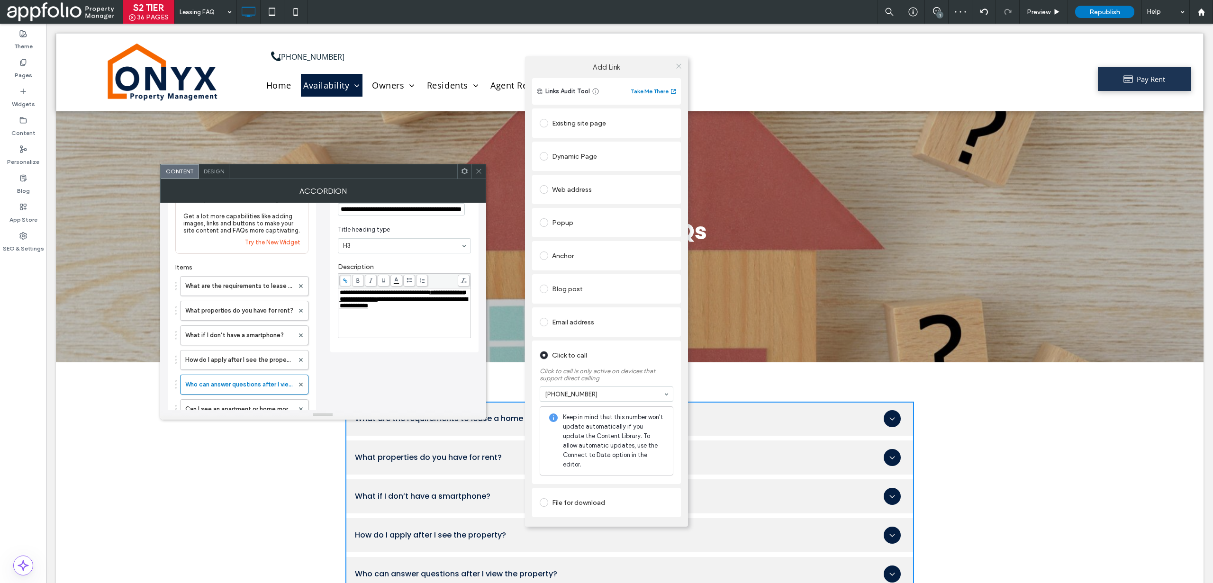
click at [680, 70] on icon at bounding box center [678, 66] width 7 height 7
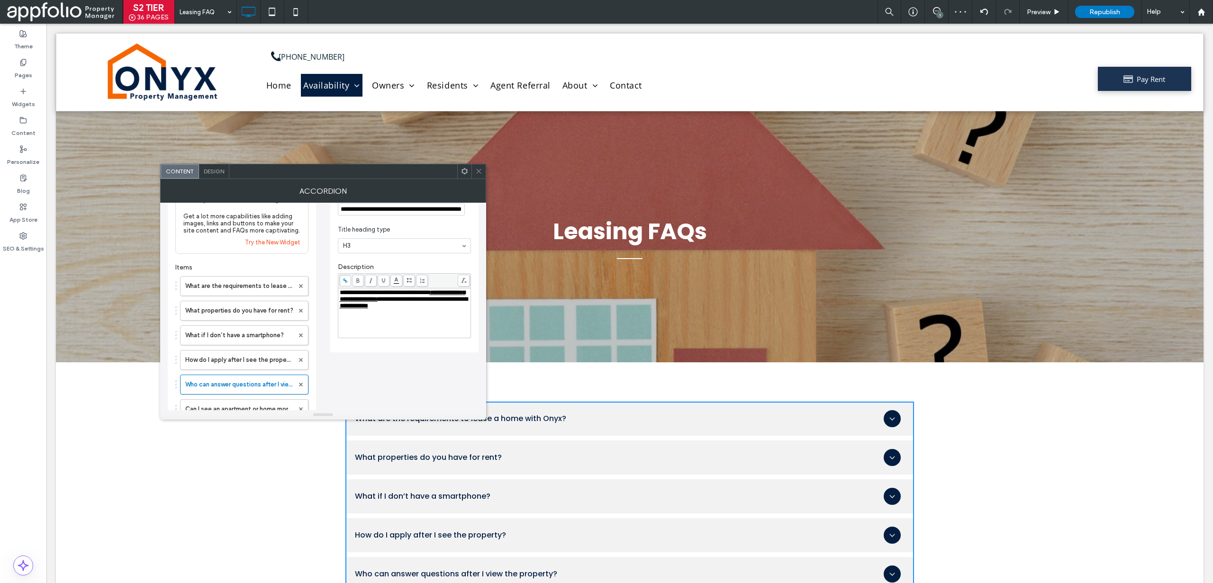
click at [431, 342] on div "**********" at bounding box center [404, 300] width 133 height 85
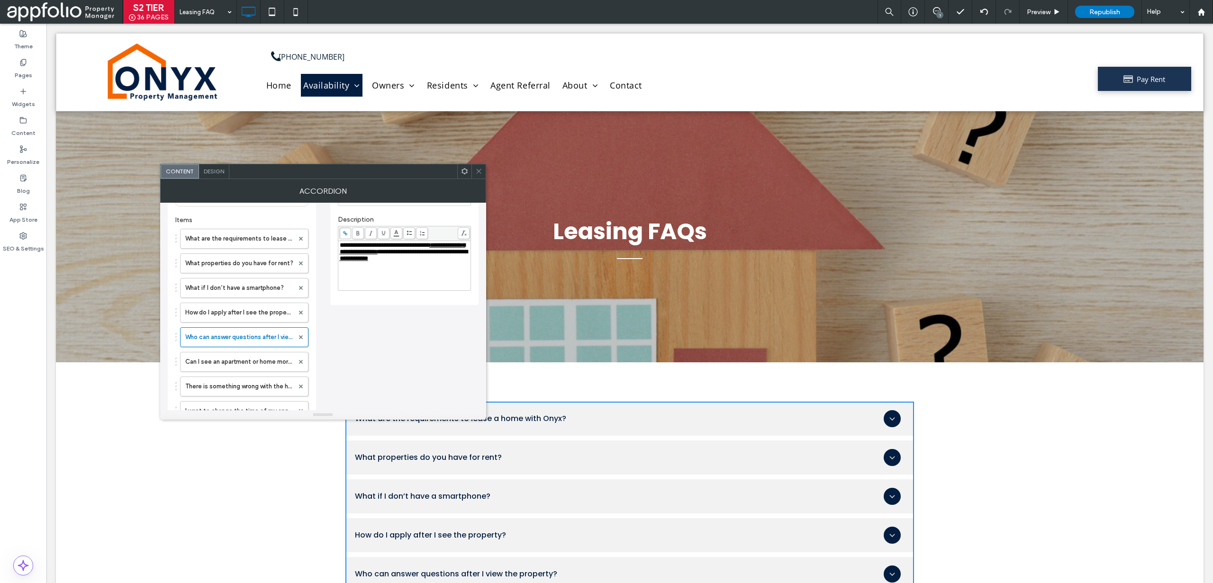
scroll to position [105, 0]
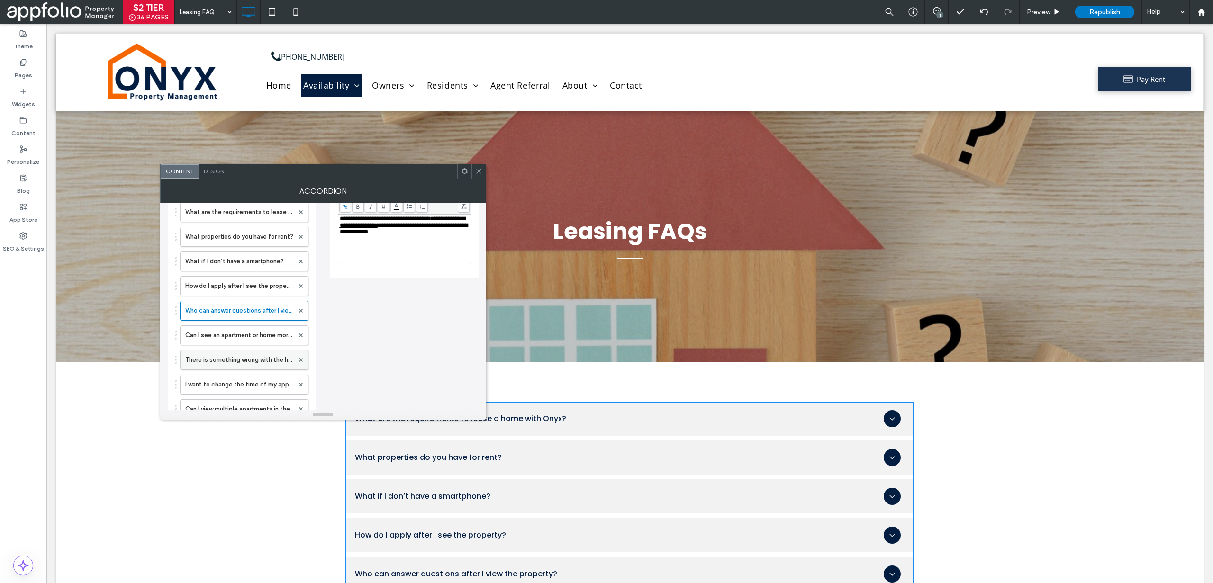
click at [237, 359] on label "There is something wrong with the home. What do I do?" at bounding box center [239, 360] width 109 height 19
drag, startPoint x: 451, startPoint y: 228, endPoint x: 366, endPoint y: 236, distance: 85.2
click at [366, 228] on span "**********" at bounding box center [386, 225] width 40 height 6
click at [406, 227] on span "**********" at bounding box center [386, 225] width 40 height 6
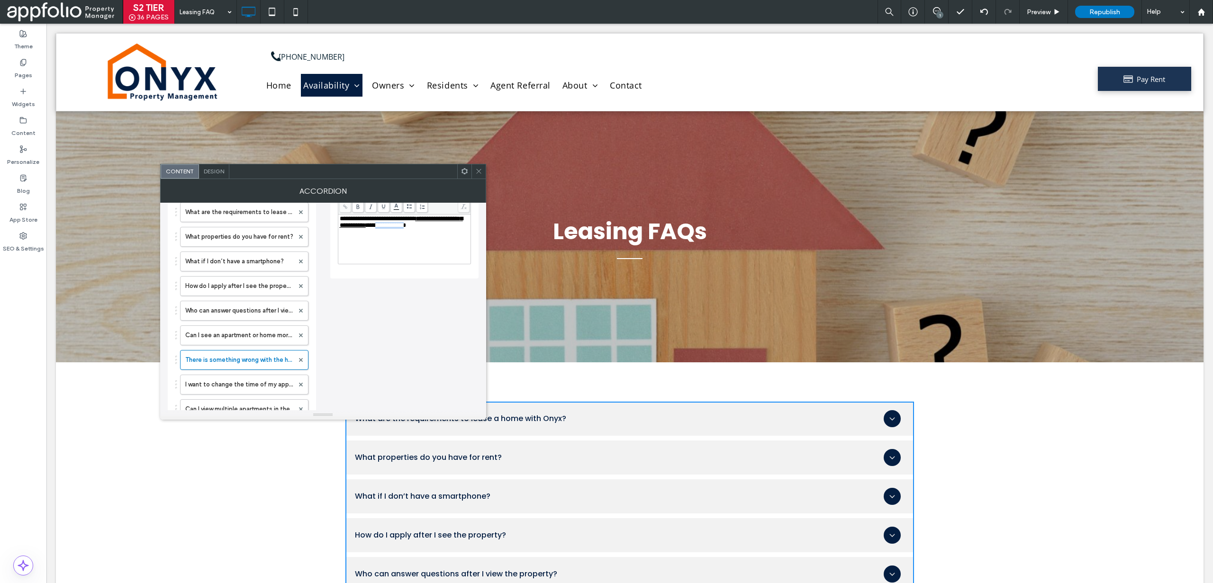
drag, startPoint x: 452, startPoint y: 227, endPoint x: 367, endPoint y: 235, distance: 85.2
click at [367, 228] on span "**********" at bounding box center [386, 225] width 40 height 6
click at [349, 205] on span at bounding box center [345, 207] width 12 height 12
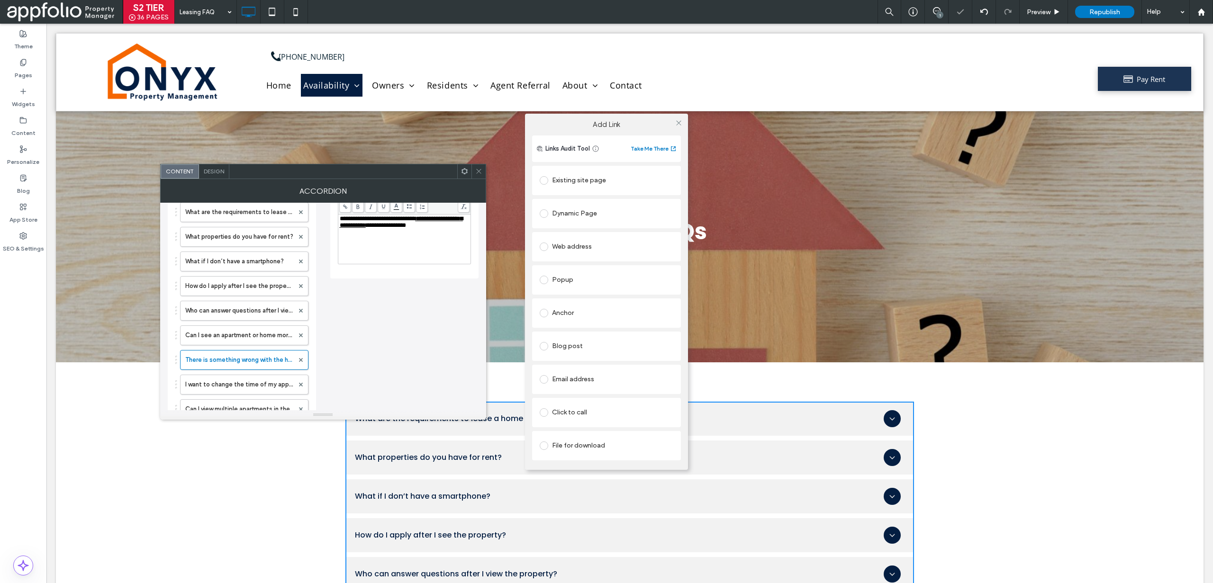
click at [580, 408] on div "Click to call" at bounding box center [607, 412] width 134 height 15
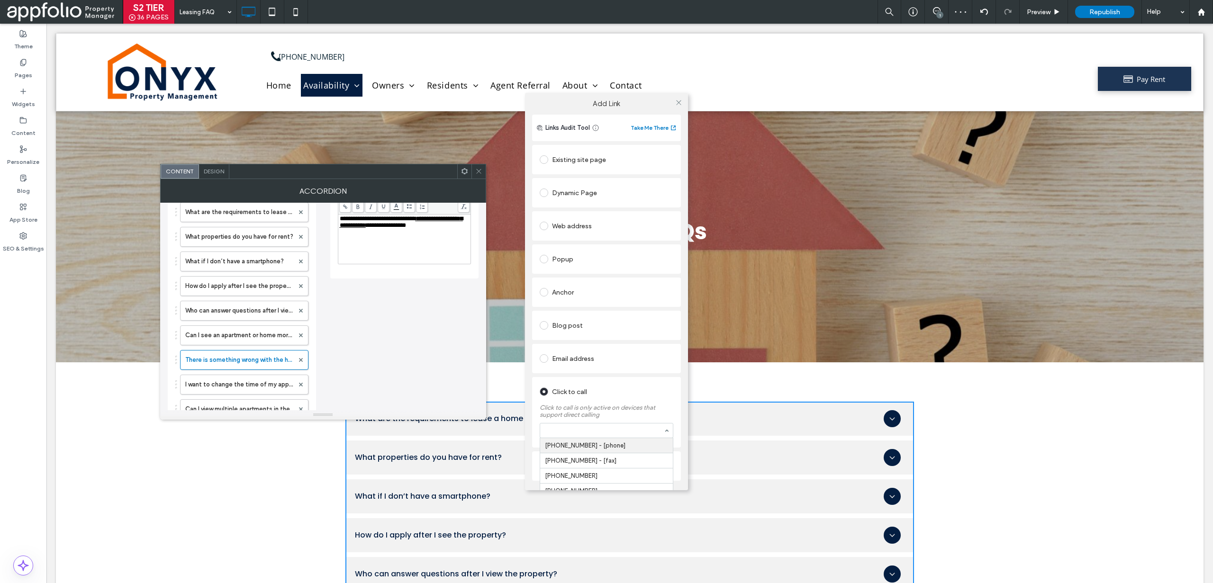
paste input "**********"
type input "**********"
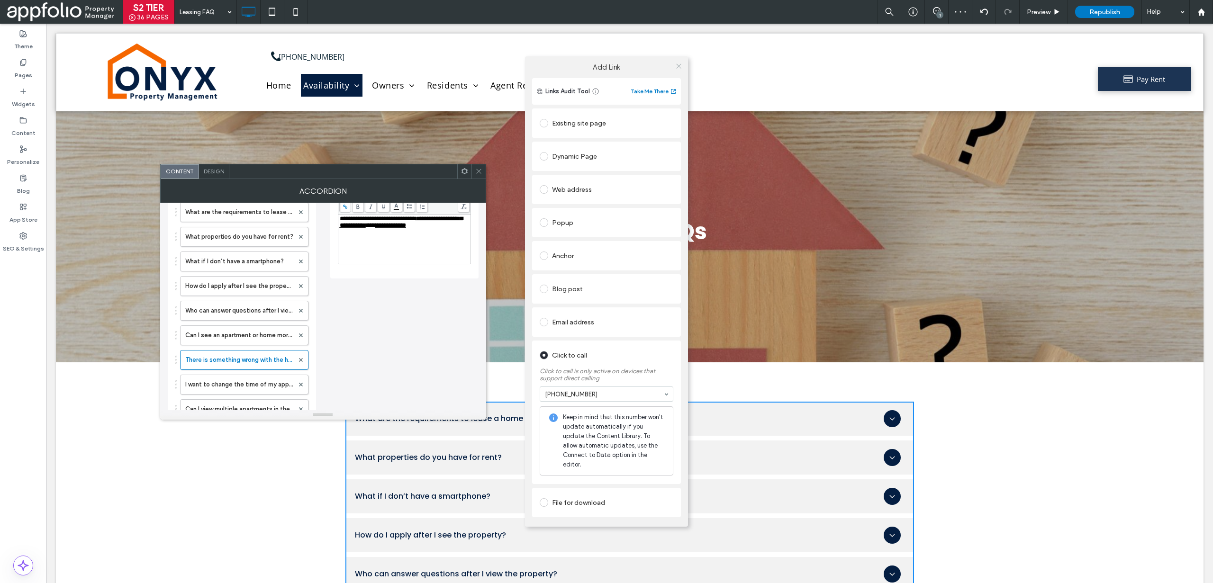
click at [677, 70] on icon at bounding box center [678, 66] width 7 height 7
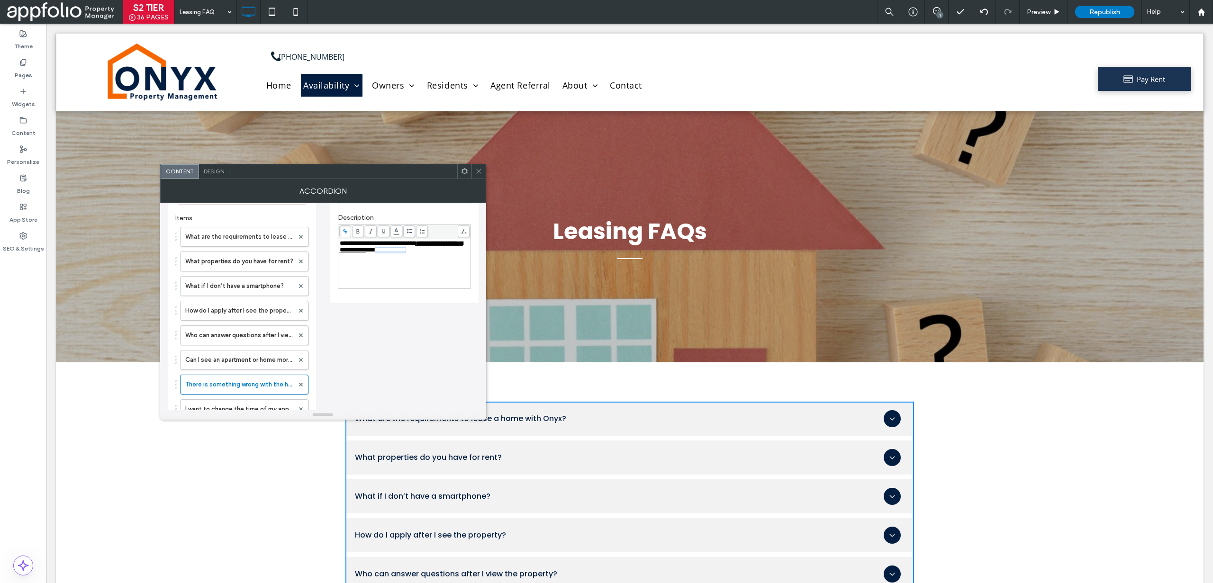
scroll to position [284, 0]
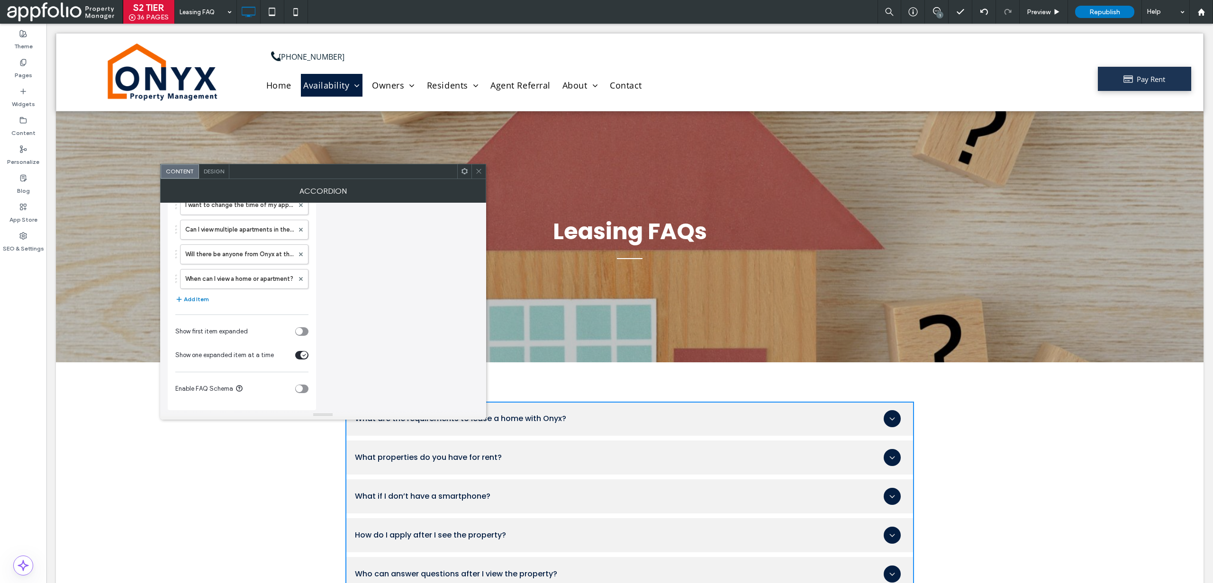
click at [480, 172] on icon at bounding box center [478, 171] width 7 height 7
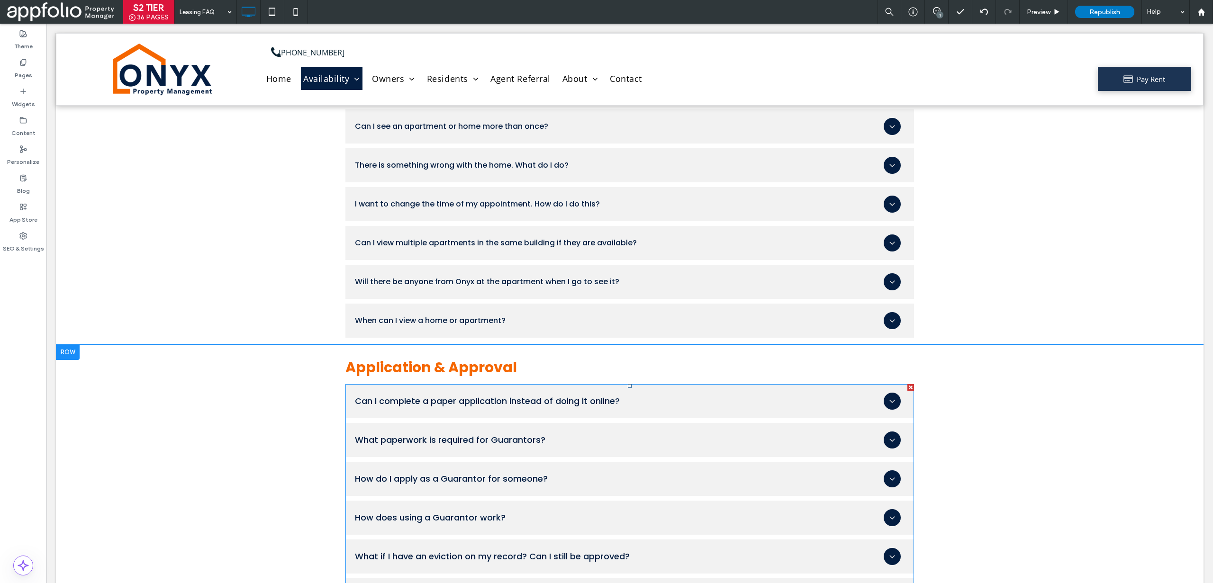
scroll to position [669, 0]
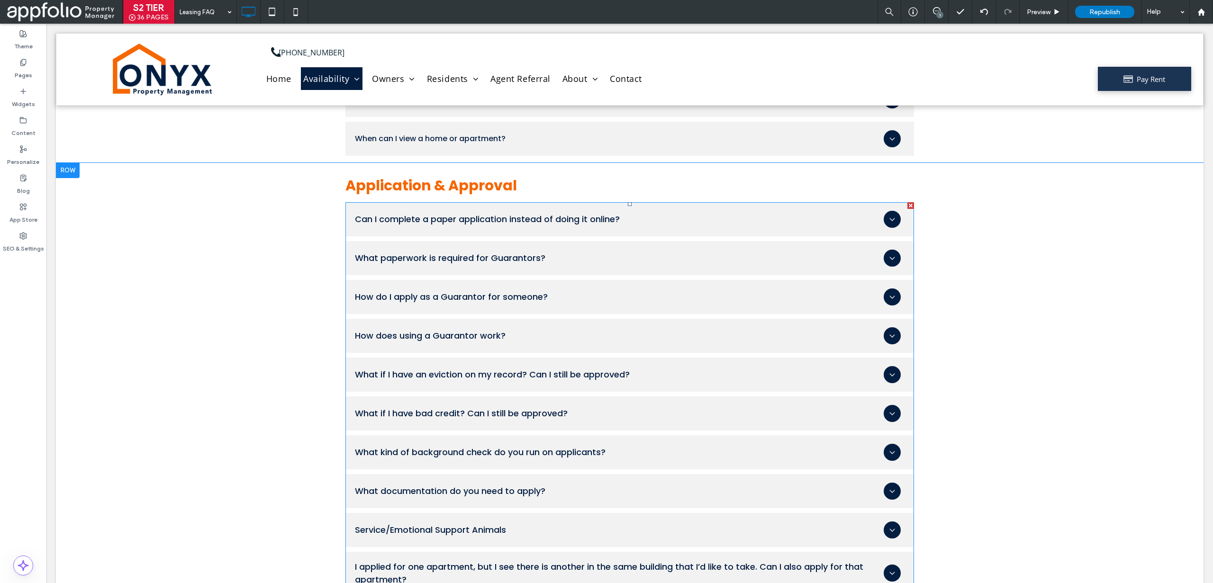
click at [496, 302] on span at bounding box center [629, 495] width 569 height 587
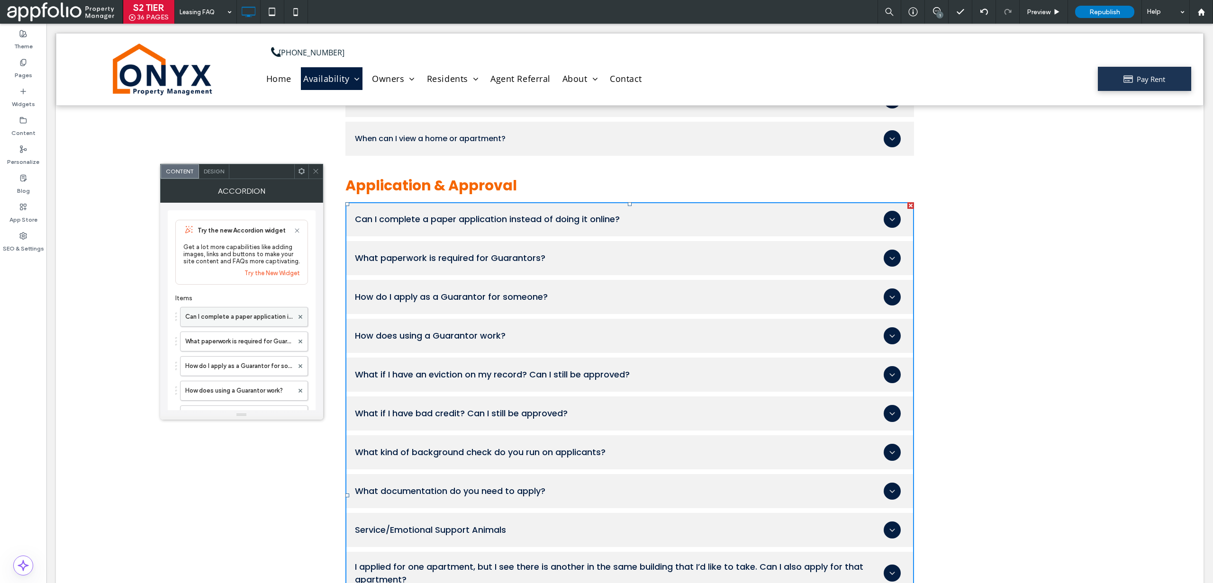
click at [227, 317] on label "Can I complete a paper application instead of doing it online?" at bounding box center [239, 317] width 108 height 19
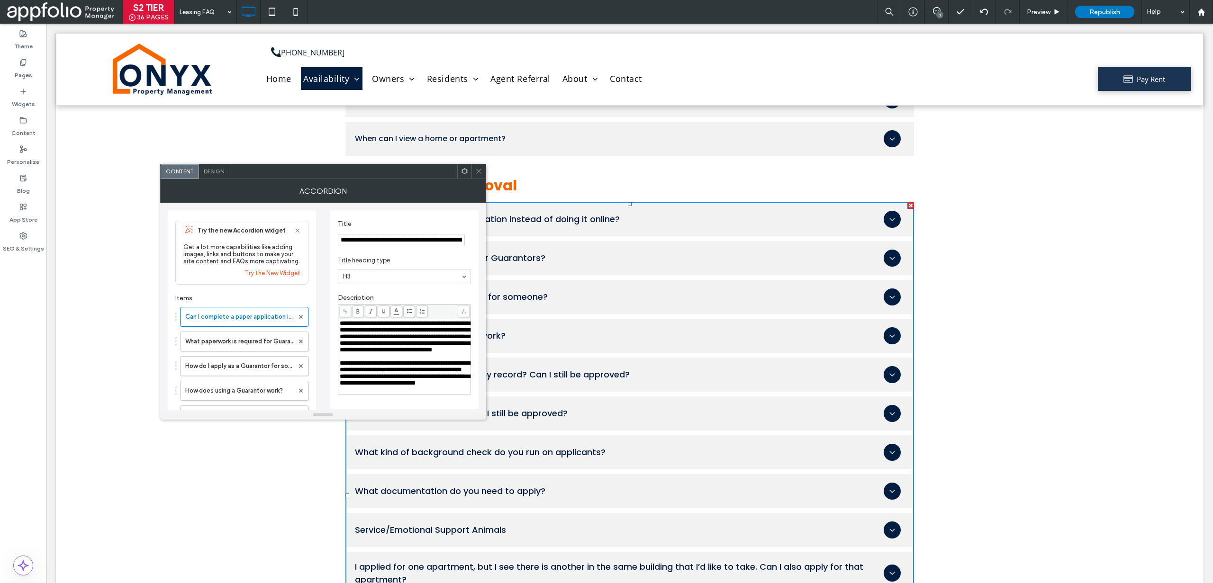
scroll to position [18, 0]
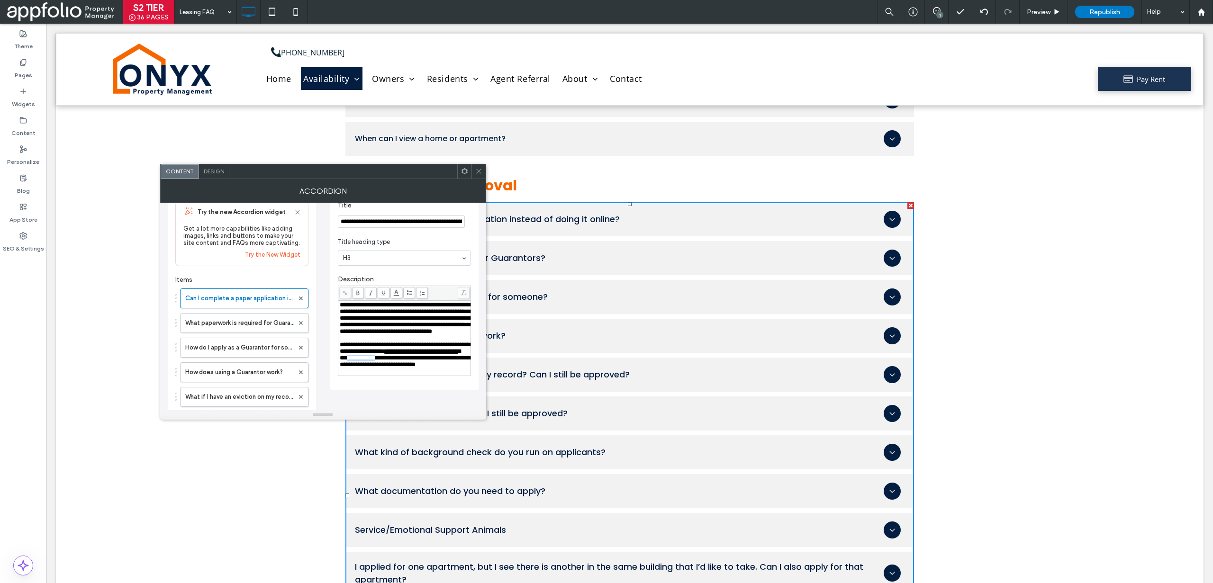
drag, startPoint x: 451, startPoint y: 371, endPoint x: 366, endPoint y: 380, distance: 85.7
click at [366, 368] on span "**********" at bounding box center [405, 357] width 130 height 19
click at [403, 368] on span "**********" at bounding box center [405, 357] width 130 height 19
click at [458, 368] on span "**********" at bounding box center [405, 357] width 130 height 19
drag, startPoint x: 452, startPoint y: 371, endPoint x: 368, endPoint y: 380, distance: 84.4
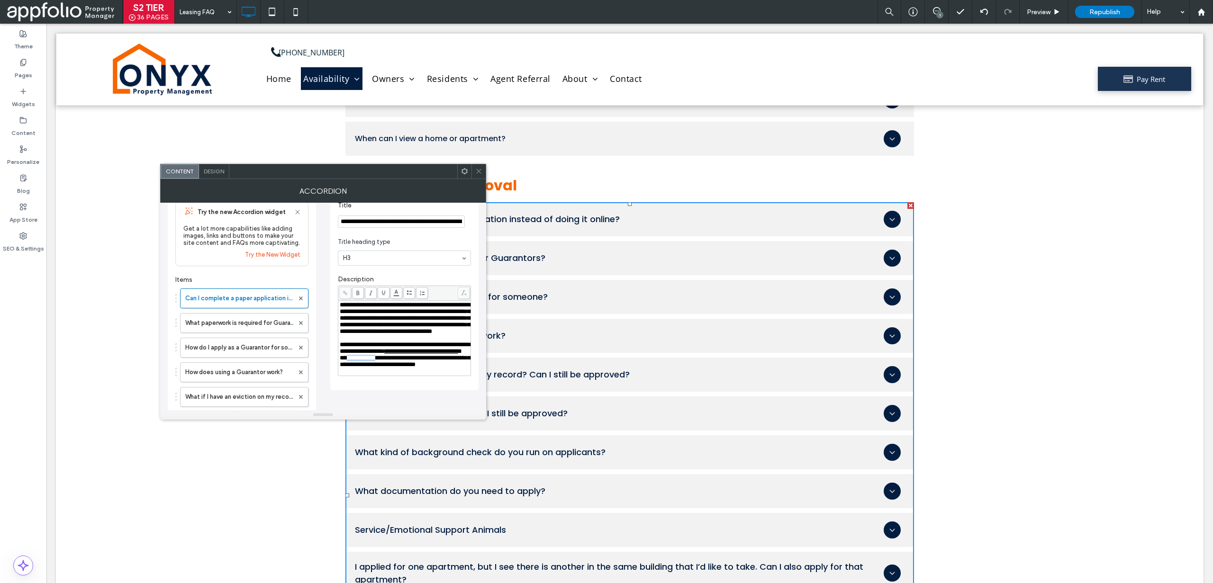
click at [368, 368] on span "**********" at bounding box center [405, 357] width 130 height 19
click at [342, 296] on span at bounding box center [345, 293] width 12 height 12
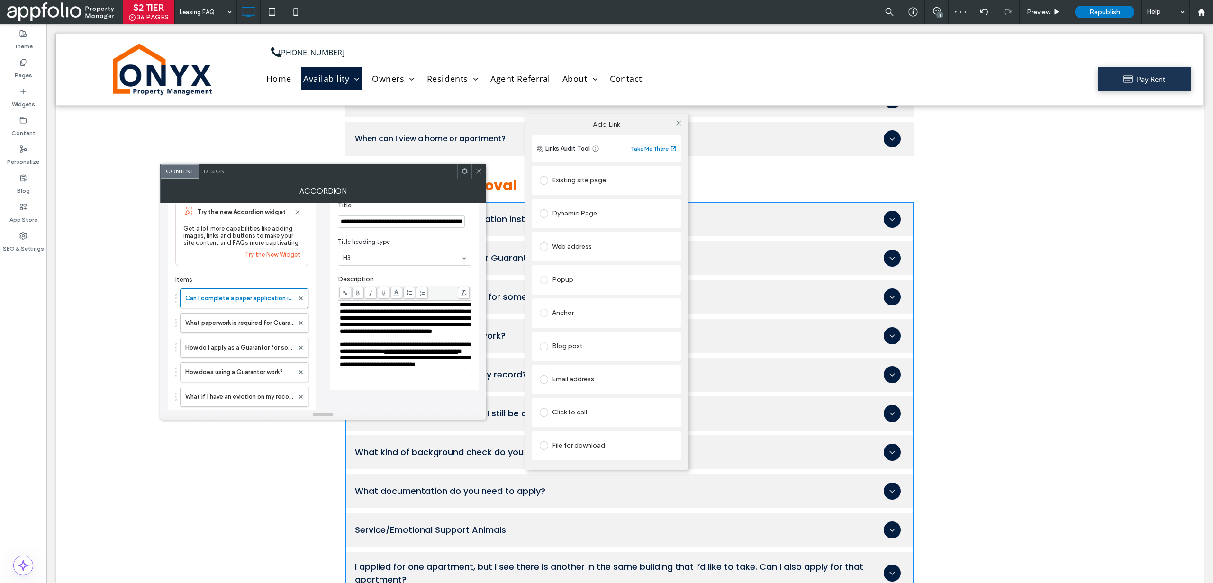
click at [550, 411] on label at bounding box center [546, 412] width 12 height 9
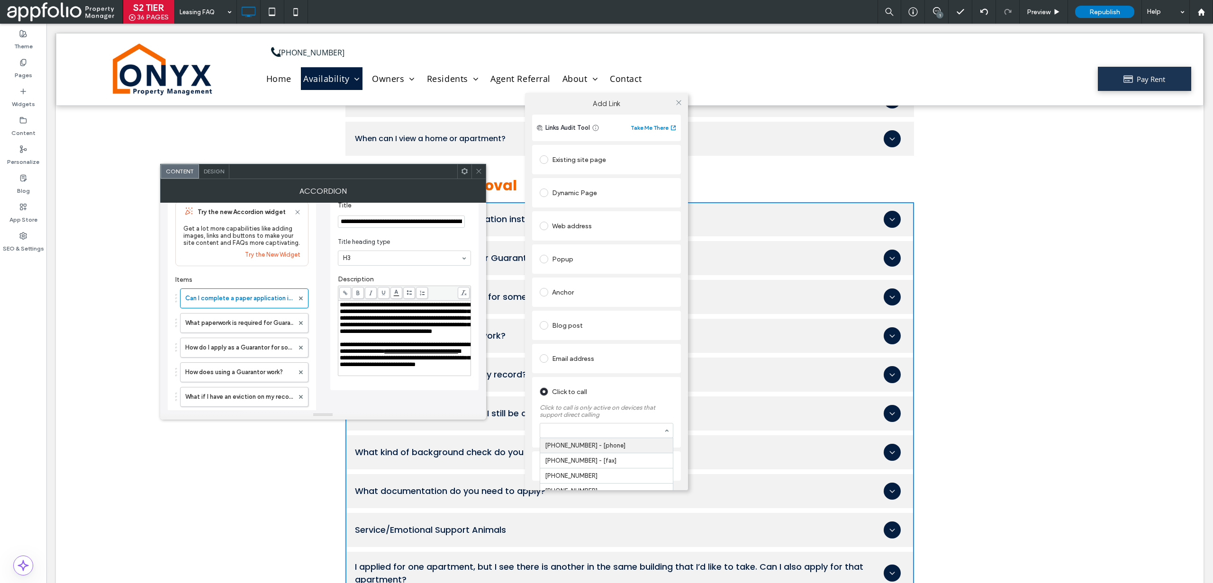
paste input "**********"
type input "**********"
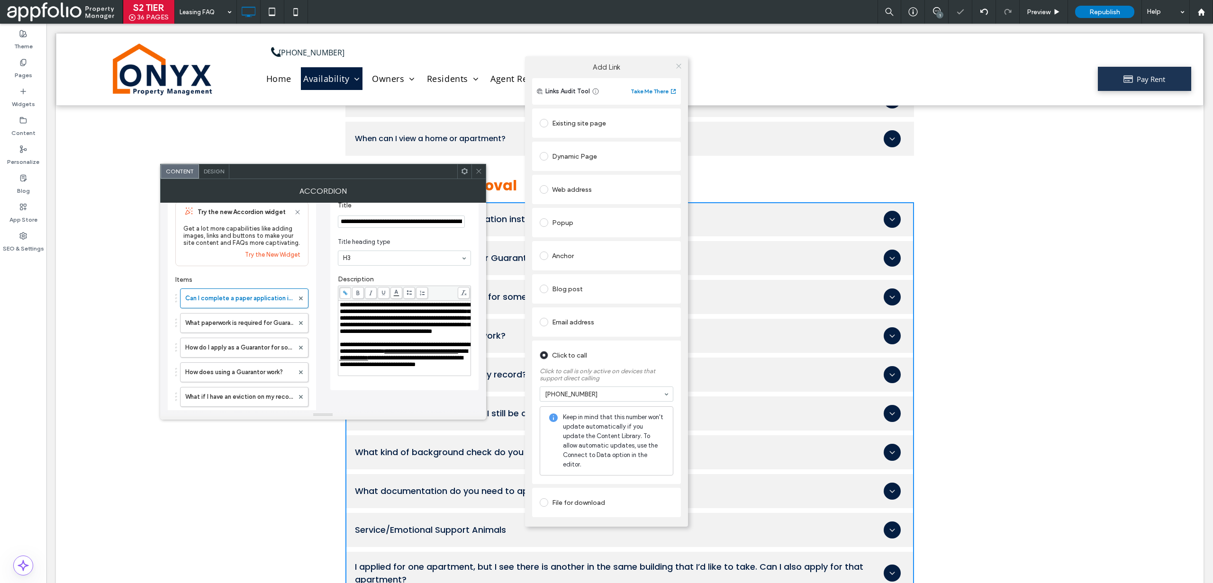
click at [680, 70] on icon at bounding box center [678, 66] width 7 height 7
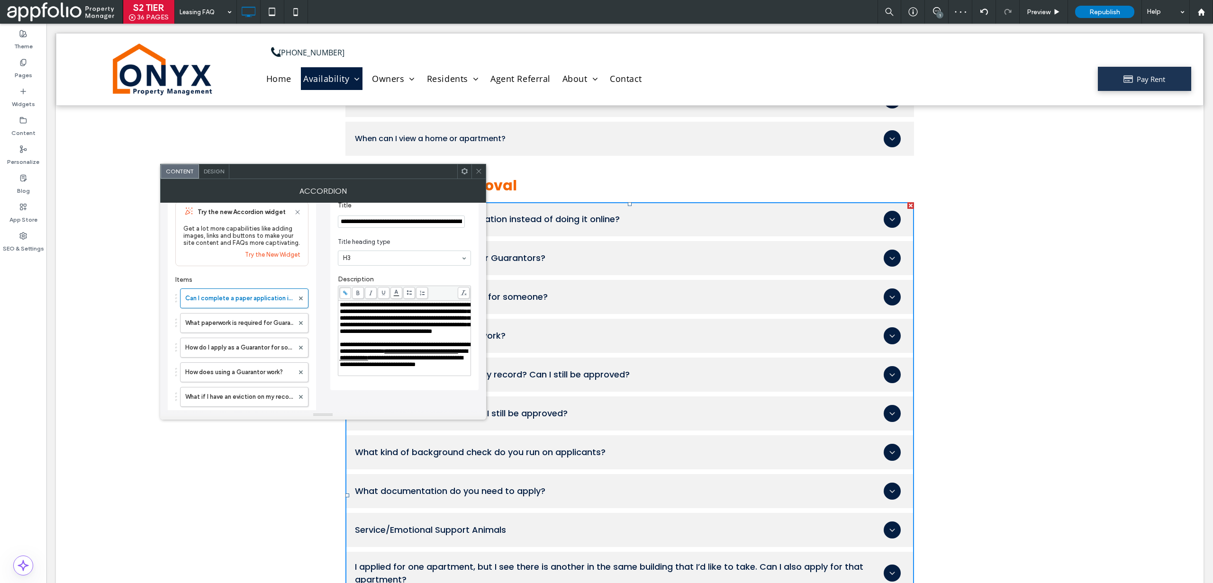
click at [436, 335] on span "**********" at bounding box center [405, 318] width 130 height 33
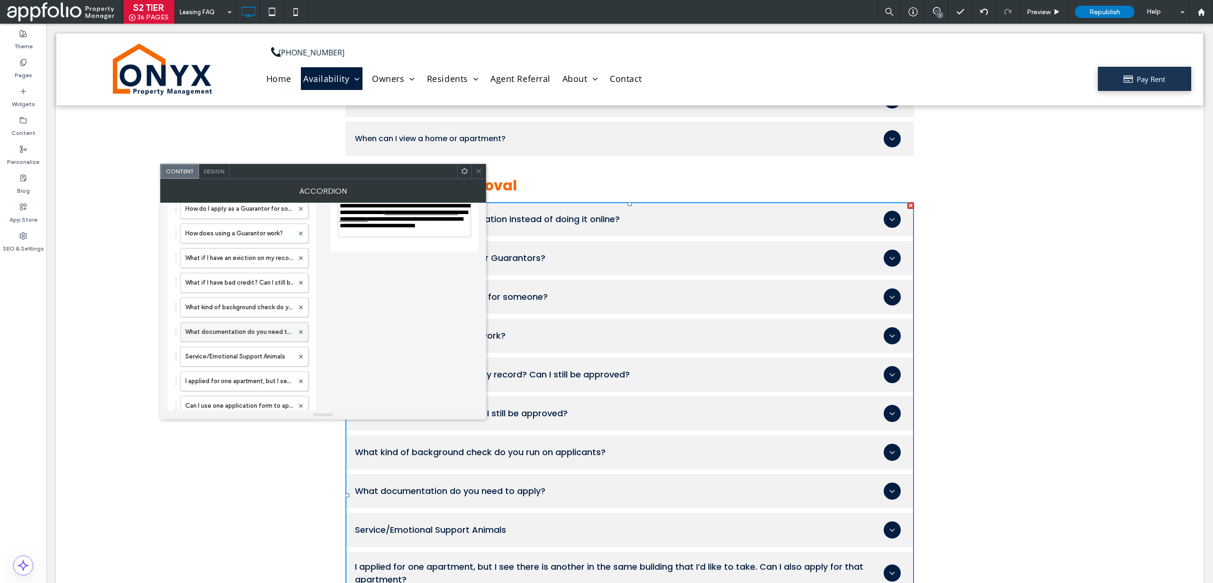
scroll to position [163, 0]
click at [229, 372] on label "I applied for one apartment, but I see there is another in the same building th…" at bounding box center [239, 375] width 109 height 19
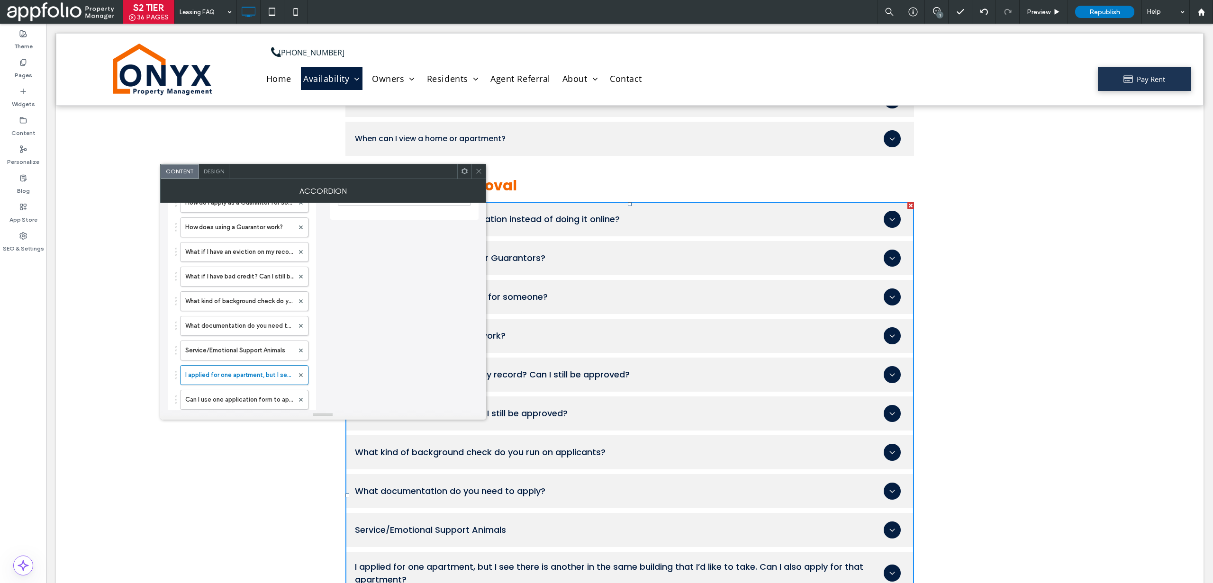
scroll to position [30, 0]
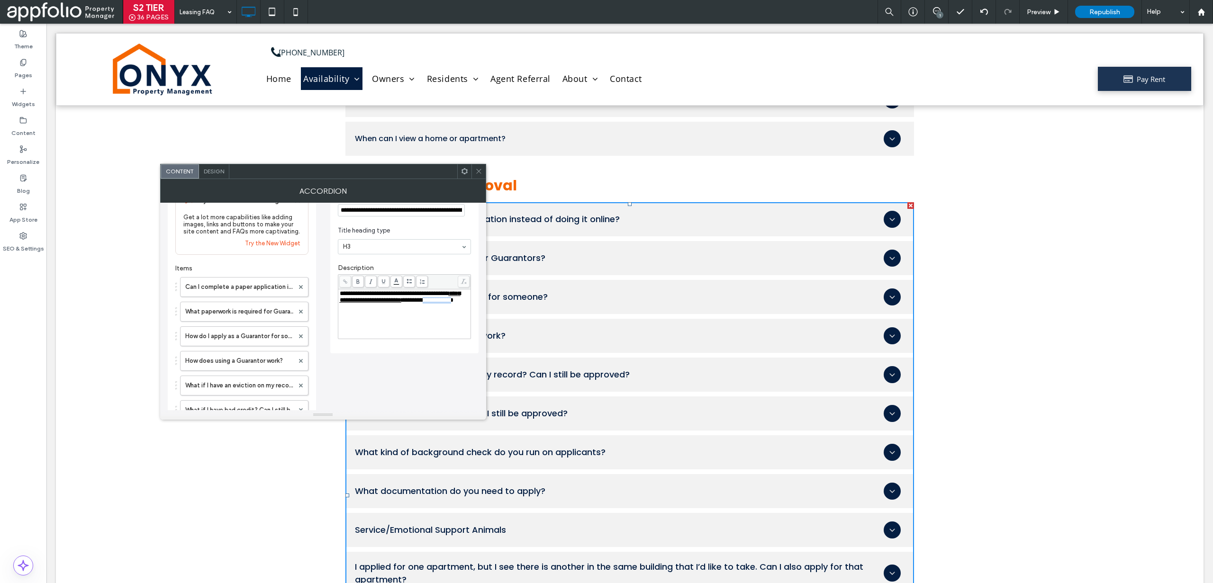
drag, startPoint x: 378, startPoint y: 309, endPoint x: 327, endPoint y: 309, distance: 50.7
click at [327, 309] on div "Try the new Accordion widget Get a lot more capabilities like adding images, li…" at bounding box center [323, 468] width 311 height 590
drag, startPoint x: 379, startPoint y: 310, endPoint x: 309, endPoint y: 308, distance: 69.2
click at [309, 308] on div "Try the new Accordion widget Get a lot more capabilities like adding images, li…" at bounding box center [323, 468] width 311 height 590
drag, startPoint x: 380, startPoint y: 309, endPoint x: 311, endPoint y: 307, distance: 68.8
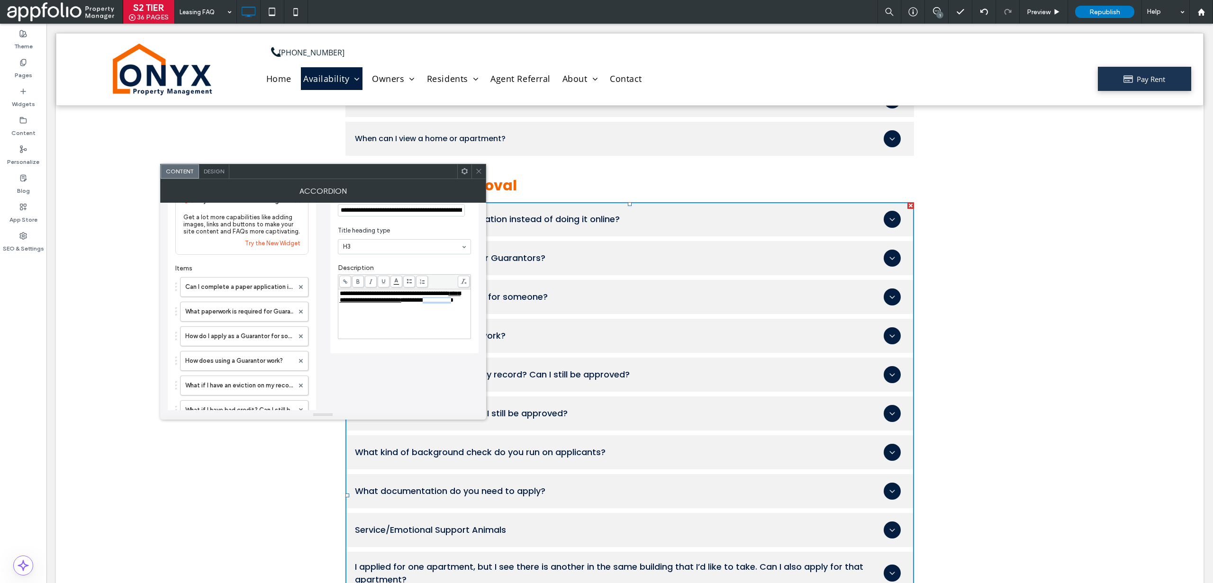
click at [311, 307] on div "Try the new Accordion widget Get a lot more capabilities like adding images, li…" at bounding box center [323, 468] width 311 height 590
click at [343, 281] on icon at bounding box center [345, 281] width 5 height 5
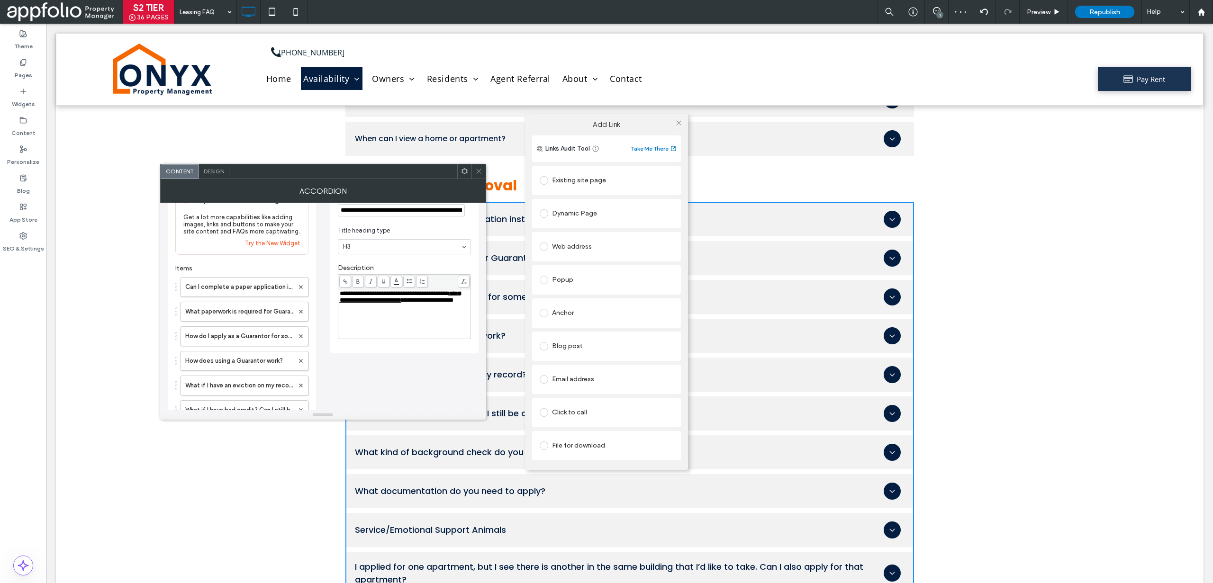
click at [552, 413] on label at bounding box center [546, 412] width 12 height 9
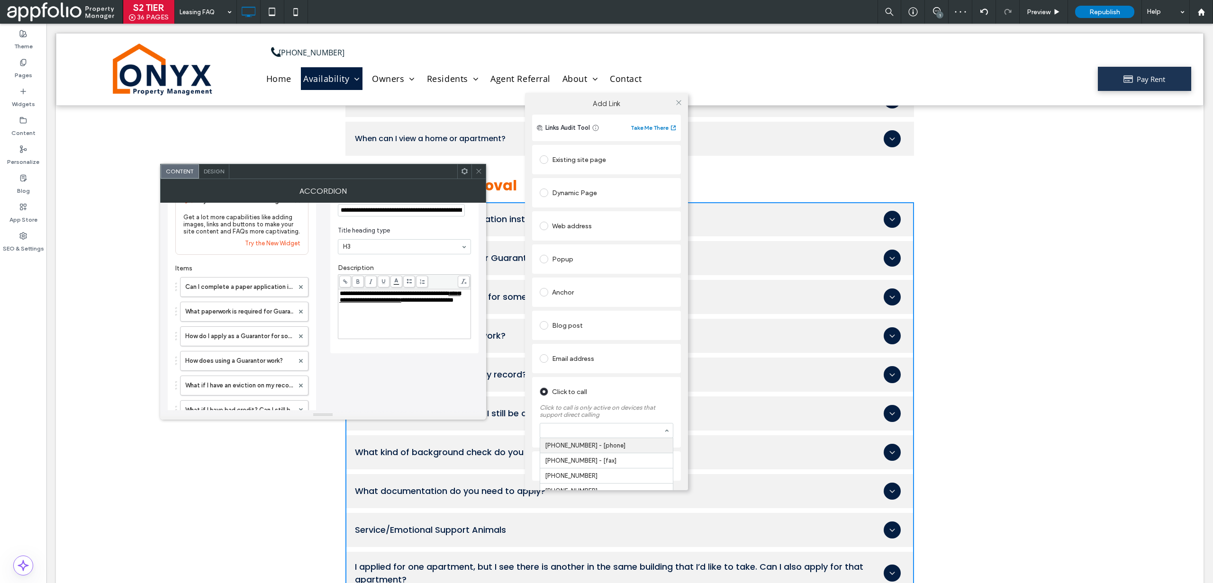
paste input "**********"
type input "**********"
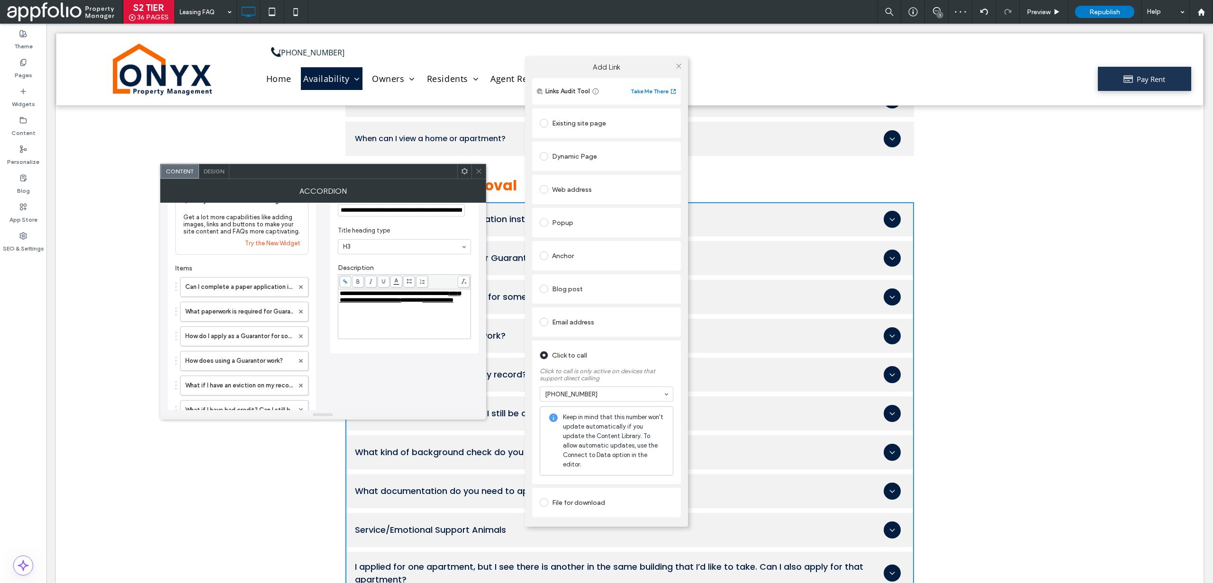
click at [679, 182] on div "Web address" at bounding box center [606, 189] width 149 height 29
click at [681, 68] on icon at bounding box center [678, 66] width 7 height 7
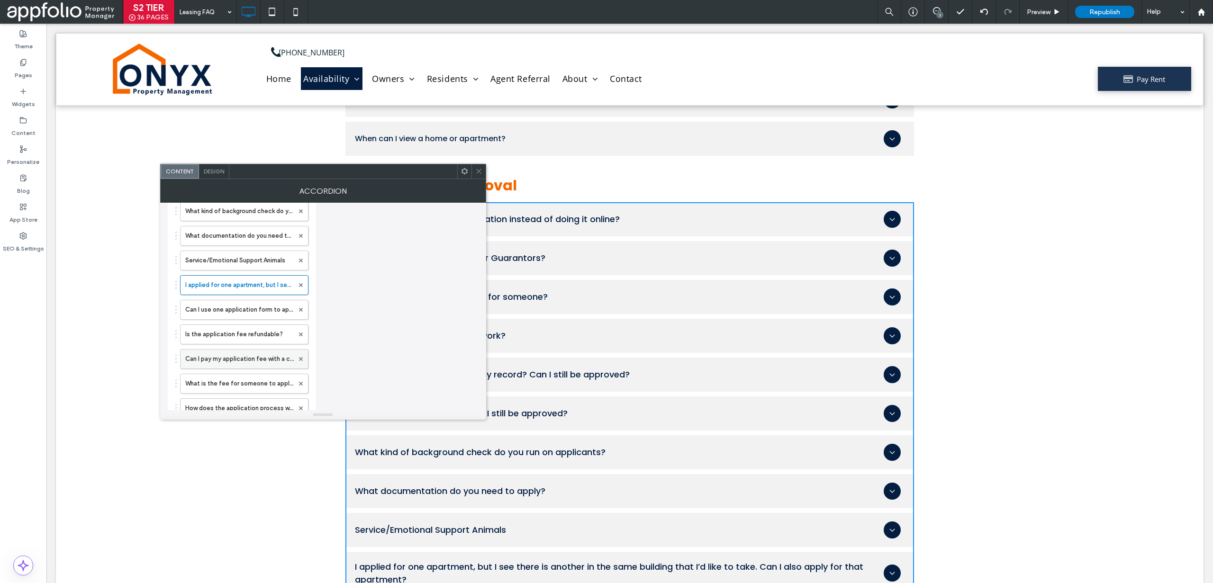
scroll to position [293, 0]
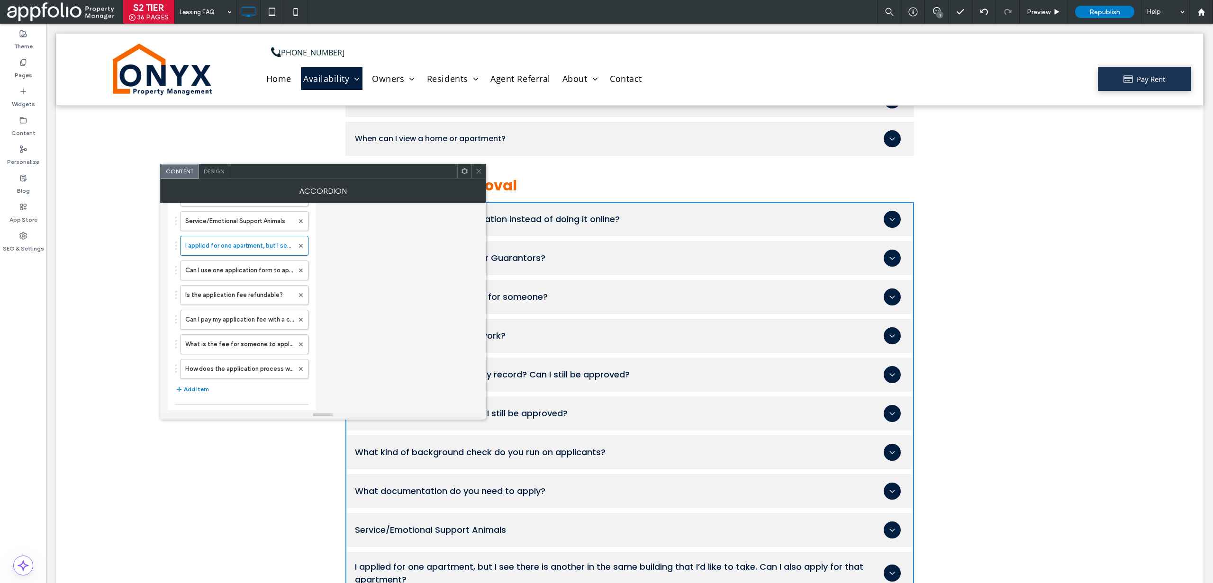
click at [480, 172] on icon at bounding box center [478, 171] width 7 height 7
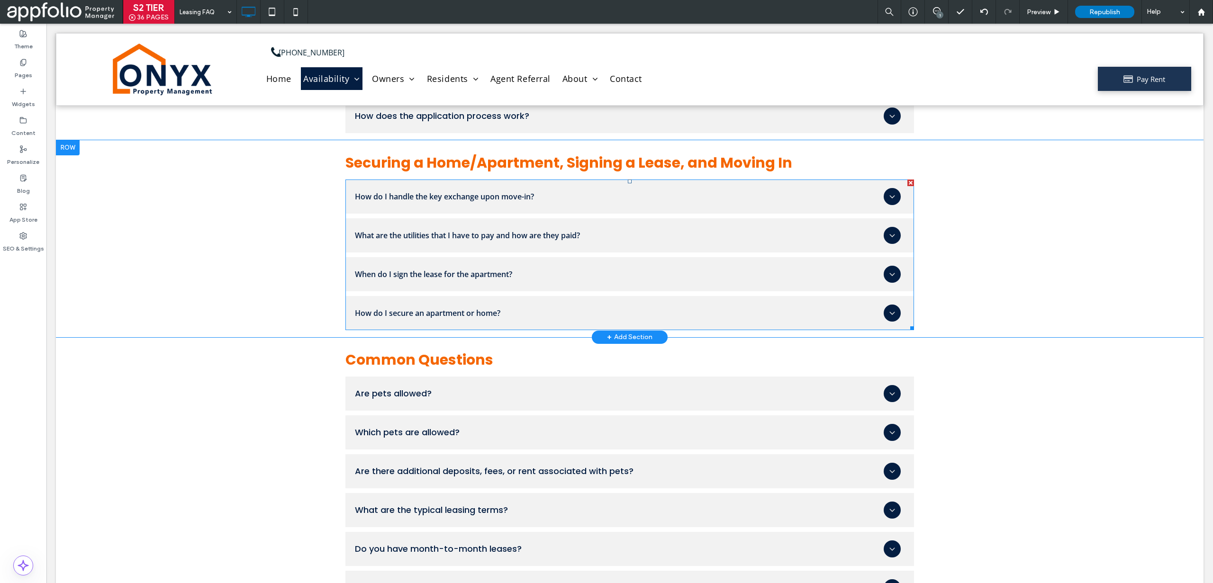
scroll to position [1373, 0]
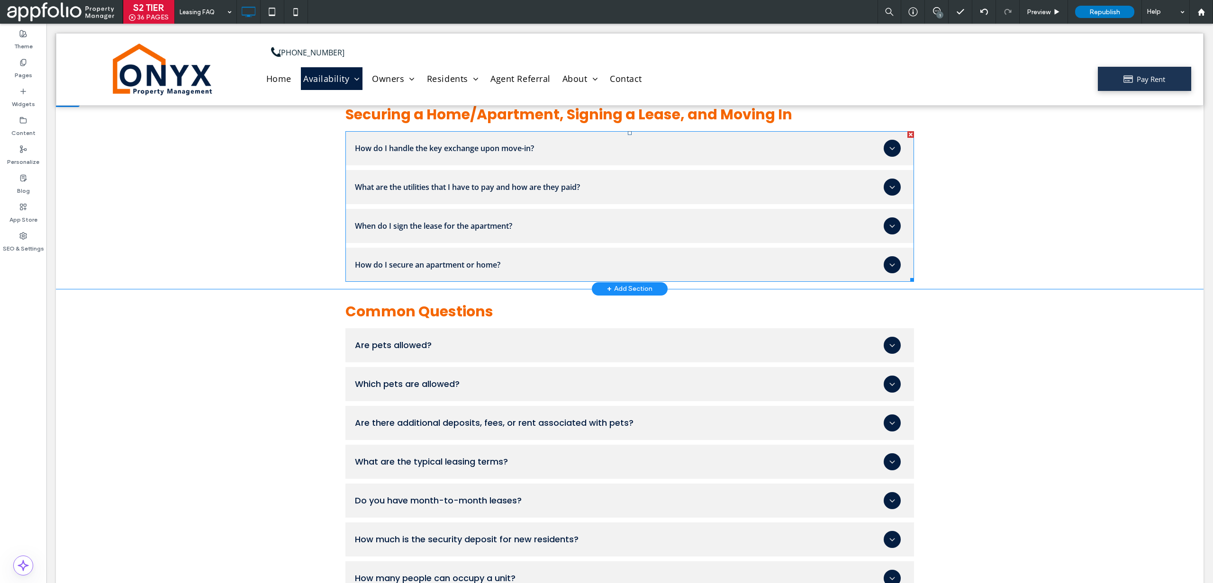
click at [466, 393] on div "Are pets allowed? Pets are allowed at select properties, but you will be charge…" at bounding box center [629, 500] width 569 height 345
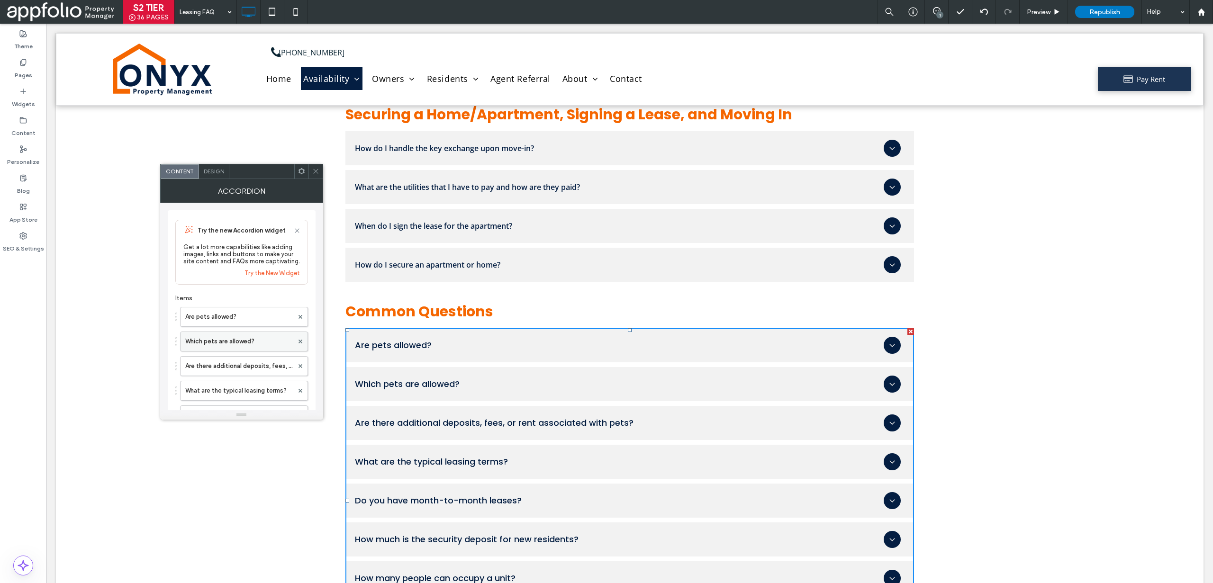
click at [254, 344] on label "Which pets are allowed?" at bounding box center [239, 341] width 108 height 19
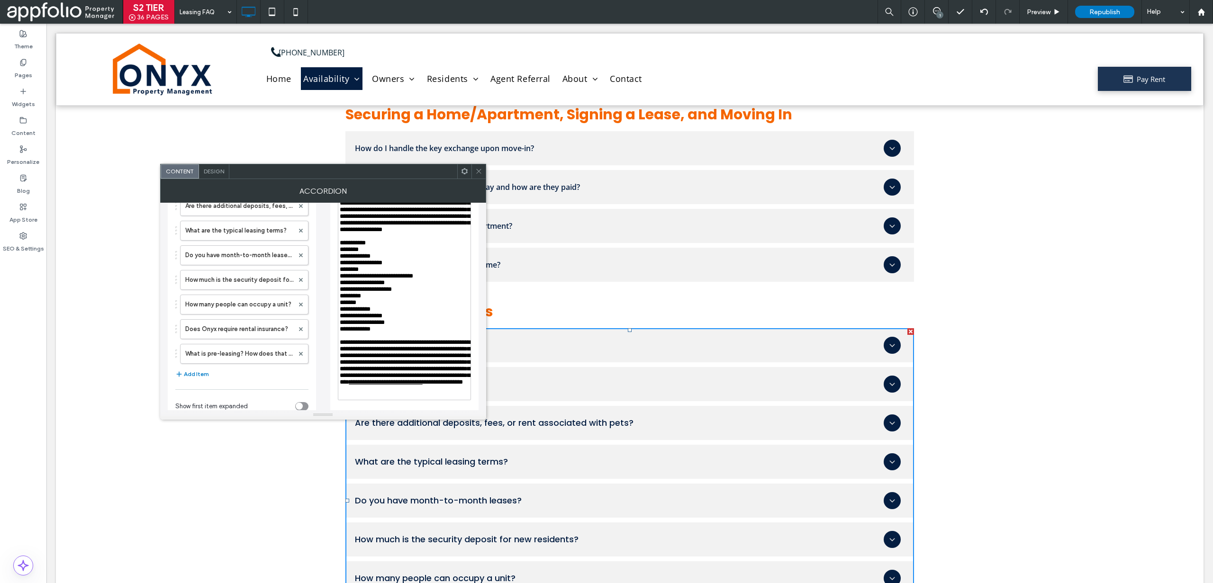
scroll to position [205, 0]
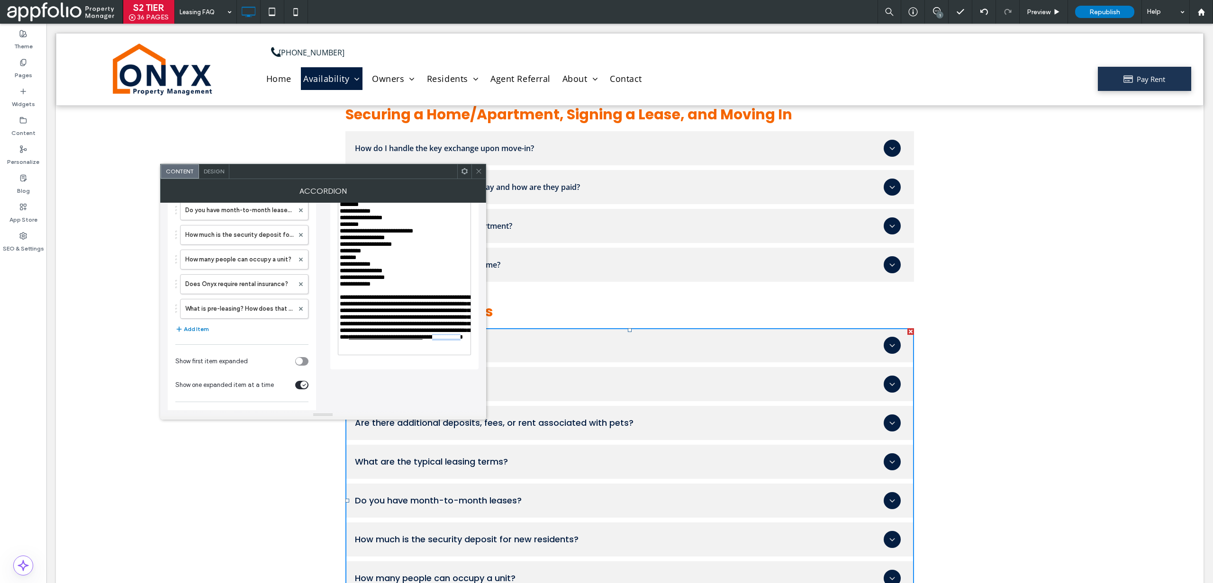
drag, startPoint x: 452, startPoint y: 382, endPoint x: 366, endPoint y: 392, distance: 86.3
click at [423, 340] on span "**********" at bounding box center [443, 337] width 40 height 6
drag, startPoint x: 452, startPoint y: 383, endPoint x: 366, endPoint y: 391, distance: 86.1
click at [423, 340] on span "**********" at bounding box center [443, 337] width 40 height 6
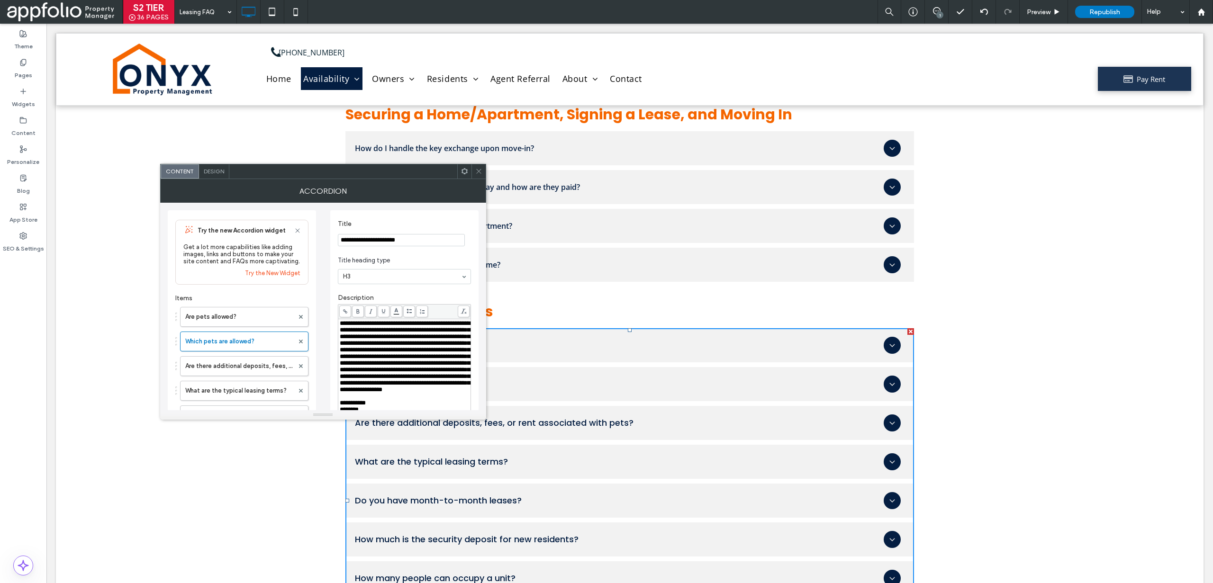
click at [346, 302] on label "Description" at bounding box center [404, 299] width 133 height 10
click at [346, 317] on span at bounding box center [345, 312] width 12 height 12
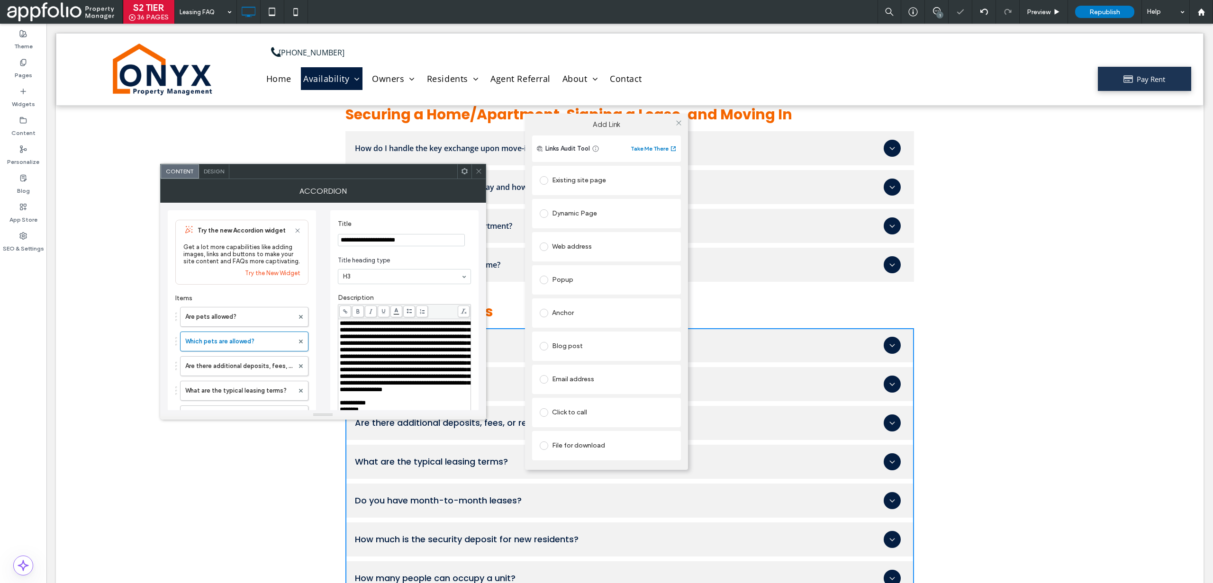
click at [573, 415] on div "Click to call" at bounding box center [607, 412] width 134 height 15
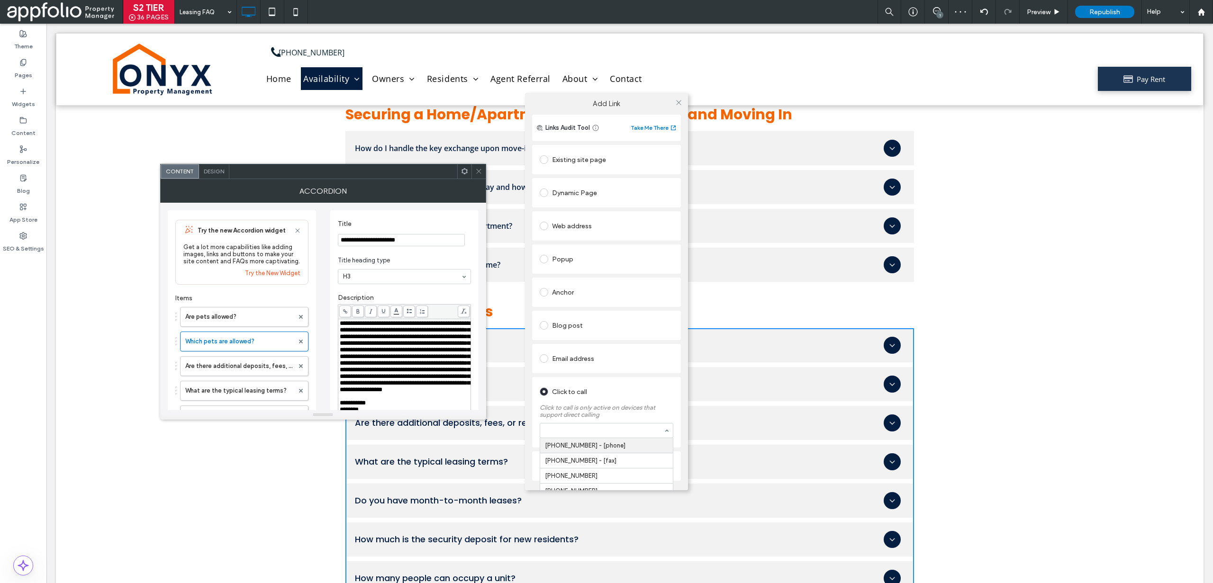
paste input "**********"
type input "**********"
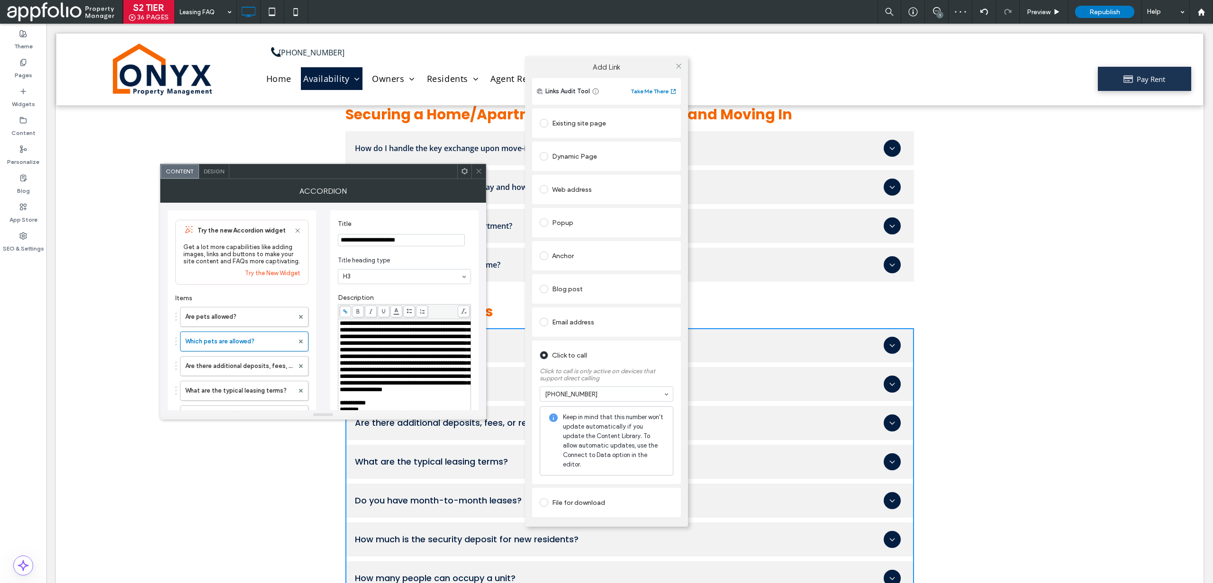
click at [675, 292] on div "Blog post" at bounding box center [606, 288] width 149 height 29
click at [675, 70] on icon at bounding box center [678, 66] width 7 height 7
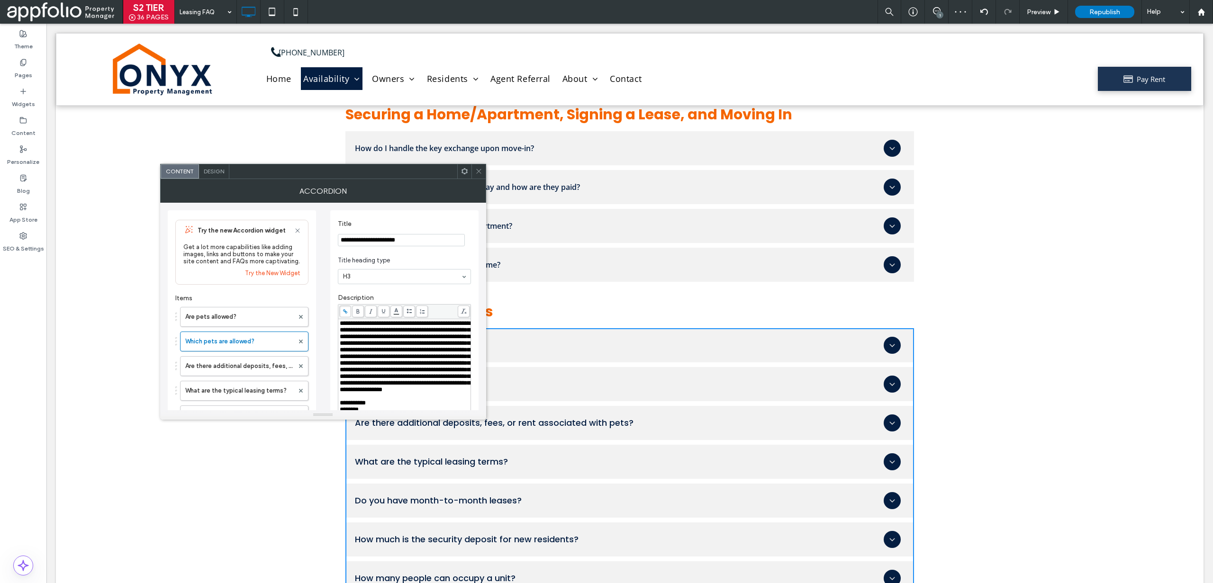
scroll to position [235, 0]
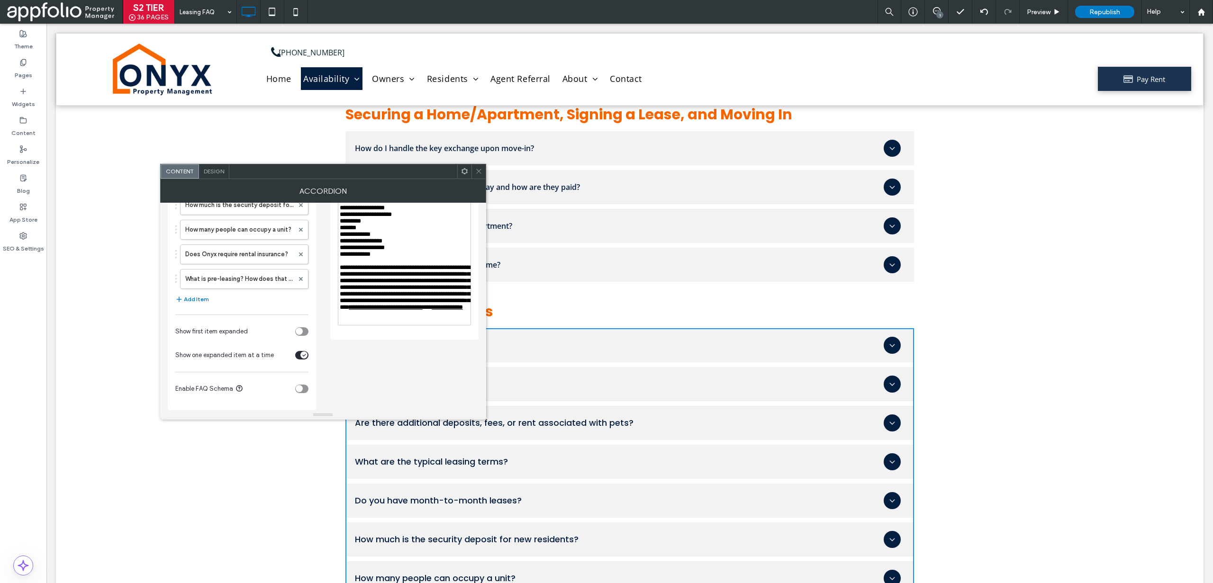
click at [474, 340] on div "**********" at bounding box center [404, 157] width 148 height 364
drag, startPoint x: 480, startPoint y: 172, endPoint x: 523, endPoint y: 115, distance: 71.5
click at [480, 172] on icon at bounding box center [478, 171] width 7 height 7
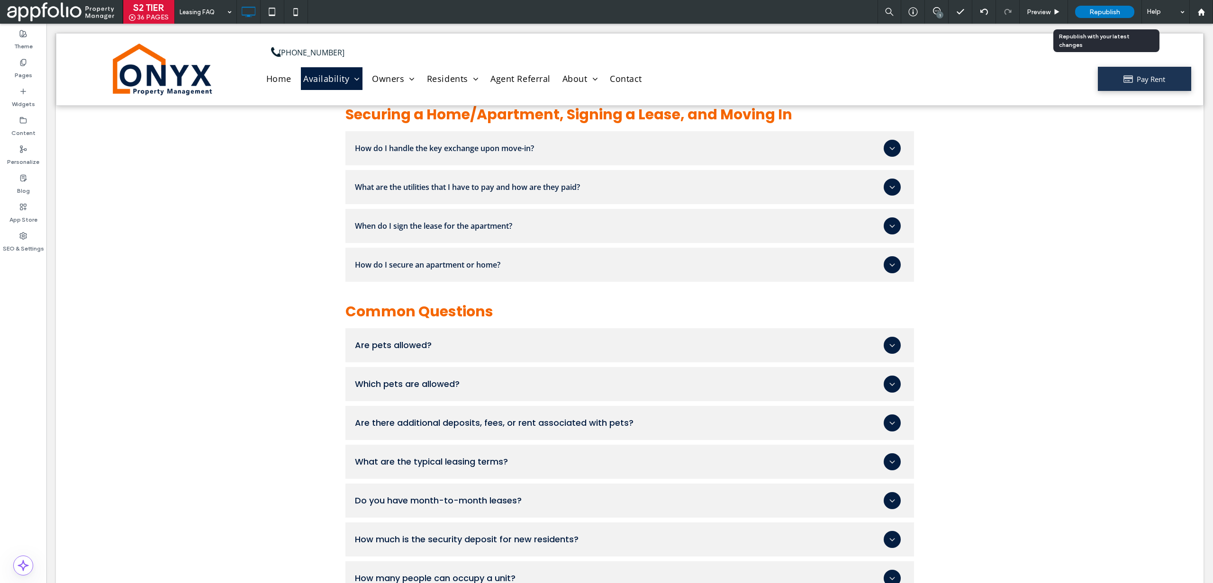
click at [1078, 12] on div "Republish" at bounding box center [1104, 12] width 59 height 12
